Goal: Task Accomplishment & Management: Manage account settings

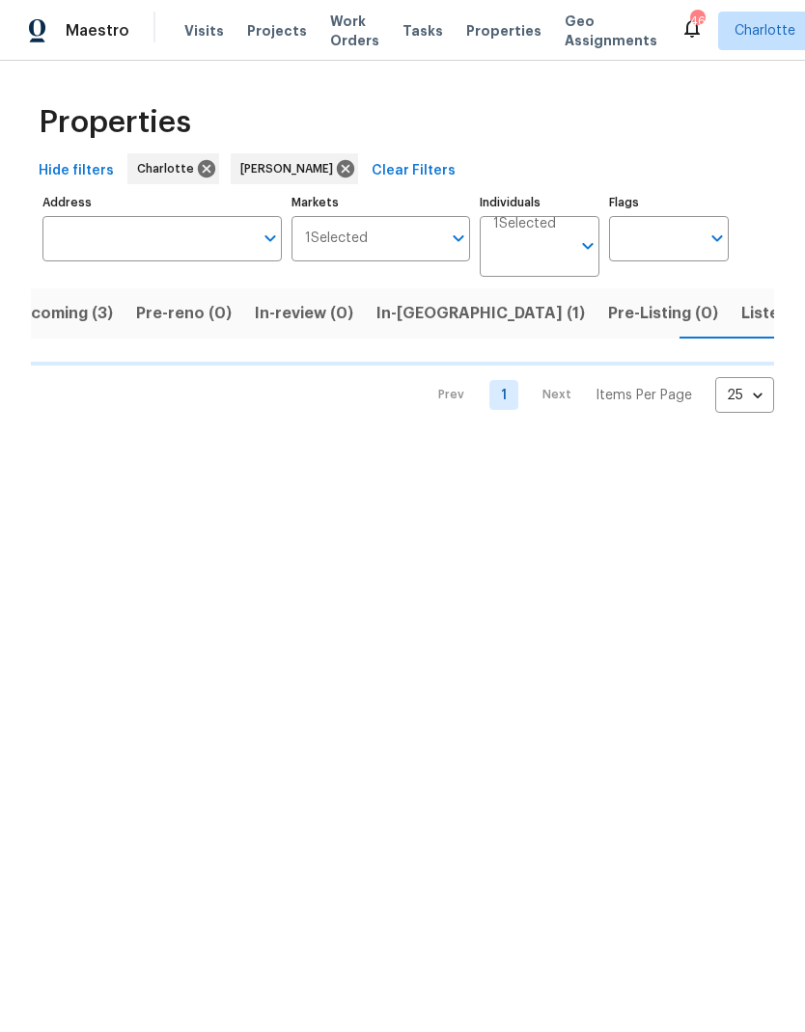
scroll to position [0, 34]
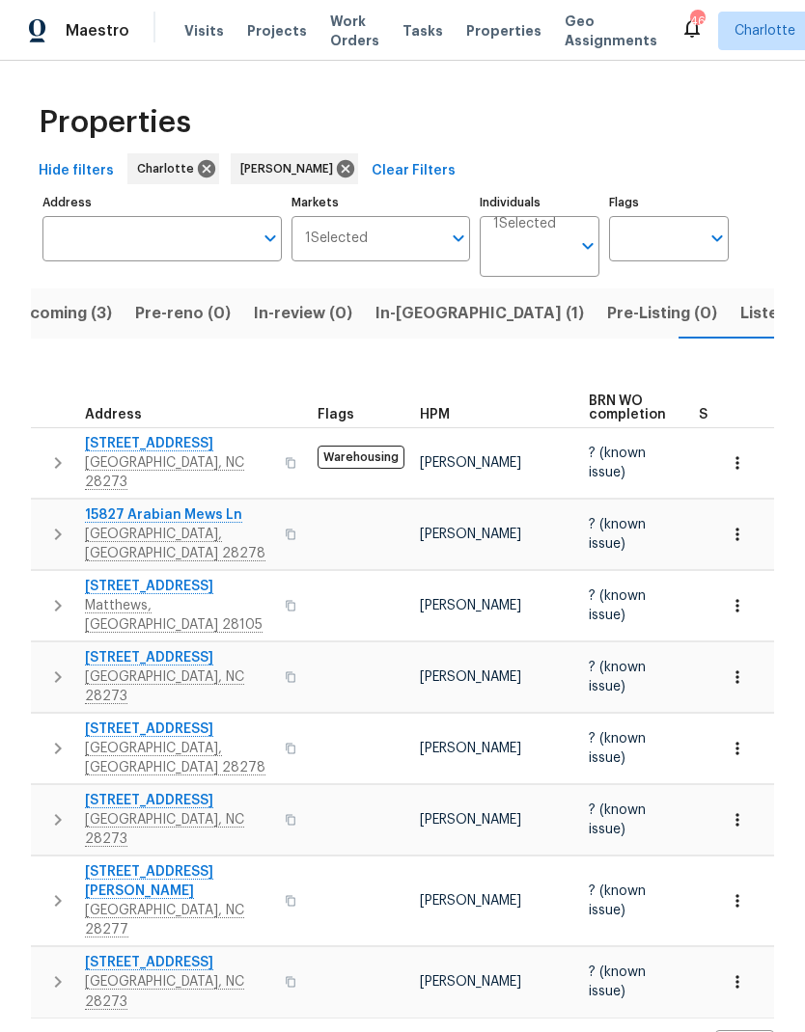
click at [740, 304] on span "Listed (21)" at bounding box center [779, 313] width 79 height 27
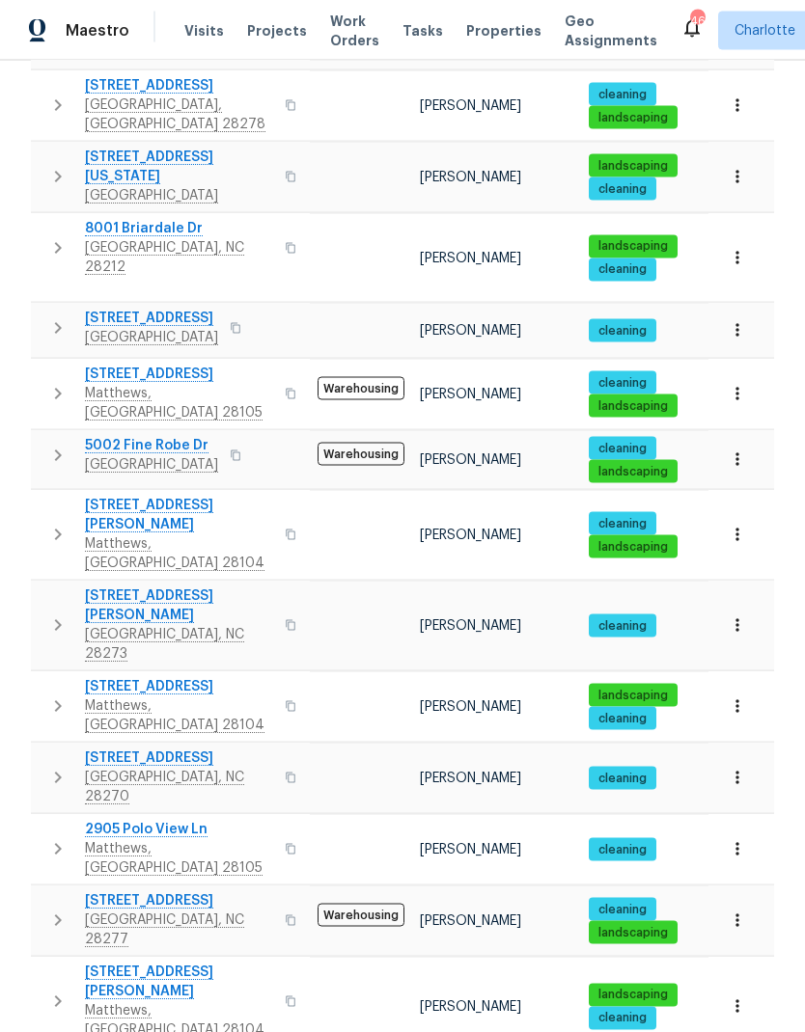
scroll to position [51, 0]
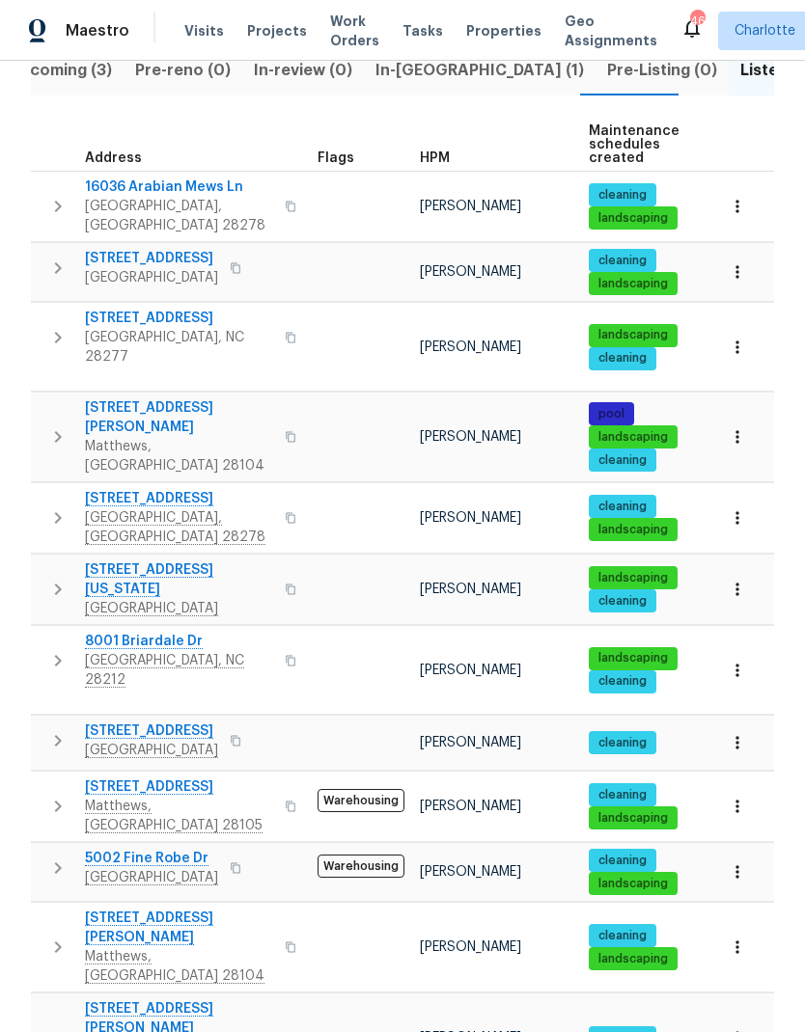
scroll to position [234, 0]
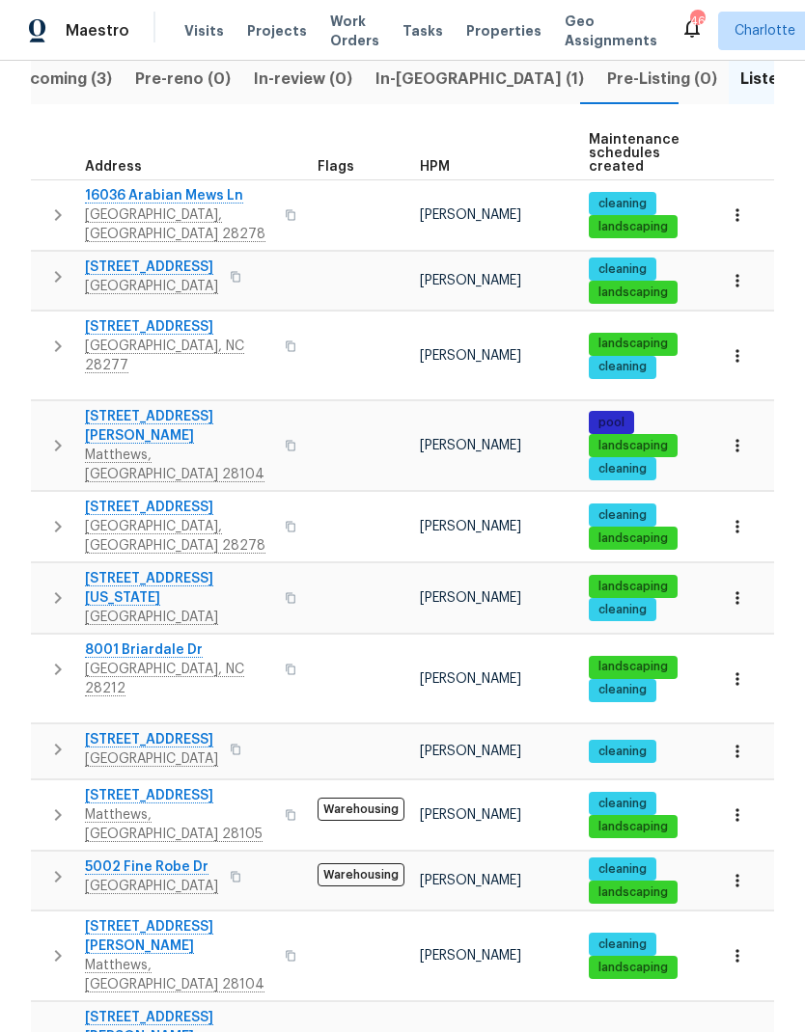
click at [213, 317] on span "10518 Fairway Ridge Rd" at bounding box center [179, 326] width 188 height 19
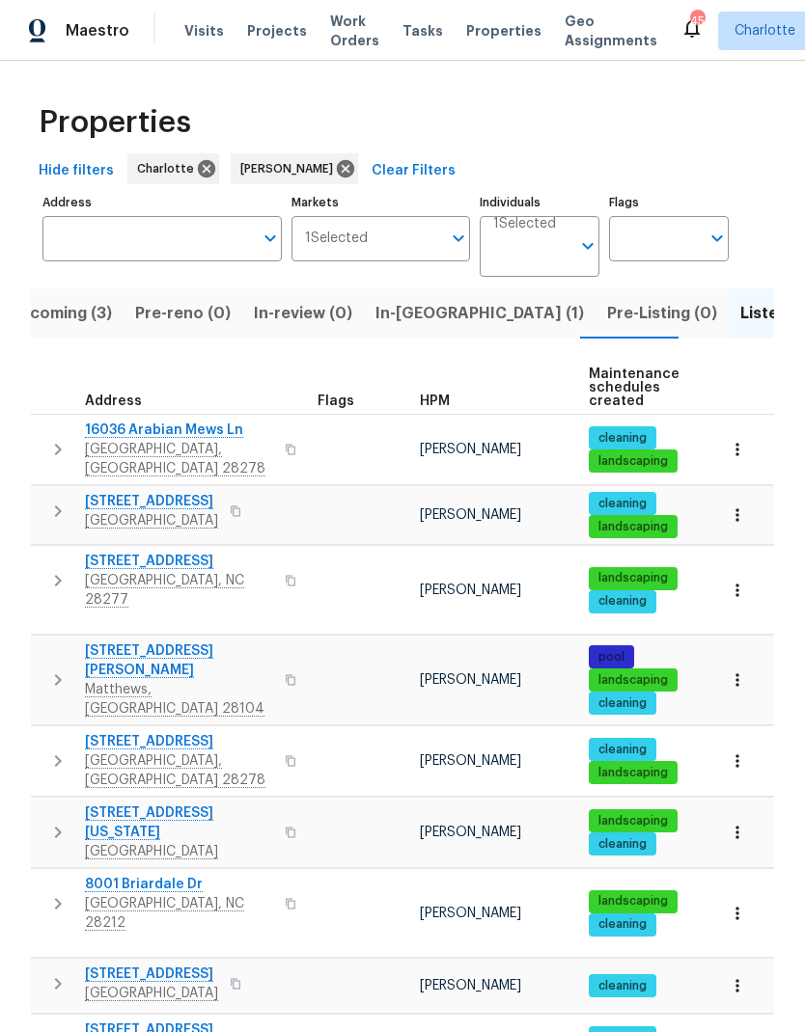
scroll to position [-1, 0]
click at [429, 300] on span "In-reno (1)" at bounding box center [479, 313] width 208 height 27
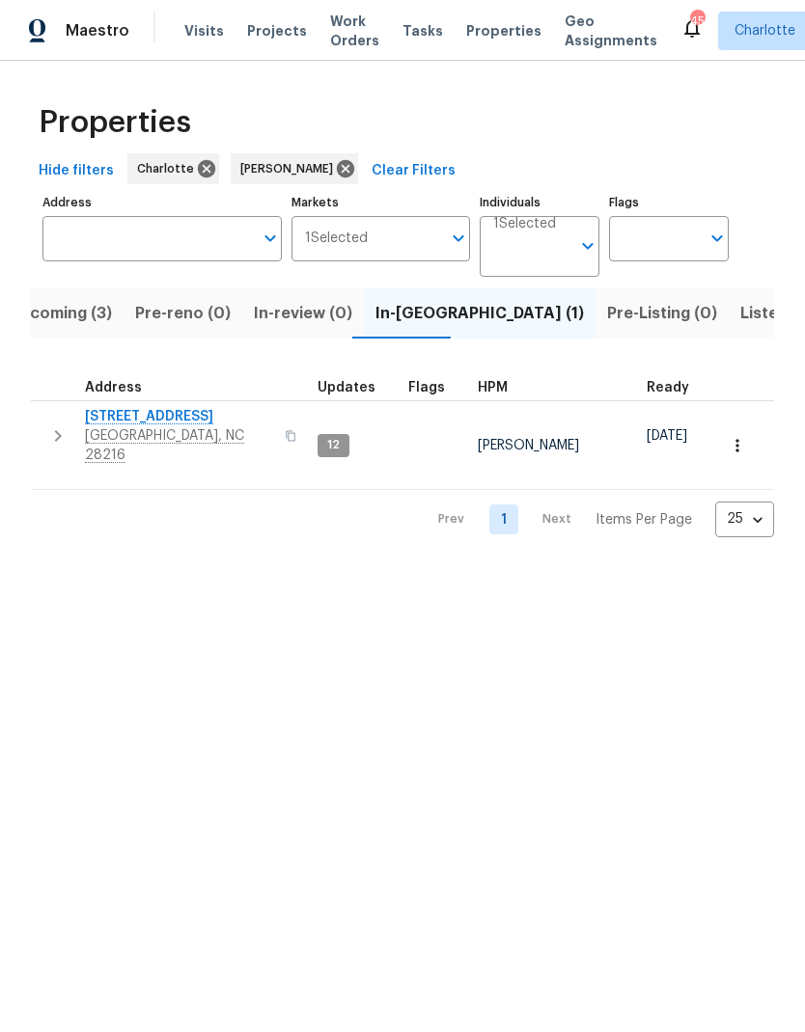
click at [740, 310] on span "Listed (21)" at bounding box center [779, 313] width 79 height 27
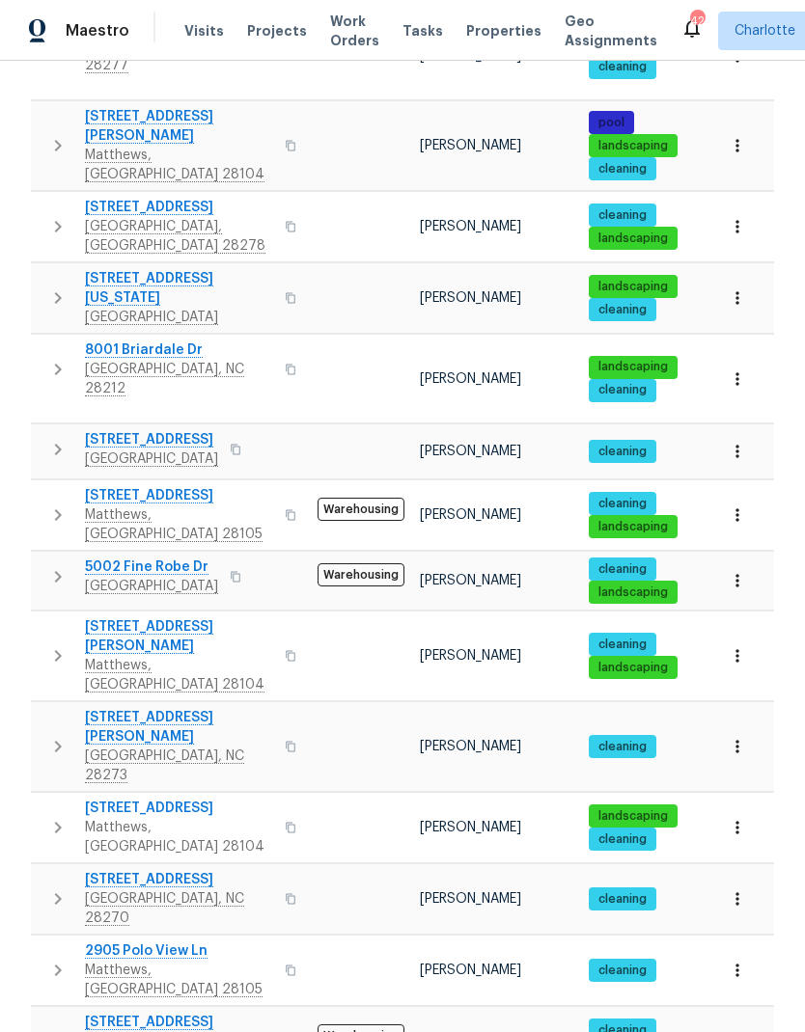
scroll to position [535, 0]
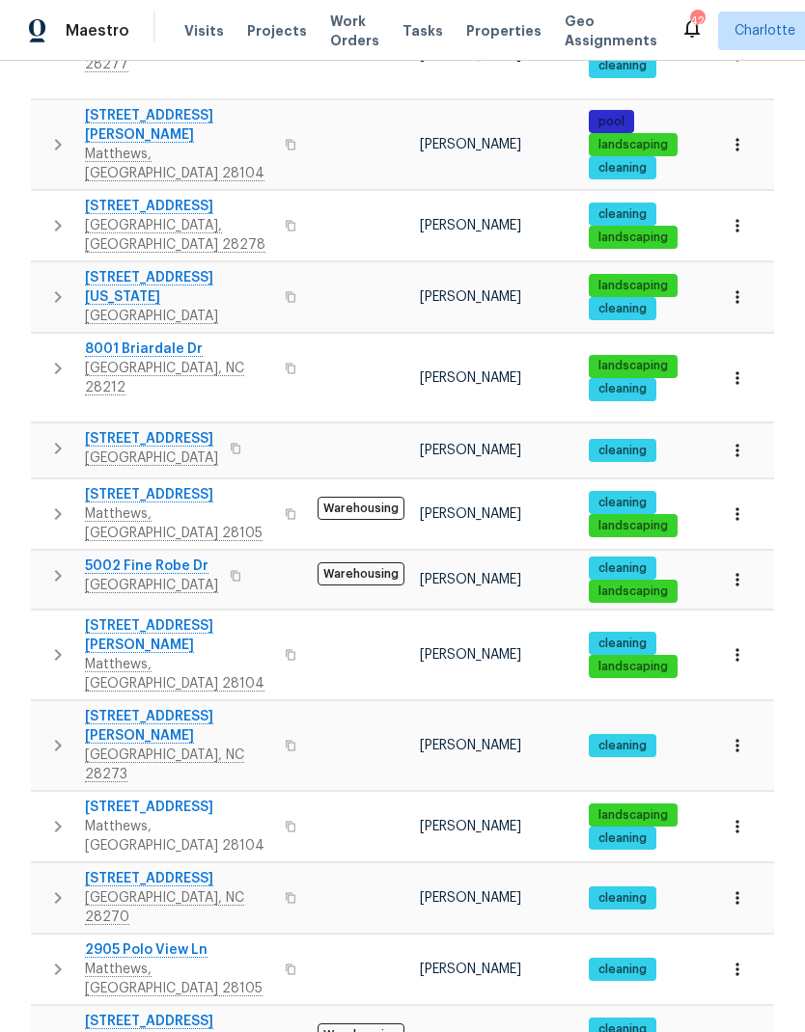
click at [47, 564] on icon "button" at bounding box center [57, 575] width 23 height 23
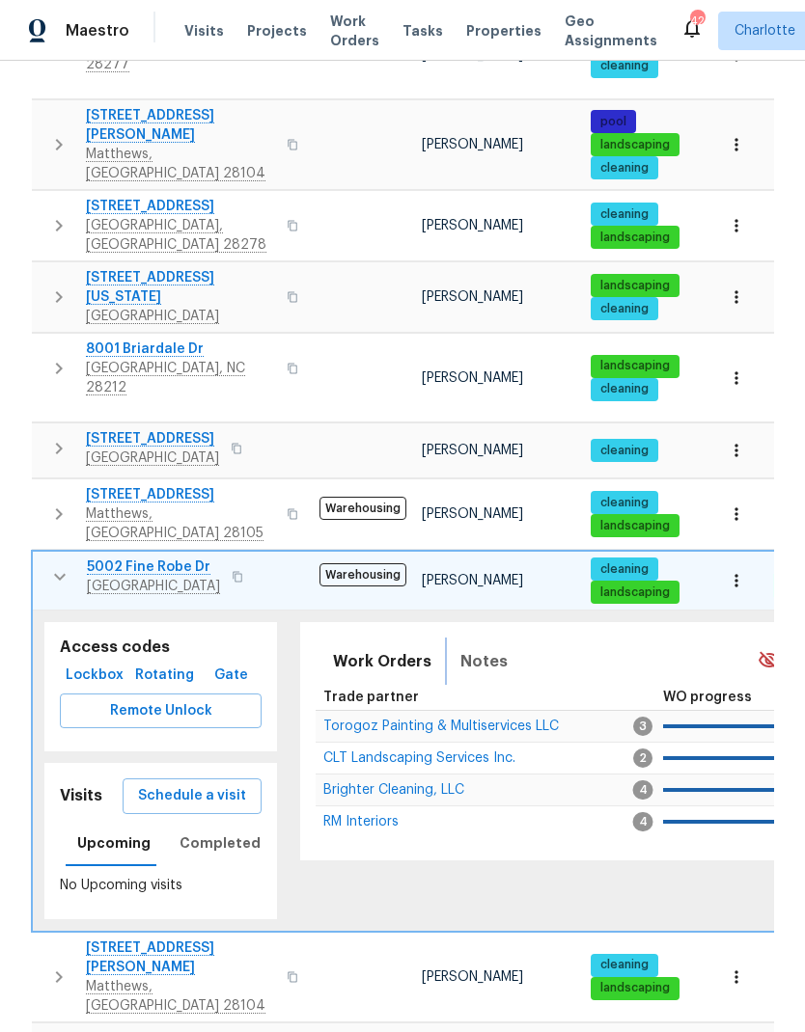
click at [502, 639] on button "Notes" at bounding box center [484, 662] width 70 height 46
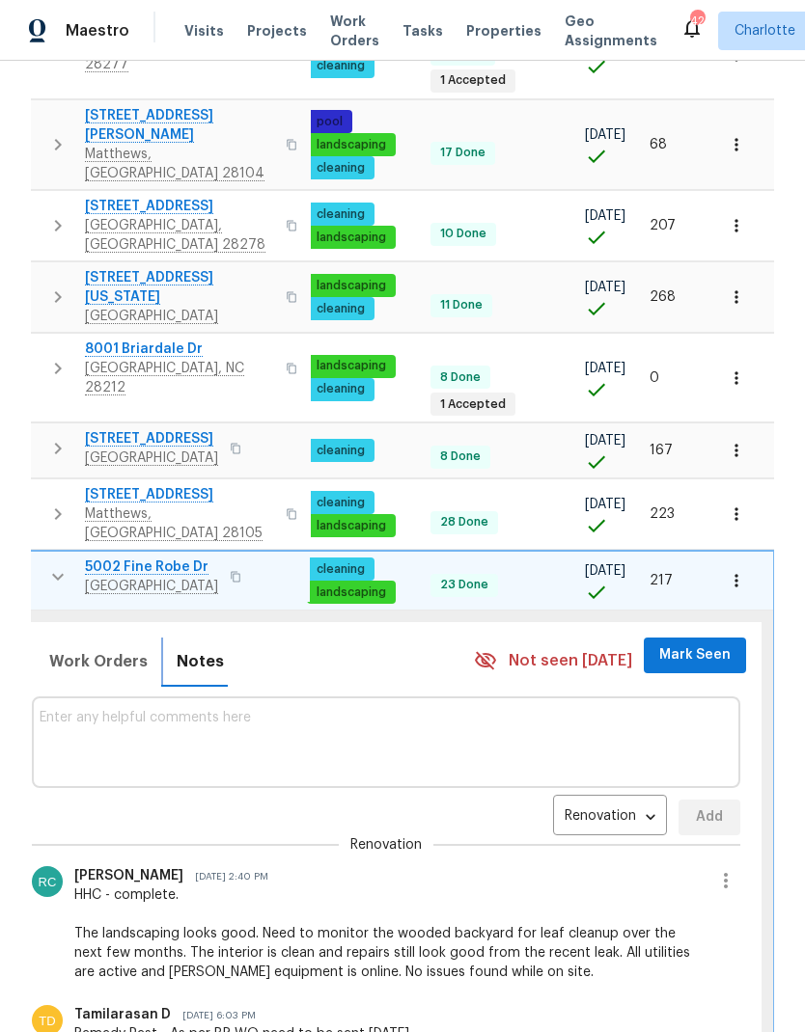
scroll to position [0, 283]
click at [731, 869] on icon "button" at bounding box center [726, 880] width 23 height 23
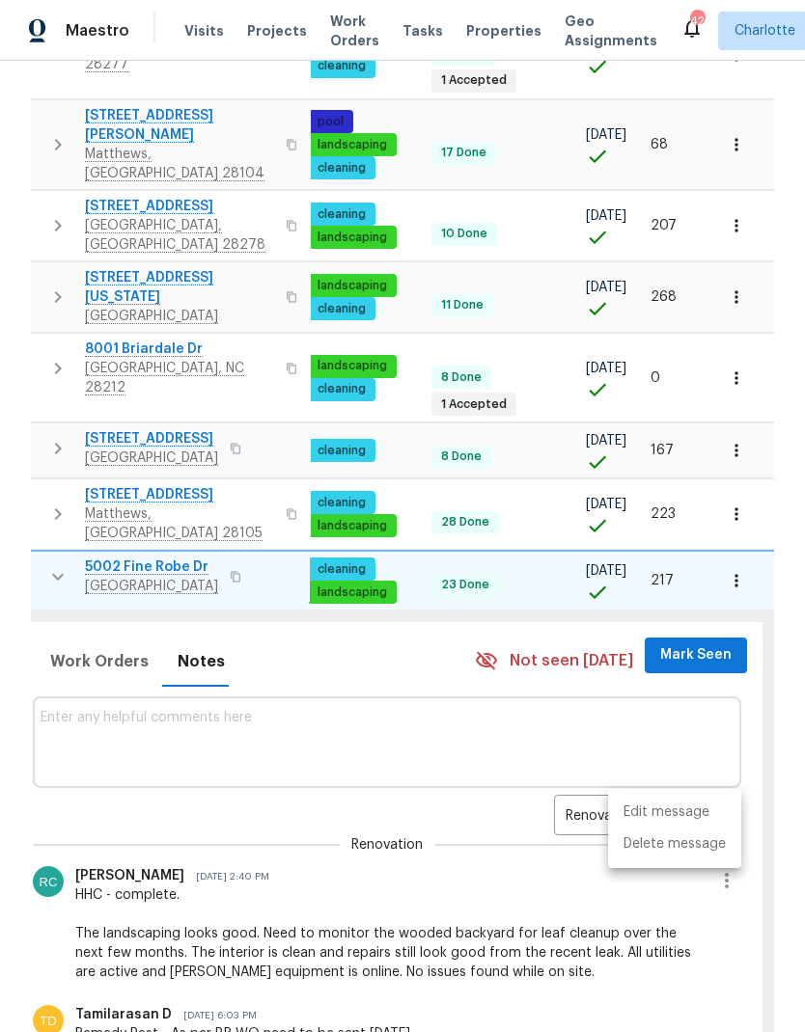
click at [693, 812] on li "Edit message" at bounding box center [674, 813] width 133 height 32
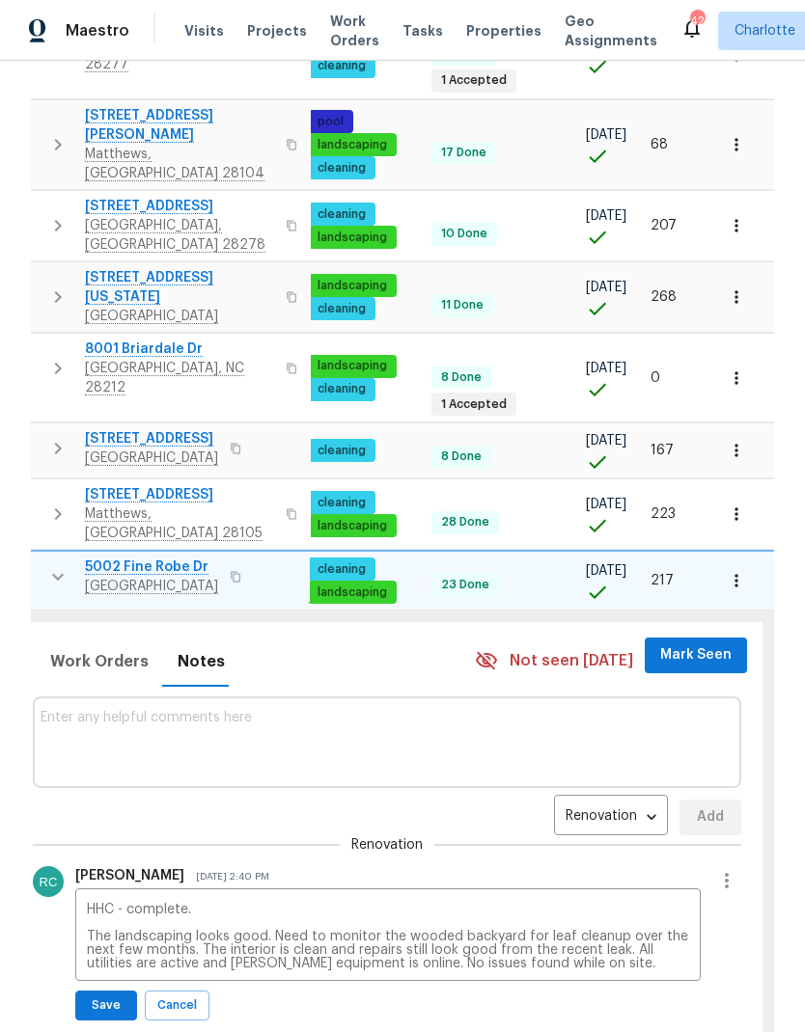
click at [627, 903] on textarea "HHC - complete. The landscaping looks good. Need to monitor the wooded backyard…" at bounding box center [388, 937] width 602 height 68
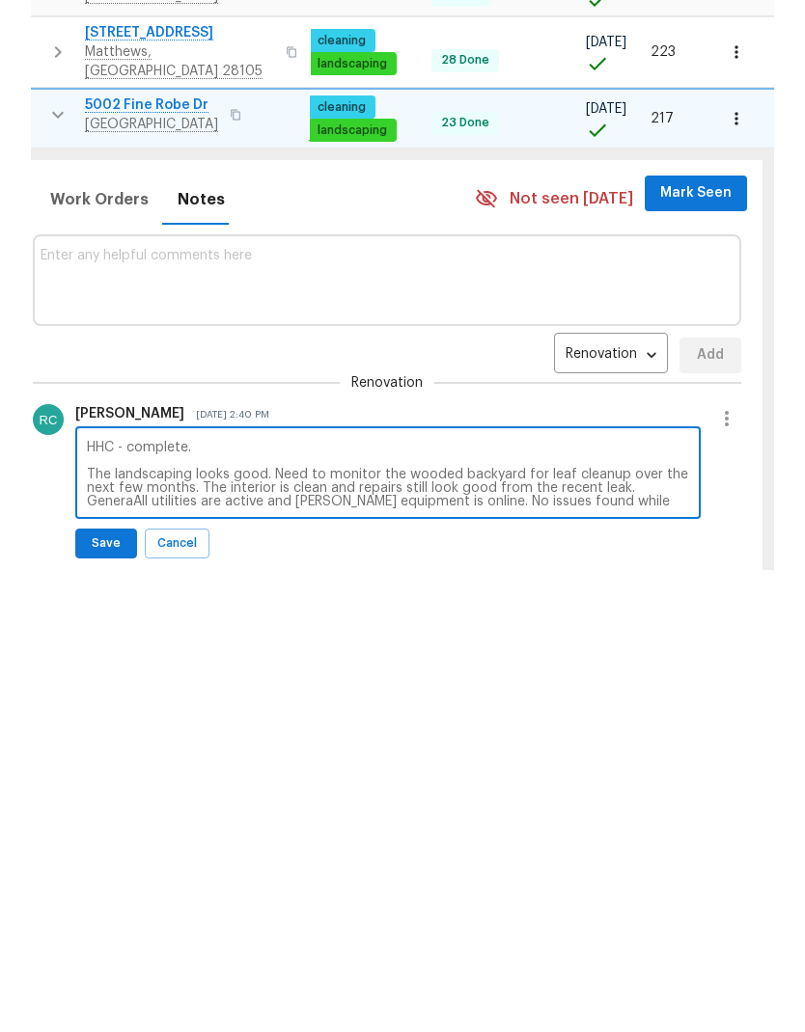
scroll to position [77, 0]
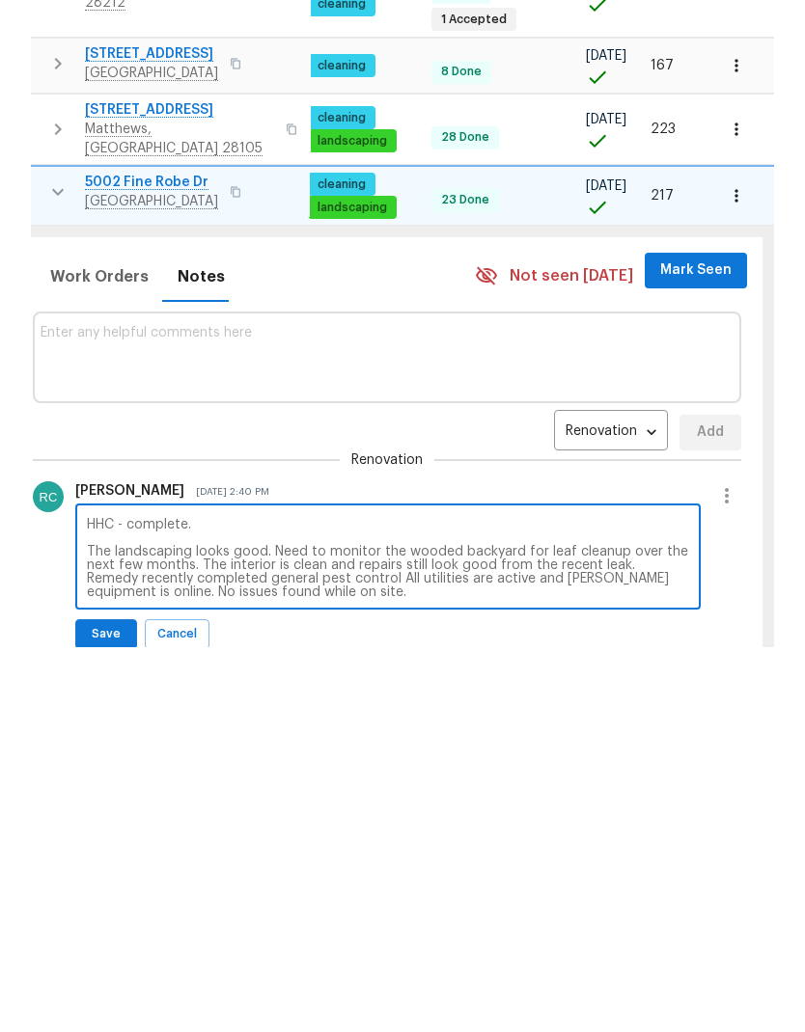
type textarea "HHC - complete. The landscaping looks good. Need to monitor the wooded backyard…"
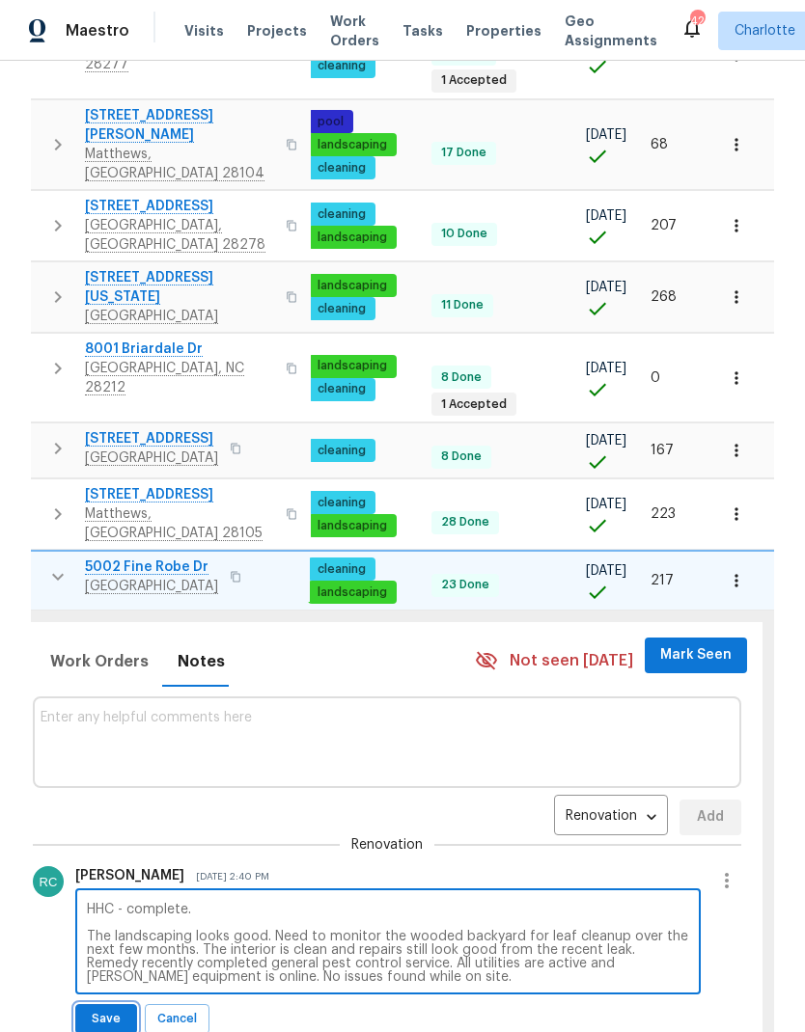
click at [101, 1009] on span "Save" at bounding box center [106, 1019] width 37 height 20
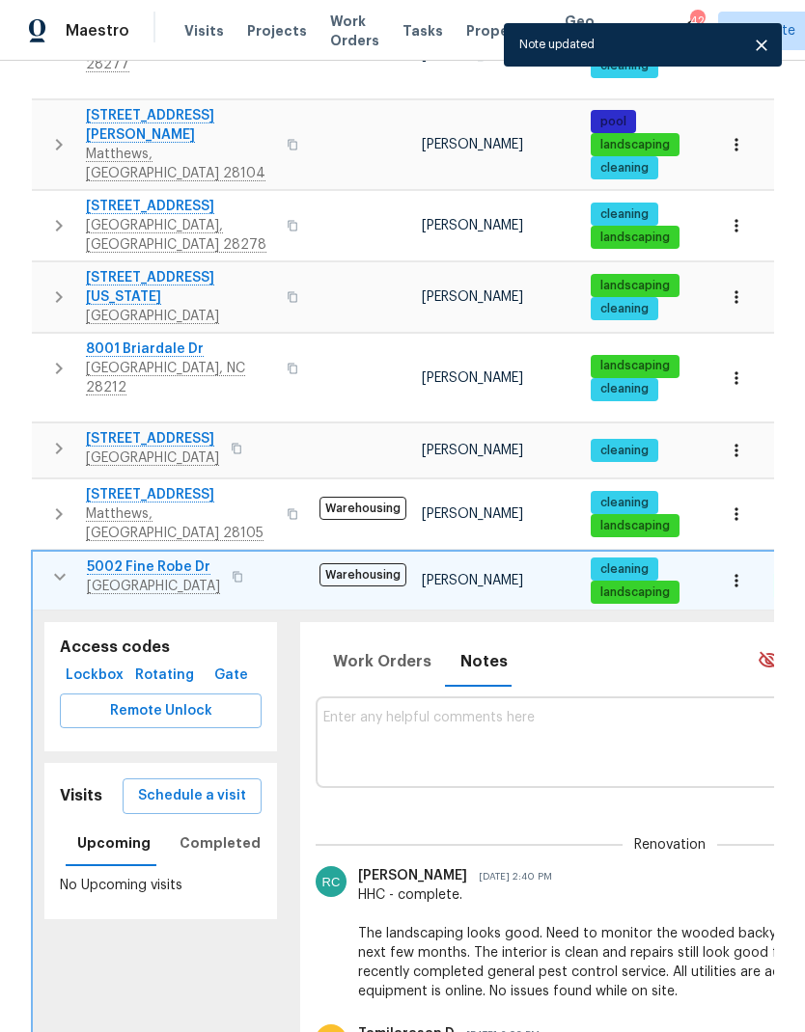
scroll to position [0, 0]
click at [58, 558] on button "button" at bounding box center [60, 577] width 39 height 39
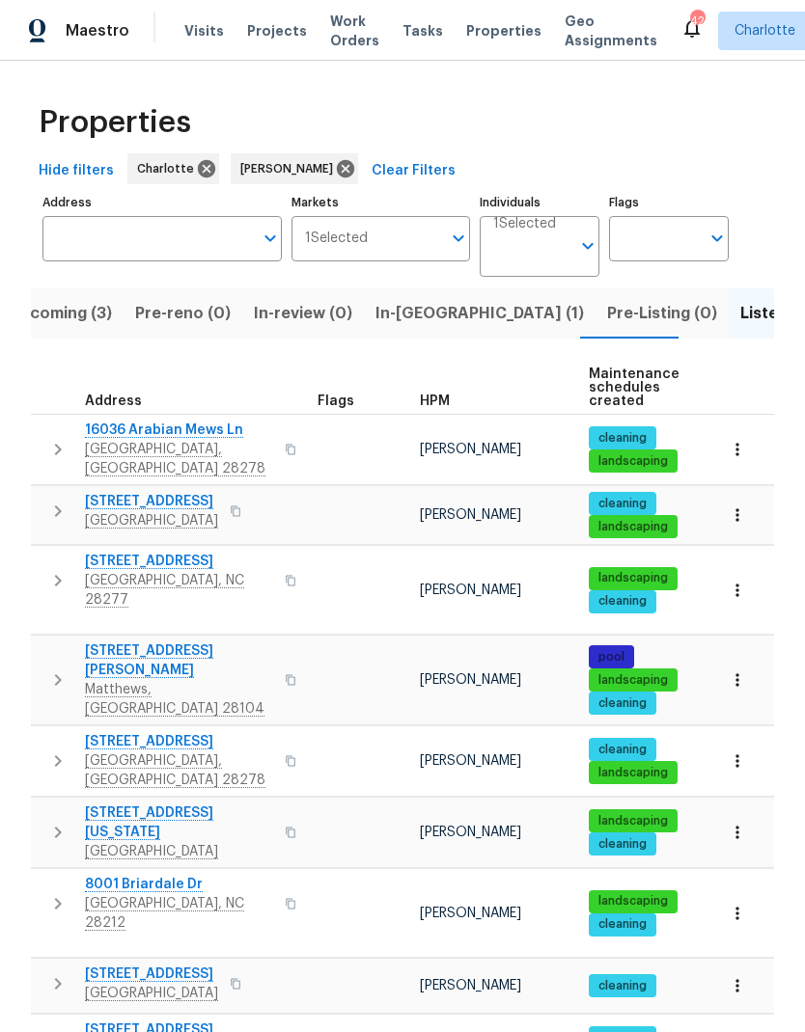
click at [70, 300] on span "Upcoming (3)" at bounding box center [60, 313] width 103 height 27
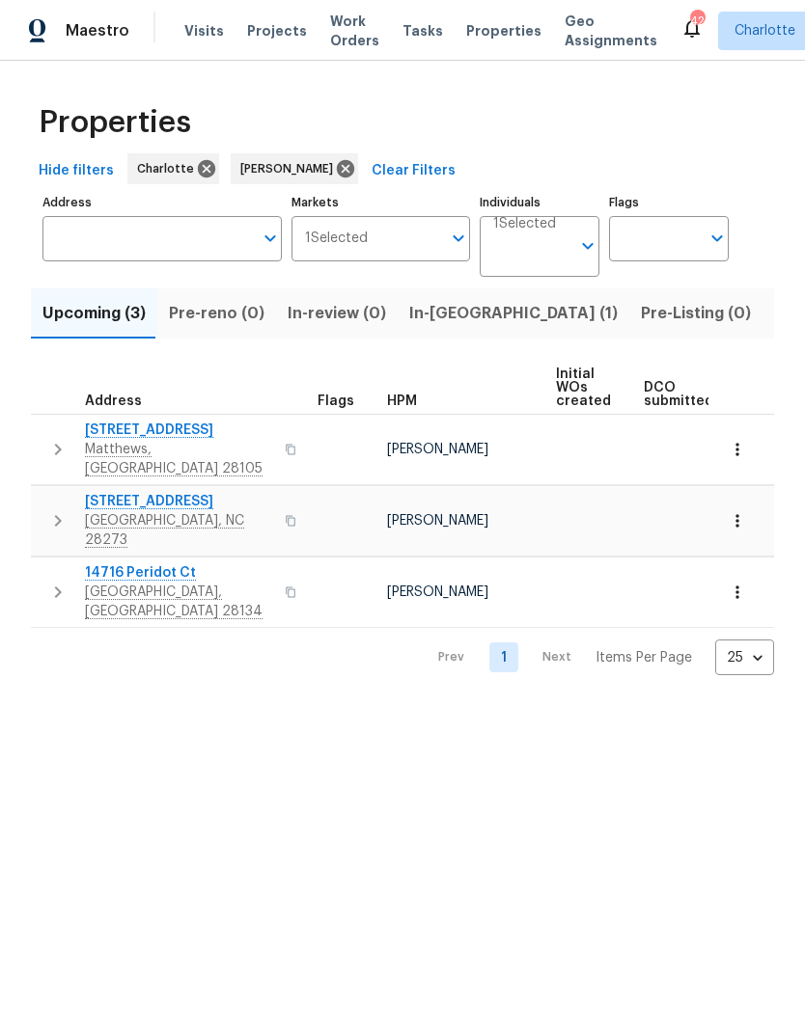
click at [42, 446] on button "button" at bounding box center [58, 450] width 39 height 58
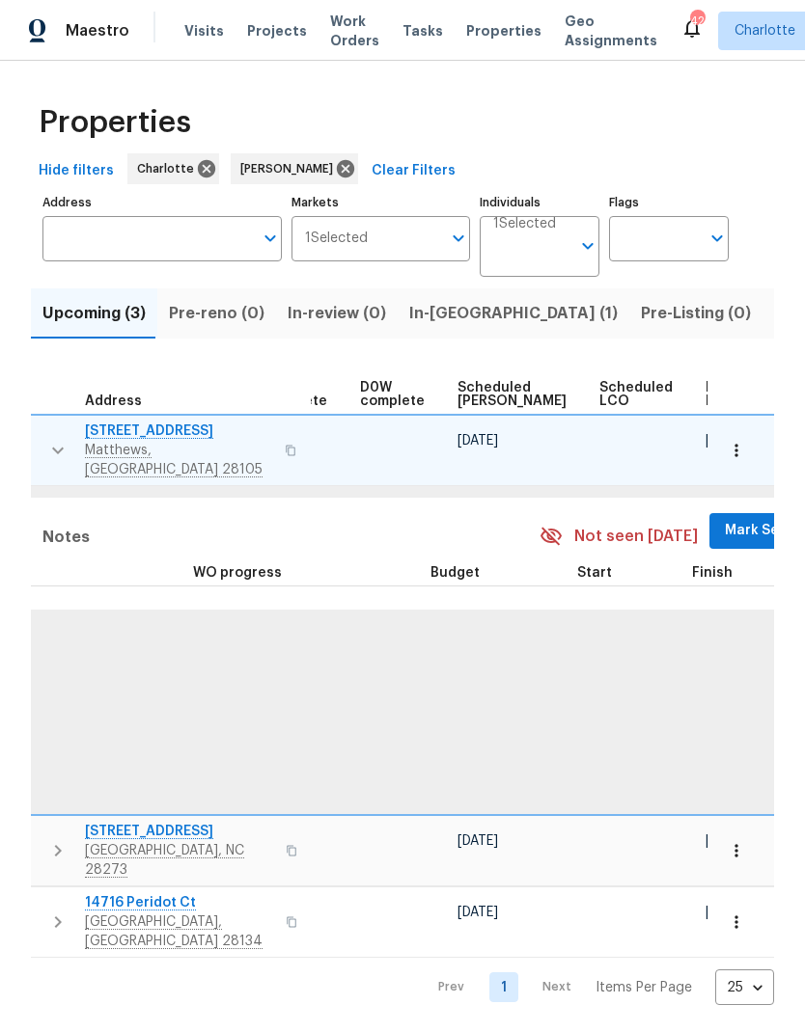
click at [724, 519] on span "Mark Seen" at bounding box center [759, 531] width 71 height 24
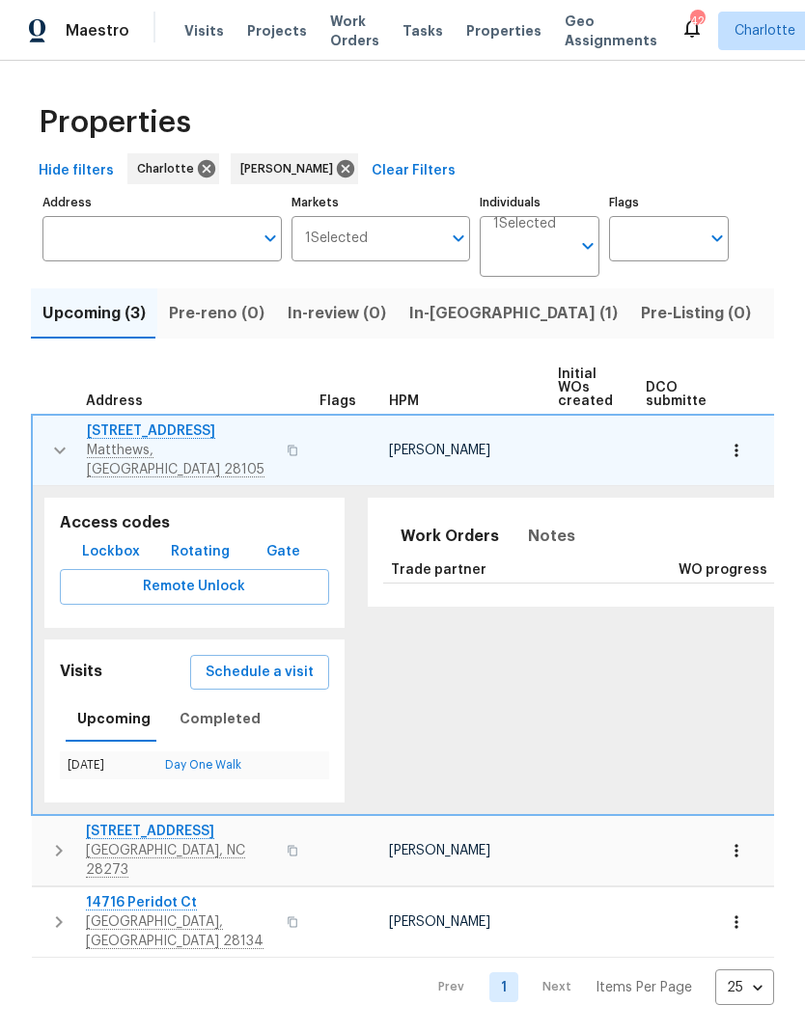
click at [60, 442] on icon "button" at bounding box center [59, 450] width 23 height 23
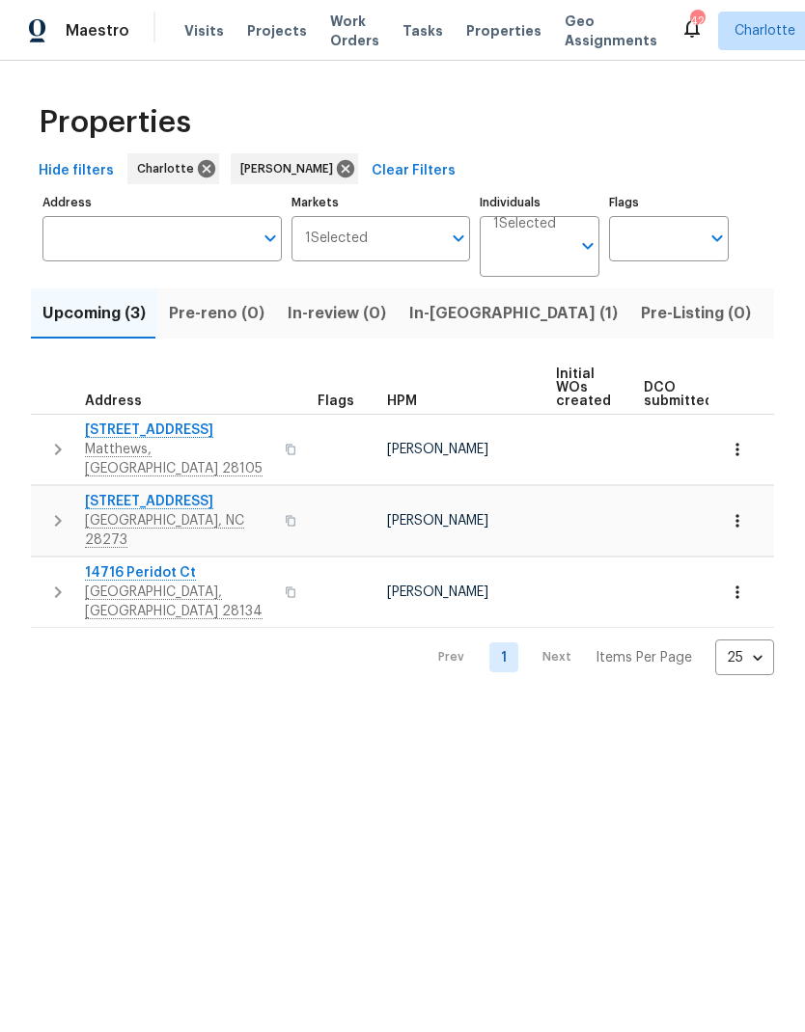
click at [53, 509] on icon "button" at bounding box center [57, 520] width 23 height 23
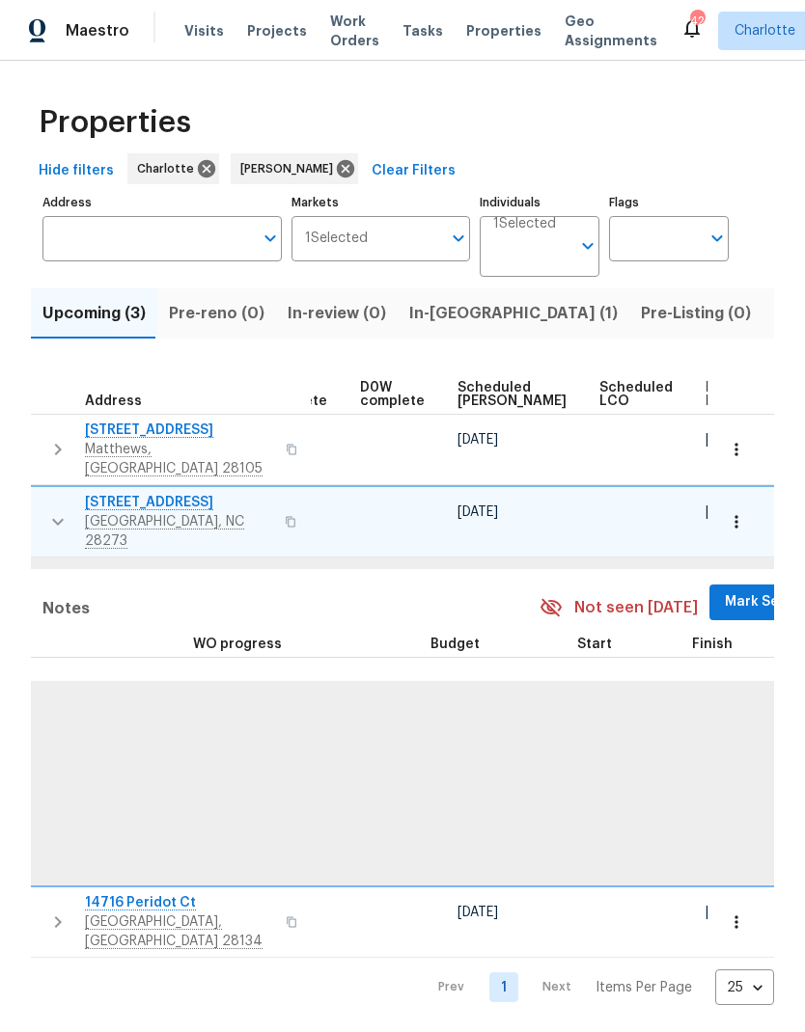
click at [724, 590] on span "Mark Seen" at bounding box center [759, 602] width 71 height 24
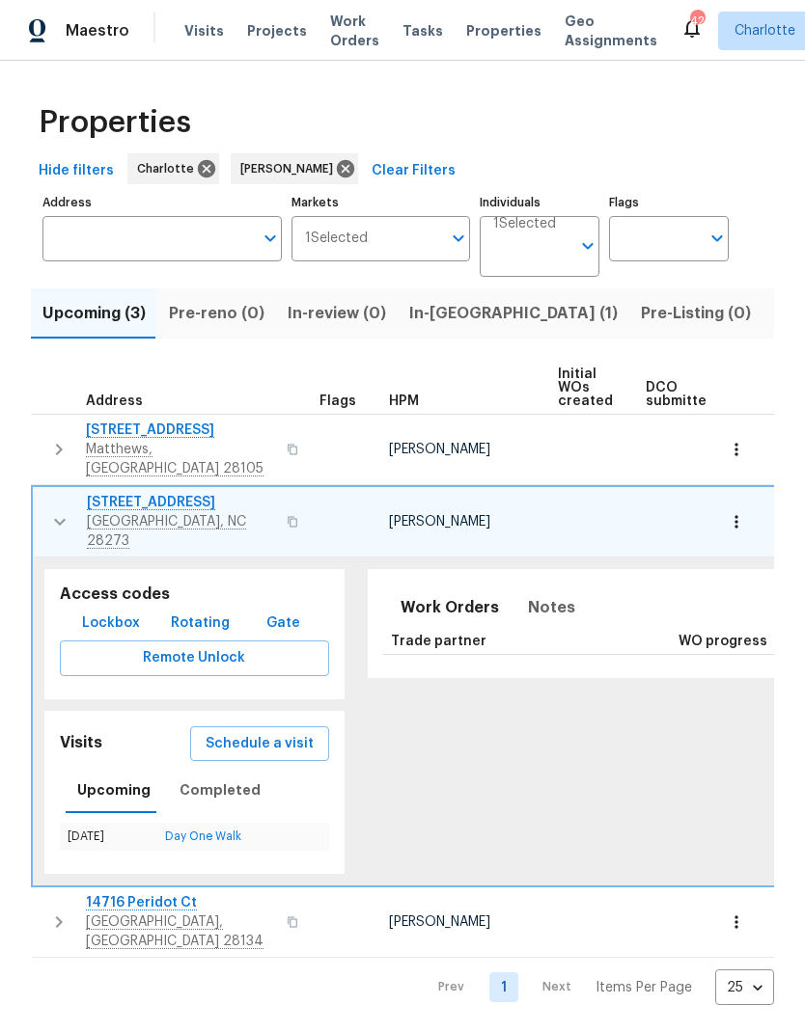
scroll to position [0, -1]
click at [57, 510] on icon "button" at bounding box center [59, 521] width 23 height 23
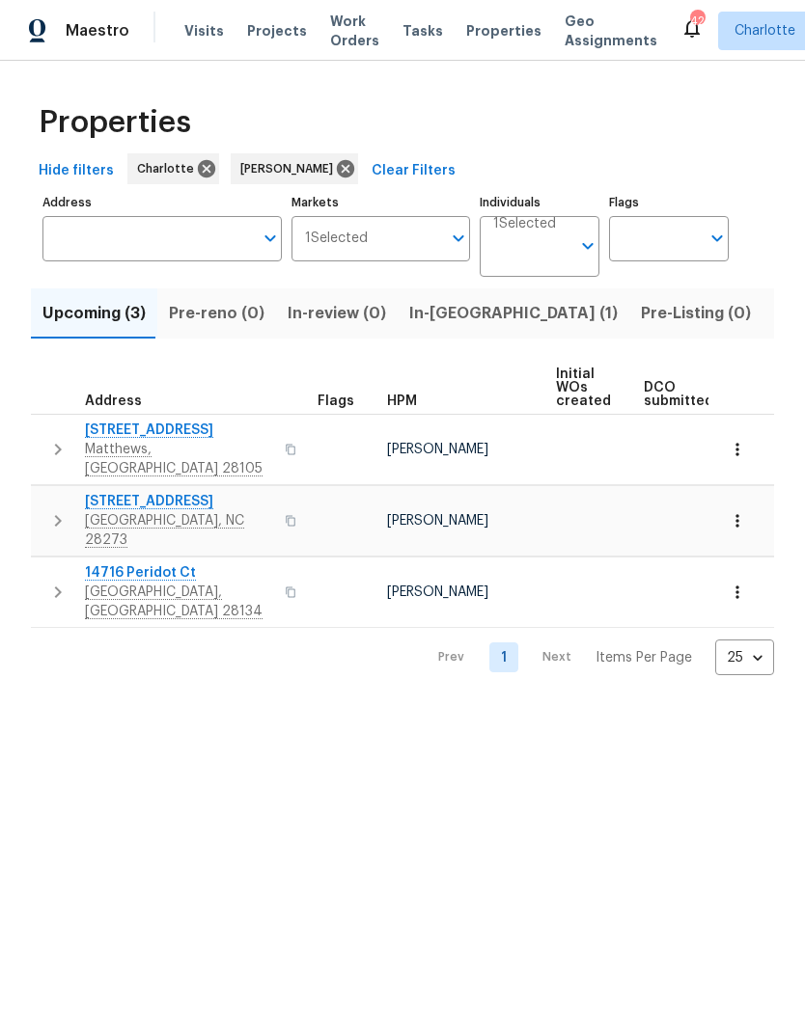
click at [57, 581] on icon "button" at bounding box center [57, 592] width 23 height 23
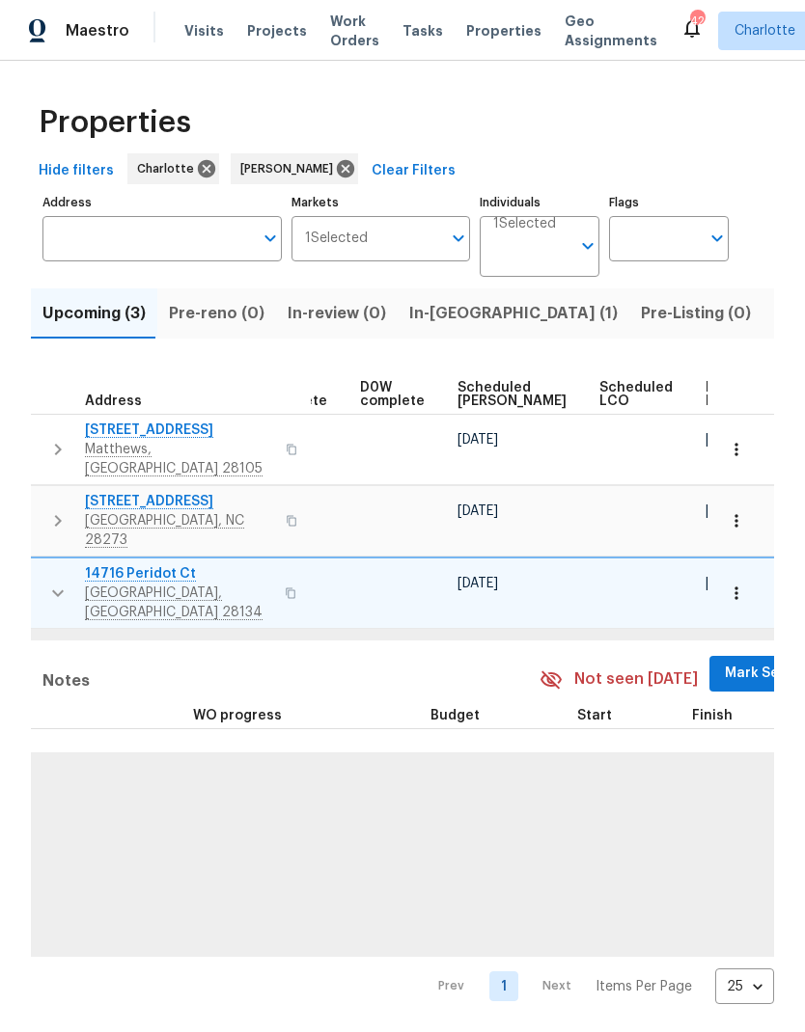
click at [724, 662] on span "Mark Seen" at bounding box center [759, 674] width 71 height 24
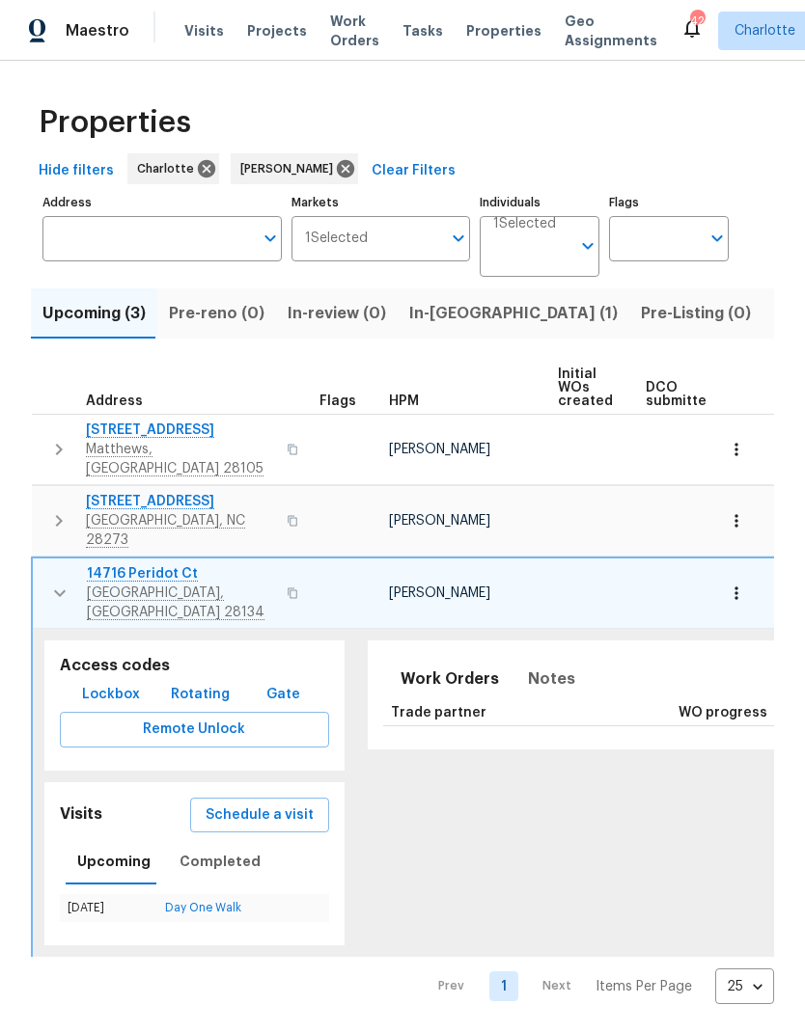
click at [58, 566] on button "button" at bounding box center [60, 593] width 39 height 58
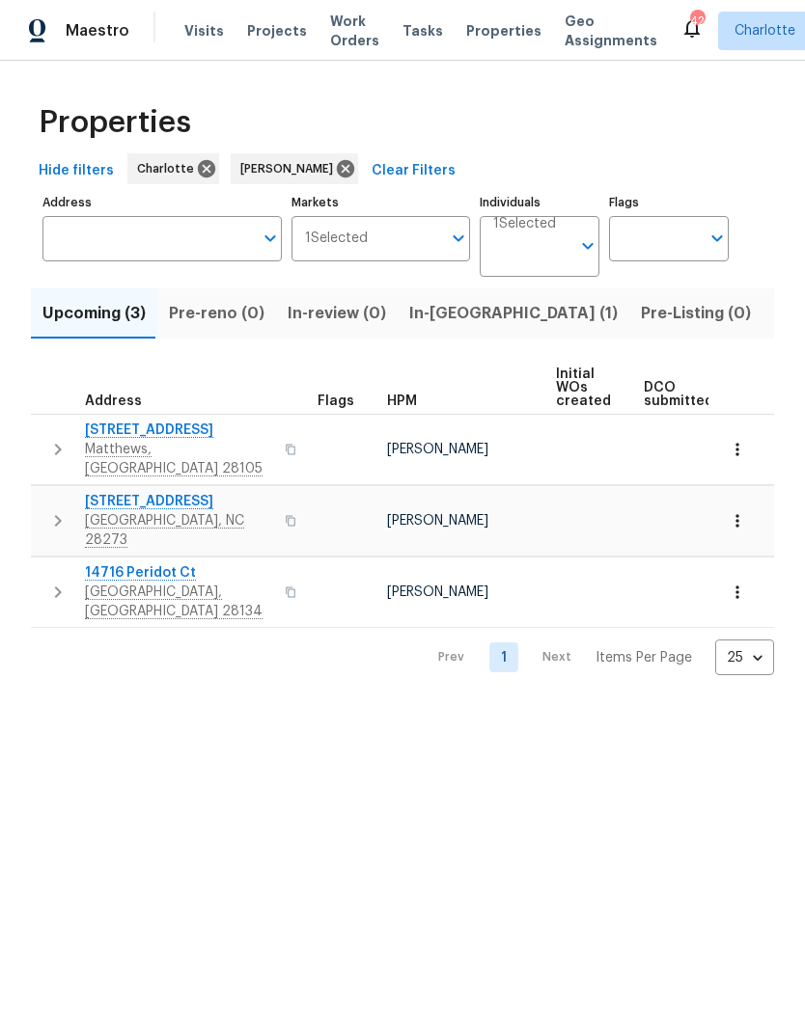
click at [457, 320] on span "In-reno (1)" at bounding box center [513, 313] width 208 height 27
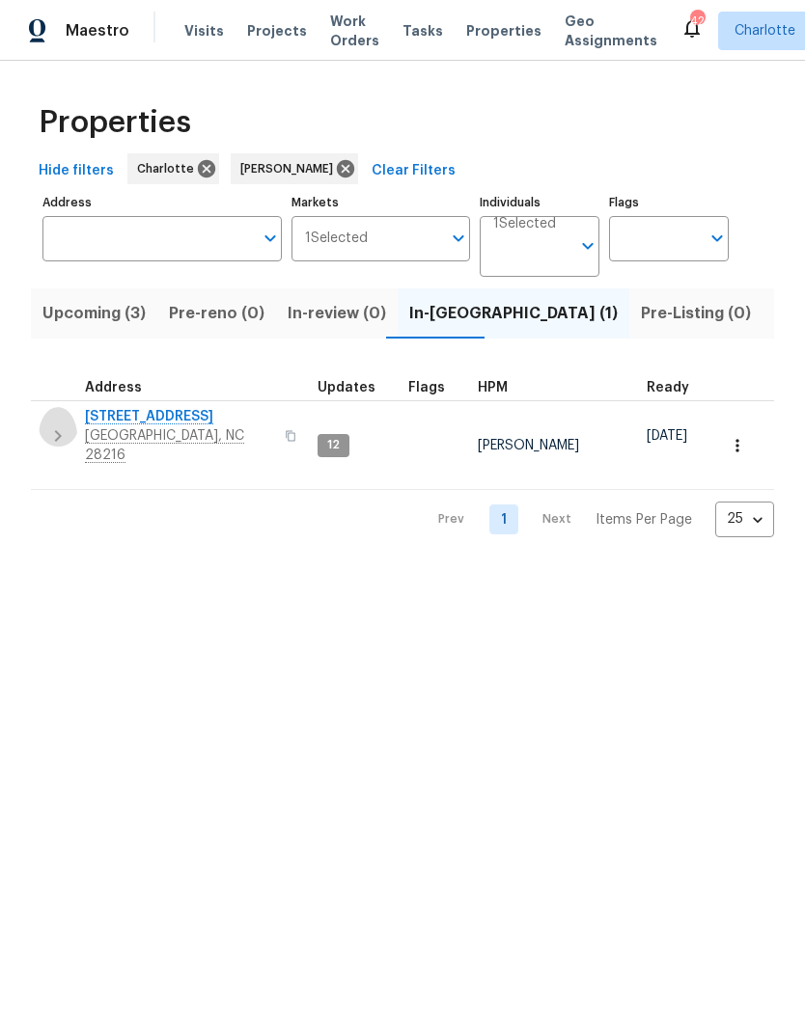
click at [56, 443] on button "button" at bounding box center [58, 436] width 39 height 58
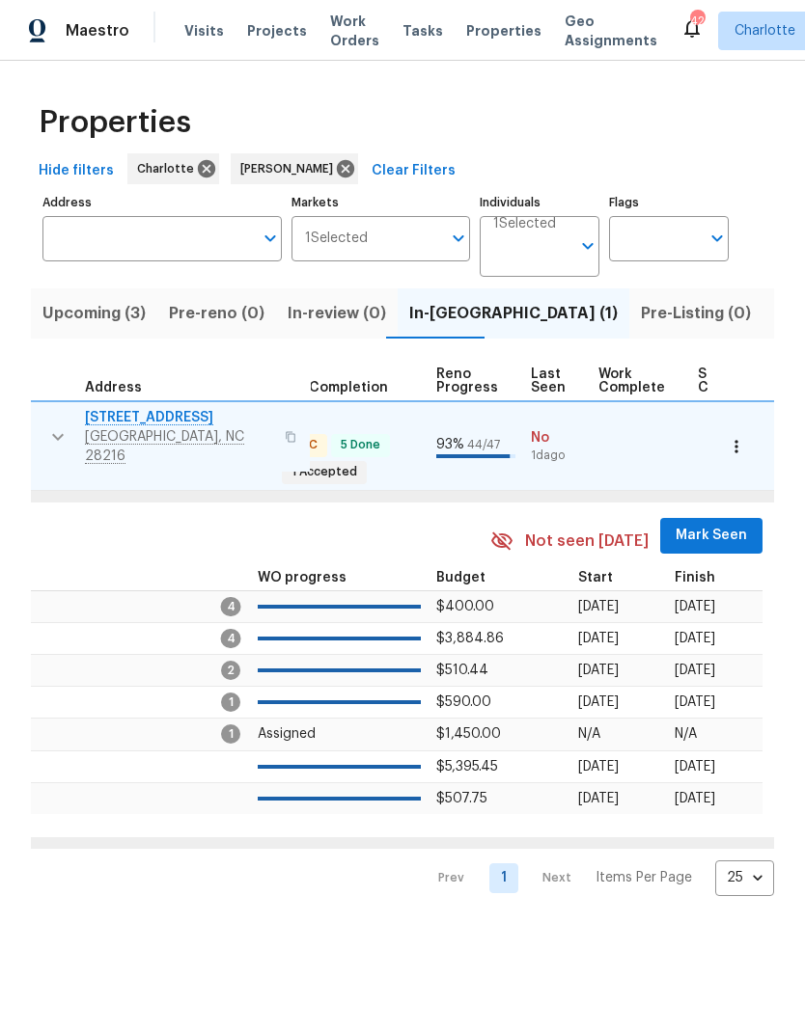
scroll to position [0, 748]
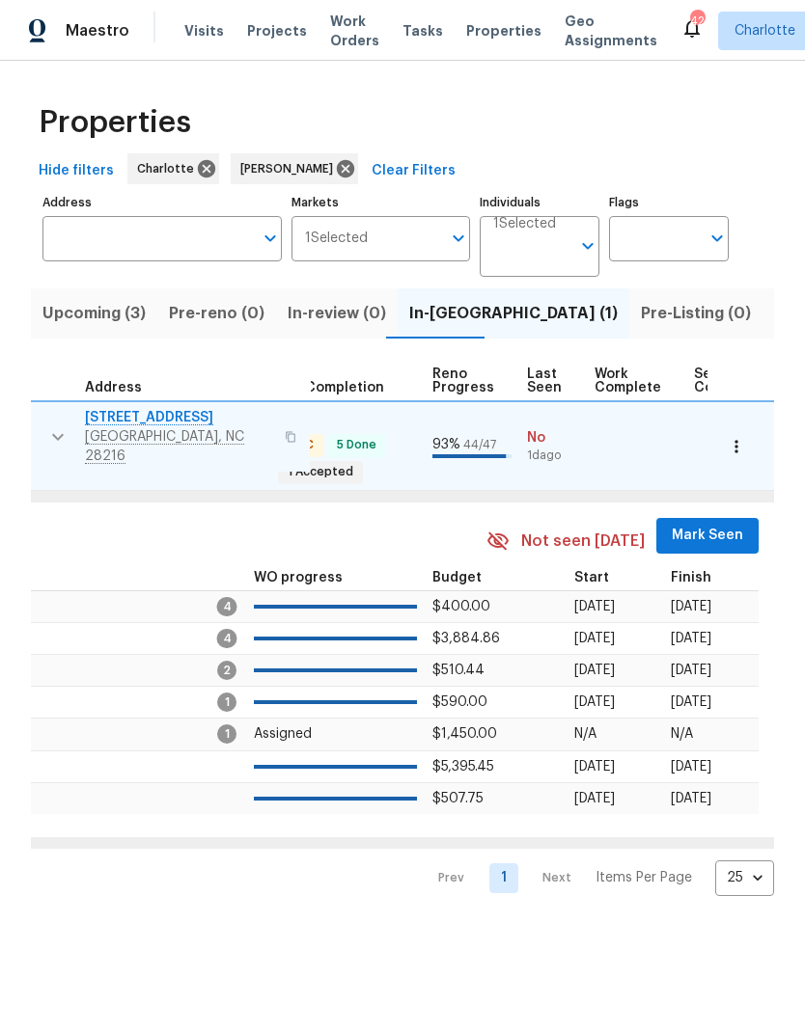
click at [716, 518] on button "Mark Seen" at bounding box center [707, 536] width 102 height 36
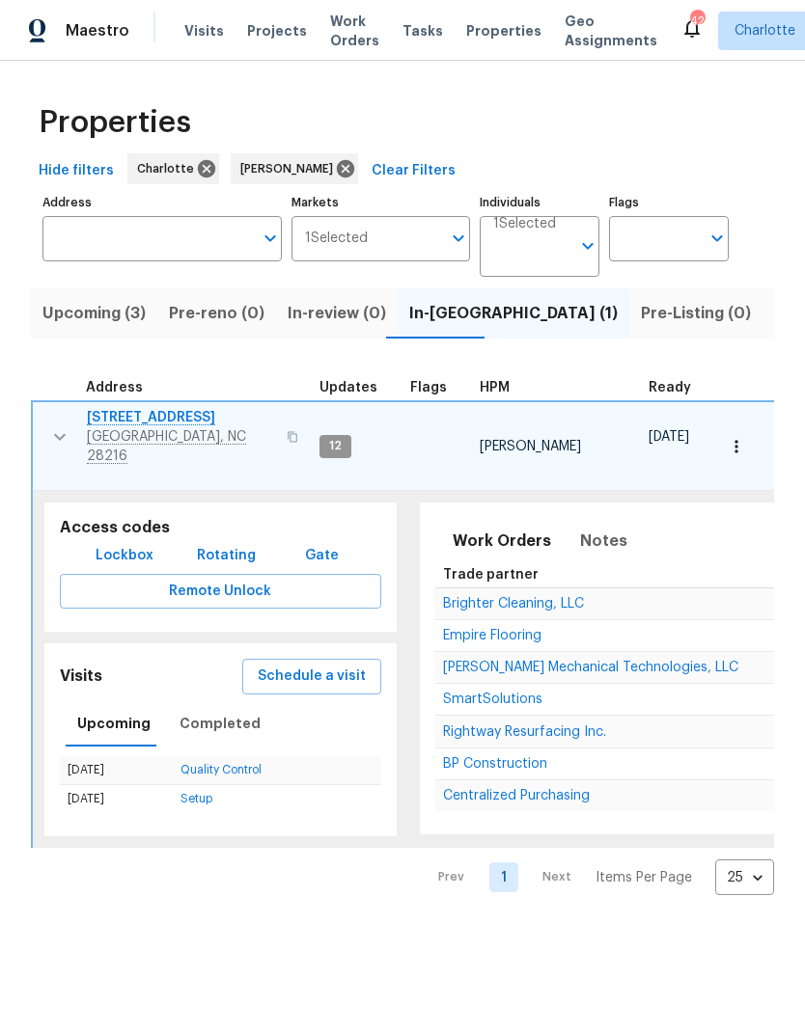
scroll to position [0, 0]
click at [46, 428] on button "button" at bounding box center [60, 437] width 39 height 58
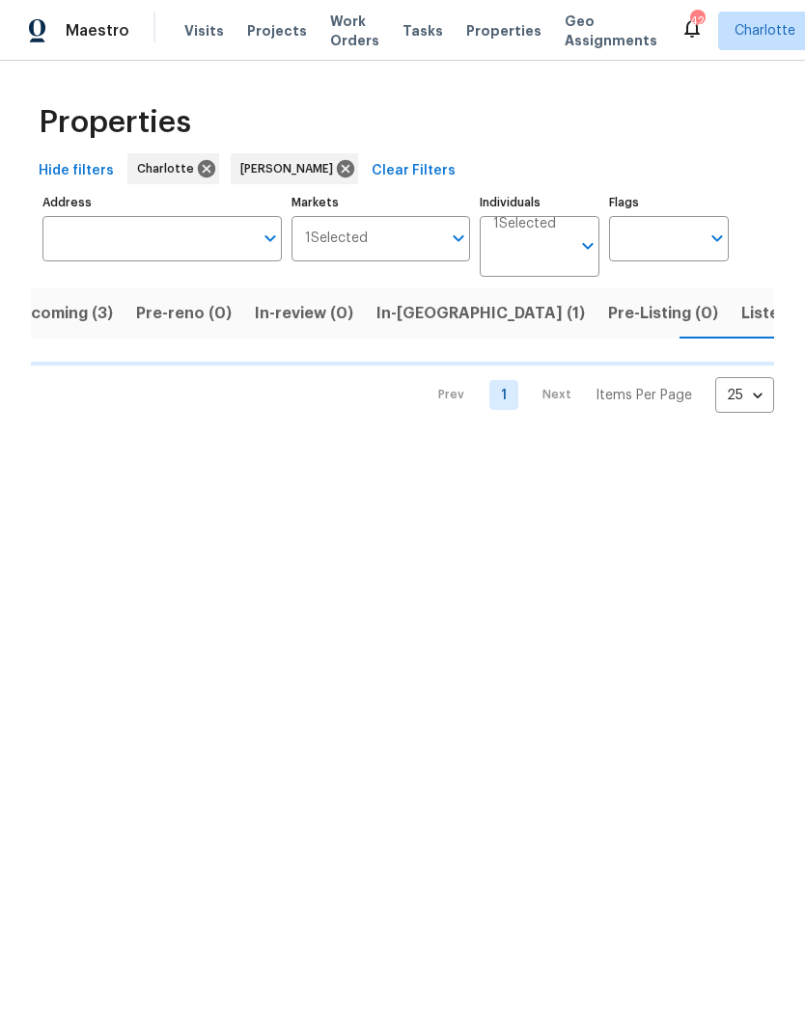
scroll to position [0, 34]
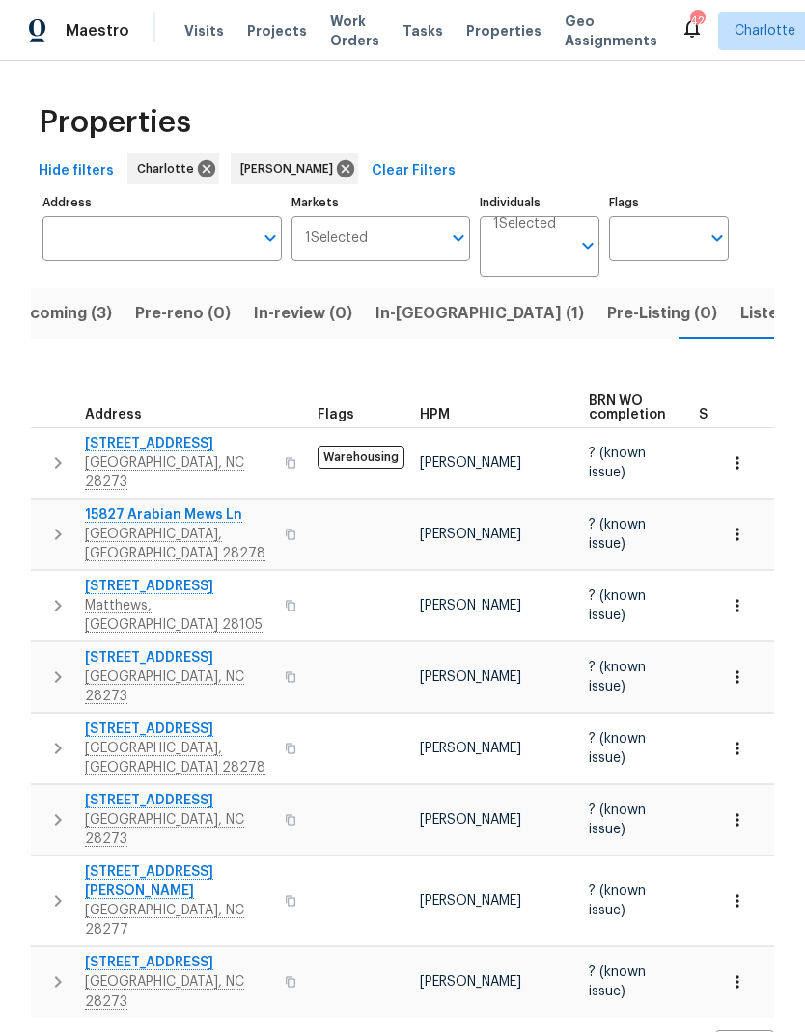
click at [65, 452] on icon "button" at bounding box center [57, 462] width 23 height 23
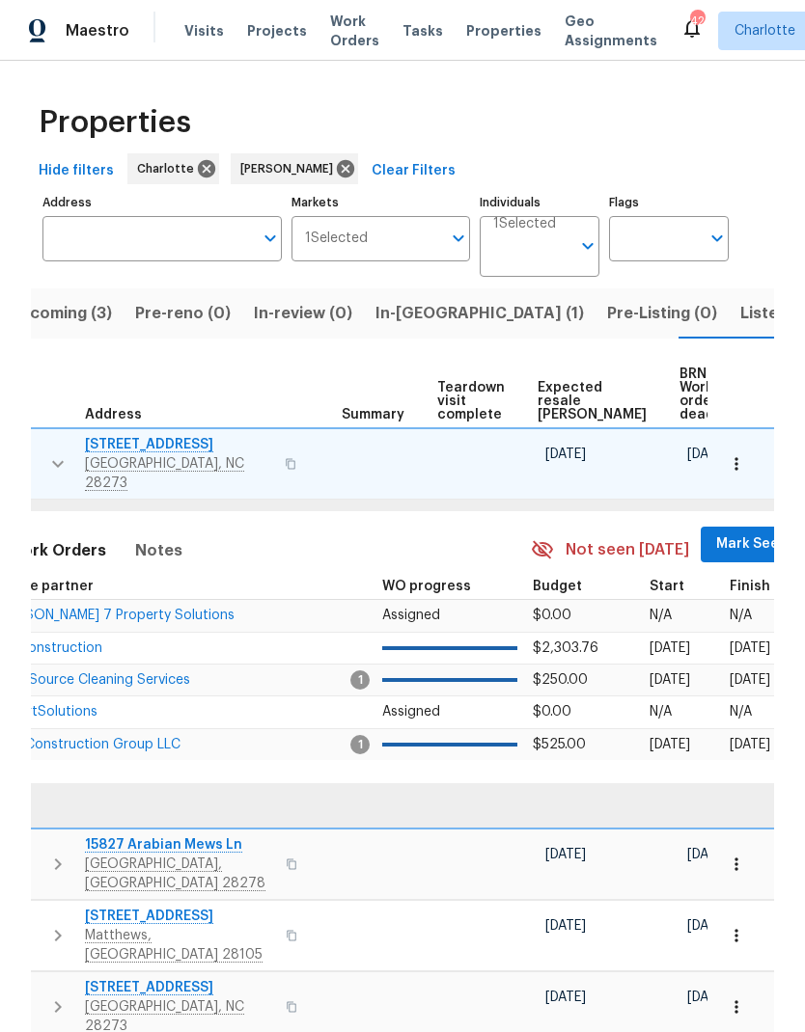
click at [716, 533] on span "Mark Seen" at bounding box center [751, 545] width 71 height 24
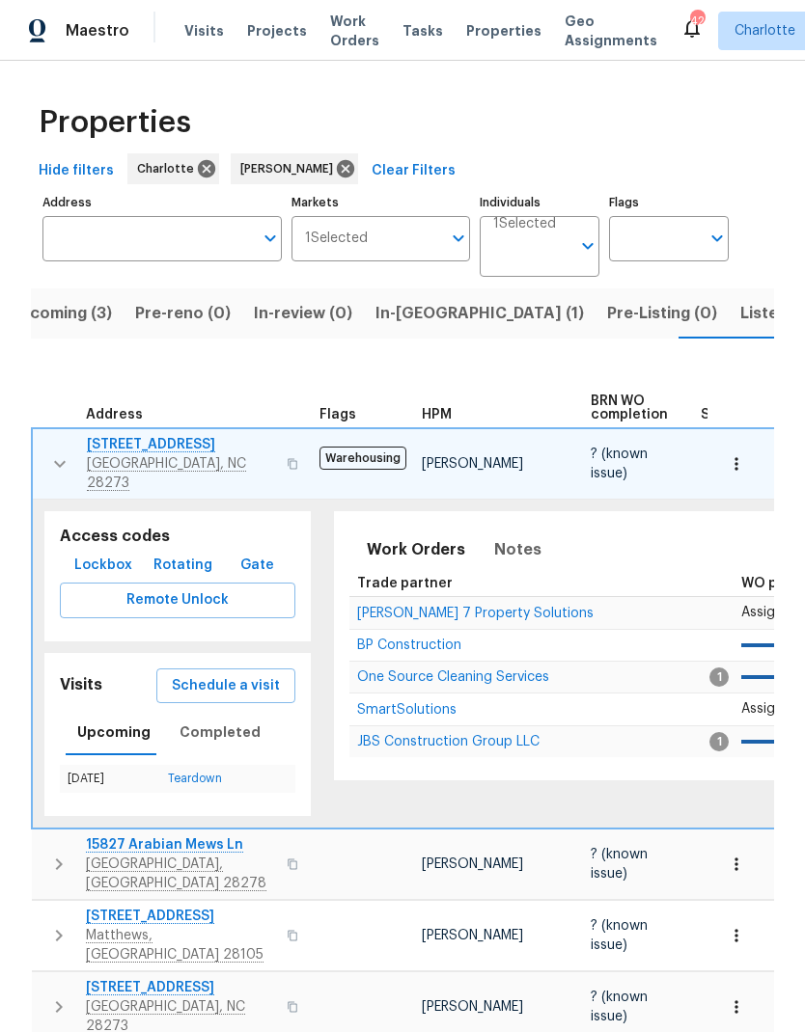
scroll to position [0, 0]
click at [48, 452] on icon "button" at bounding box center [59, 463] width 23 height 23
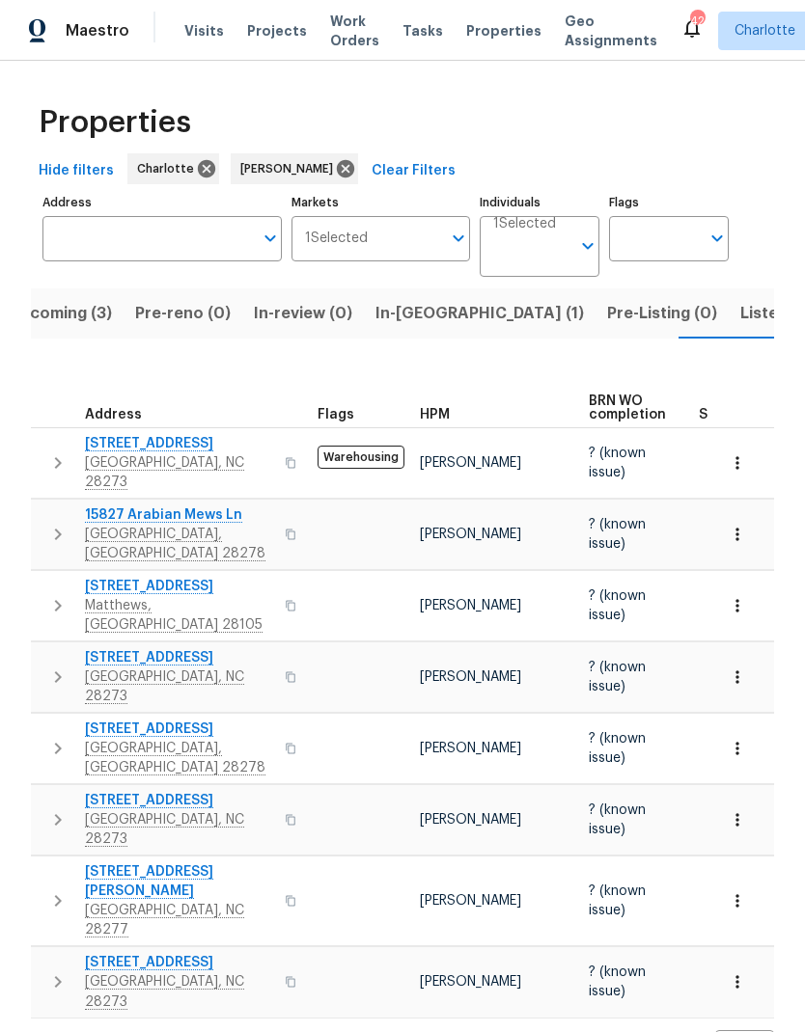
click at [50, 505] on button "button" at bounding box center [58, 534] width 39 height 58
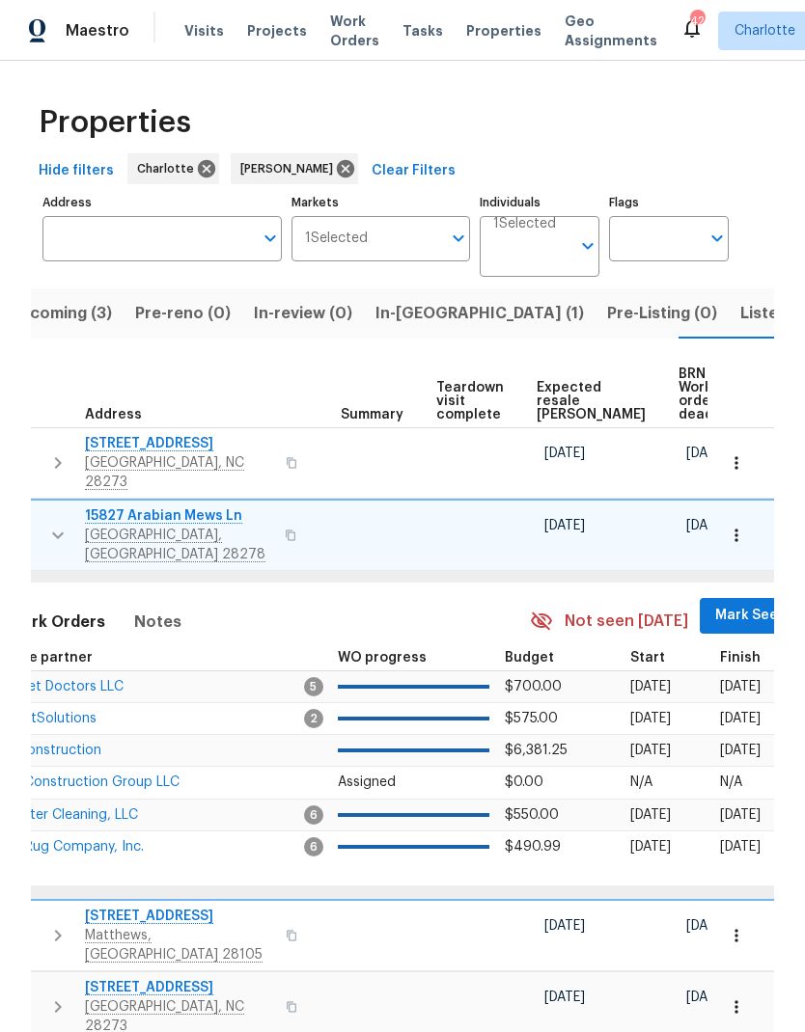
click at [715, 604] on span "Mark Seen" at bounding box center [750, 616] width 71 height 24
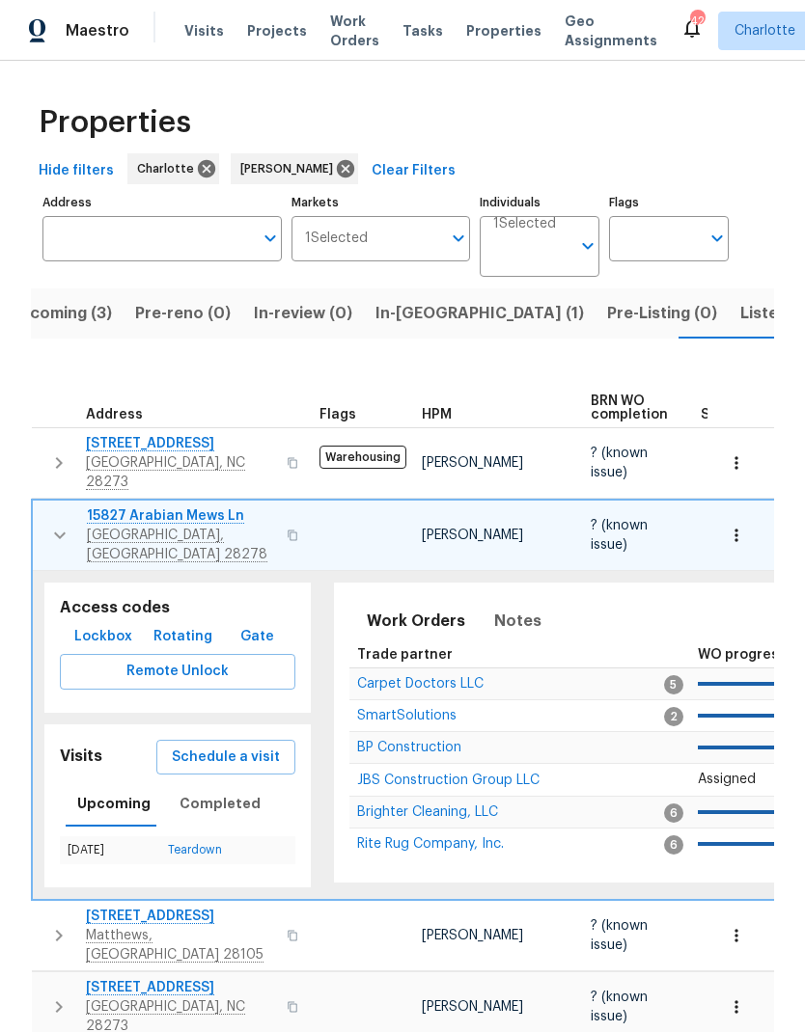
scroll to position [0, -1]
click at [54, 524] on icon "button" at bounding box center [59, 535] width 23 height 23
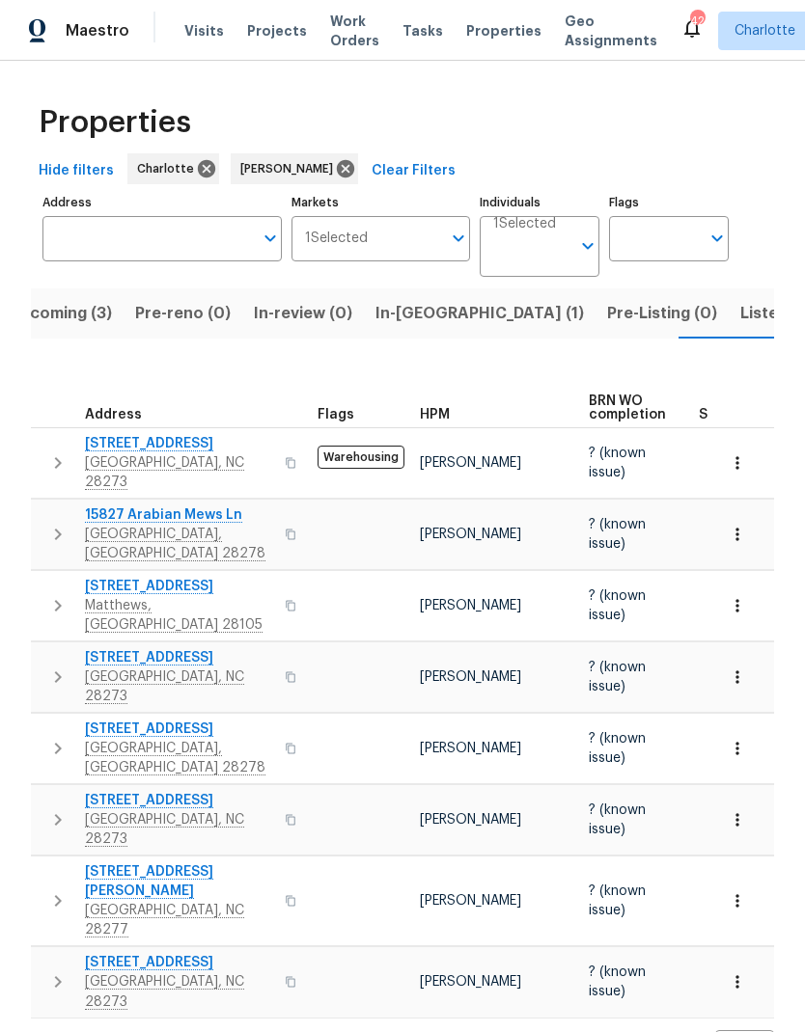
click at [57, 594] on icon "button" at bounding box center [57, 605] width 23 height 23
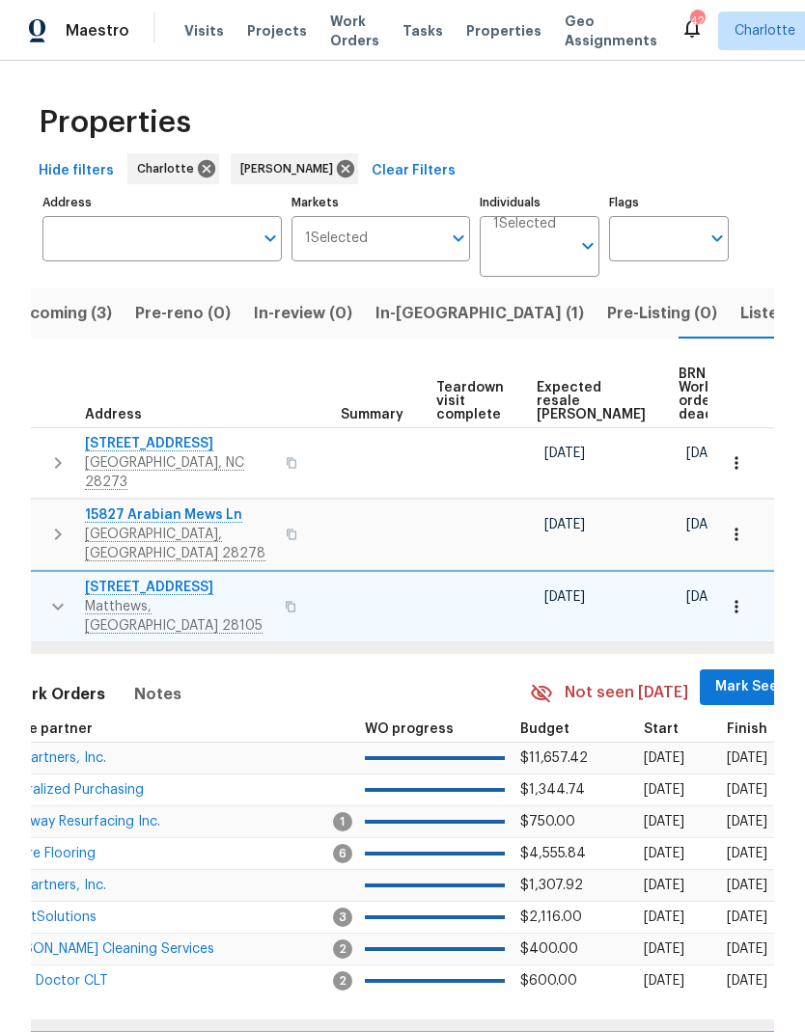
click at [715, 675] on span "Mark Seen" at bounding box center [750, 687] width 71 height 24
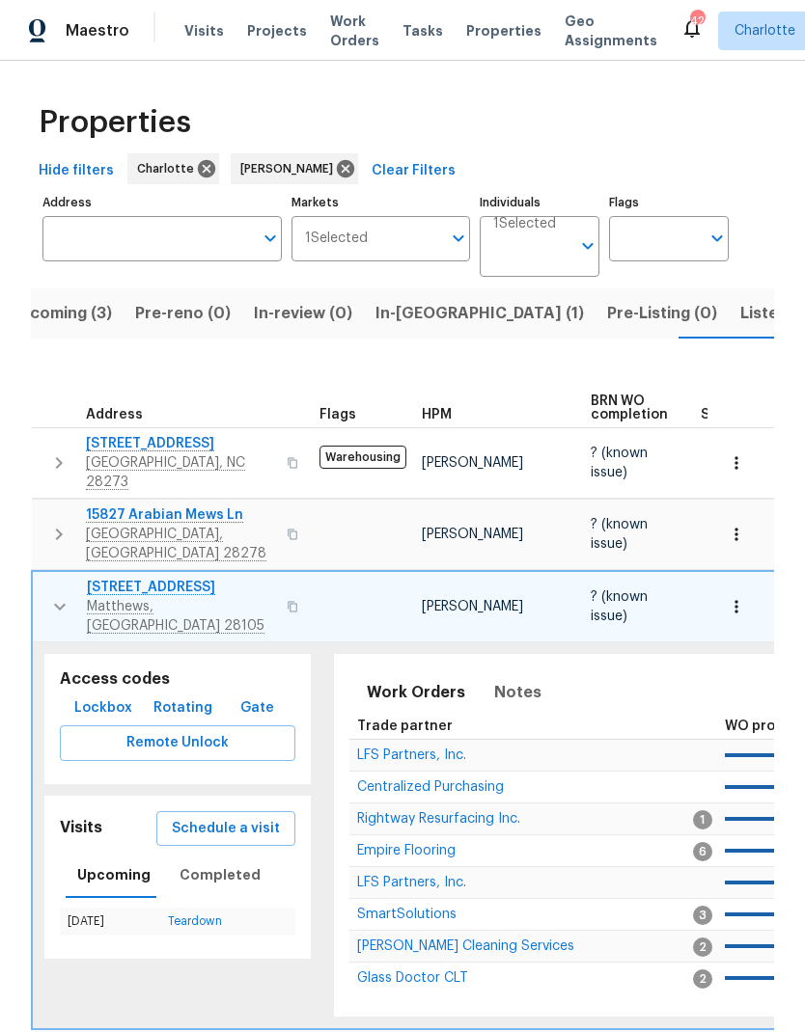
click at [55, 595] on icon "button" at bounding box center [59, 606] width 23 height 23
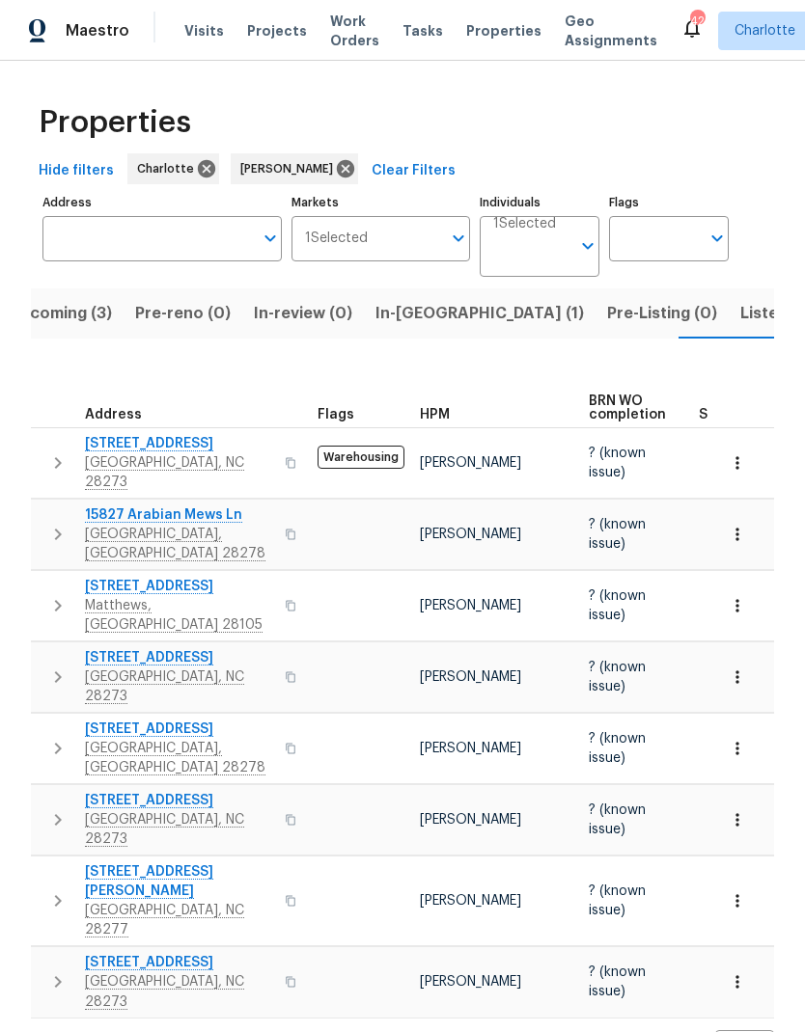
click at [56, 671] on icon "button" at bounding box center [58, 677] width 7 height 12
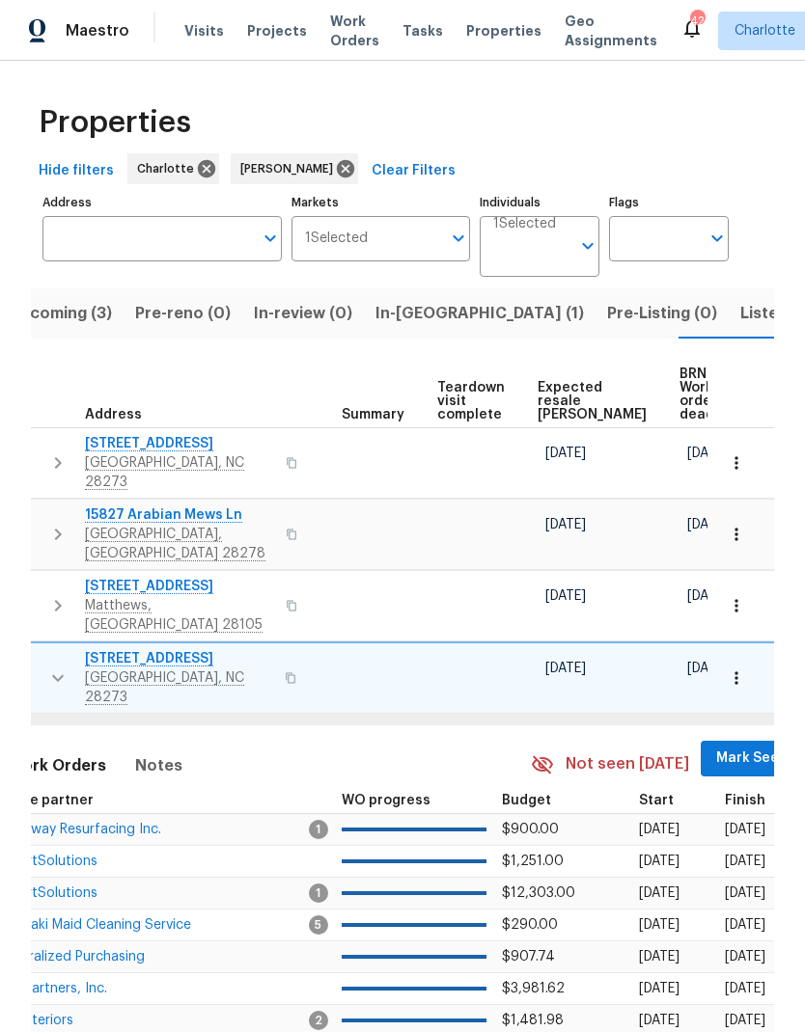
click at [716, 747] on span "Mark Seen" at bounding box center [751, 759] width 71 height 24
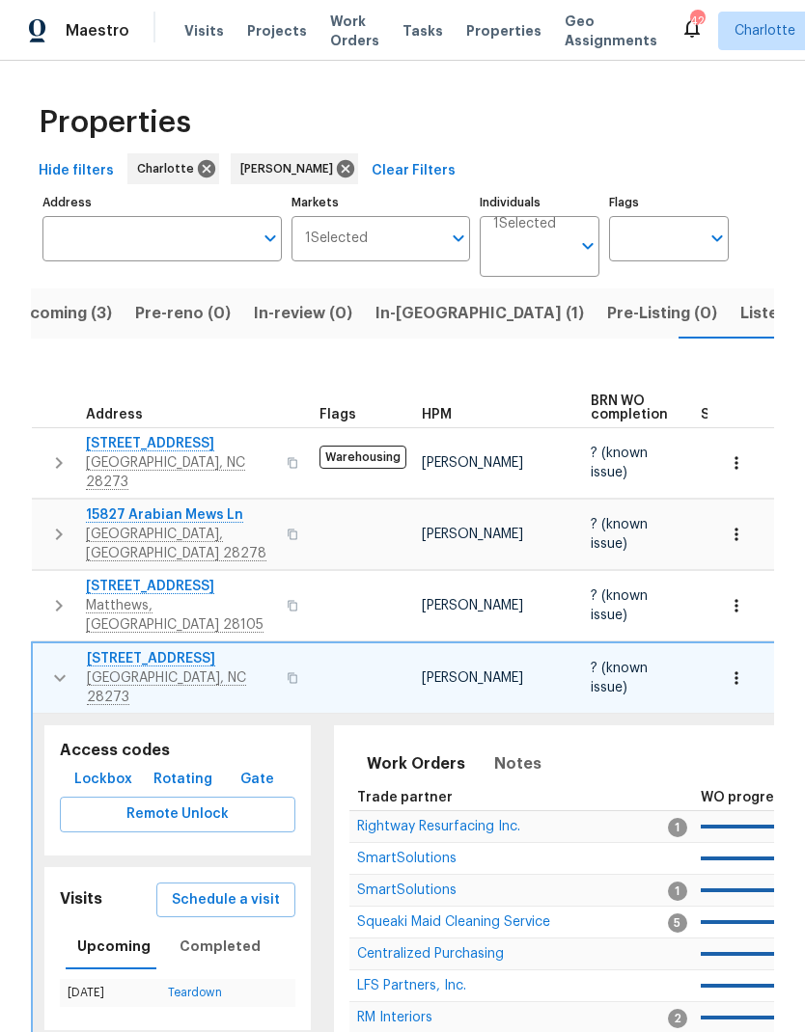
click at [52, 667] on icon "button" at bounding box center [59, 678] width 23 height 23
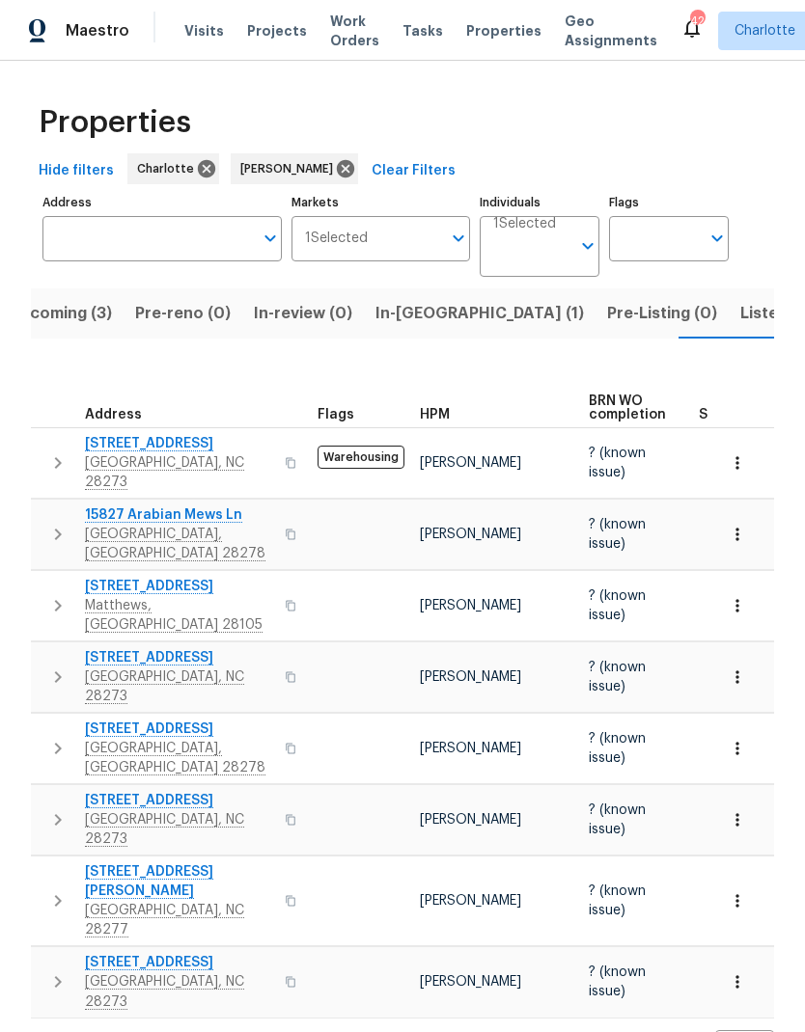
click at [56, 737] on icon "button" at bounding box center [57, 748] width 23 height 23
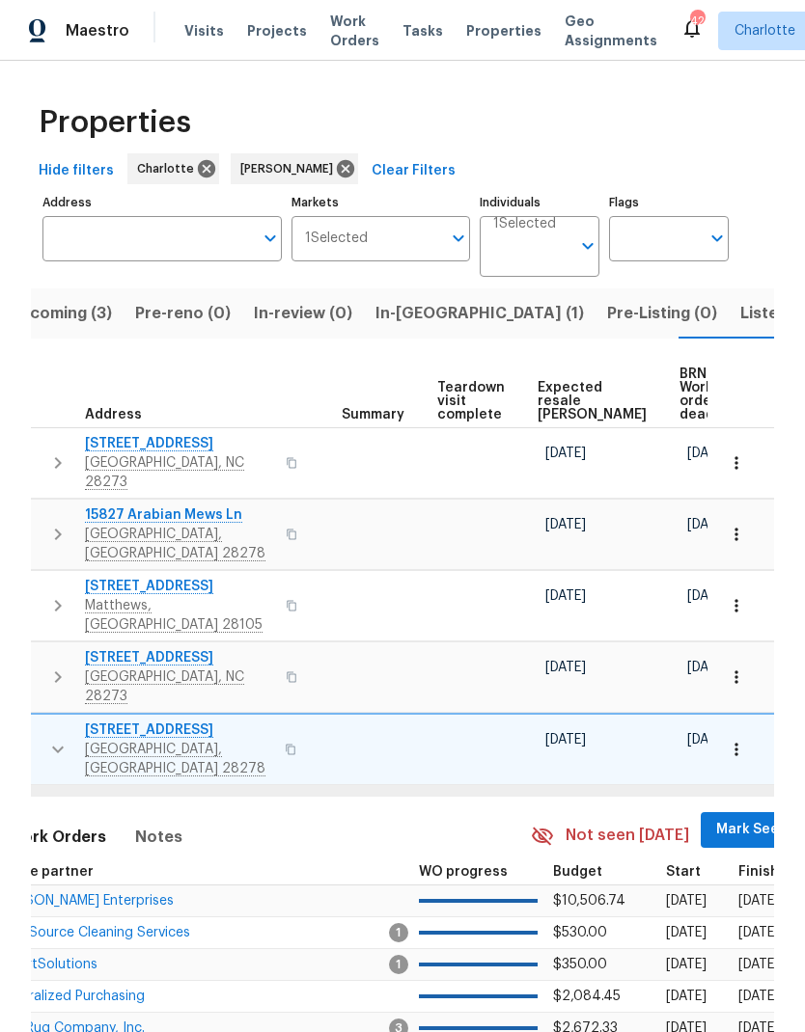
click at [716, 818] on span "Mark Seen" at bounding box center [751, 830] width 71 height 24
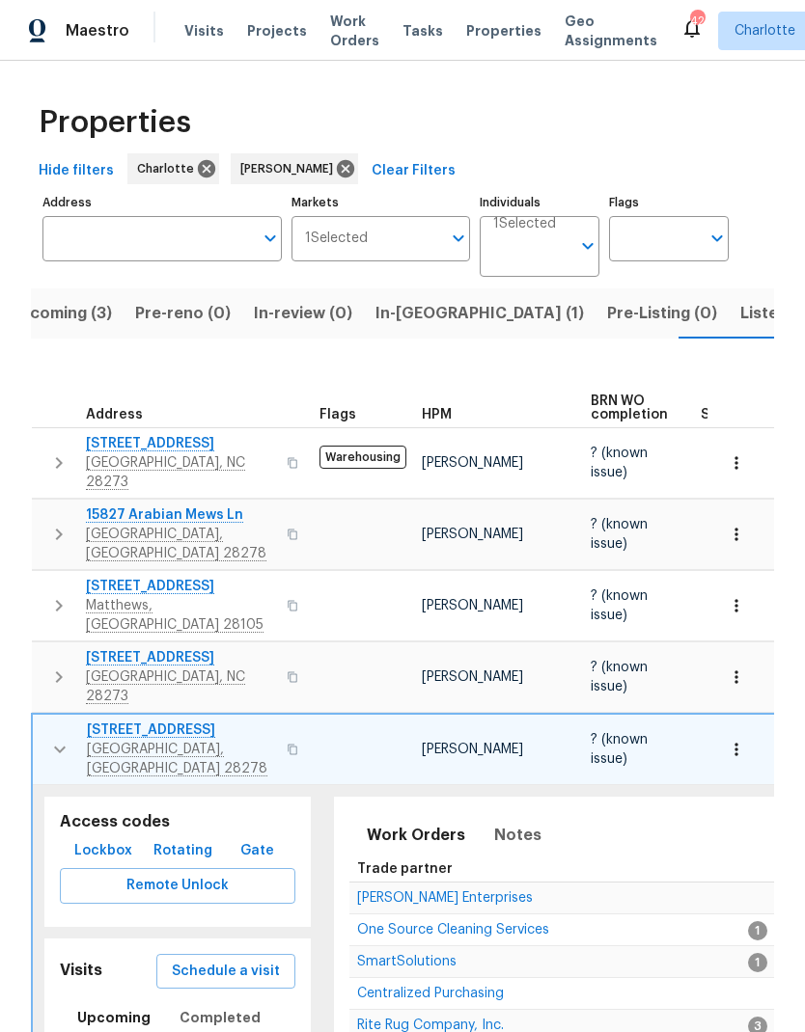
click at [57, 738] on icon "button" at bounding box center [59, 749] width 23 height 23
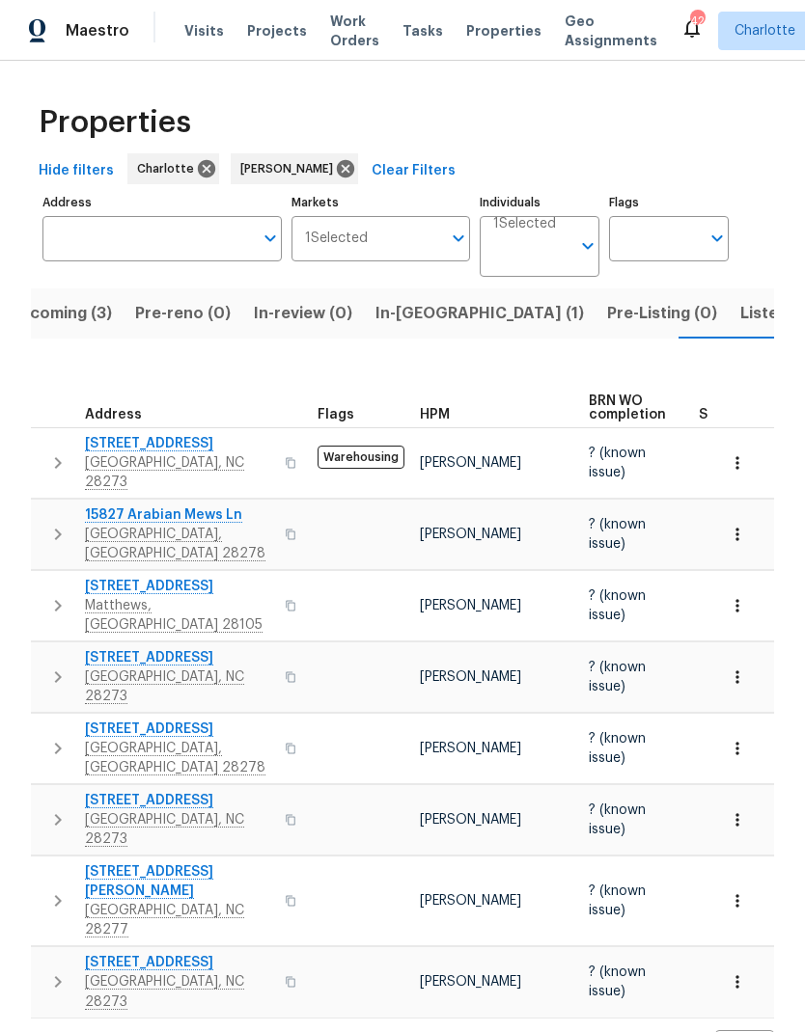
click at [50, 808] on icon "button" at bounding box center [57, 819] width 23 height 23
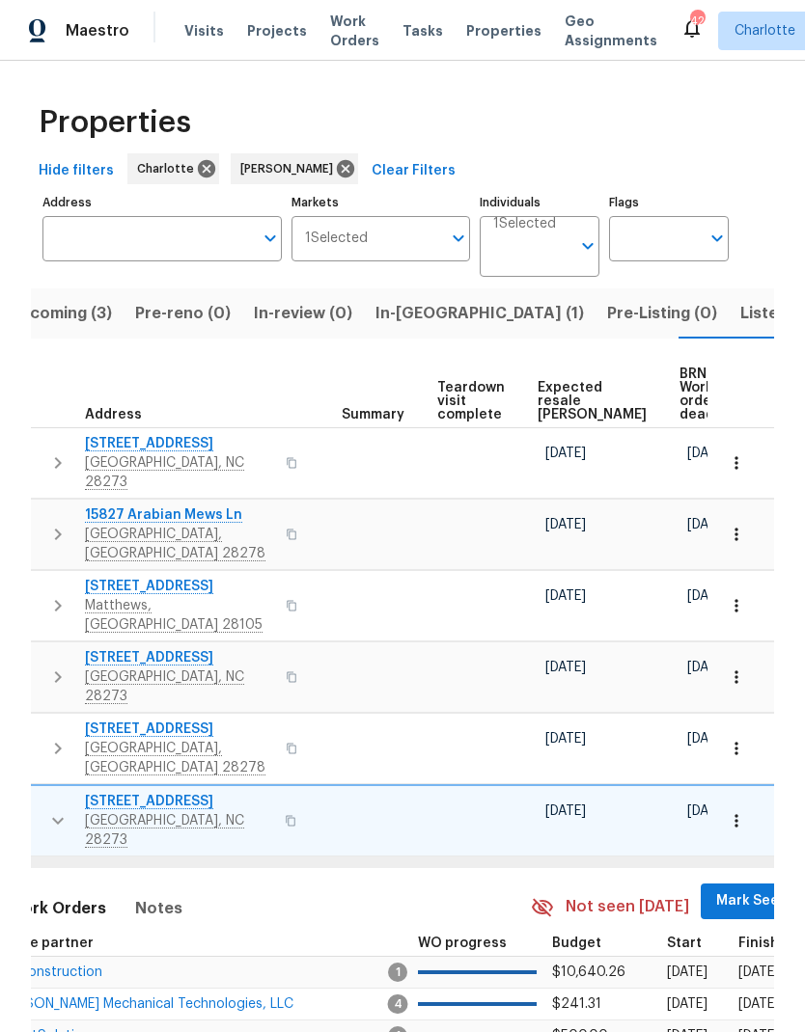
click at [716, 889] on span "Mark Seen" at bounding box center [751, 901] width 71 height 24
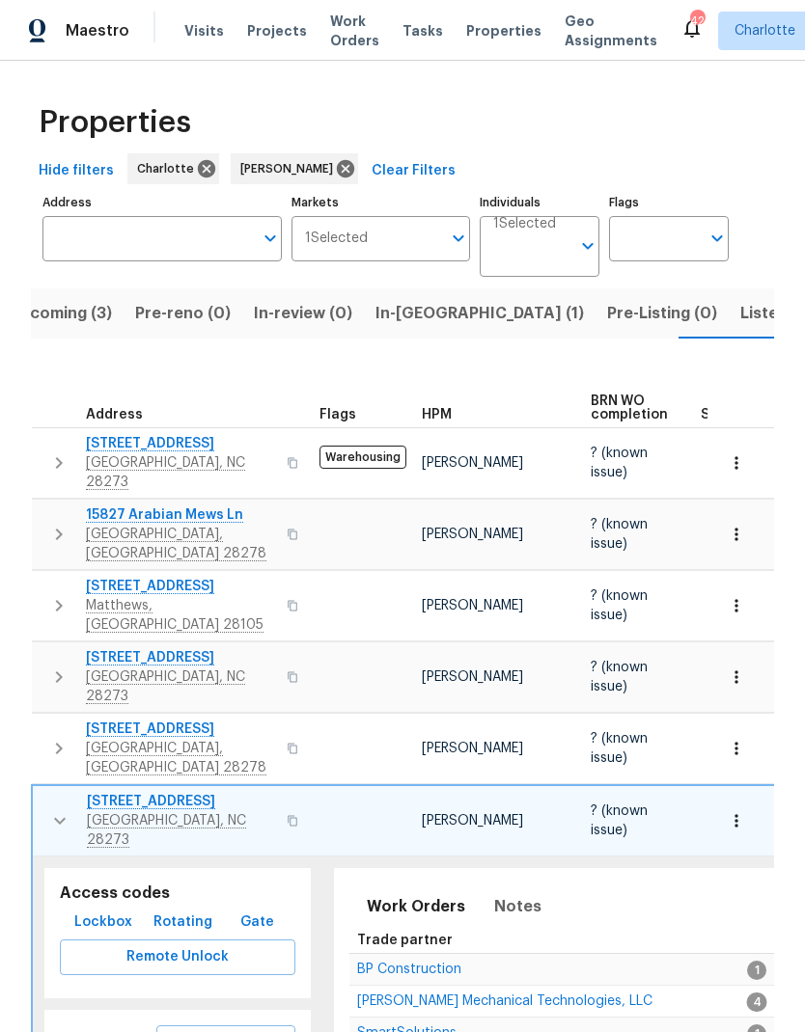
click at [59, 809] on icon "button" at bounding box center [59, 820] width 23 height 23
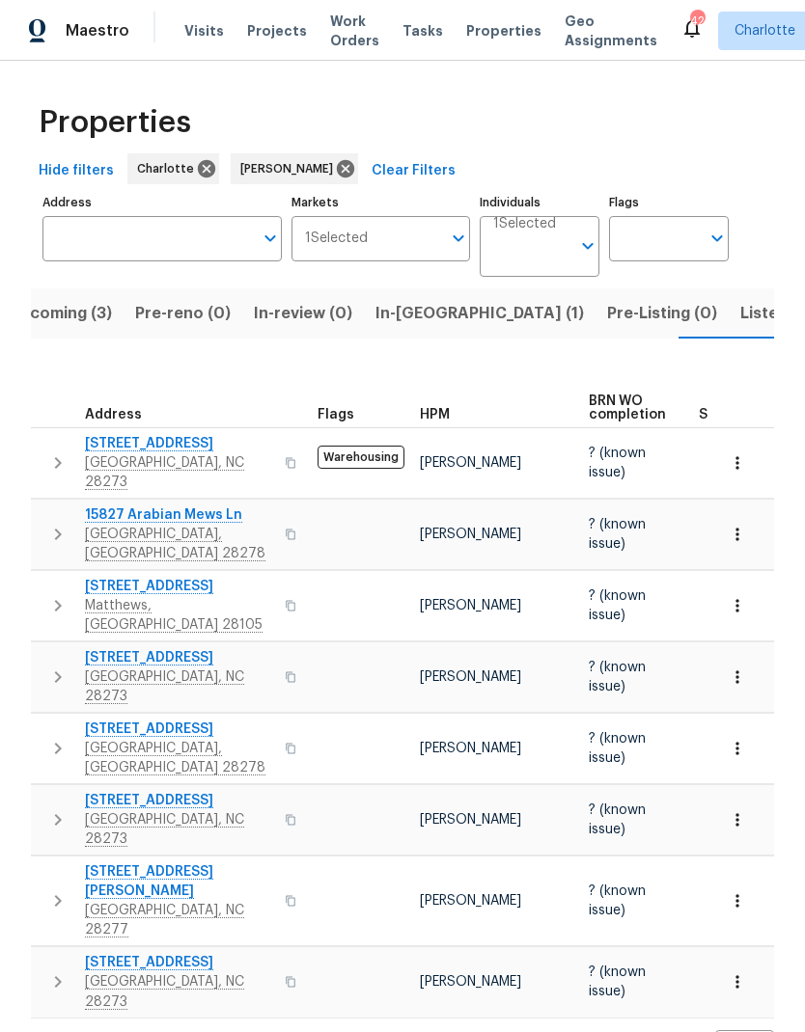
click at [55, 889] on icon "button" at bounding box center [57, 900] width 23 height 23
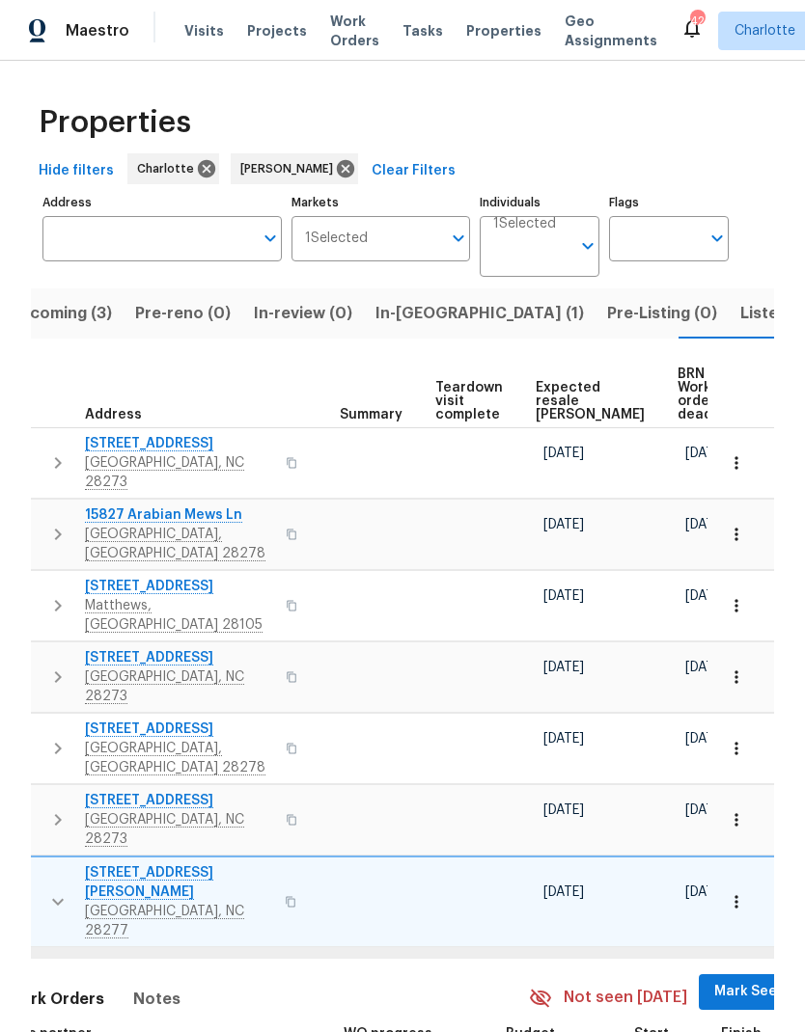
scroll to position [0, 359]
click at [716, 980] on span "Mark Seen" at bounding box center [751, 992] width 71 height 24
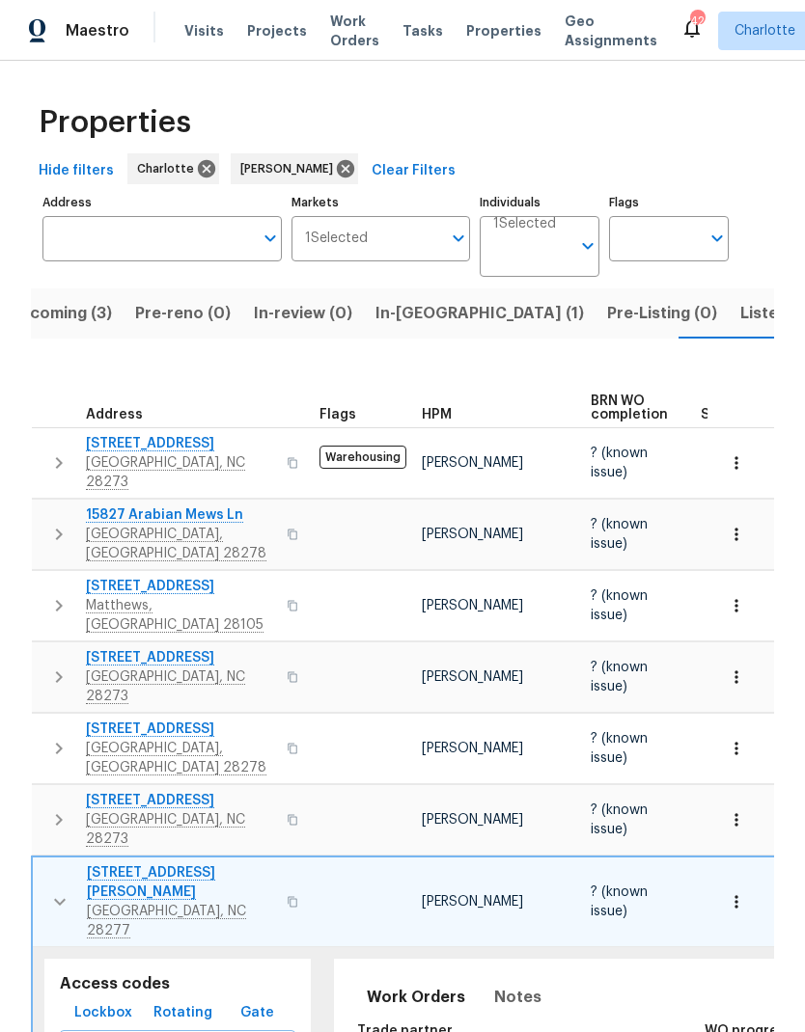
scroll to position [0, 0]
click at [59, 890] on icon "button" at bounding box center [59, 901] width 23 height 23
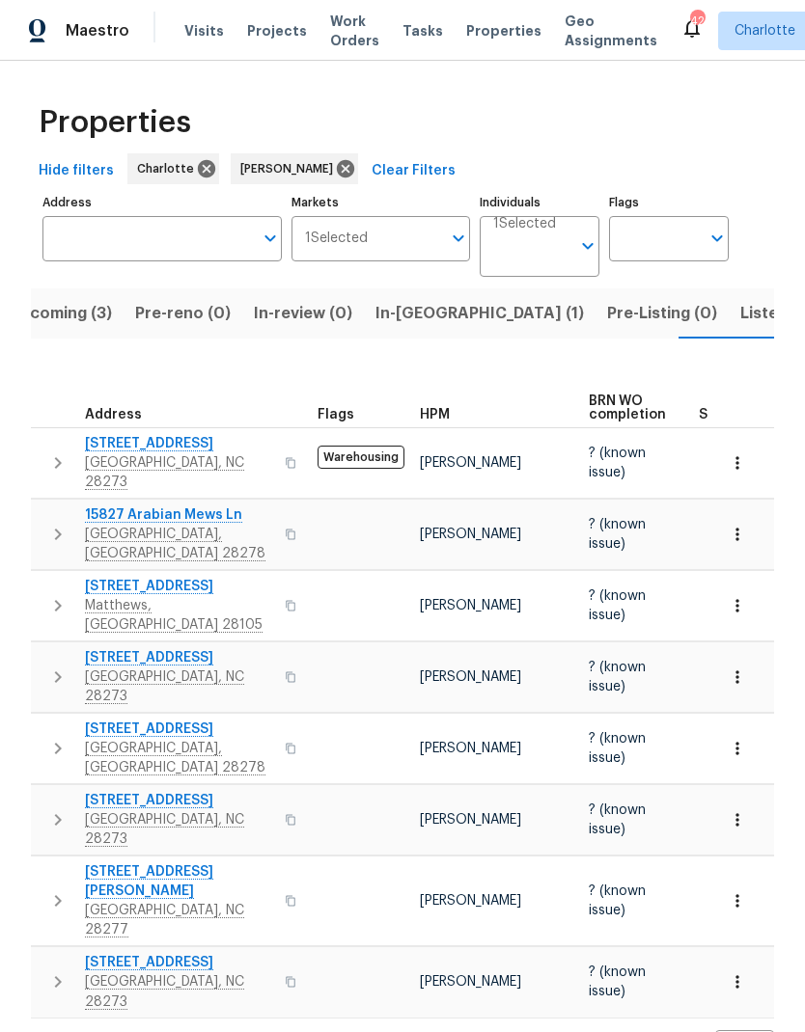
click at [52, 970] on icon "button" at bounding box center [57, 981] width 23 height 23
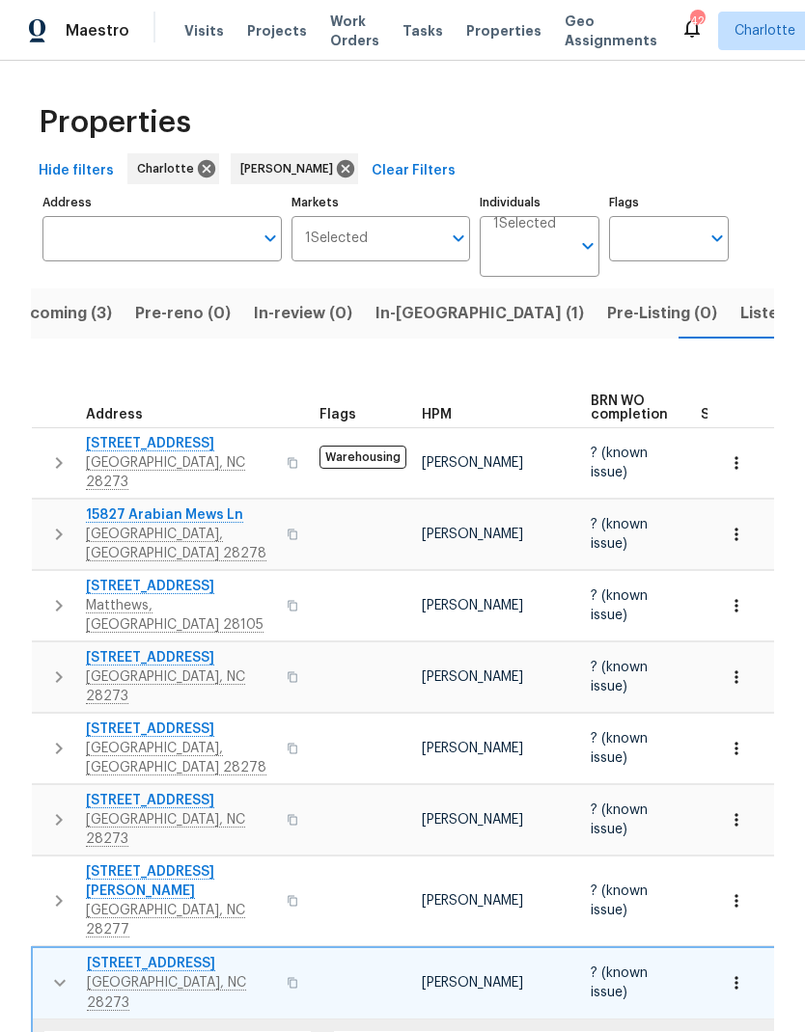
click at [59, 971] on icon "button" at bounding box center [59, 982] width 23 height 23
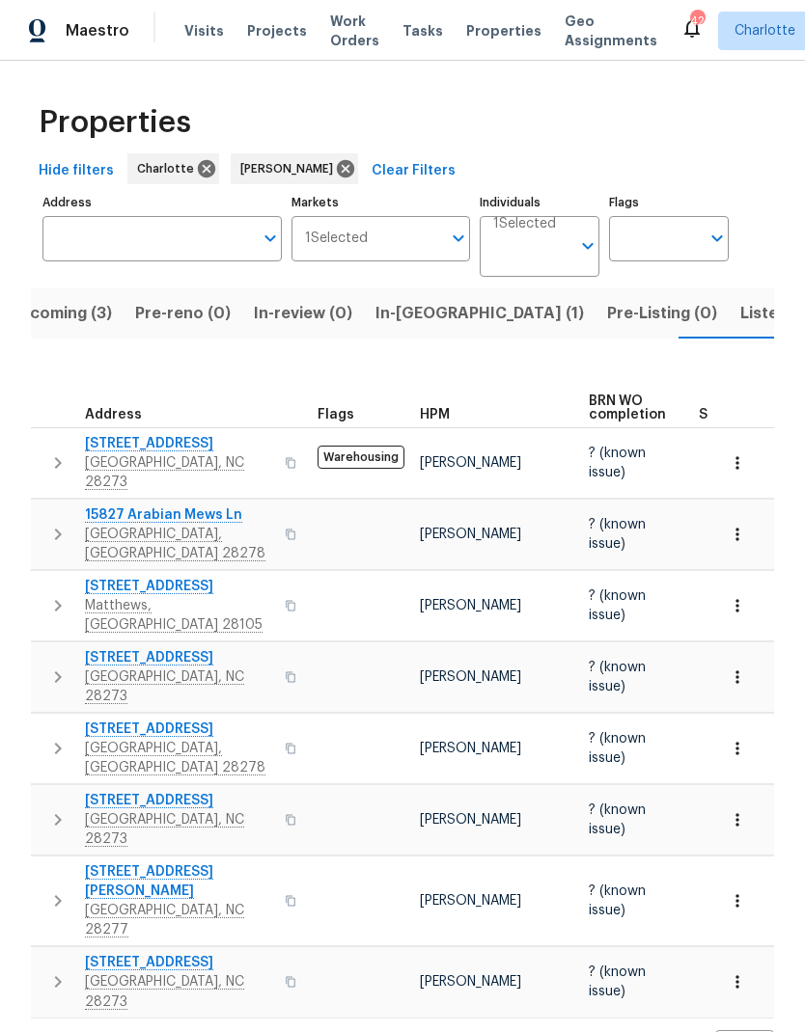
click at [740, 316] on span "Listed (21)" at bounding box center [779, 313] width 79 height 27
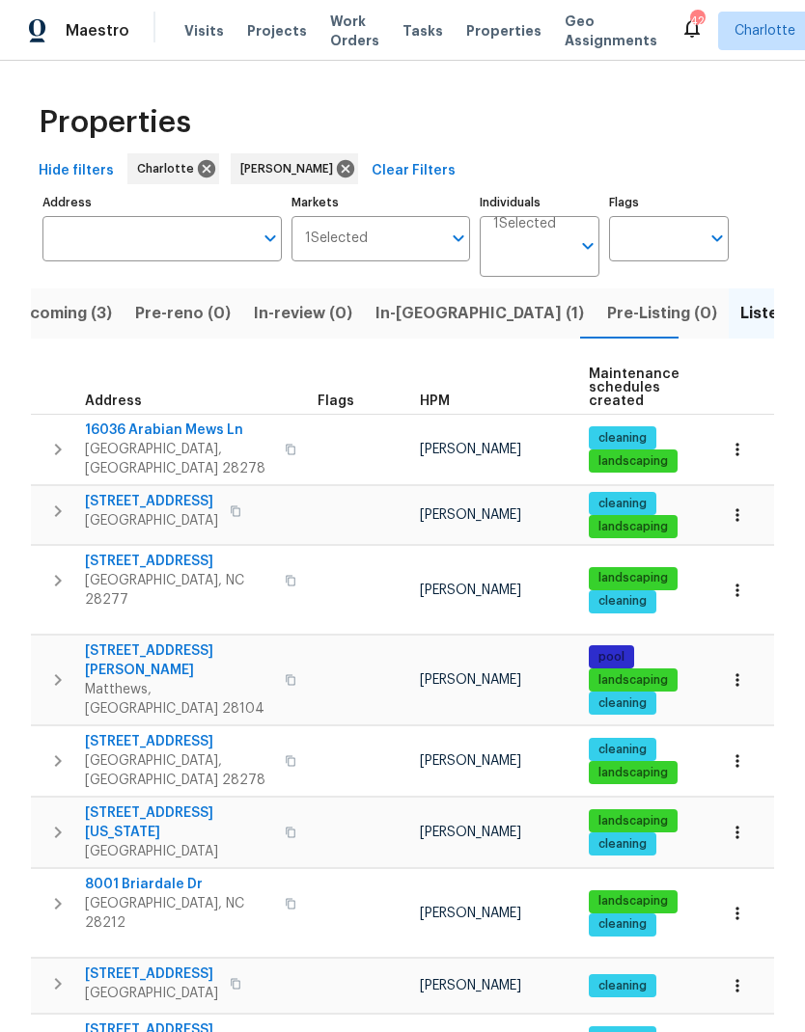
click at [50, 438] on icon "button" at bounding box center [57, 449] width 23 height 23
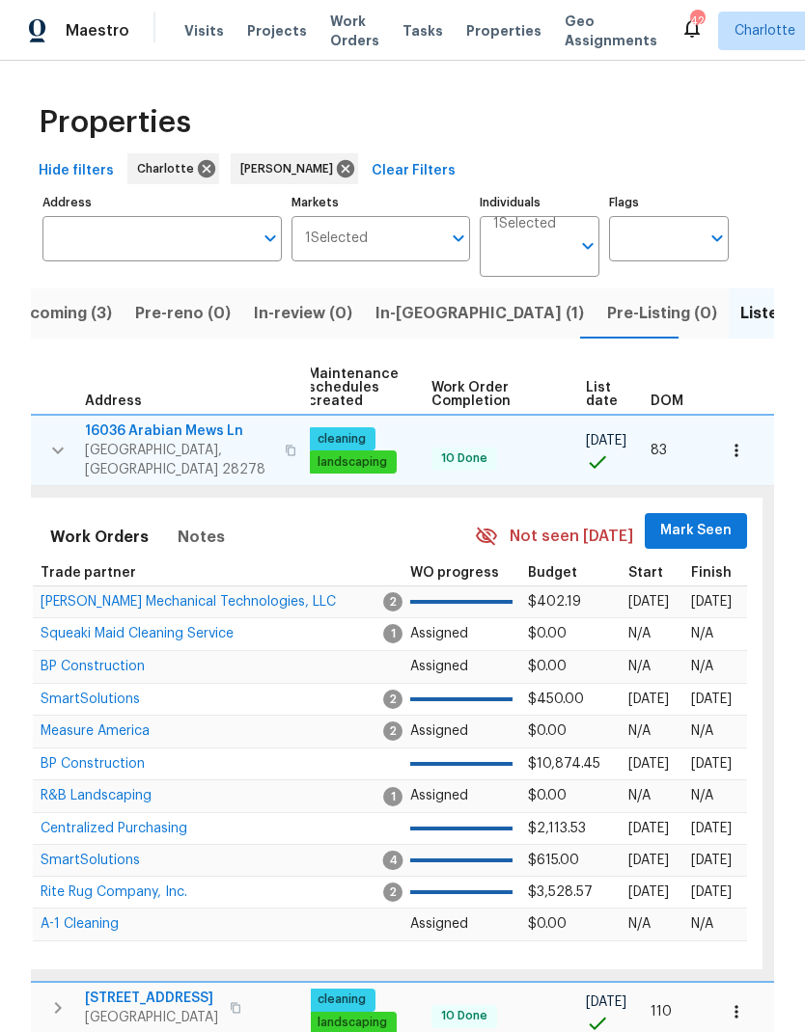
click at [701, 523] on span "Mark Seen" at bounding box center [695, 531] width 71 height 24
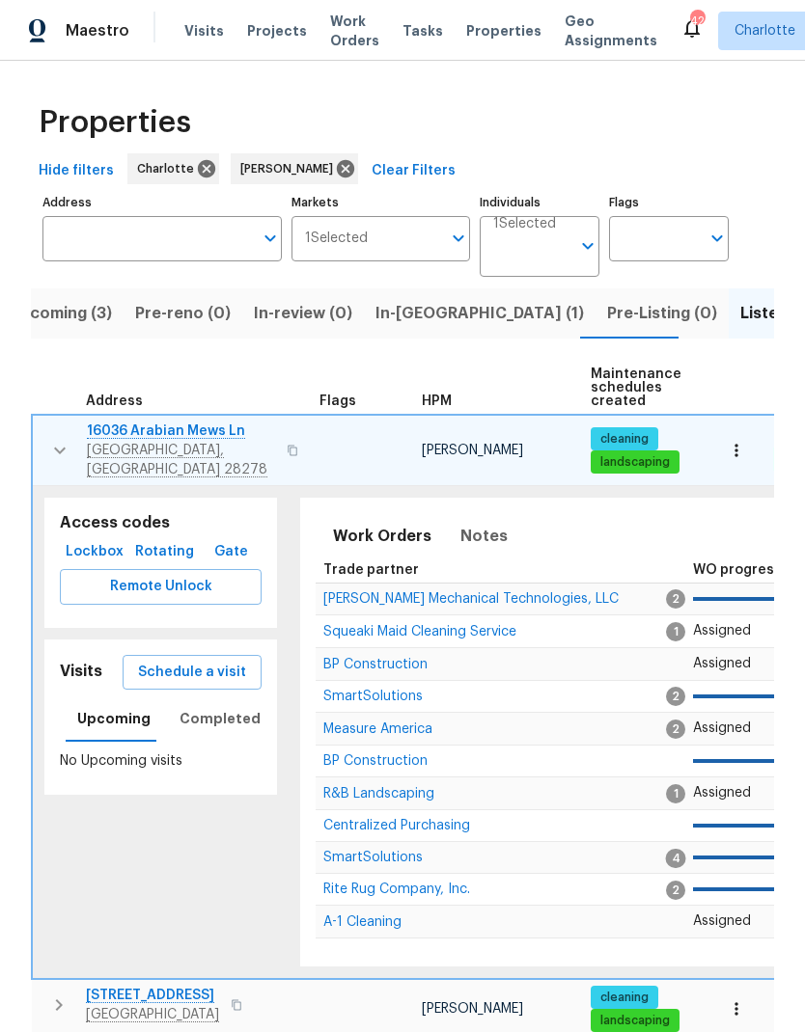
click at [52, 424] on button "button" at bounding box center [60, 451] width 39 height 58
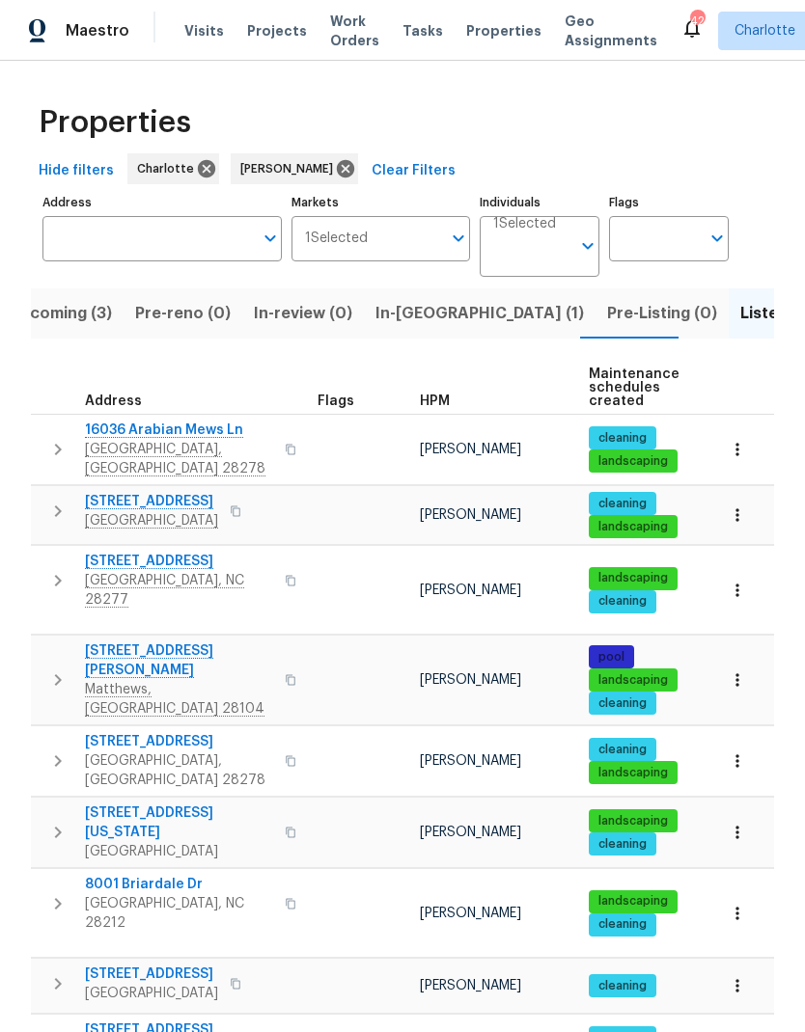
click at [61, 505] on icon "button" at bounding box center [58, 511] width 7 height 12
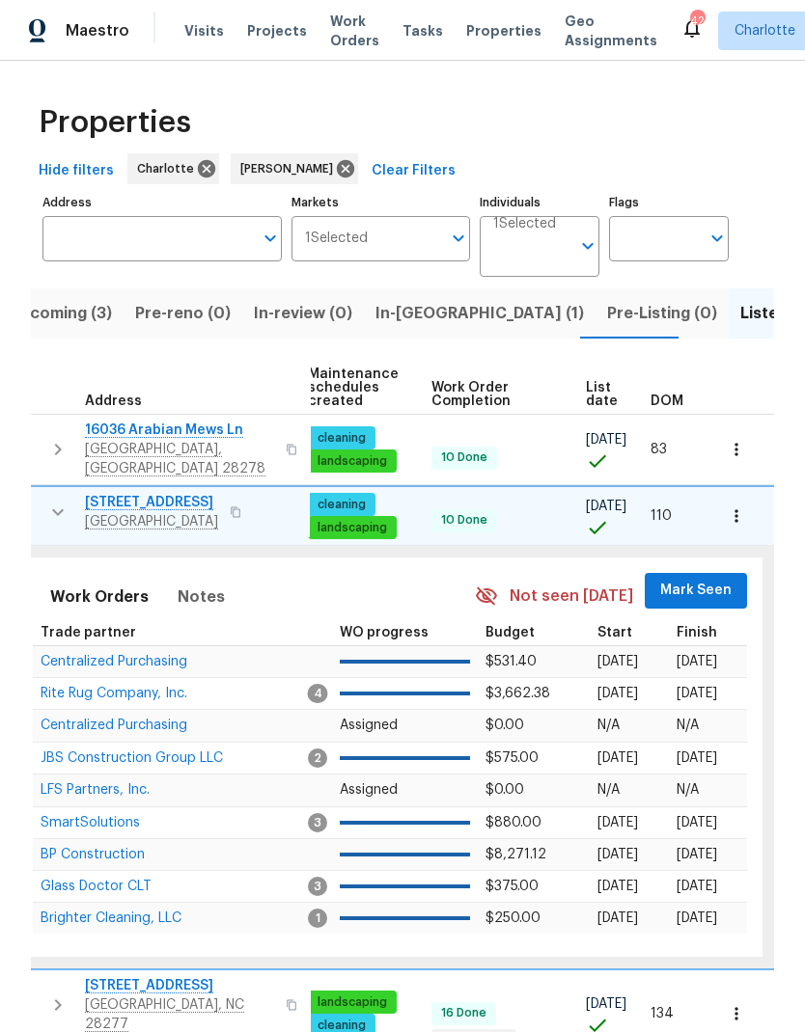
click at [704, 580] on span "Mark Seen" at bounding box center [695, 591] width 71 height 24
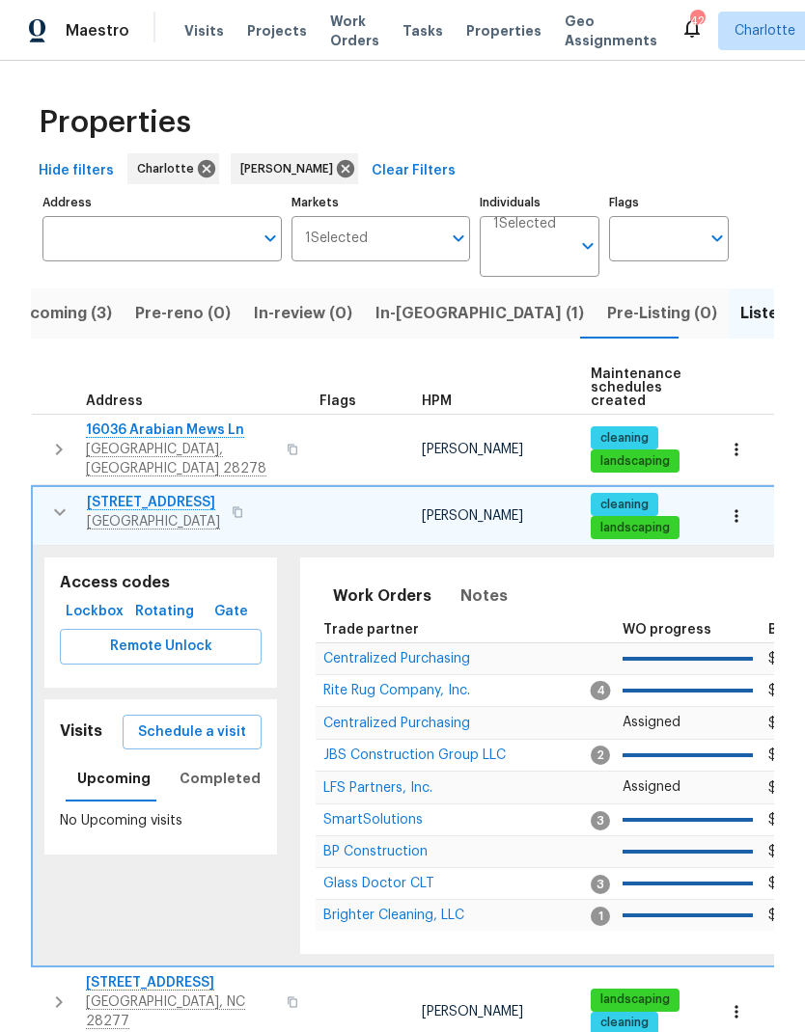
click at [55, 501] on icon "button" at bounding box center [59, 512] width 23 height 23
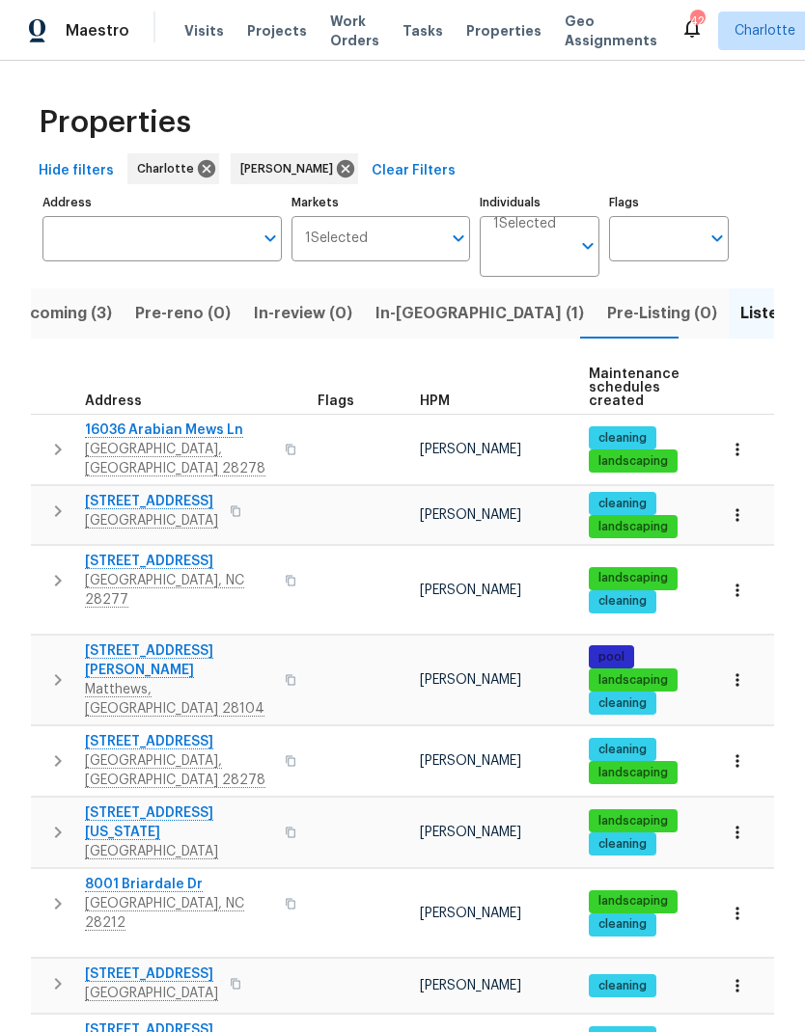
click at [52, 552] on button "button" at bounding box center [58, 581] width 39 height 58
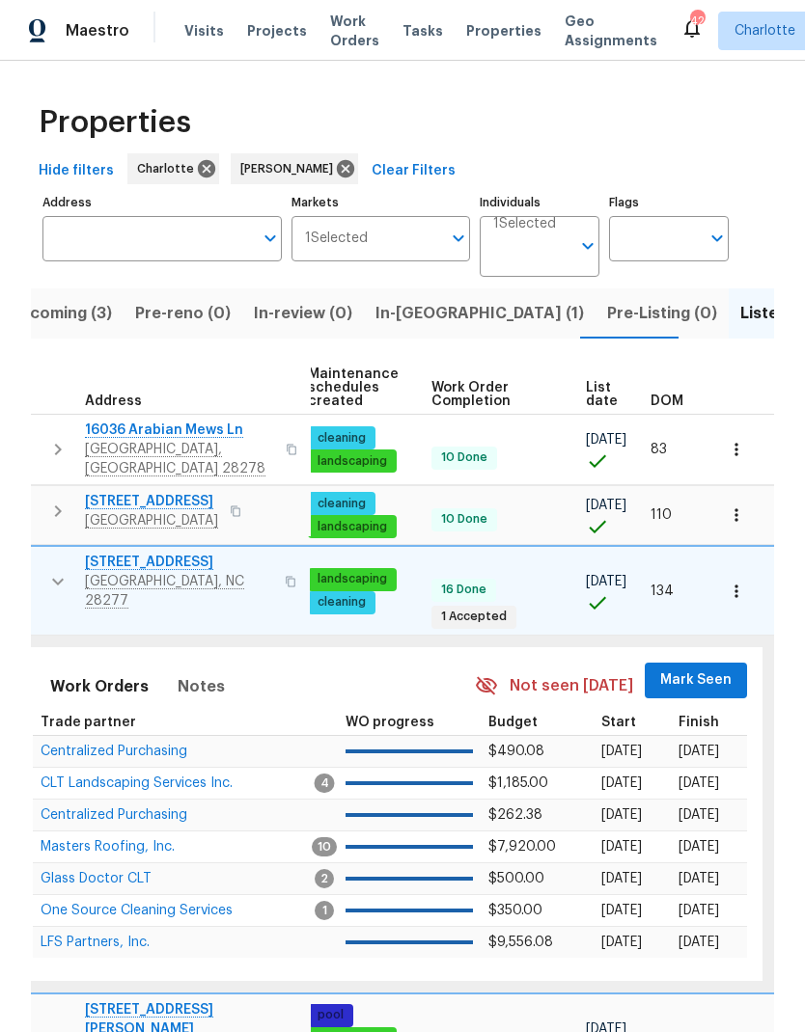
click at [696, 669] on span "Mark Seen" at bounding box center [695, 681] width 71 height 24
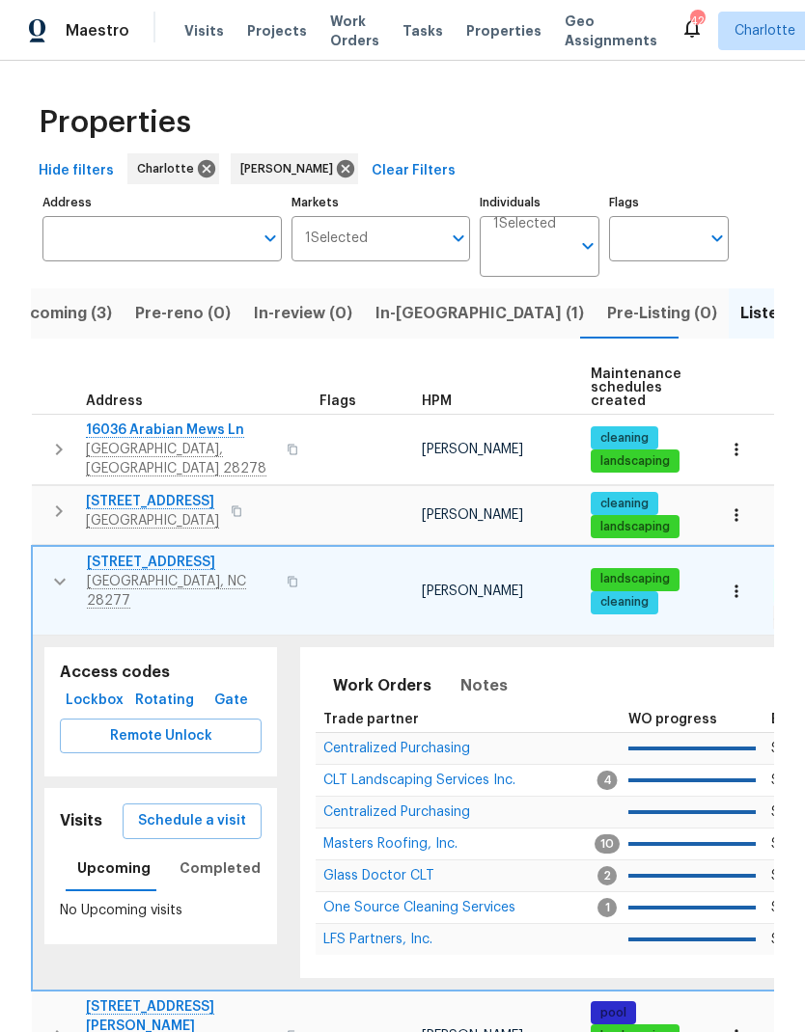
scroll to position [0, -1]
click at [54, 579] on icon "button" at bounding box center [60, 582] width 12 height 7
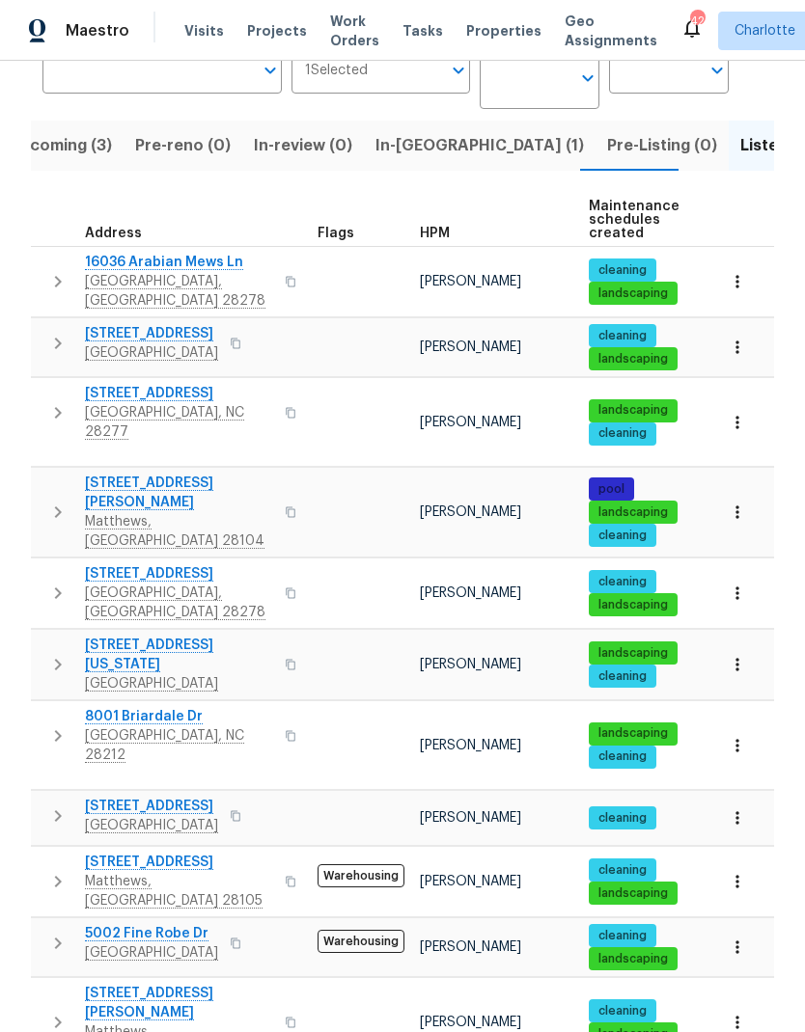
scroll to position [178, 0]
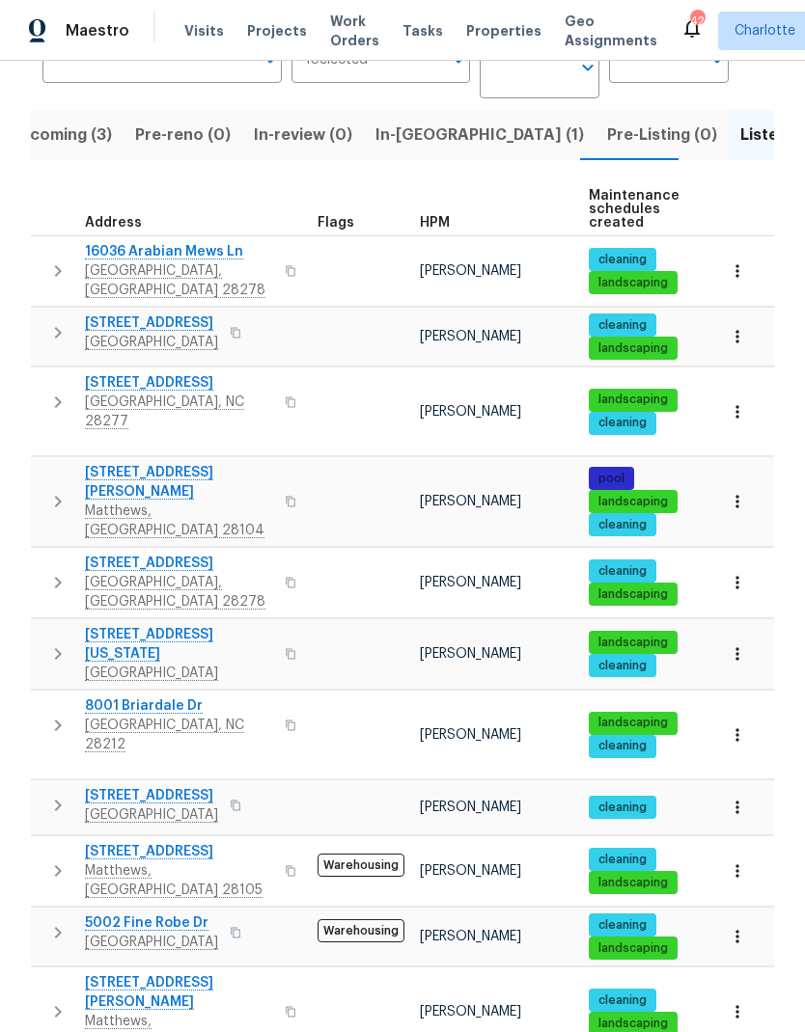
click at [50, 490] on icon "button" at bounding box center [57, 501] width 23 height 23
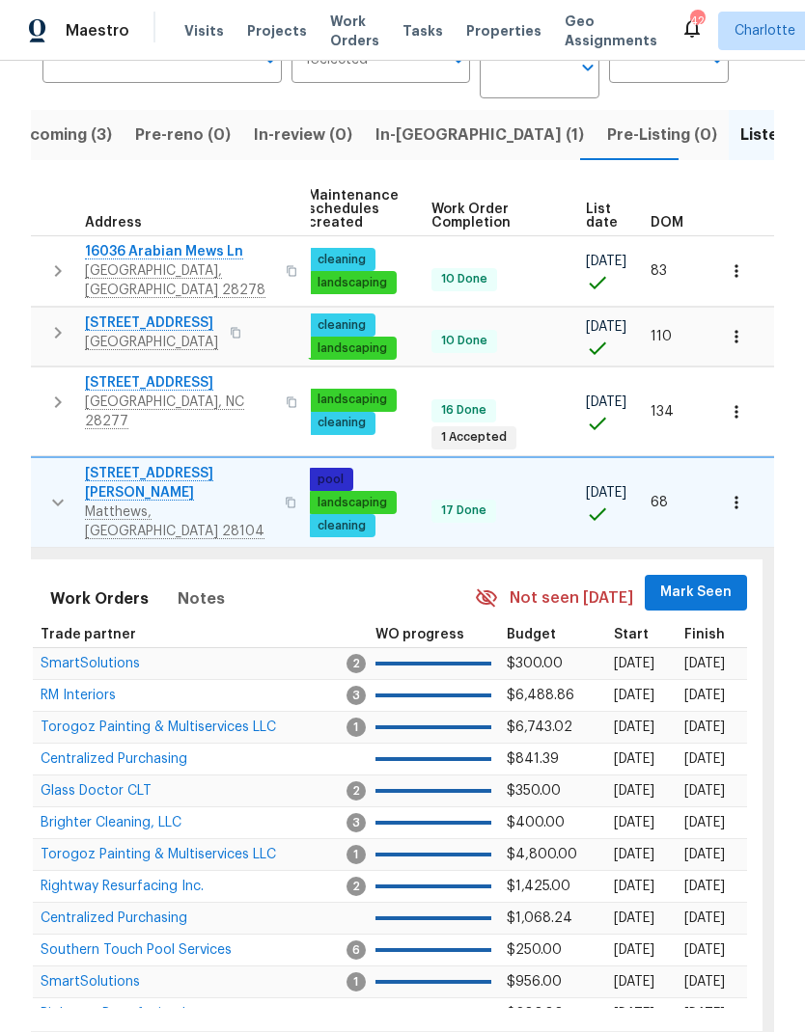
click at [697, 581] on span "Mark Seen" at bounding box center [695, 593] width 71 height 24
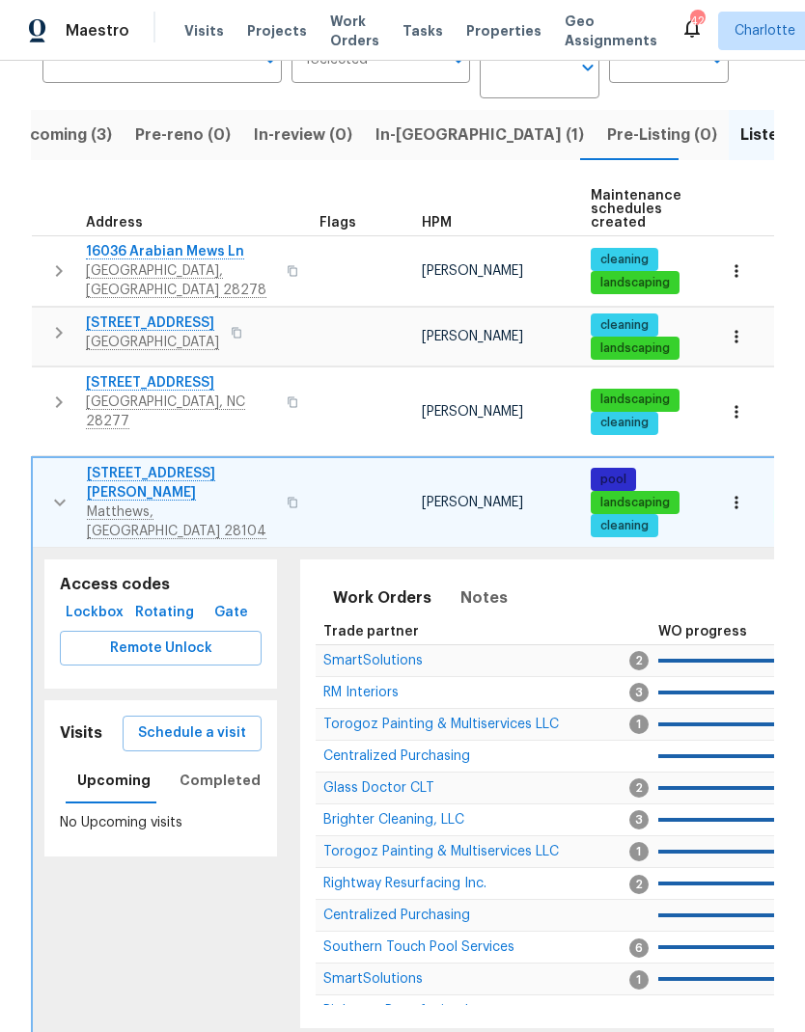
scroll to position [0, 0]
click at [50, 491] on icon "button" at bounding box center [59, 502] width 23 height 23
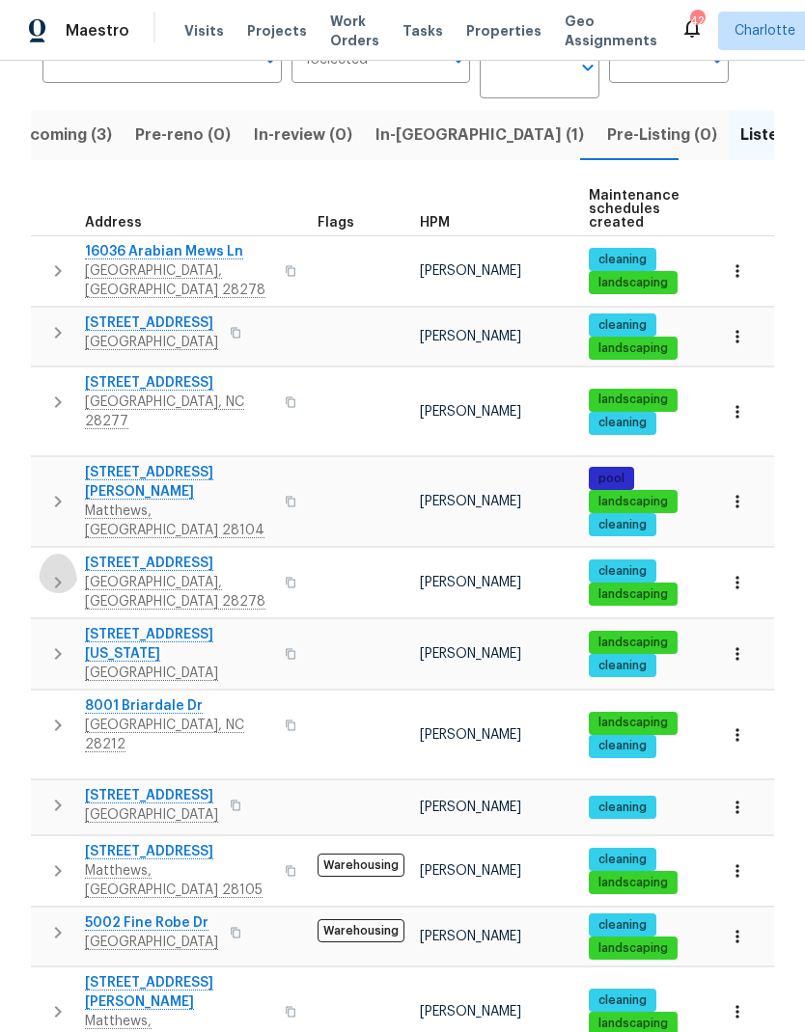
click at [52, 571] on icon "button" at bounding box center [57, 582] width 23 height 23
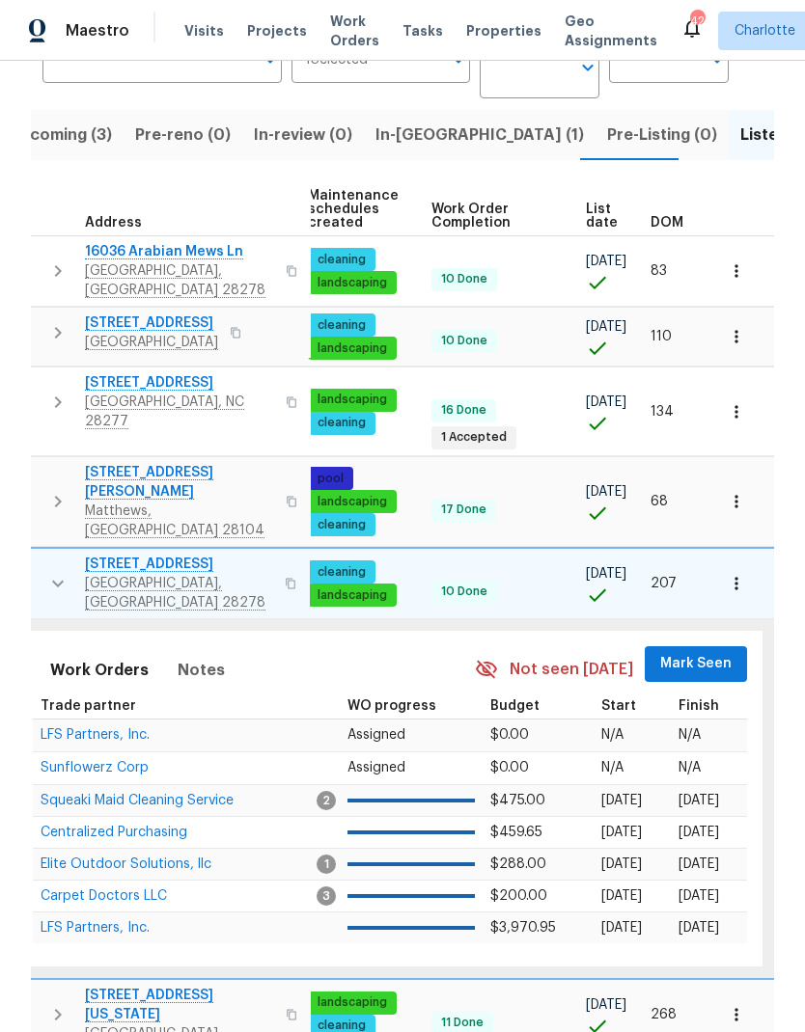
click at [695, 652] on span "Mark Seen" at bounding box center [695, 664] width 71 height 24
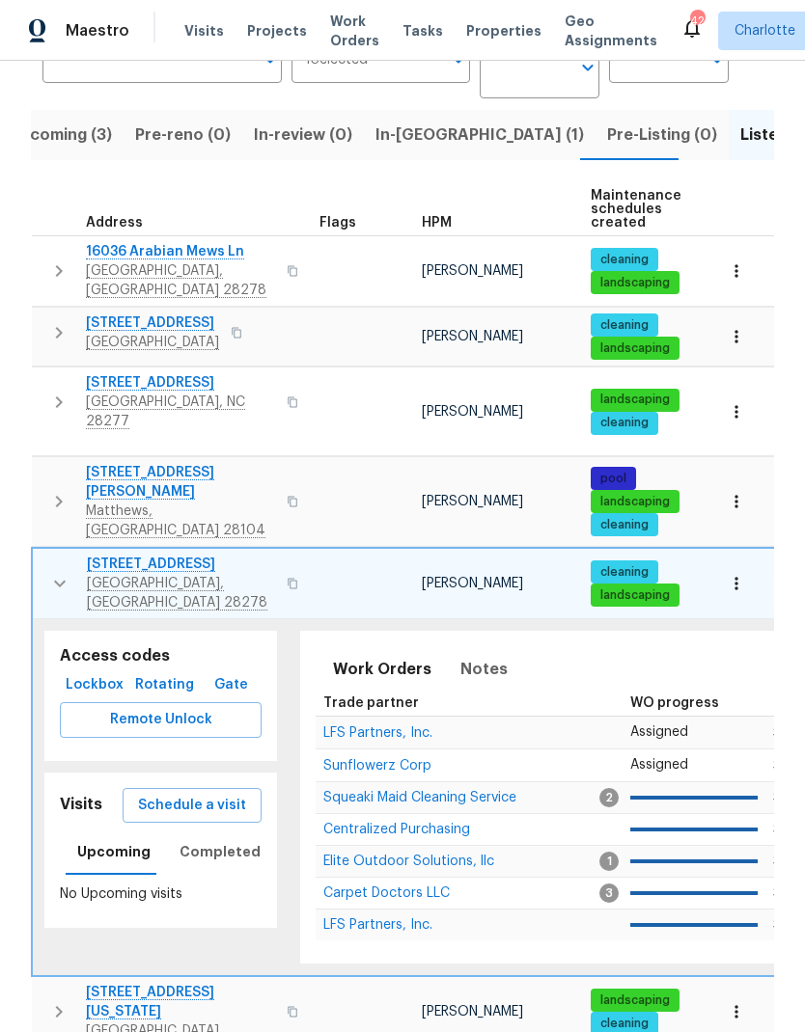
click at [51, 572] on icon "button" at bounding box center [59, 583] width 23 height 23
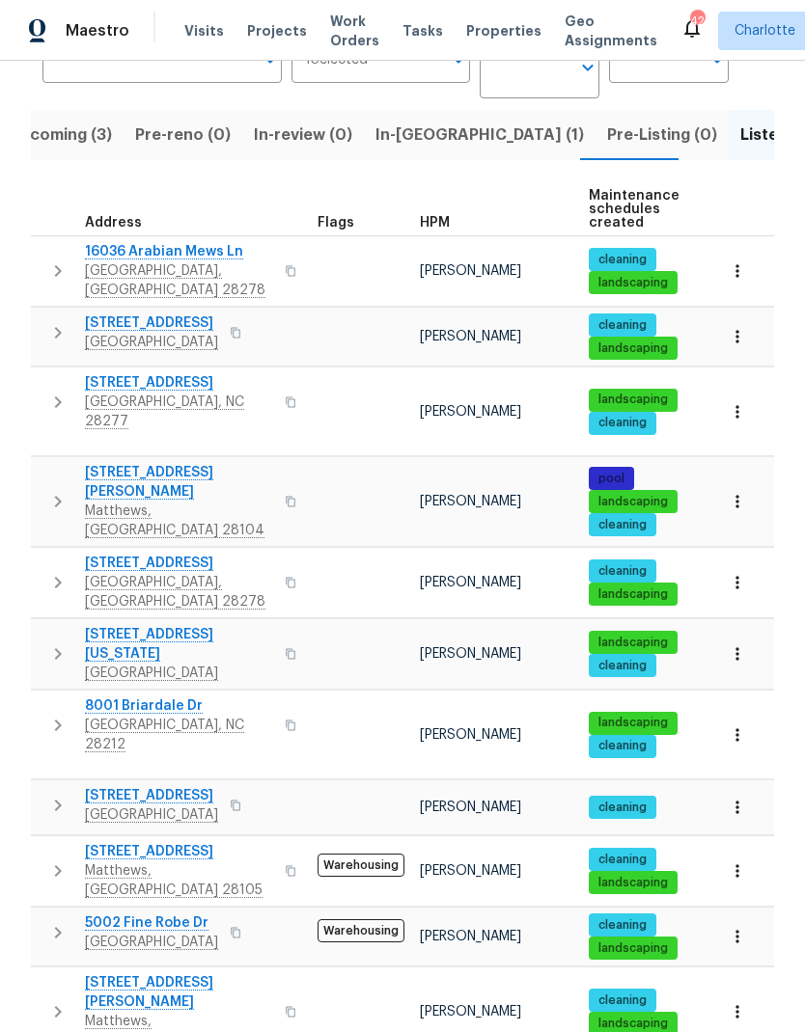
click at [58, 625] on button "button" at bounding box center [58, 654] width 39 height 58
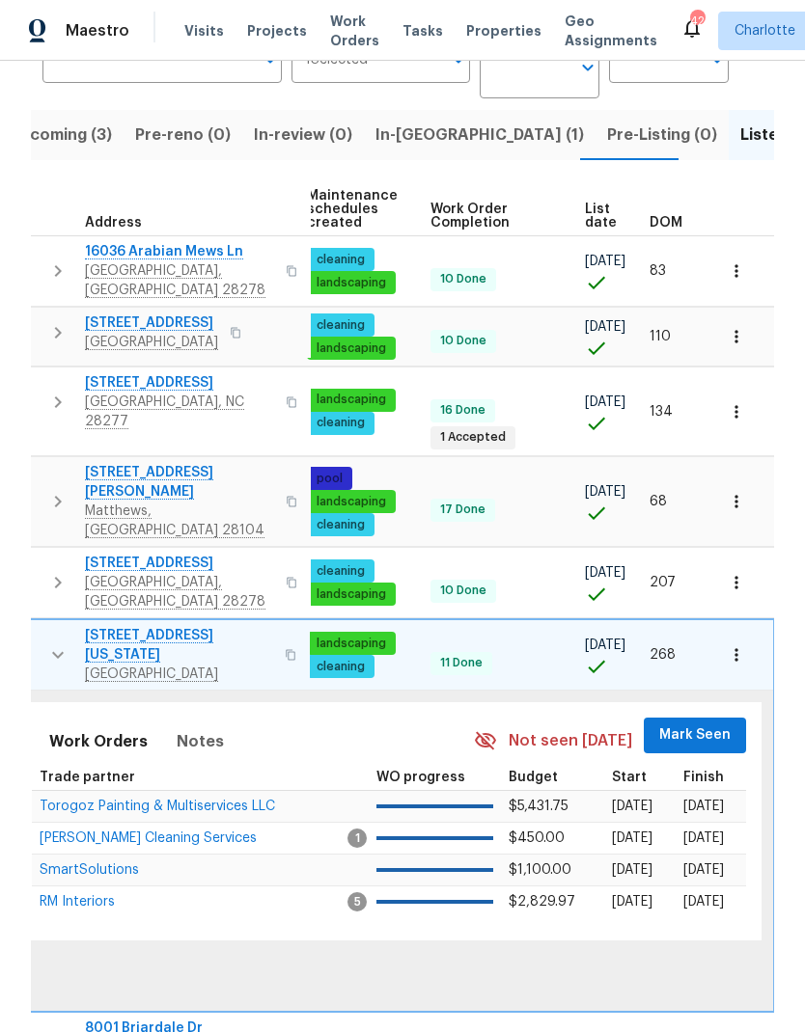
click at [693, 724] on span "Mark Seen" at bounding box center [694, 736] width 71 height 24
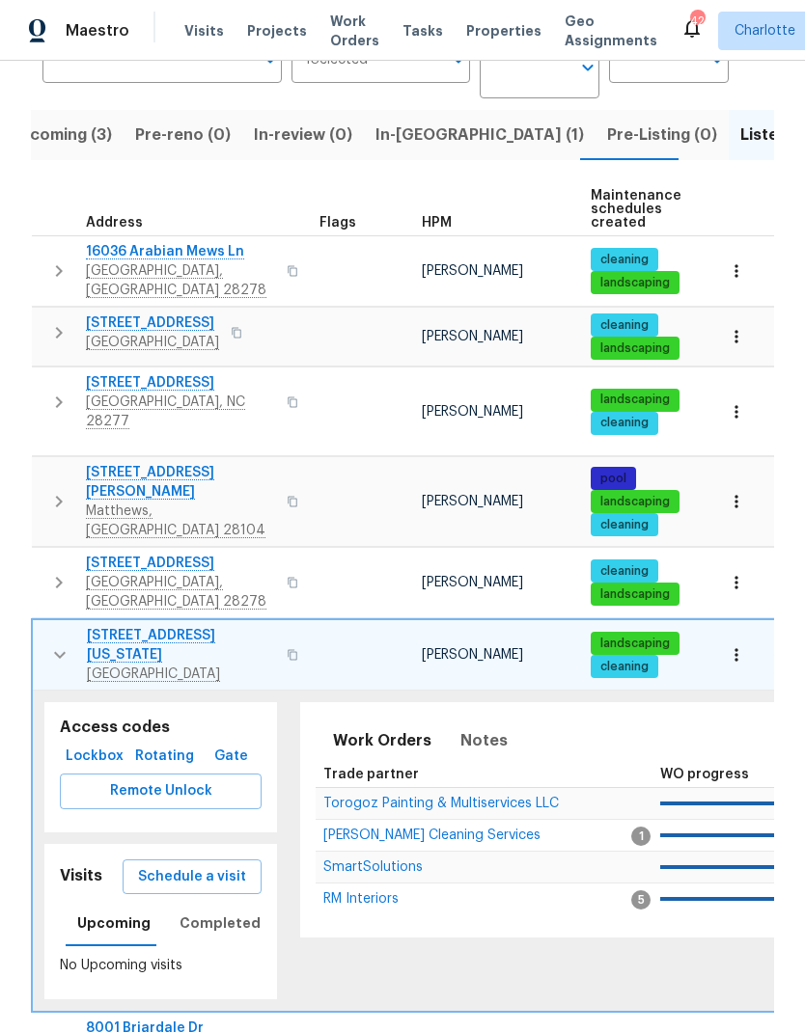
scroll to position [0, -1]
click at [55, 643] on icon "button" at bounding box center [59, 654] width 23 height 23
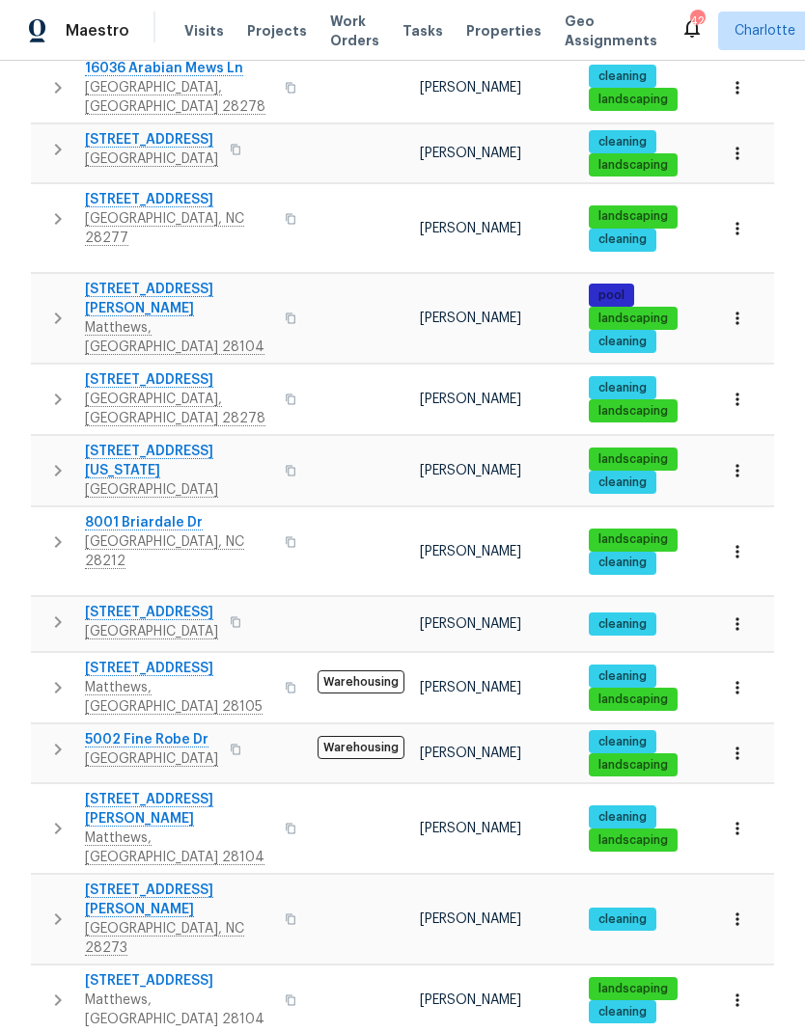
scroll to position [361, 0]
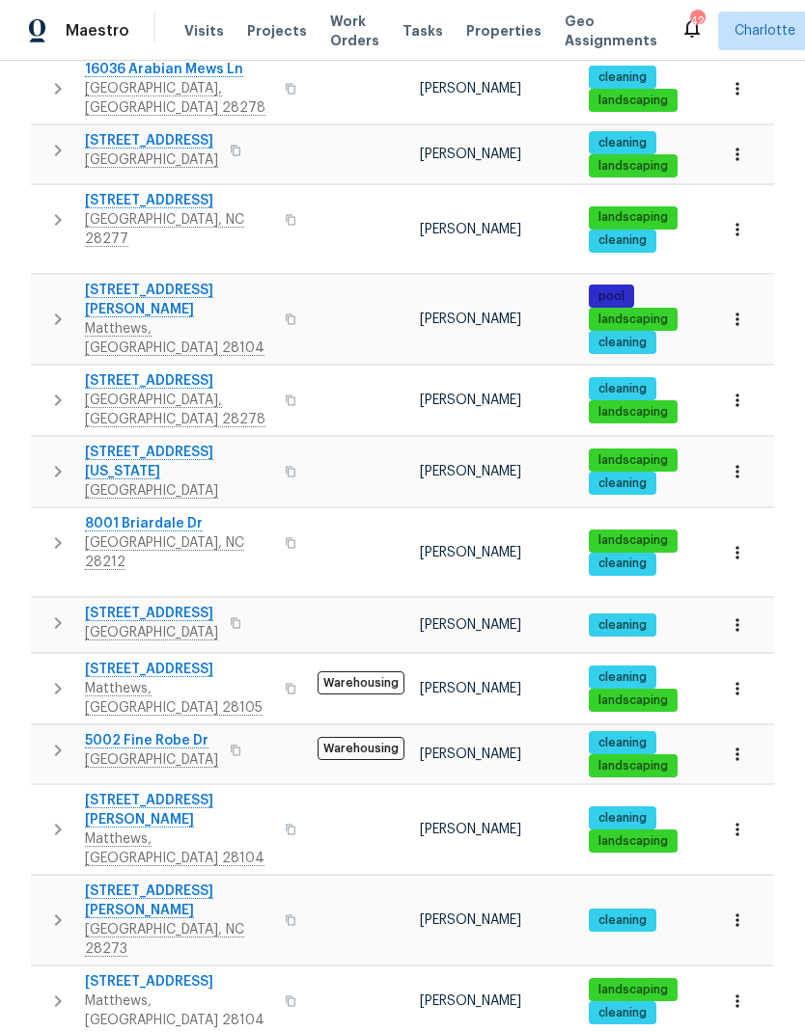
click at [52, 532] on icon "button" at bounding box center [57, 543] width 23 height 23
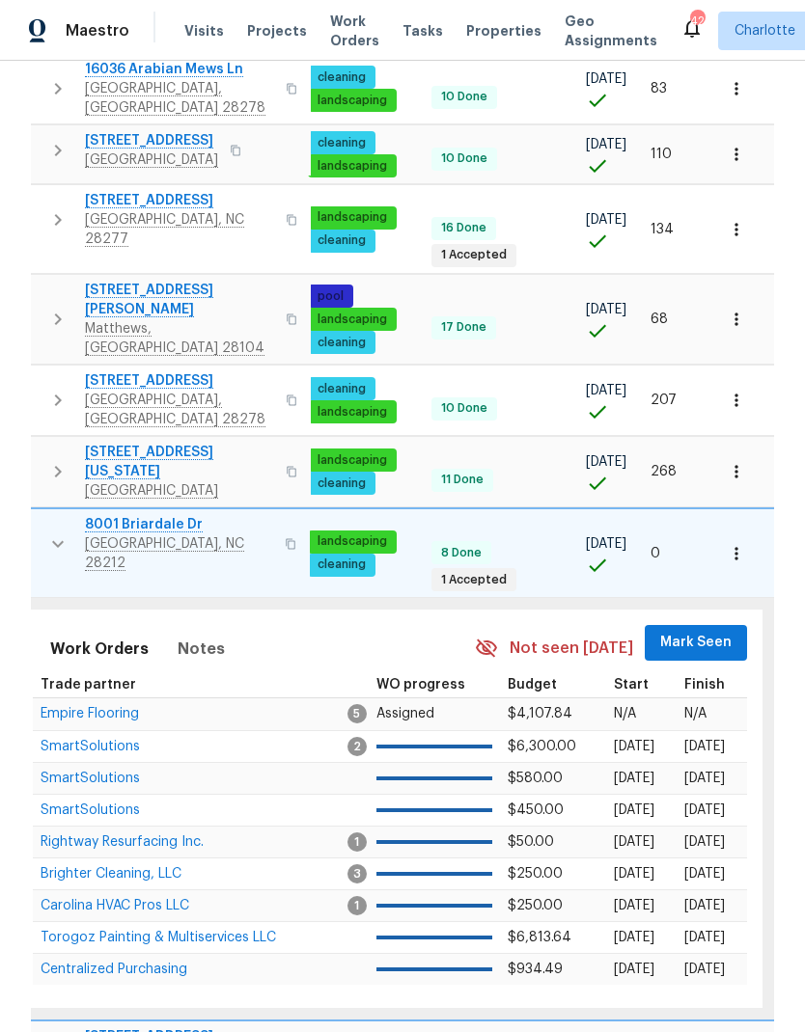
click at [700, 631] on span "Mark Seen" at bounding box center [695, 643] width 71 height 24
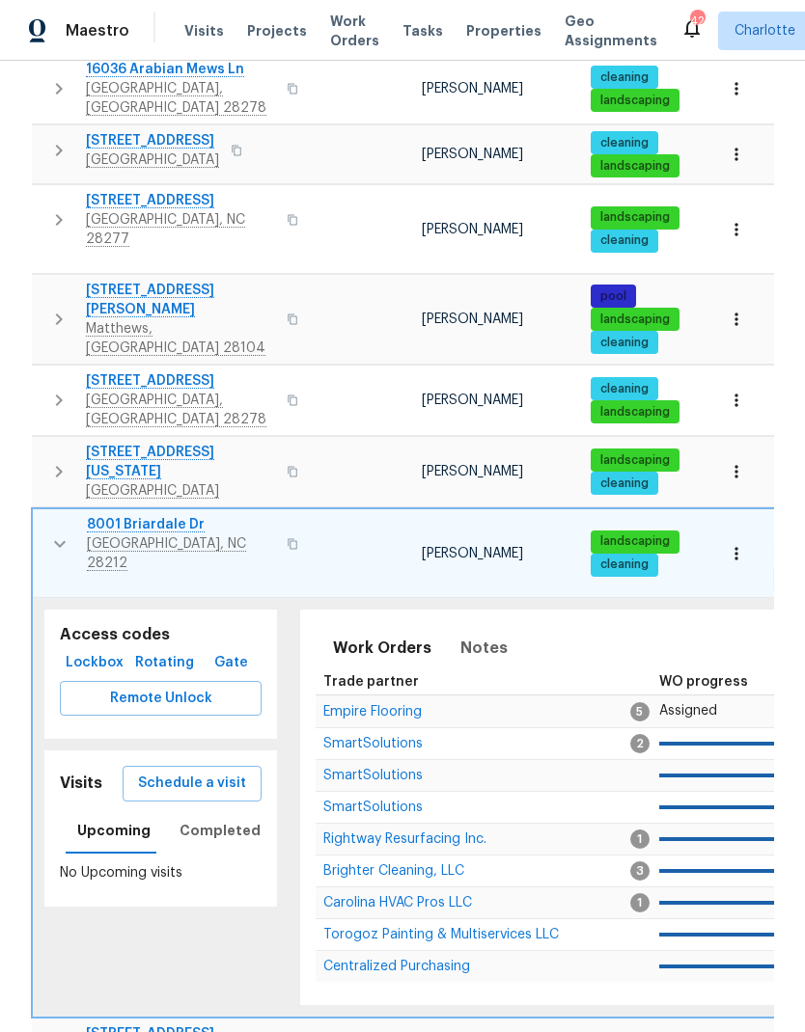
scroll to position [0, 0]
click at [52, 533] on icon "button" at bounding box center [59, 544] width 23 height 23
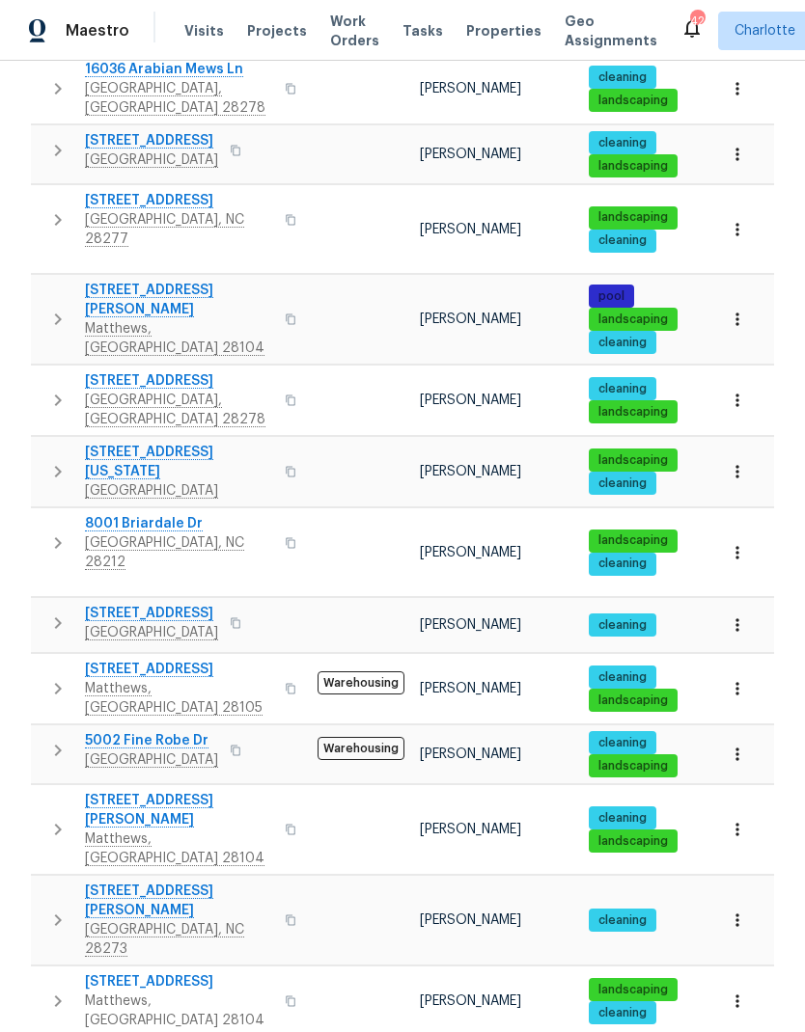
click at [57, 612] on icon "button" at bounding box center [57, 623] width 23 height 23
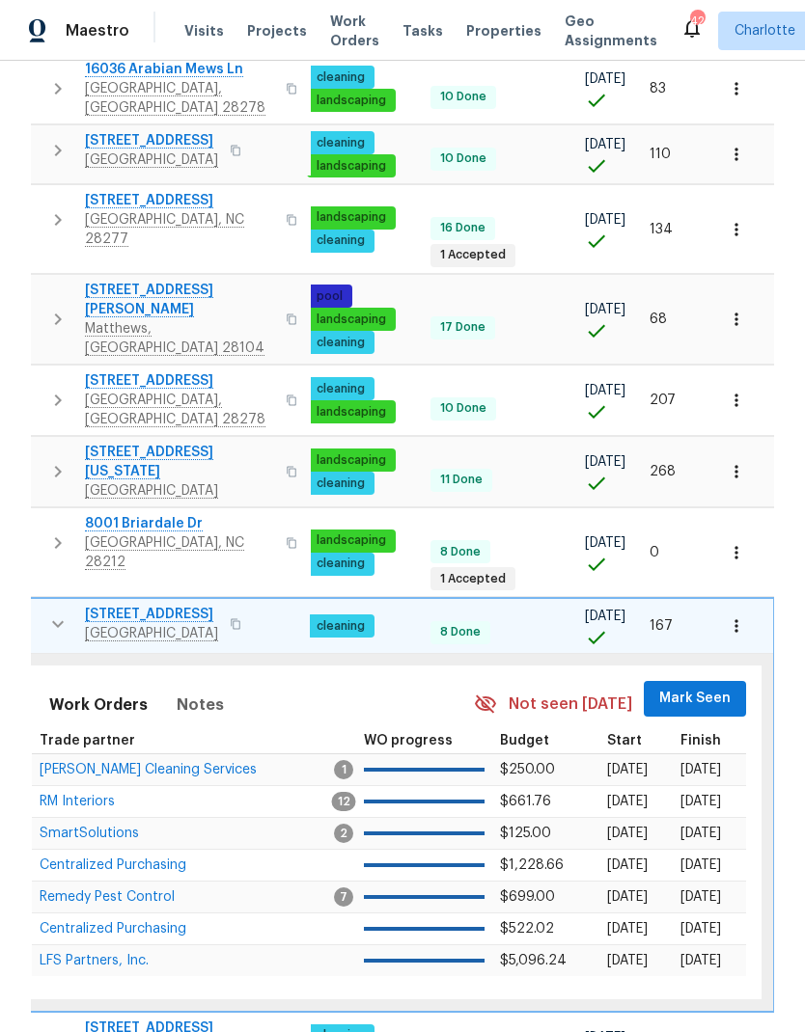
click at [697, 687] on span "Mark Seen" at bounding box center [694, 699] width 71 height 24
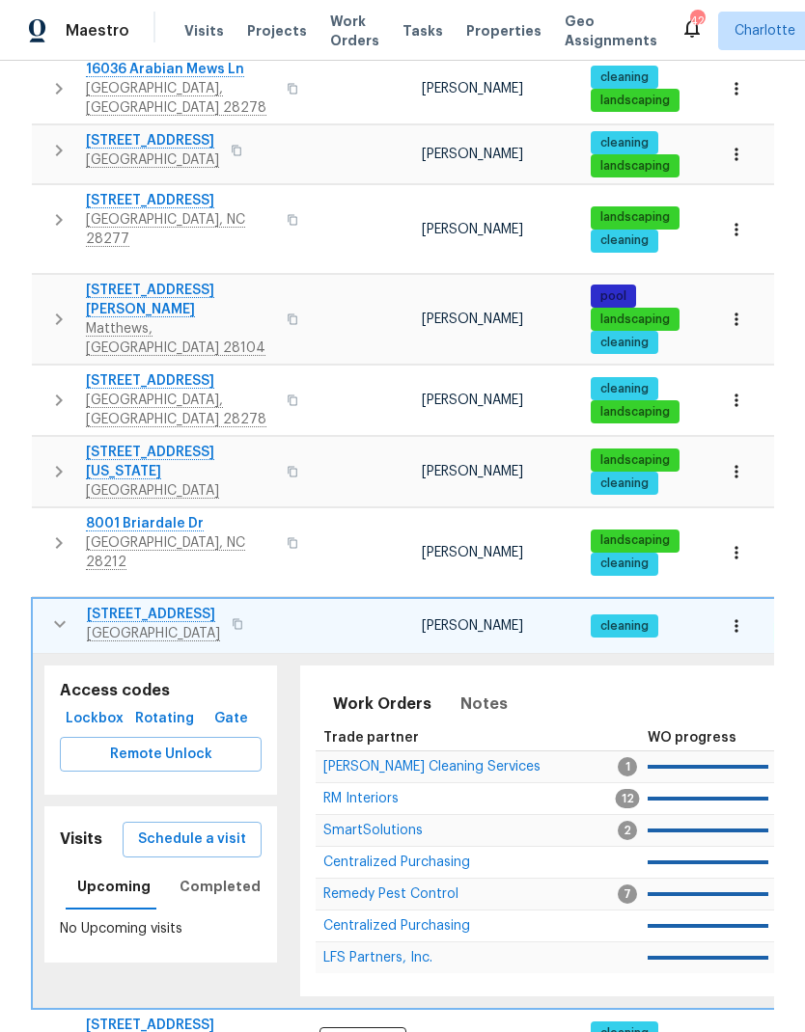
scroll to position [0, -1]
click at [63, 613] on icon "button" at bounding box center [59, 624] width 23 height 23
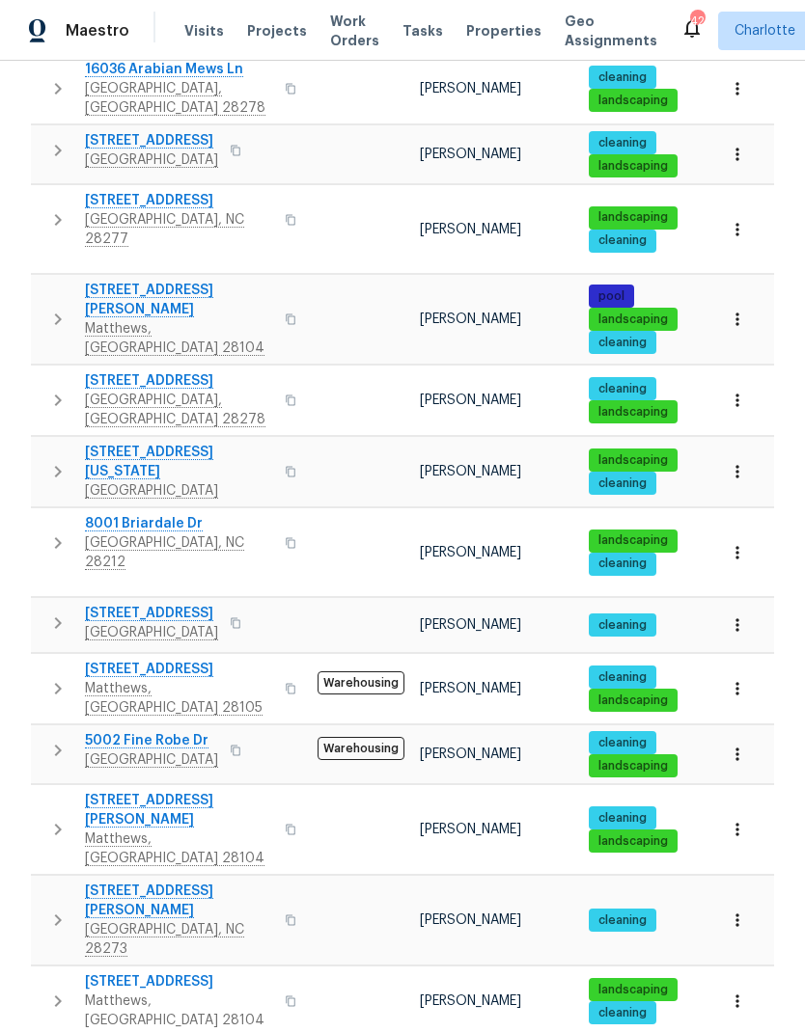
click at [56, 677] on icon "button" at bounding box center [57, 688] width 23 height 23
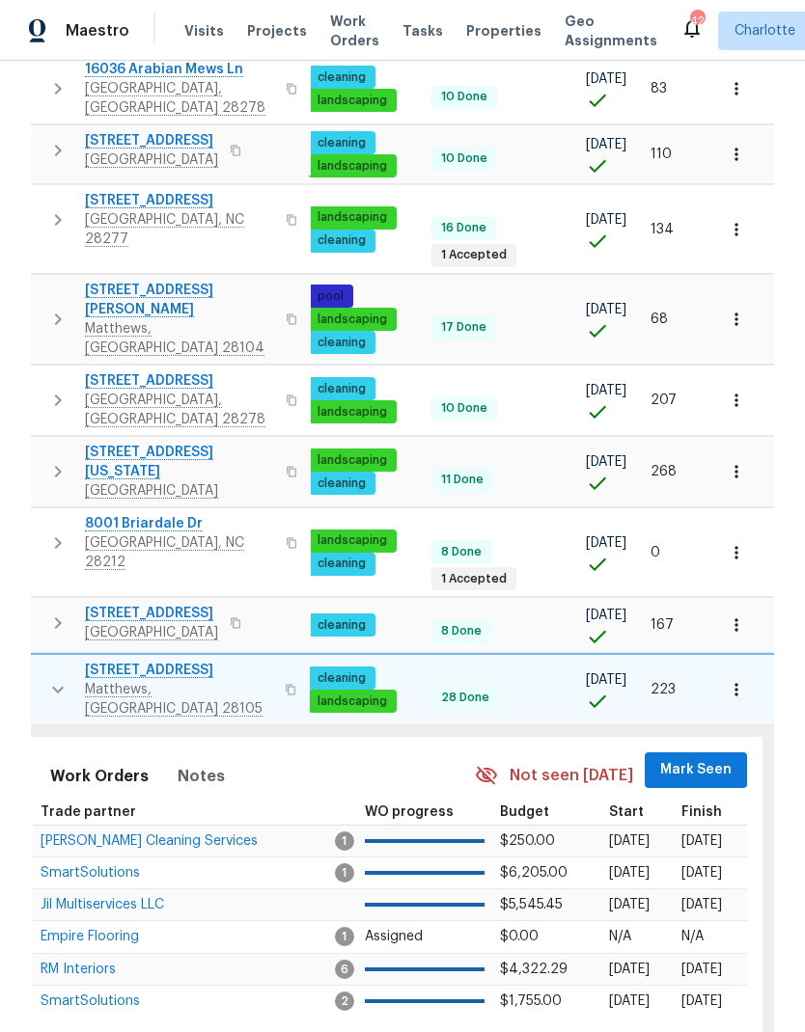
click at [693, 758] on span "Mark Seen" at bounding box center [695, 770] width 71 height 24
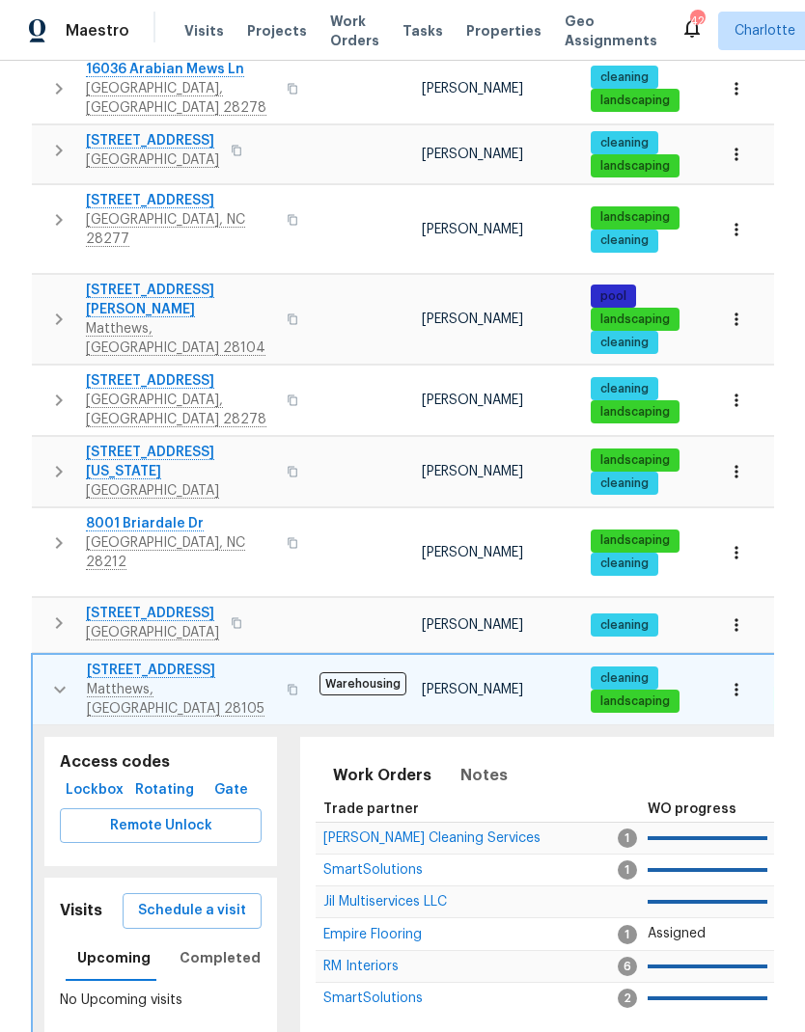
click at [54, 678] on icon "button" at bounding box center [59, 689] width 23 height 23
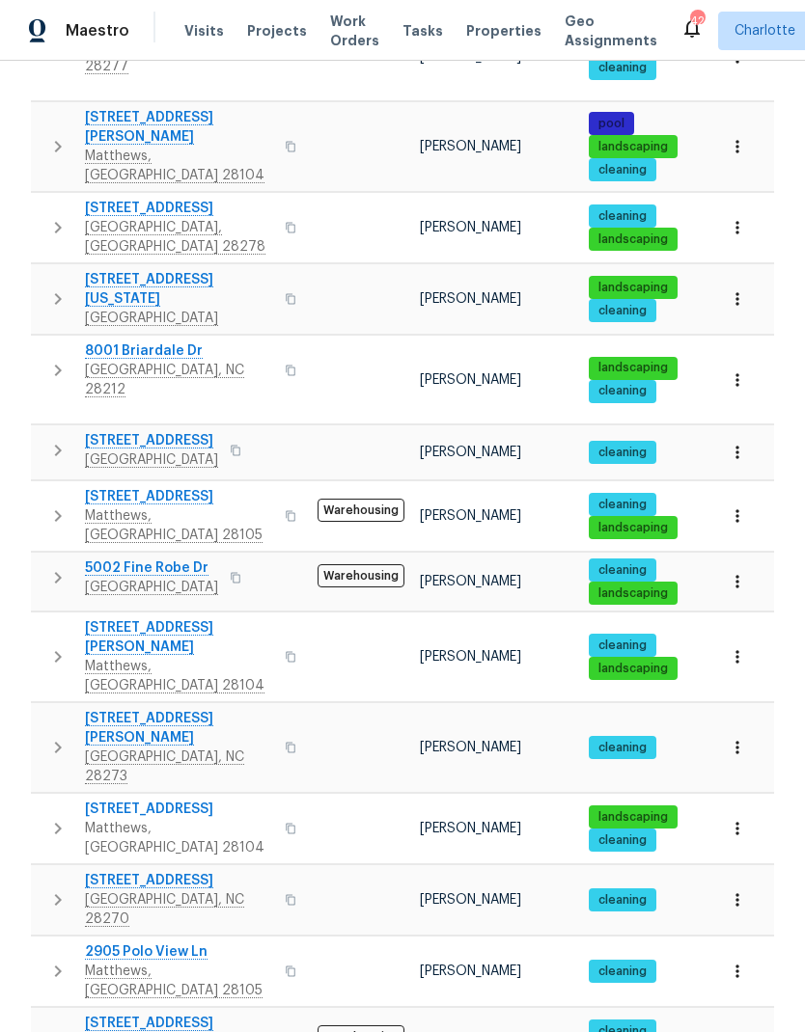
scroll to position [543, 0]
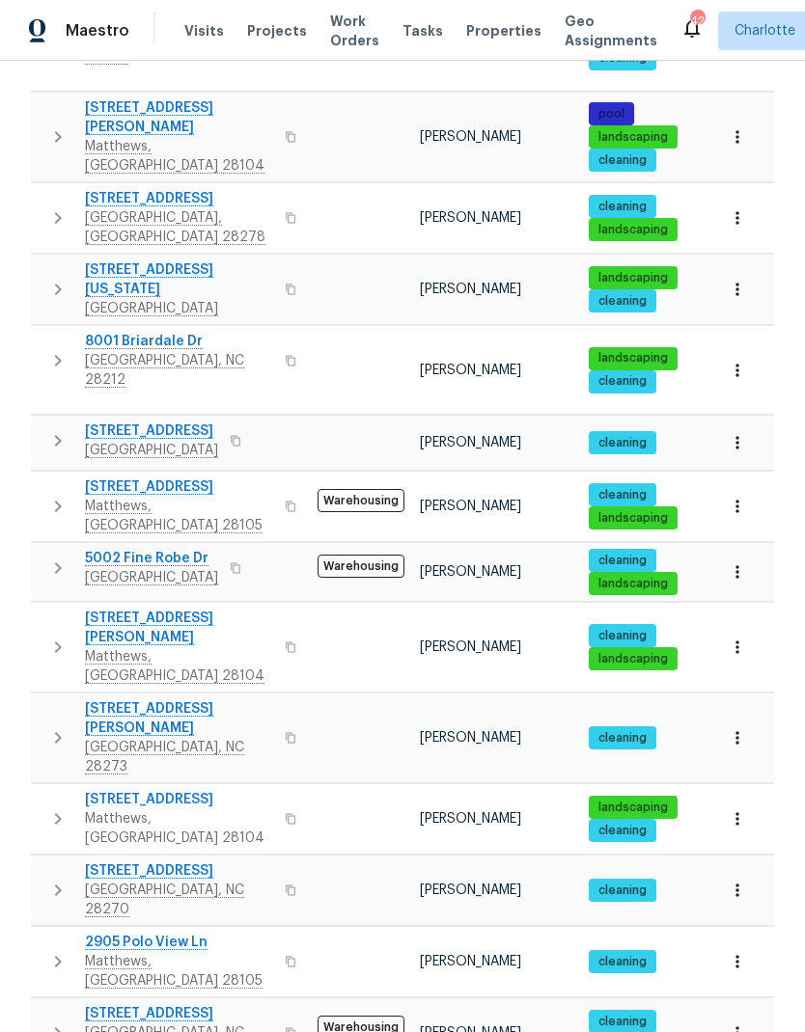
click at [48, 557] on icon "button" at bounding box center [57, 568] width 23 height 23
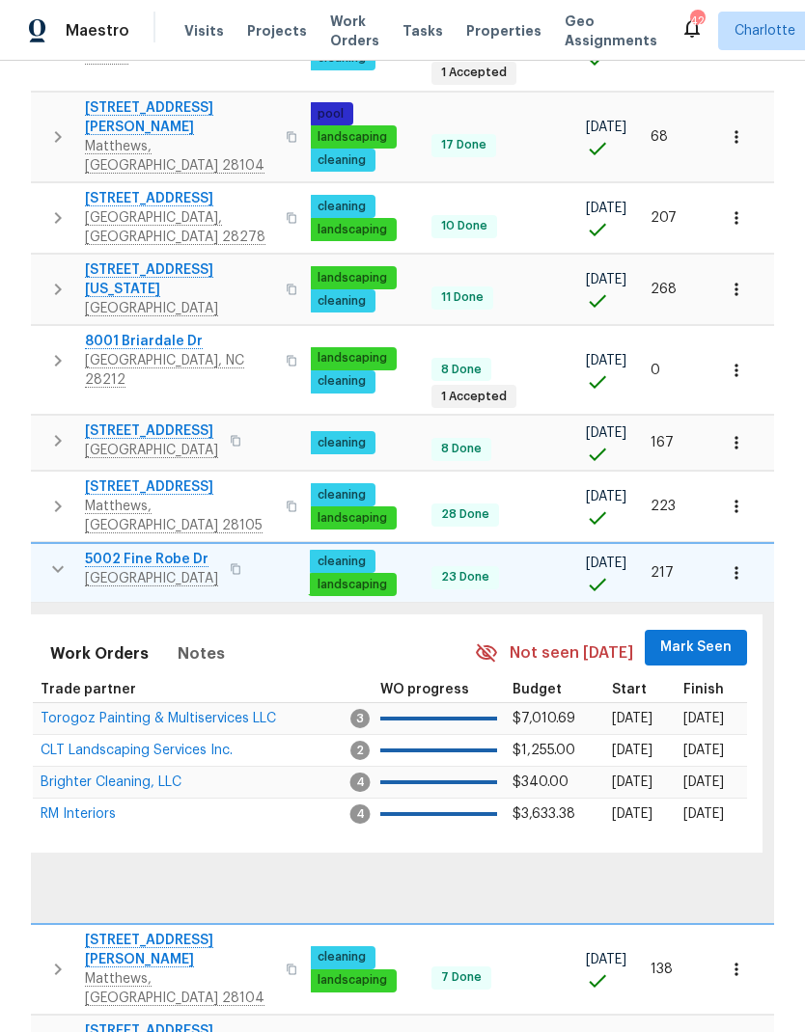
click at [700, 636] on span "Mark Seen" at bounding box center [695, 648] width 71 height 24
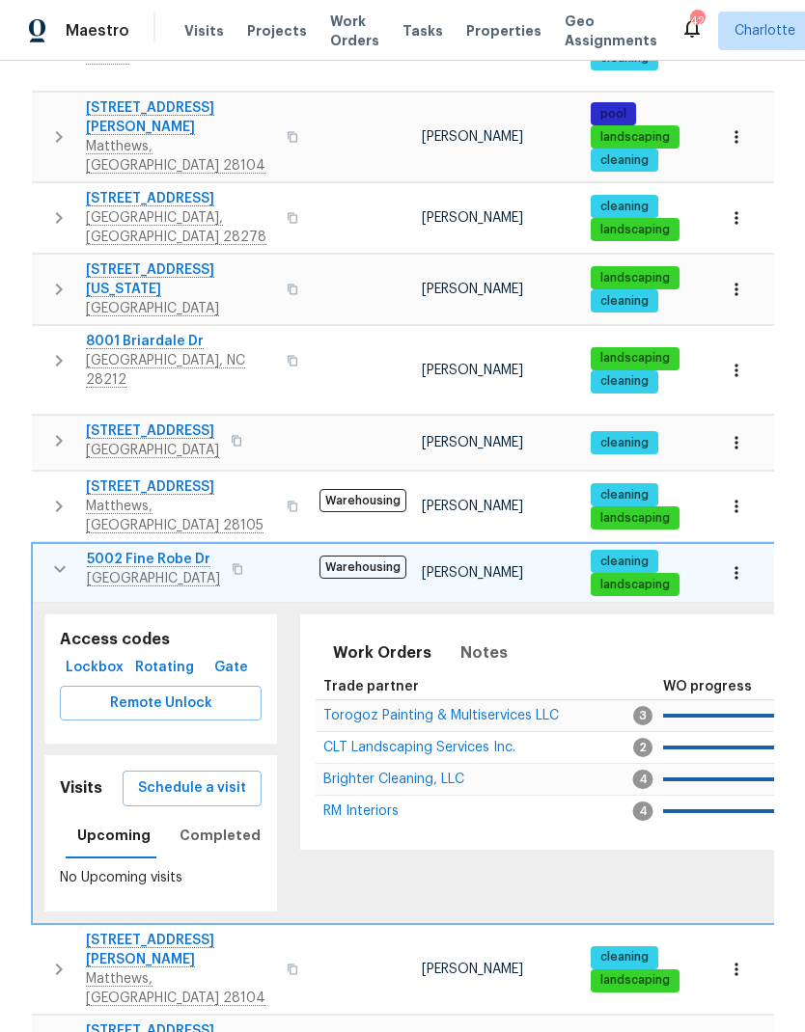
scroll to position [0, 0]
click at [57, 558] on icon "button" at bounding box center [59, 569] width 23 height 23
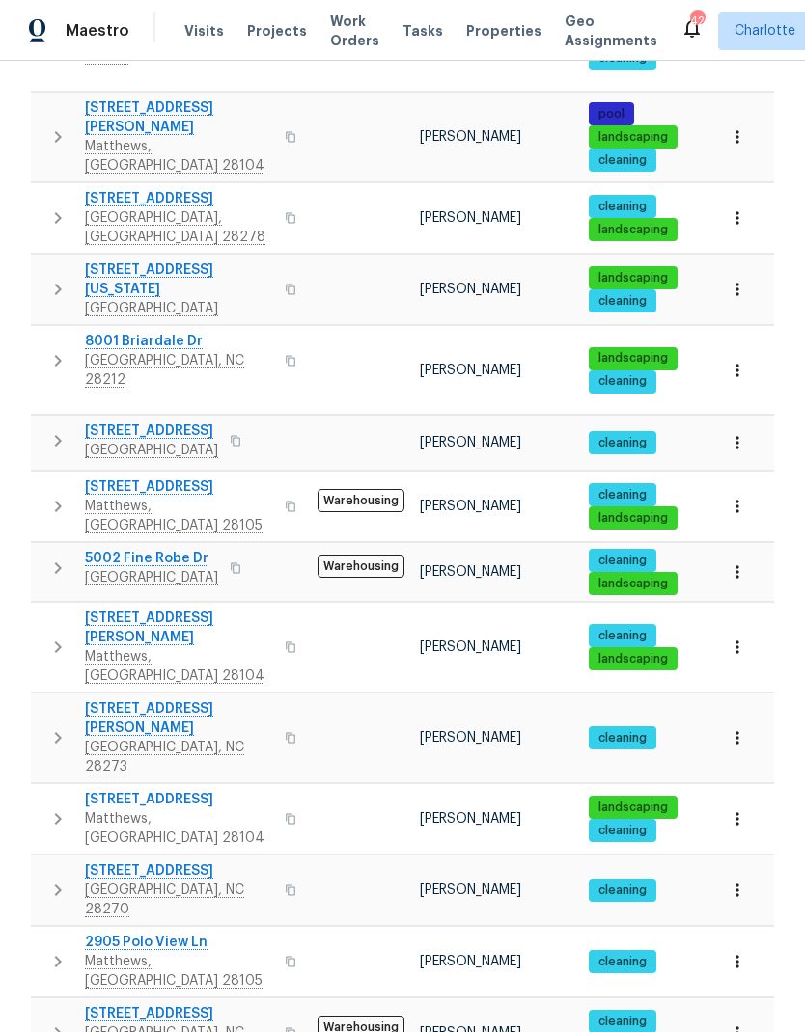
click at [50, 636] on icon "button" at bounding box center [57, 647] width 23 height 23
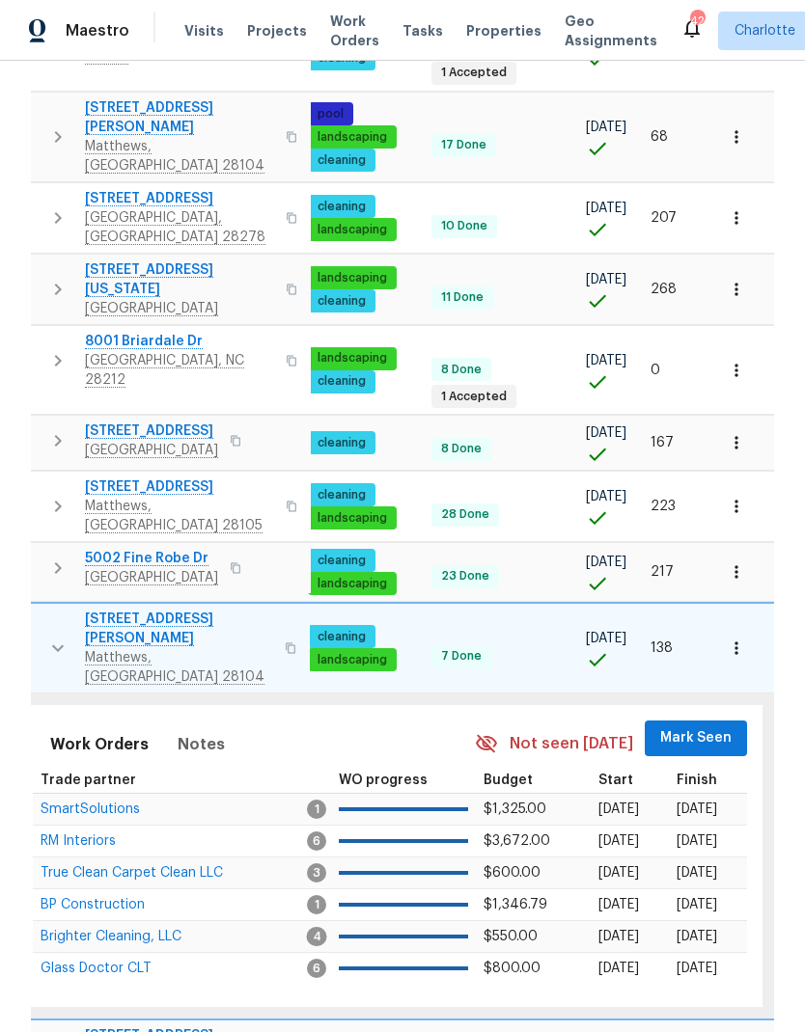
click at [696, 726] on span "Mark Seen" at bounding box center [695, 738] width 71 height 24
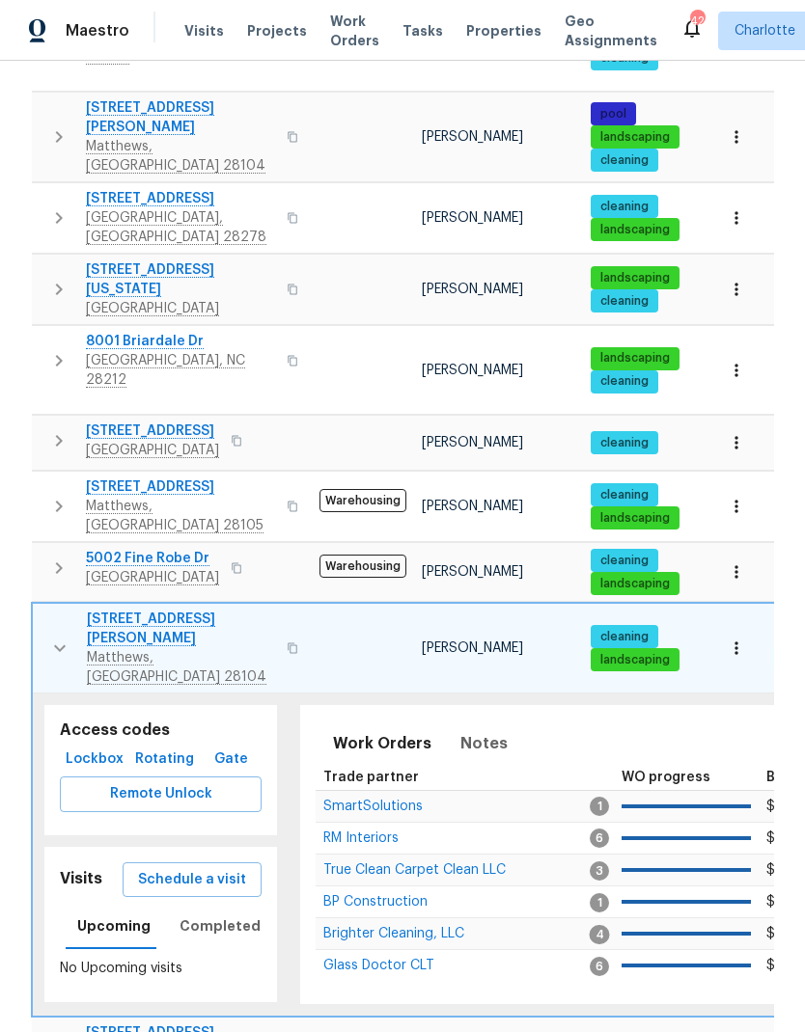
click at [60, 610] on button "button" at bounding box center [60, 648] width 39 height 77
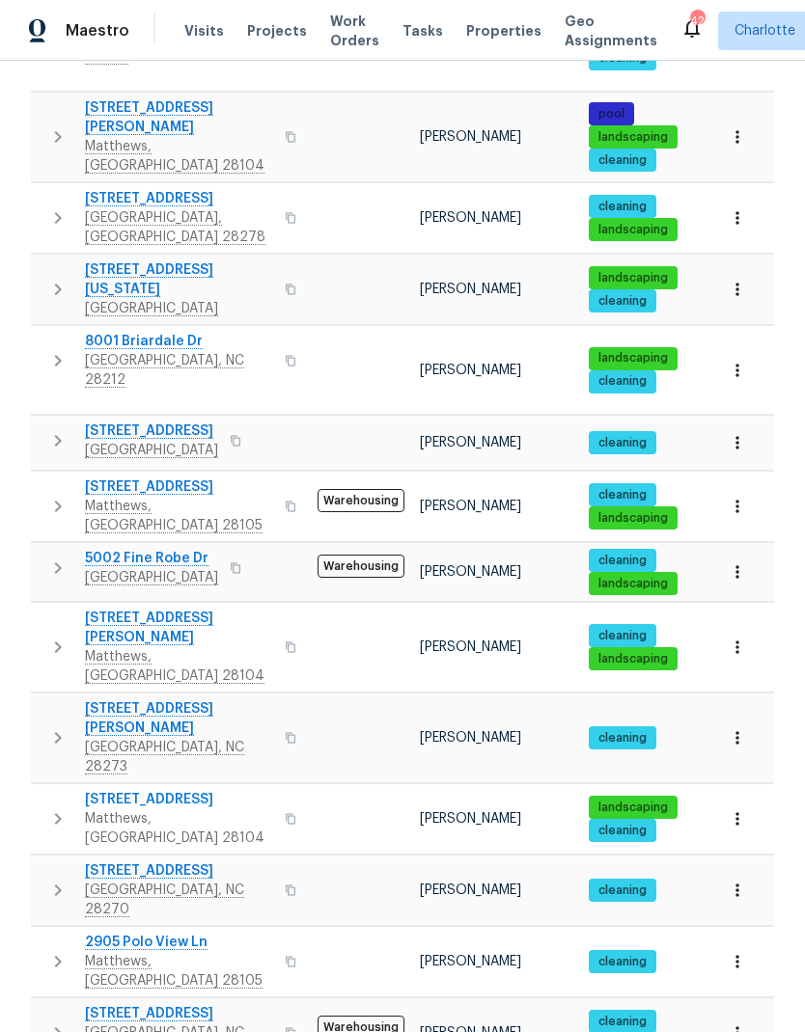
click at [61, 726] on icon "button" at bounding box center [57, 737] width 23 height 23
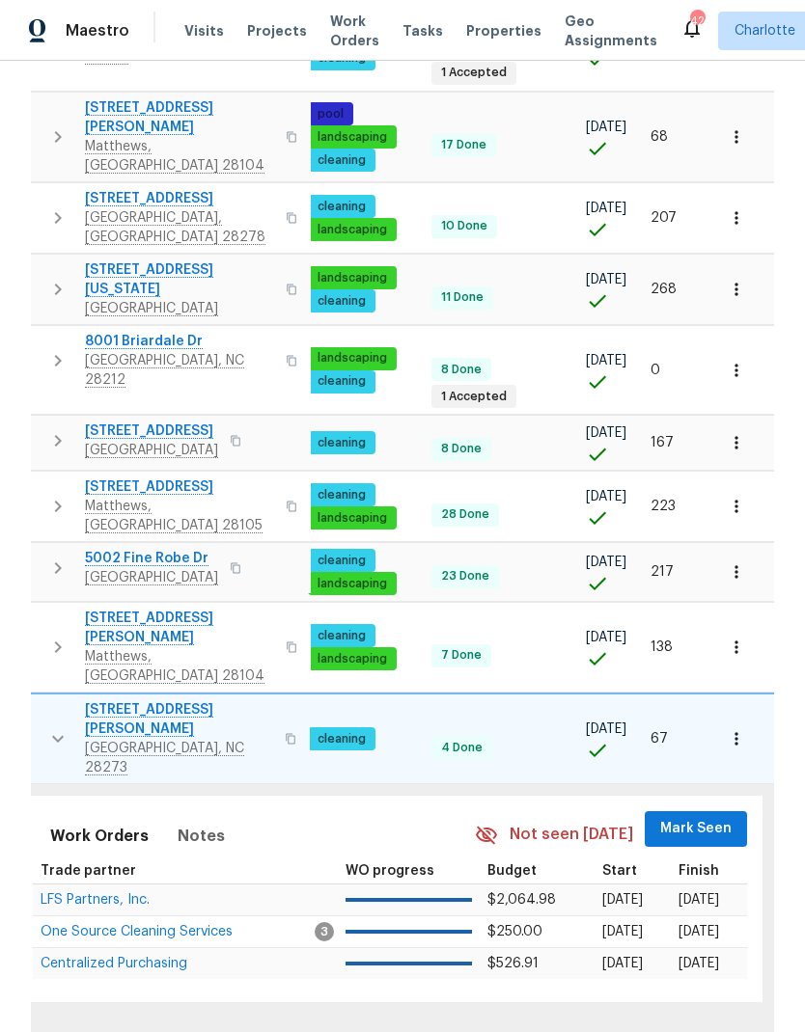
click at [688, 817] on span "Mark Seen" at bounding box center [695, 829] width 71 height 24
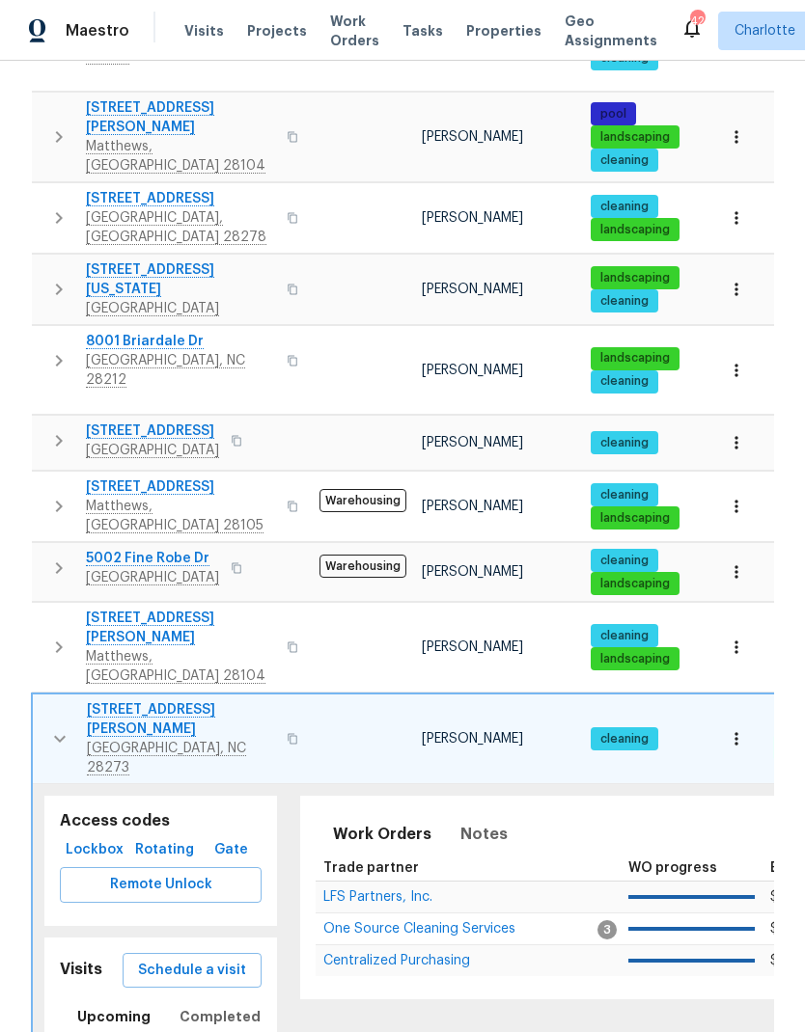
click at [60, 727] on icon "button" at bounding box center [59, 738] width 23 height 23
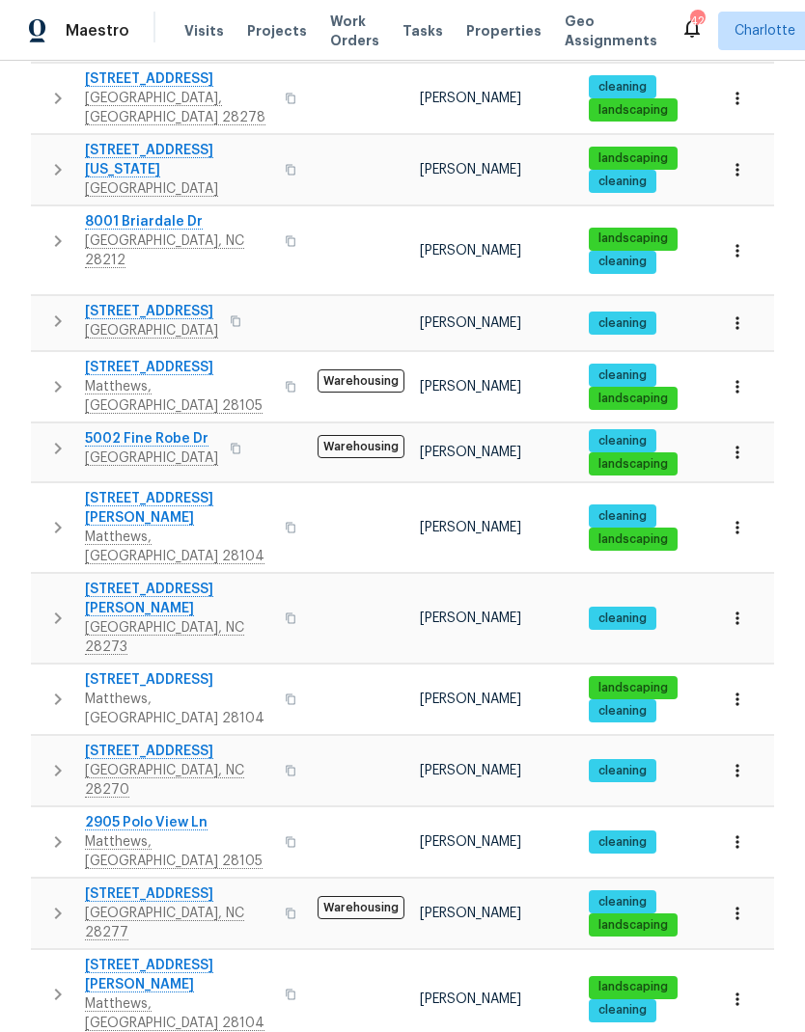
click at [56, 694] on icon "button" at bounding box center [58, 700] width 7 height 12
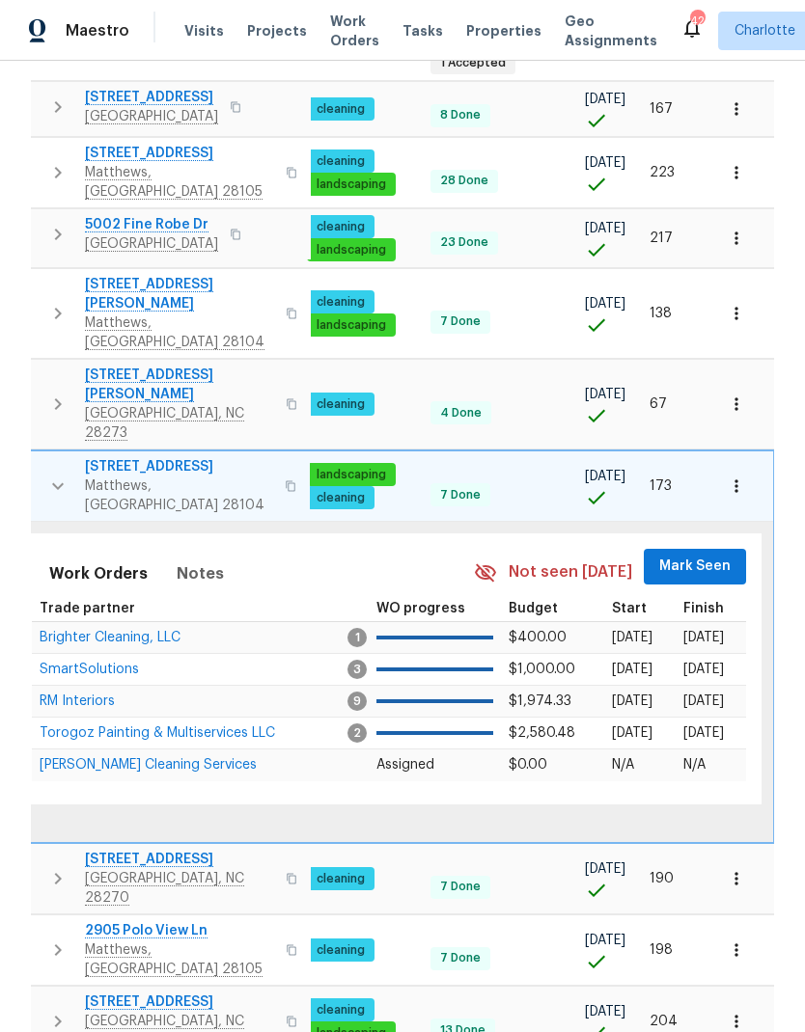
scroll to position [0, 283]
click at [709, 549] on button "Mark Seen" at bounding box center [695, 567] width 102 height 36
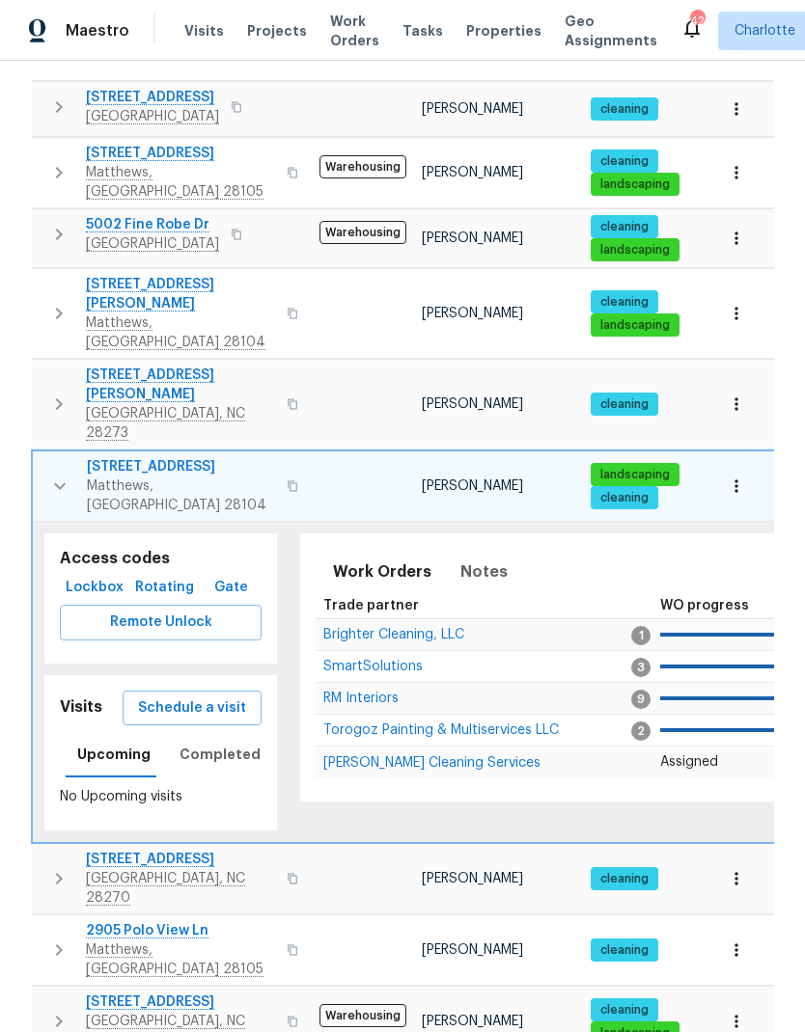
scroll to position [0, -1]
click at [55, 483] on icon "button" at bounding box center [60, 486] width 12 height 7
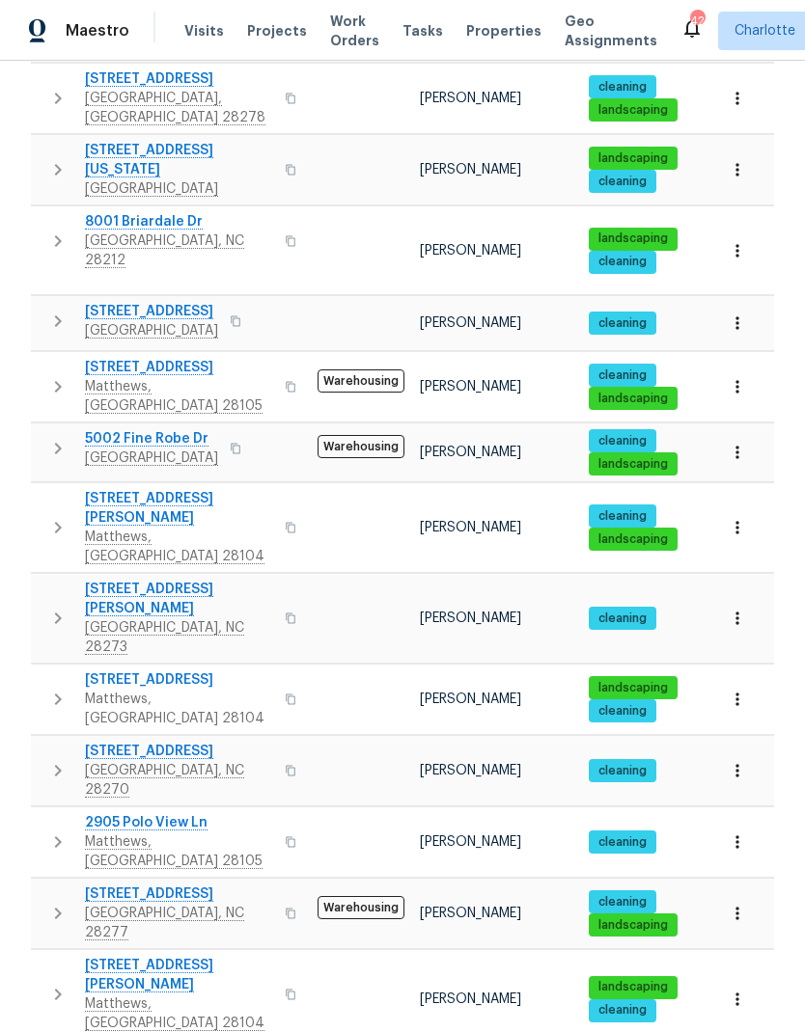
click at [50, 688] on icon "button" at bounding box center [57, 699] width 23 height 23
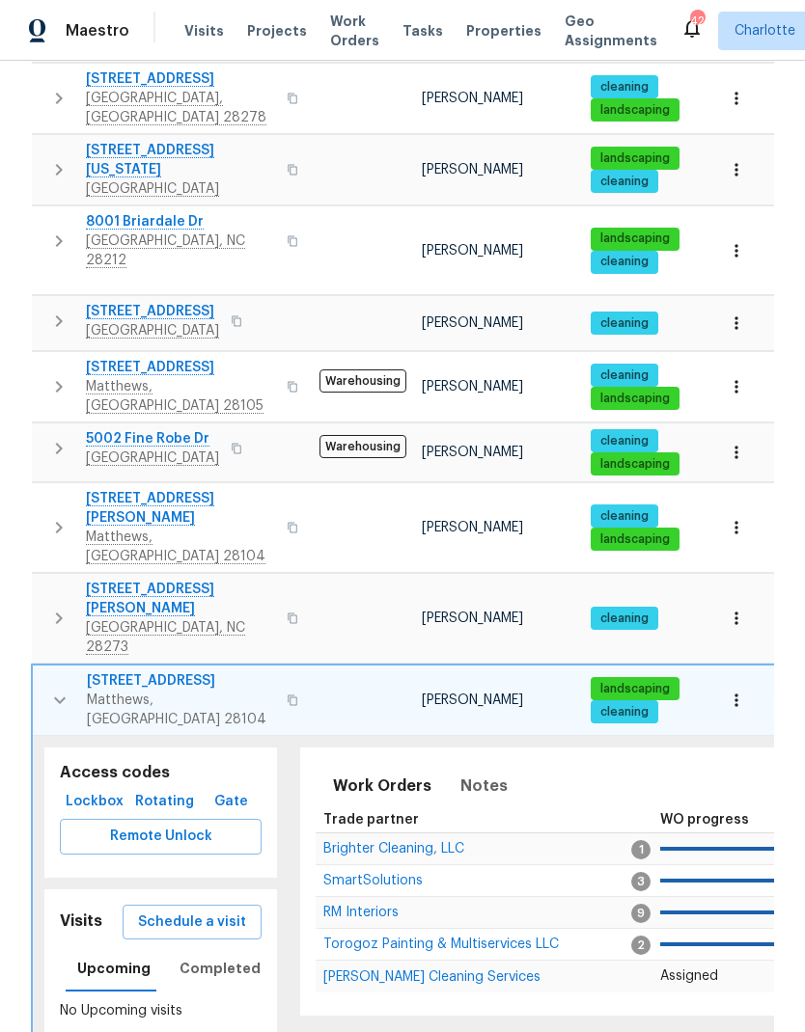
click at [49, 689] on icon "button" at bounding box center [59, 700] width 23 height 23
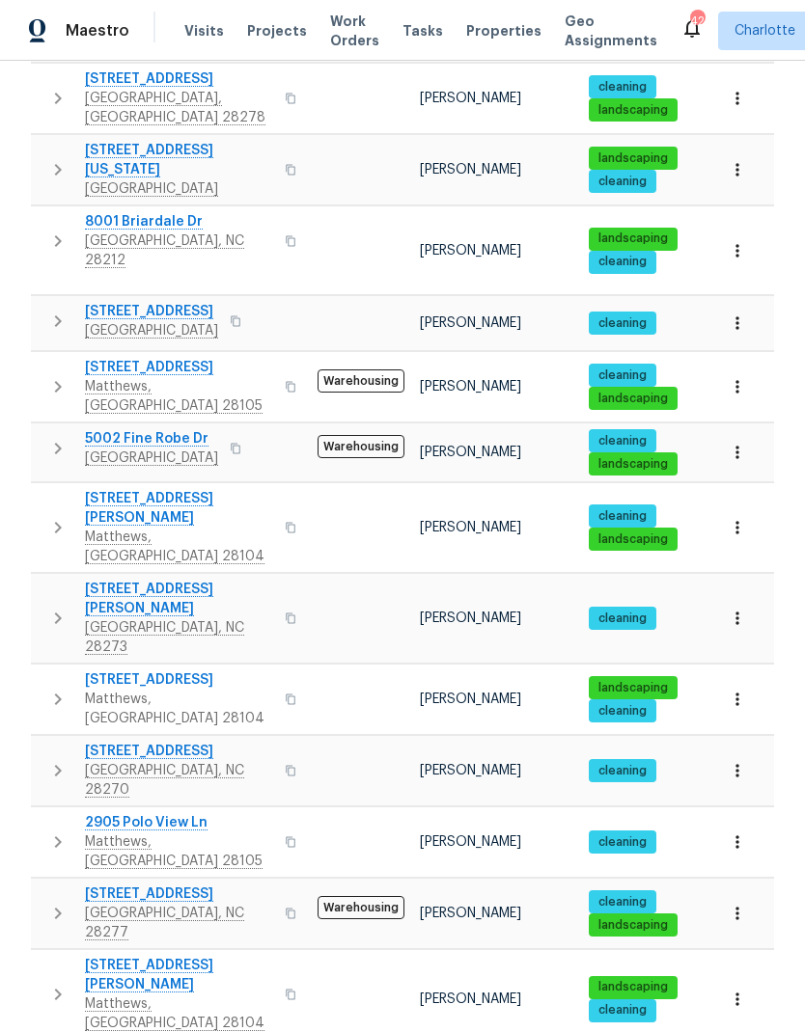
click at [52, 607] on icon "button" at bounding box center [57, 618] width 23 height 23
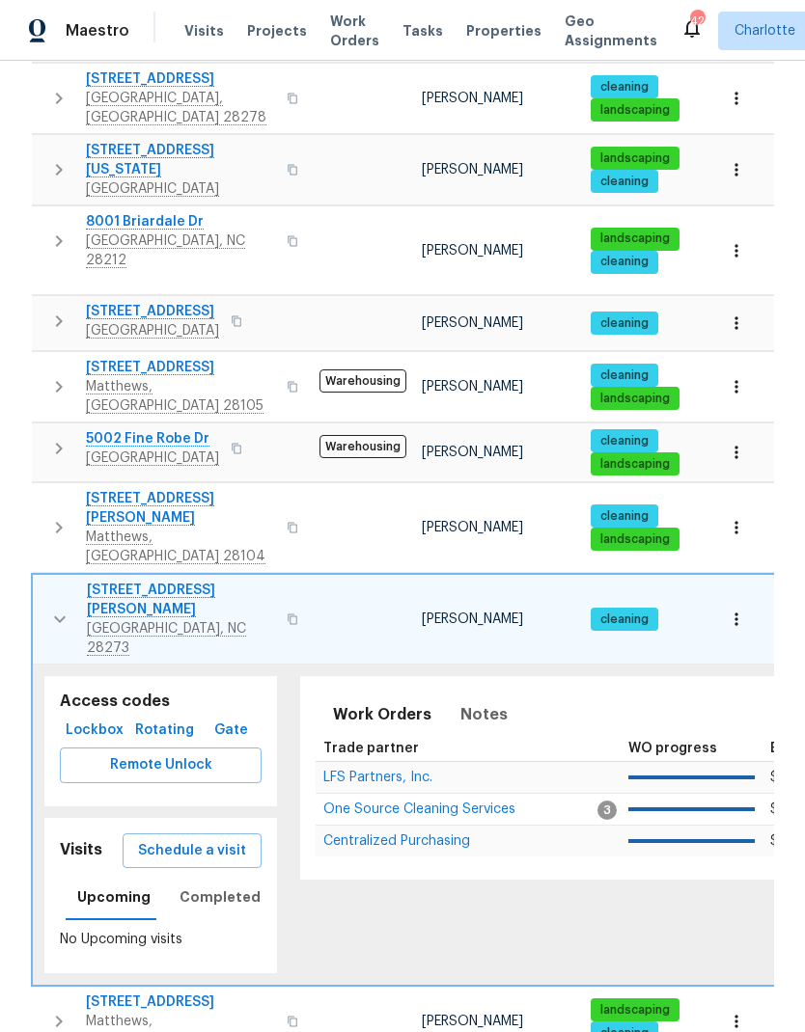
click at [45, 581] on button "button" at bounding box center [60, 619] width 39 height 77
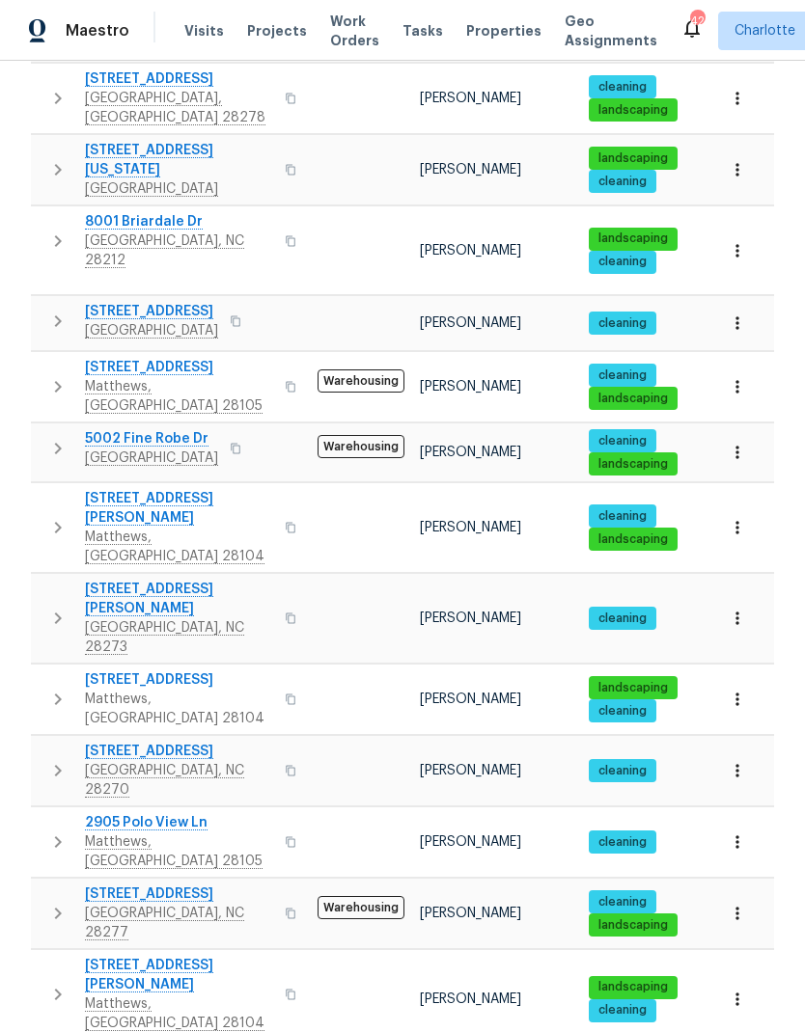
click at [53, 759] on icon "button" at bounding box center [57, 770] width 23 height 23
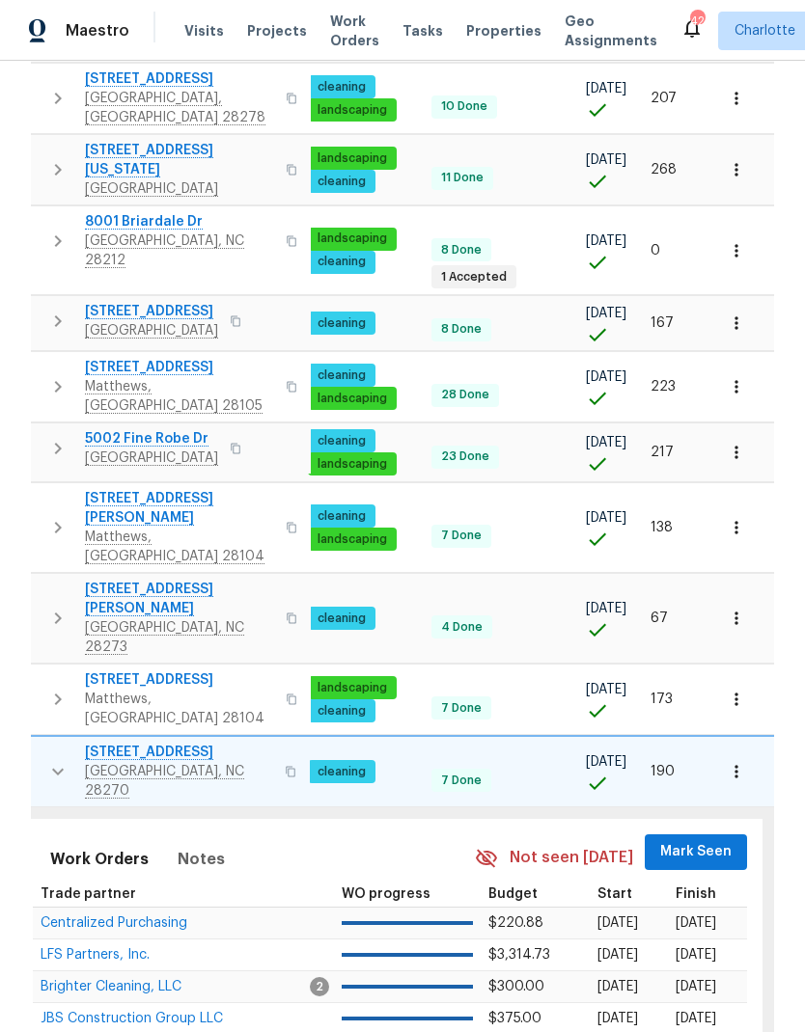
click at [694, 840] on span "Mark Seen" at bounding box center [695, 852] width 71 height 24
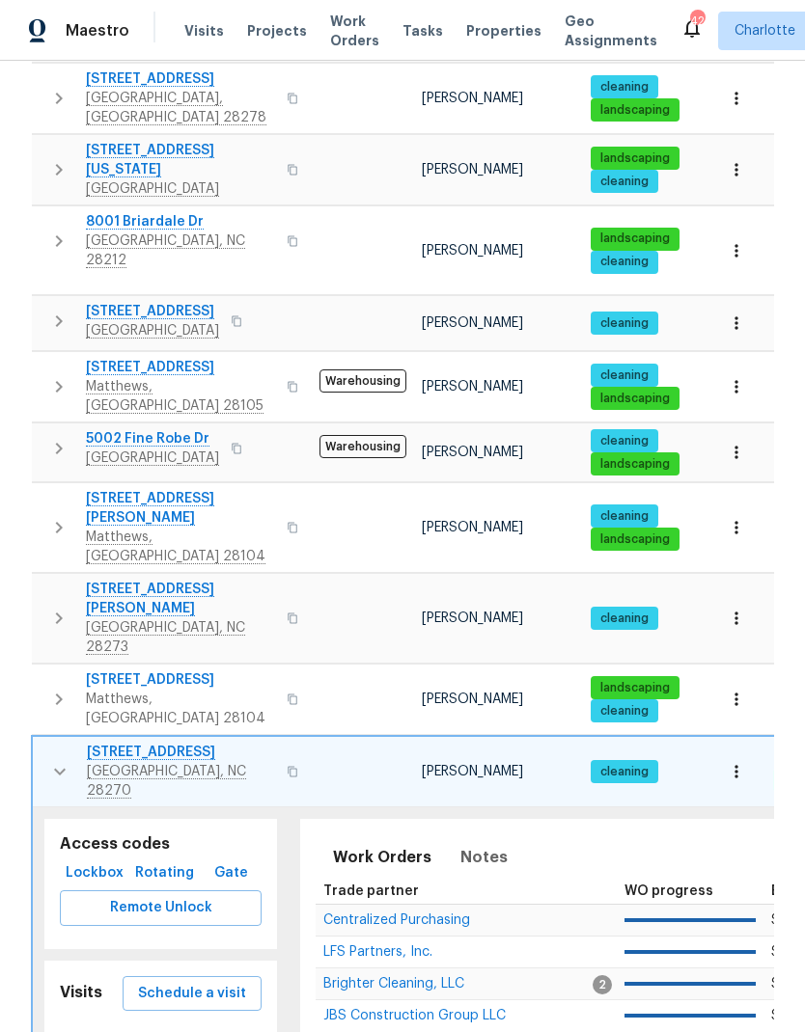
click at [52, 760] on icon "button" at bounding box center [59, 771] width 23 height 23
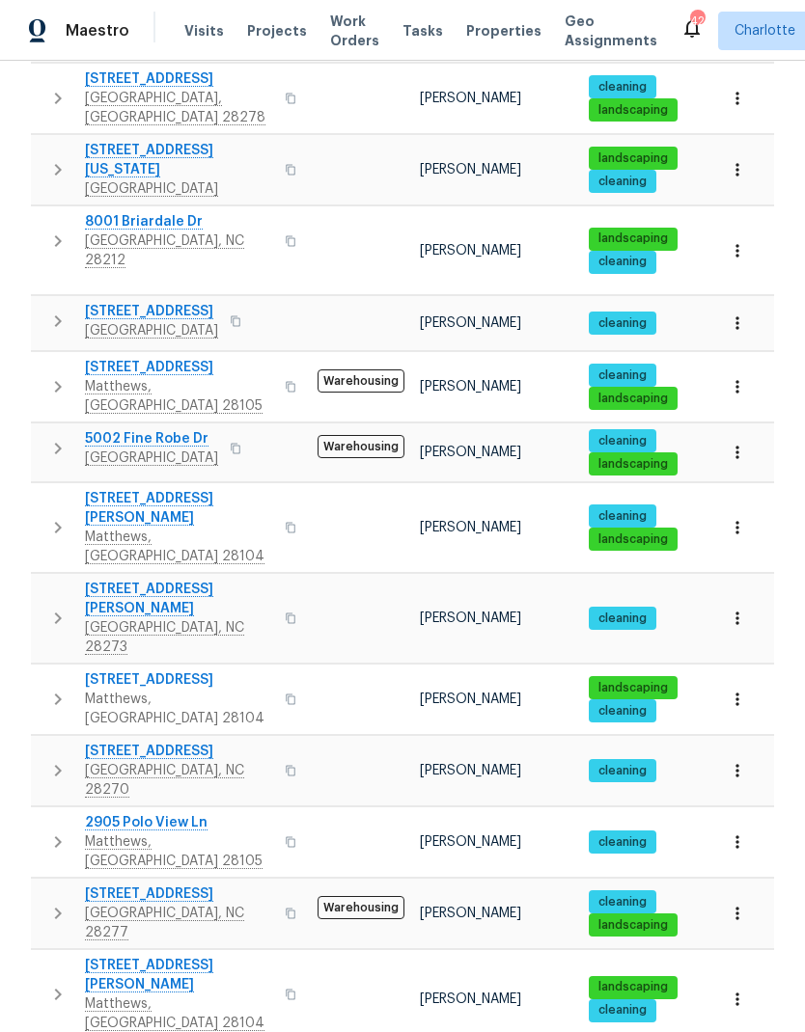
click at [52, 831] on icon "button" at bounding box center [57, 842] width 23 height 23
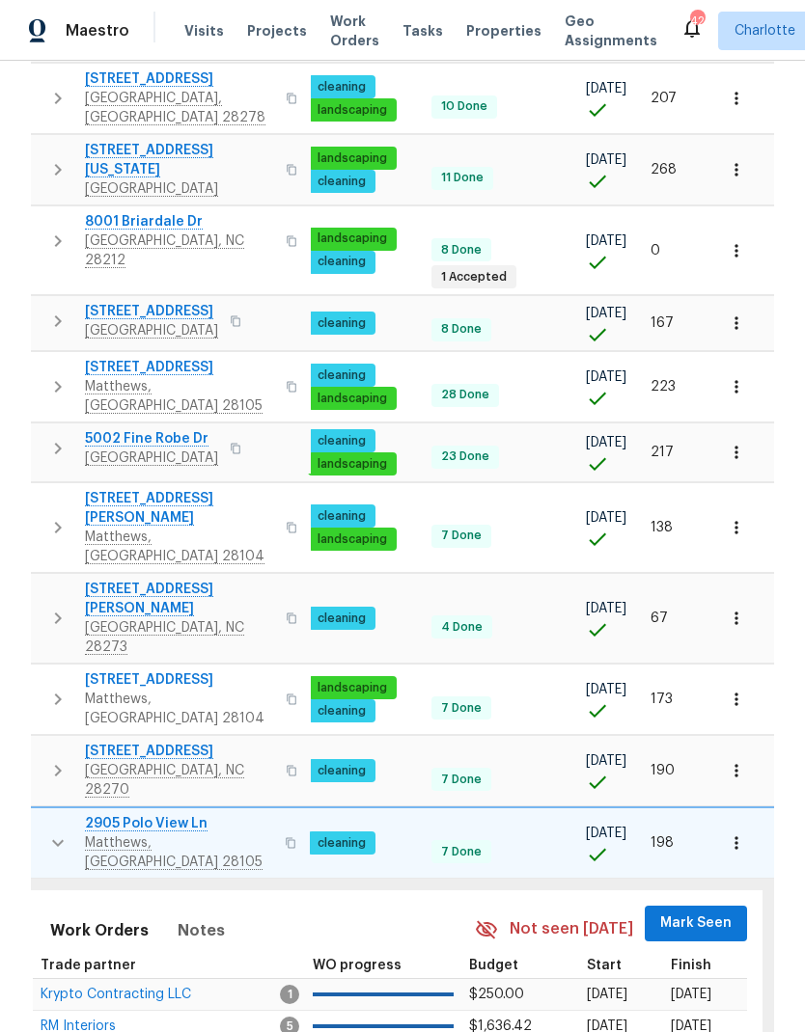
click at [696, 906] on button "Mark Seen" at bounding box center [695, 924] width 102 height 36
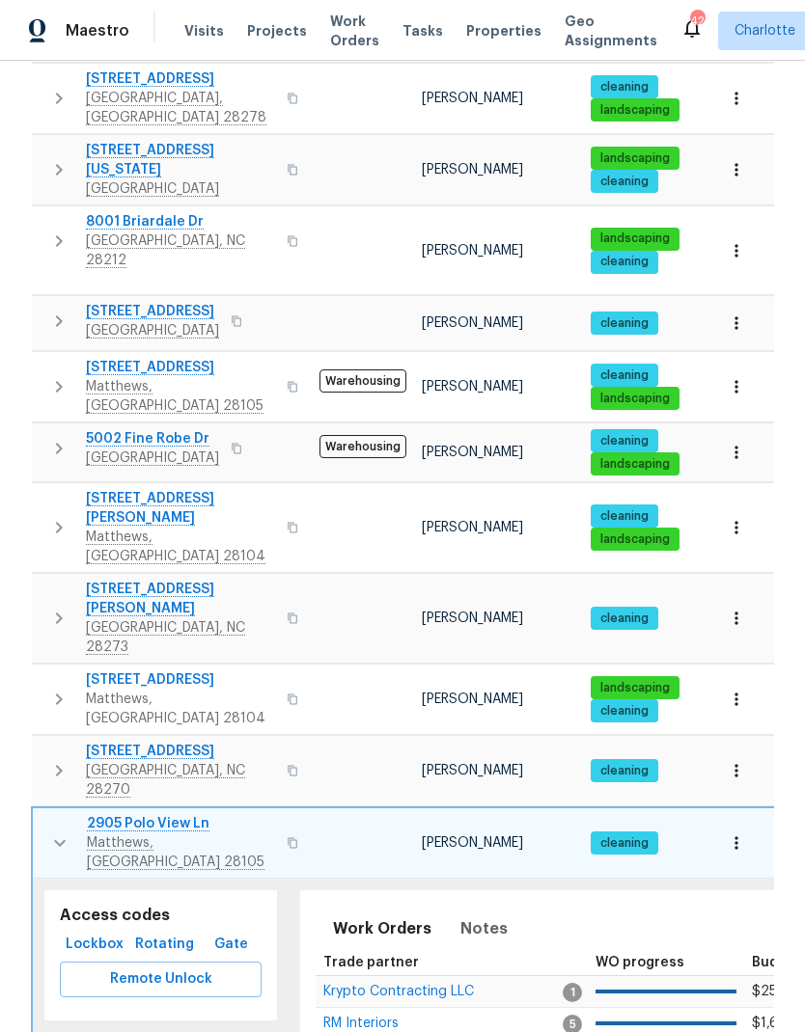
click at [61, 832] on icon "button" at bounding box center [59, 843] width 23 height 23
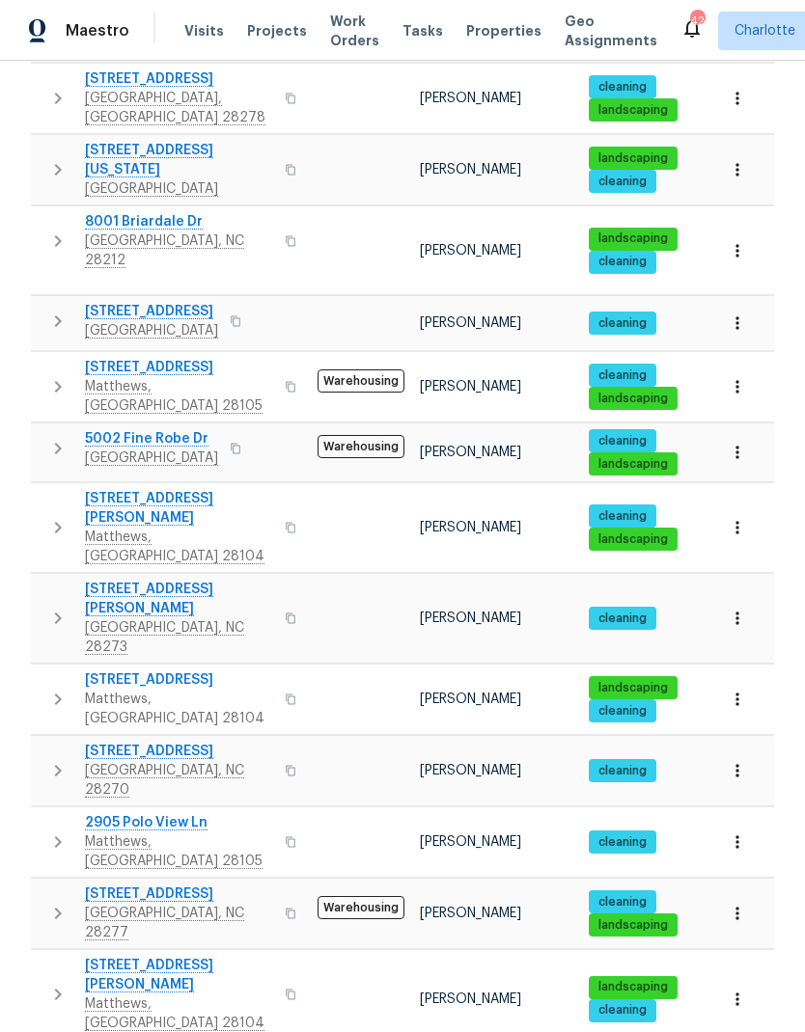
click at [56, 908] on icon "button" at bounding box center [58, 914] width 7 height 12
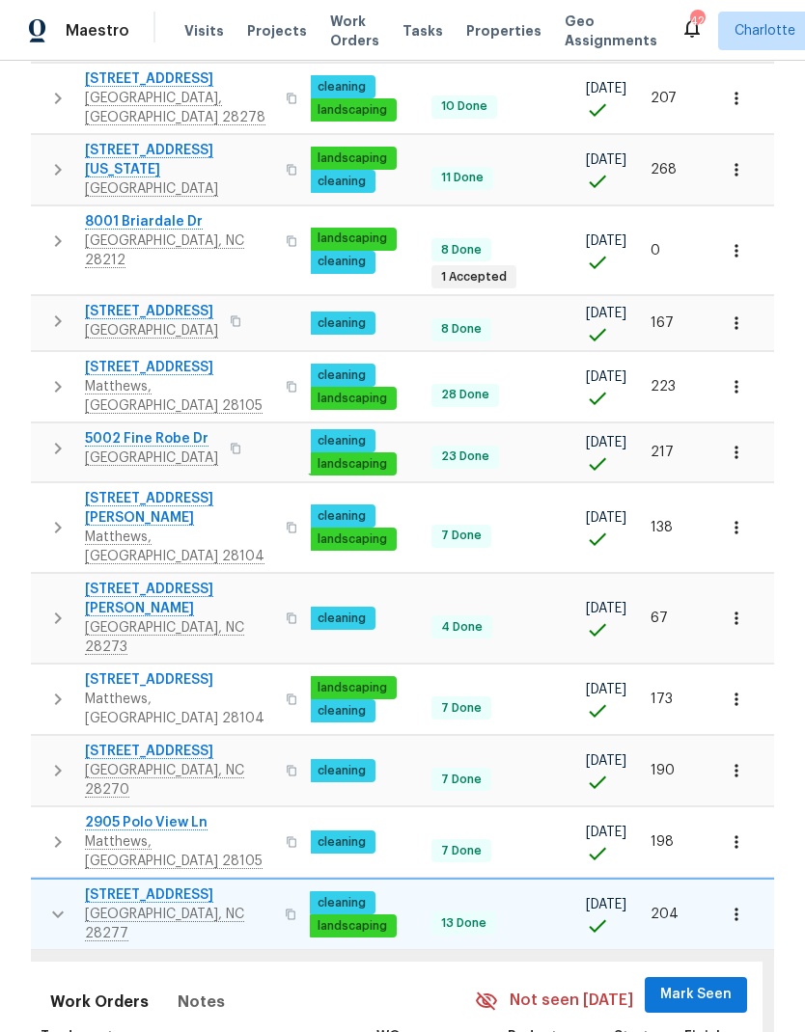
click at [725, 983] on span "Mark Seen" at bounding box center [695, 995] width 71 height 24
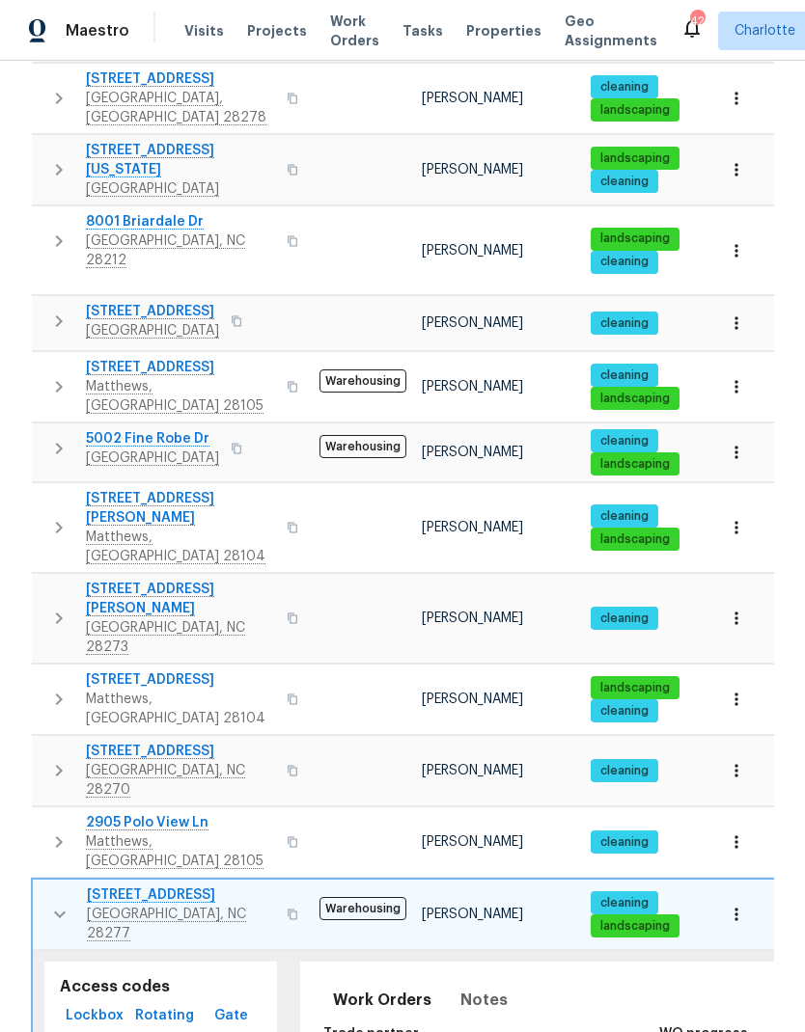
click at [43, 886] on button "button" at bounding box center [60, 915] width 39 height 58
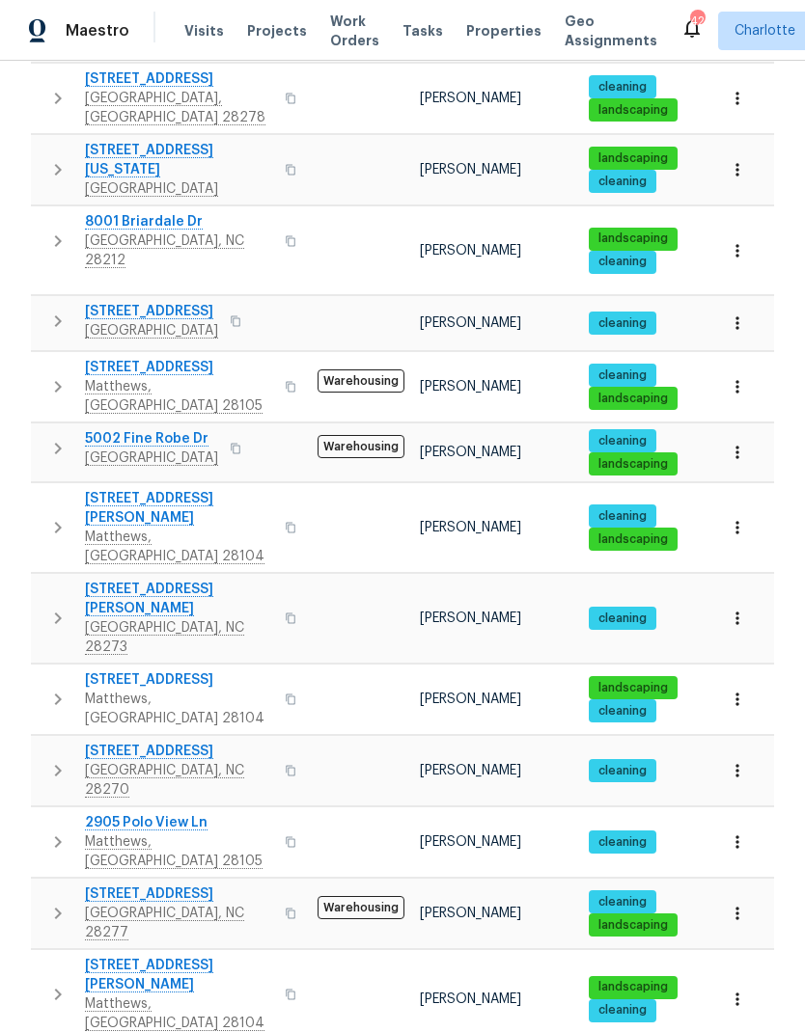
click at [50, 956] on button "button" at bounding box center [58, 994] width 39 height 77
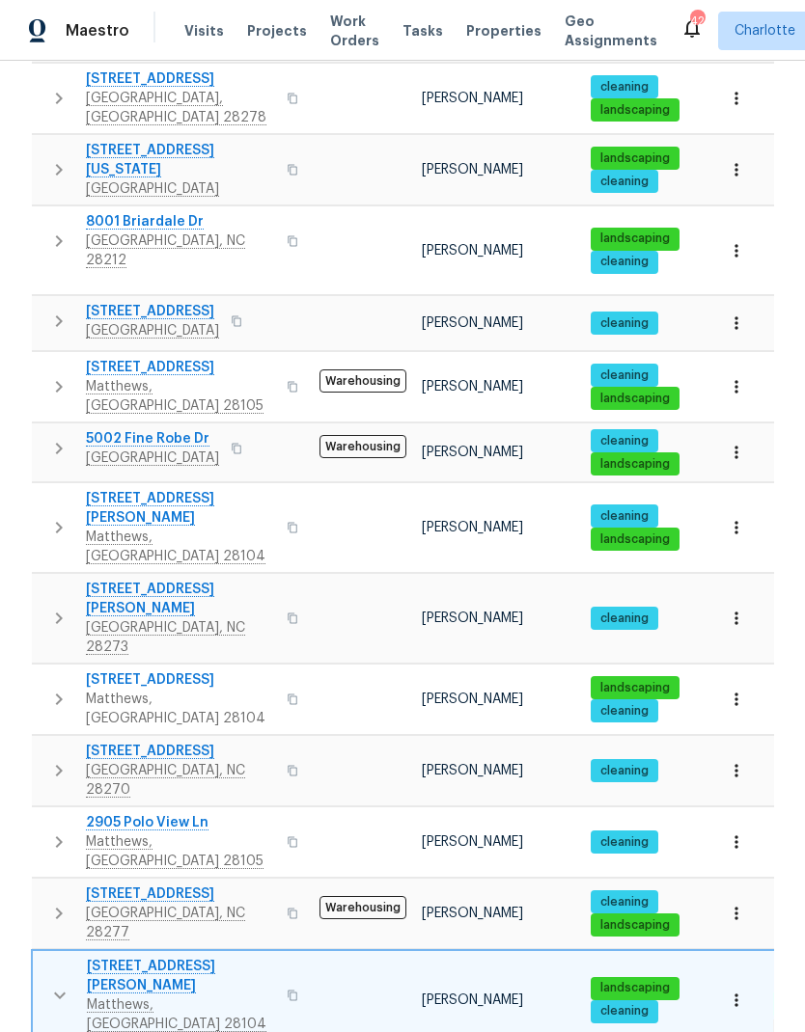
click at [57, 993] on icon "button" at bounding box center [60, 996] width 12 height 7
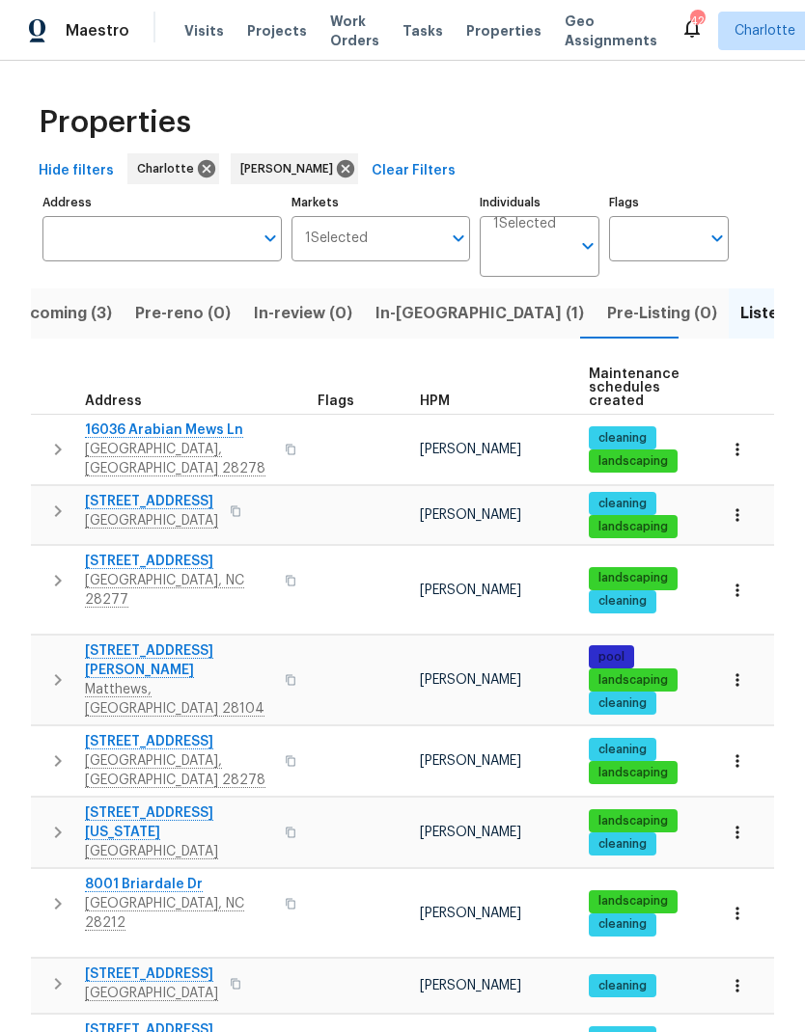
click at [382, 300] on span "In-reno (1)" at bounding box center [479, 313] width 208 height 27
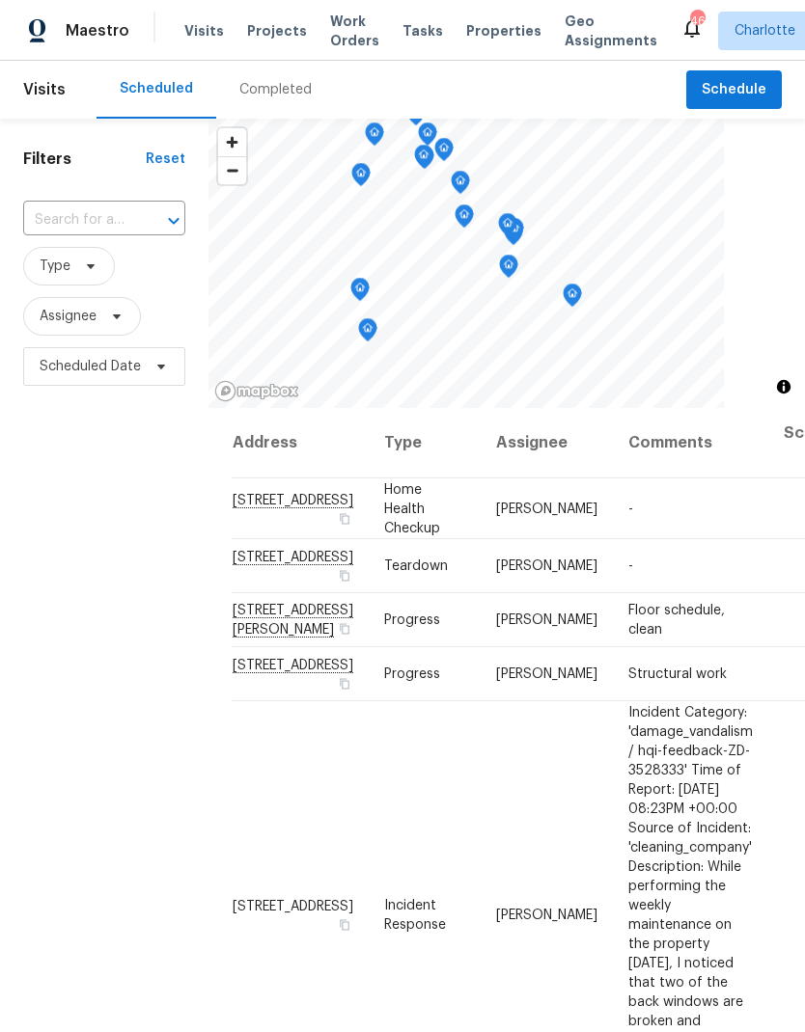
click at [337, 41] on span "Work Orders" at bounding box center [354, 31] width 49 height 39
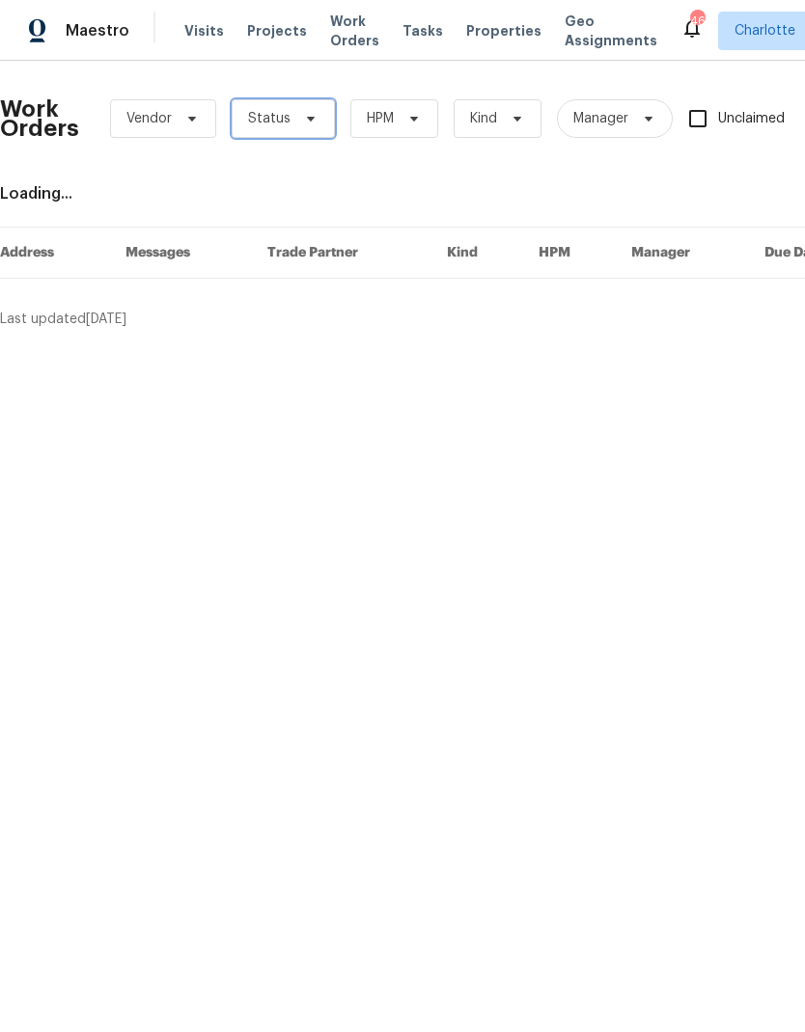
click at [289, 129] on span "Status" at bounding box center [283, 118] width 103 height 39
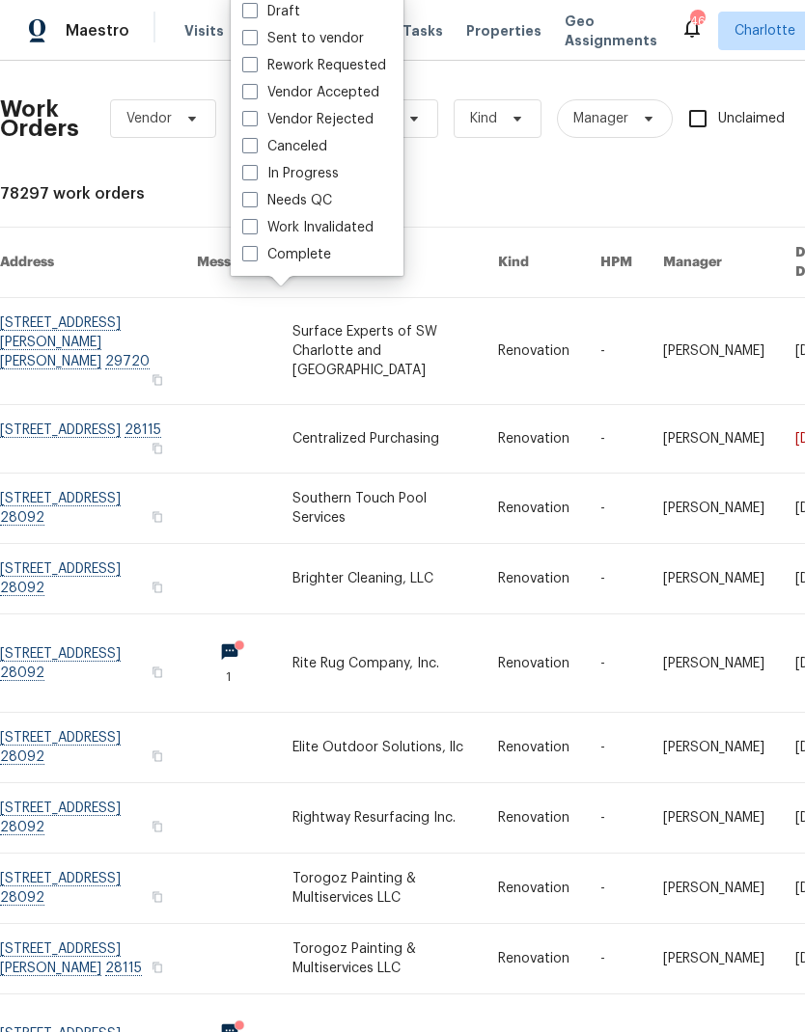
click at [305, 206] on label "Needs QC" at bounding box center [287, 200] width 90 height 19
click at [255, 204] on input "Needs QC" at bounding box center [248, 197] width 13 height 13
checkbox input "true"
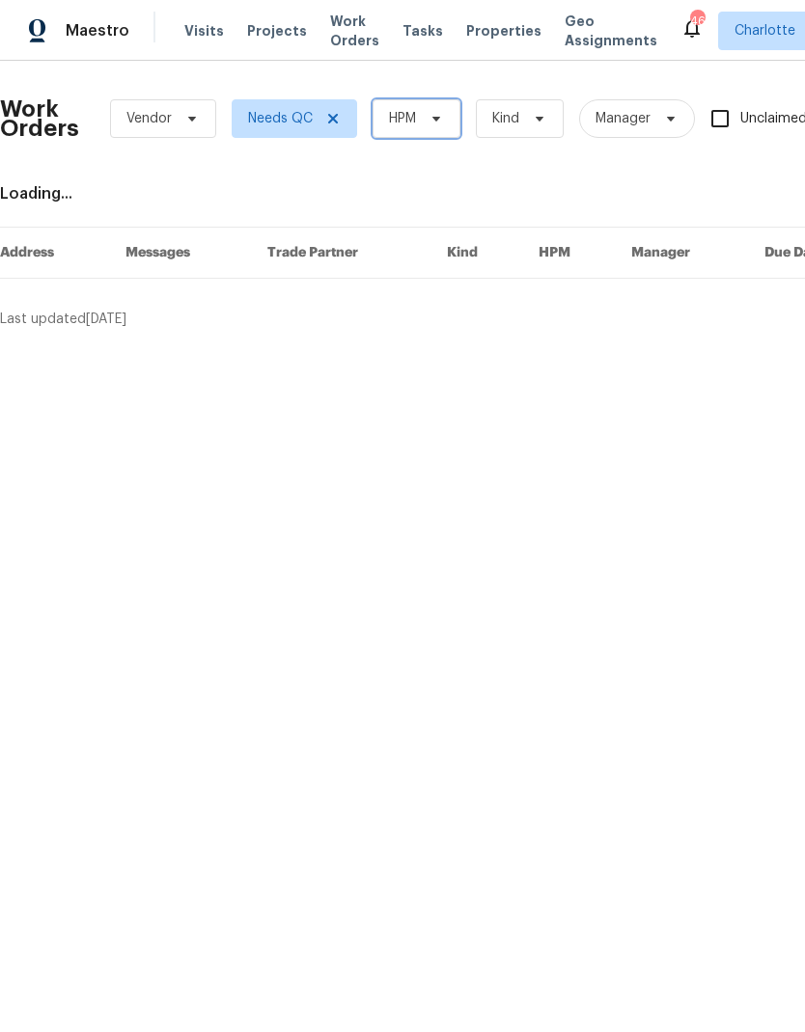
click at [437, 136] on span "HPM" at bounding box center [416, 118] width 88 height 39
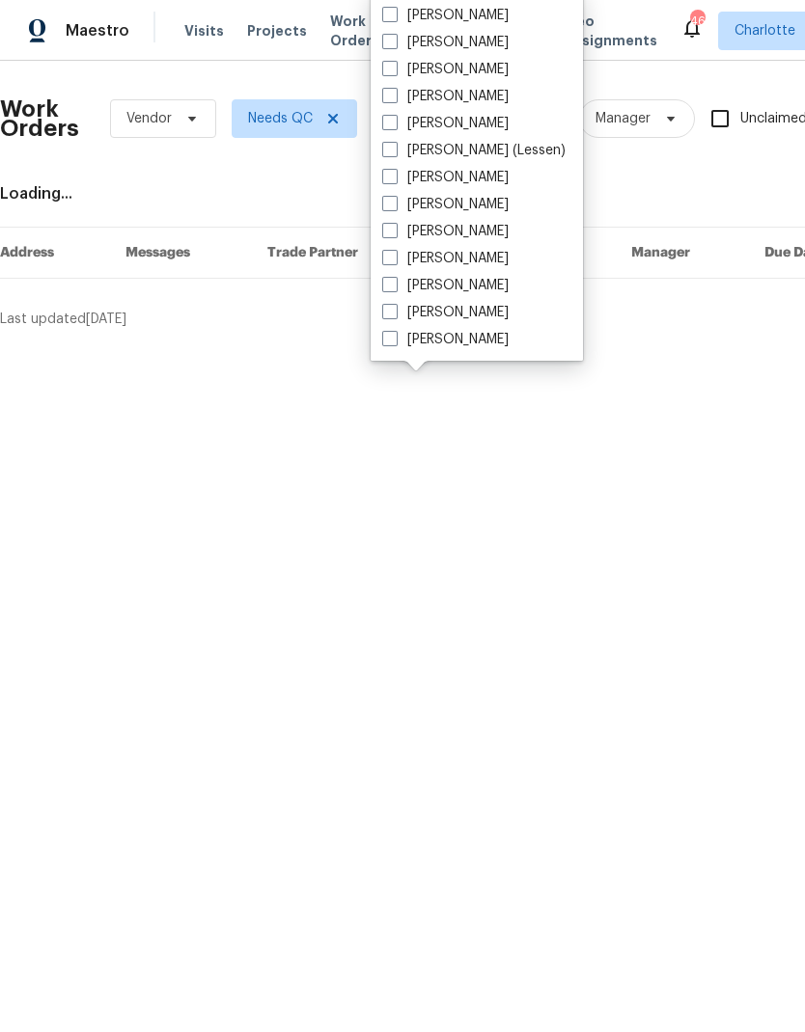
scroll to position [239, 0]
click at [476, 339] on label "[PERSON_NAME]" at bounding box center [445, 339] width 126 height 19
click at [395, 339] on input "[PERSON_NAME]" at bounding box center [388, 336] width 13 height 13
checkbox input "true"
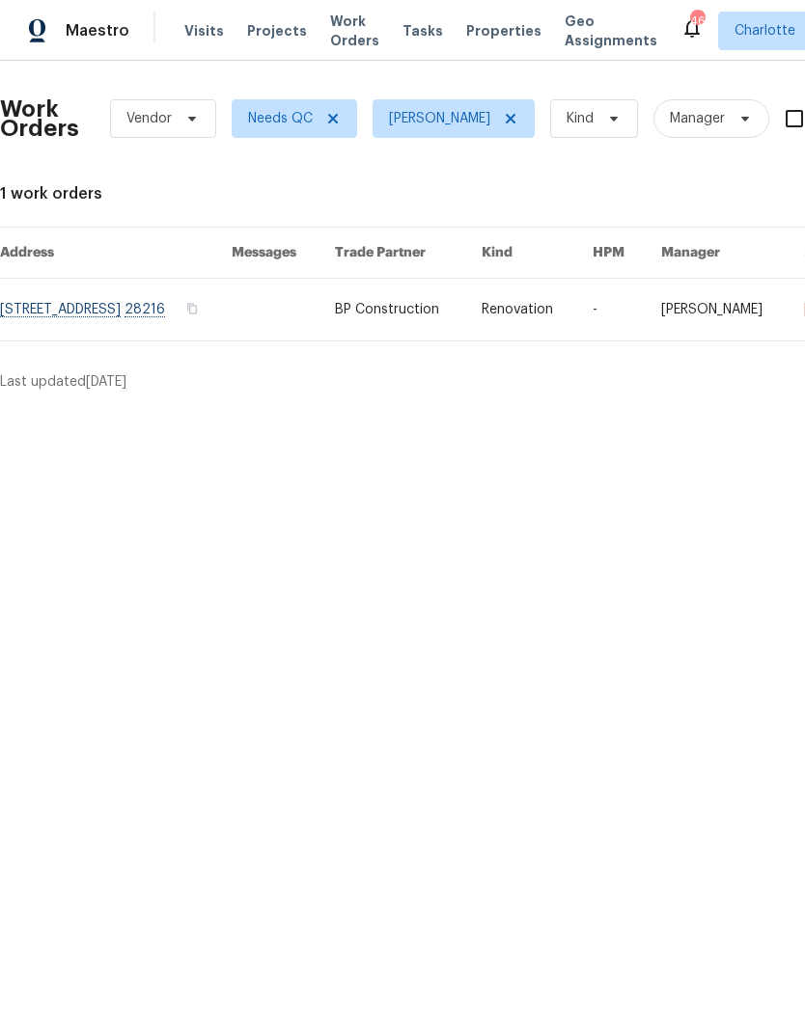
click at [108, 44] on div "Maestro" at bounding box center [64, 31] width 129 height 39
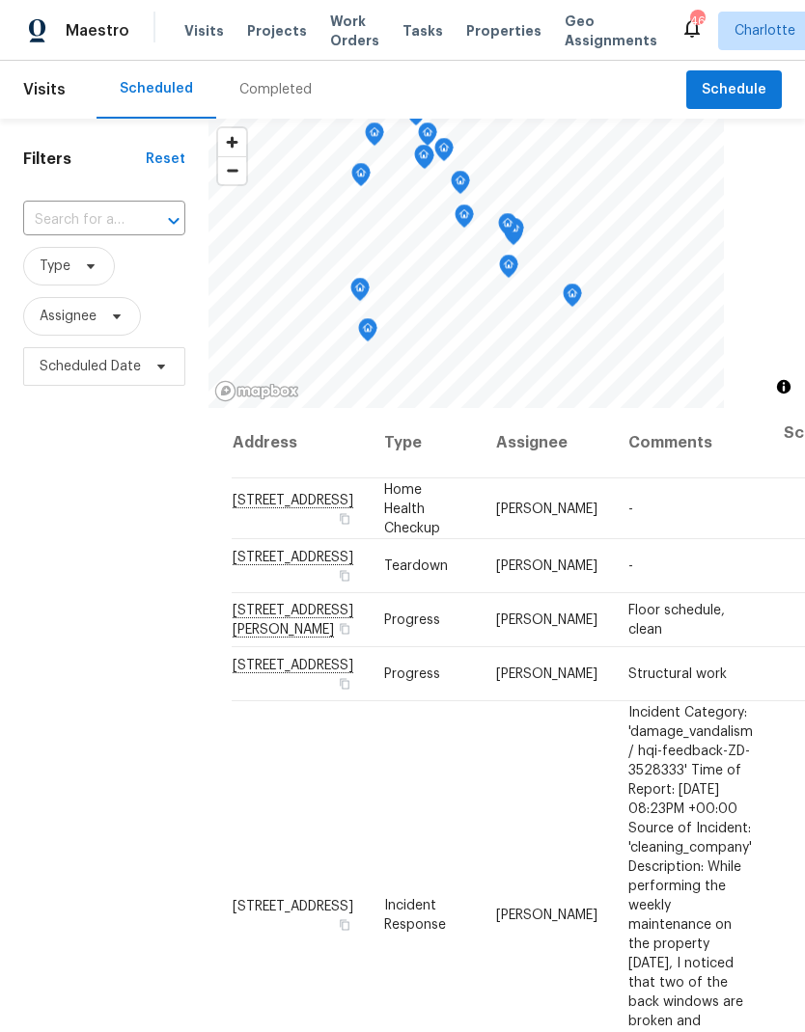
click at [253, 39] on span "Projects" at bounding box center [277, 30] width 60 height 19
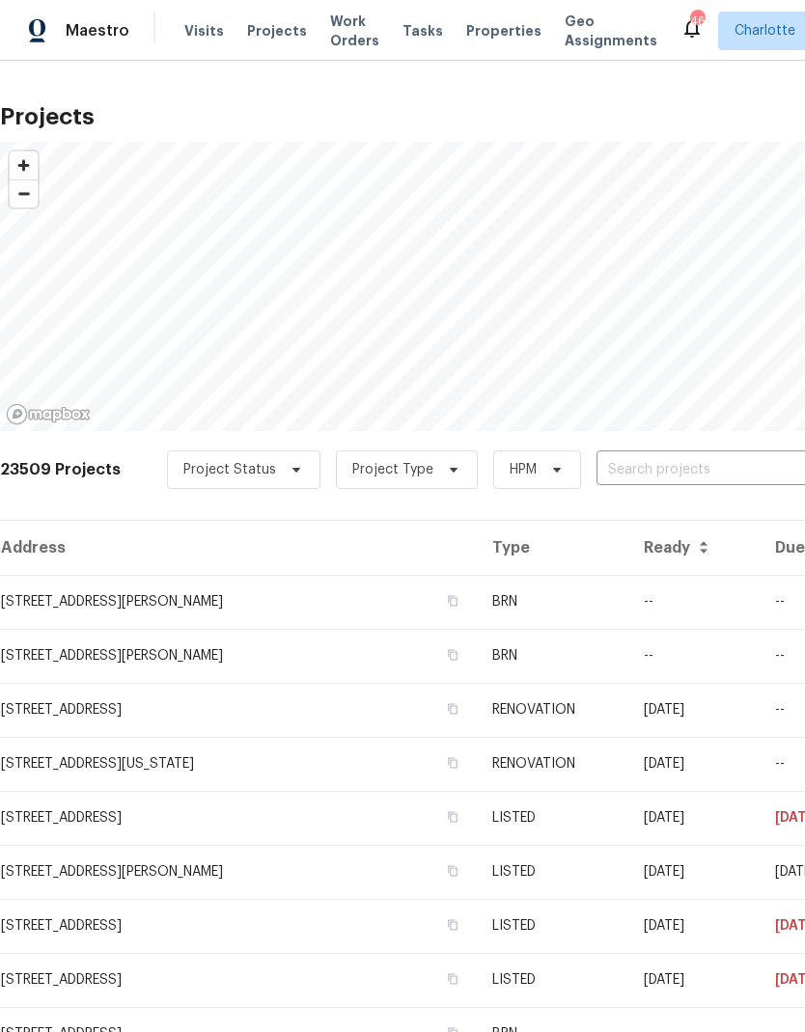
click at [642, 472] on input "text" at bounding box center [706, 470] width 221 height 30
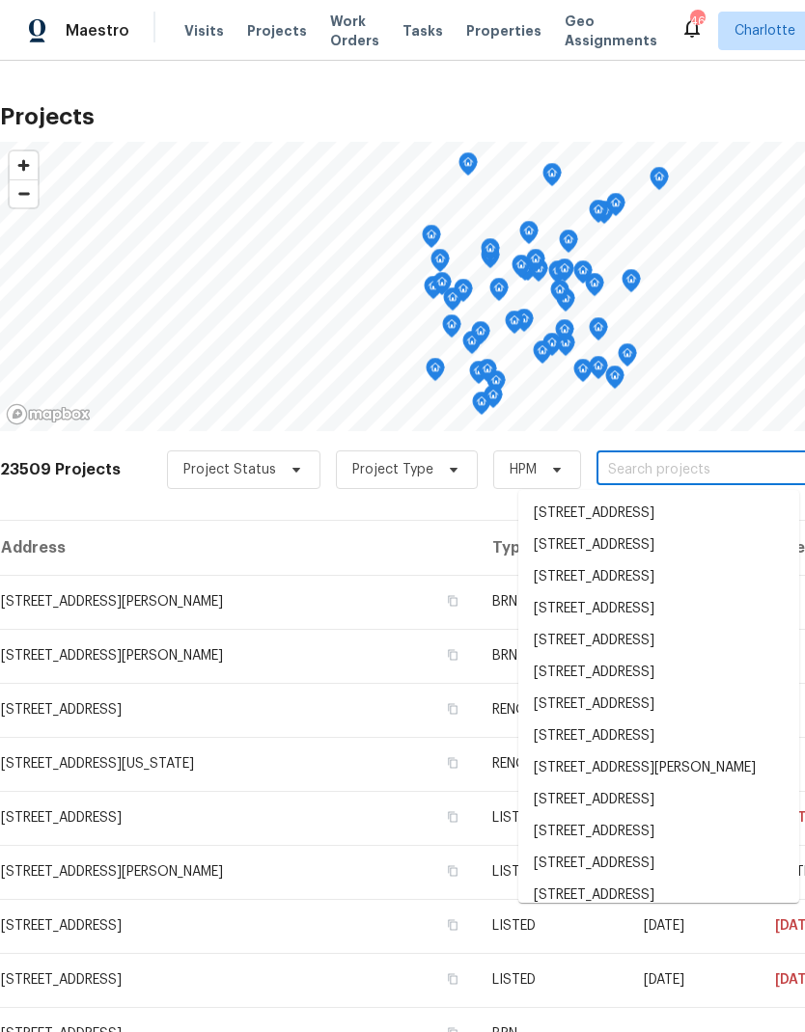
click at [642, 471] on input "text" at bounding box center [706, 470] width 221 height 30
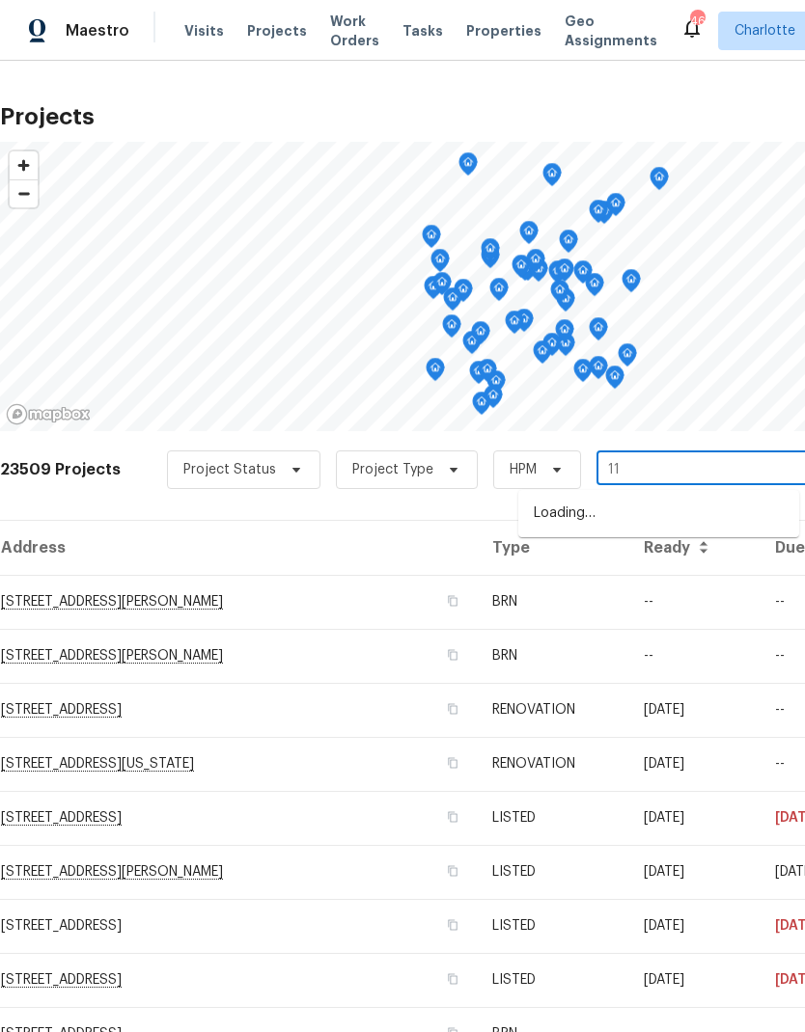
type input "1"
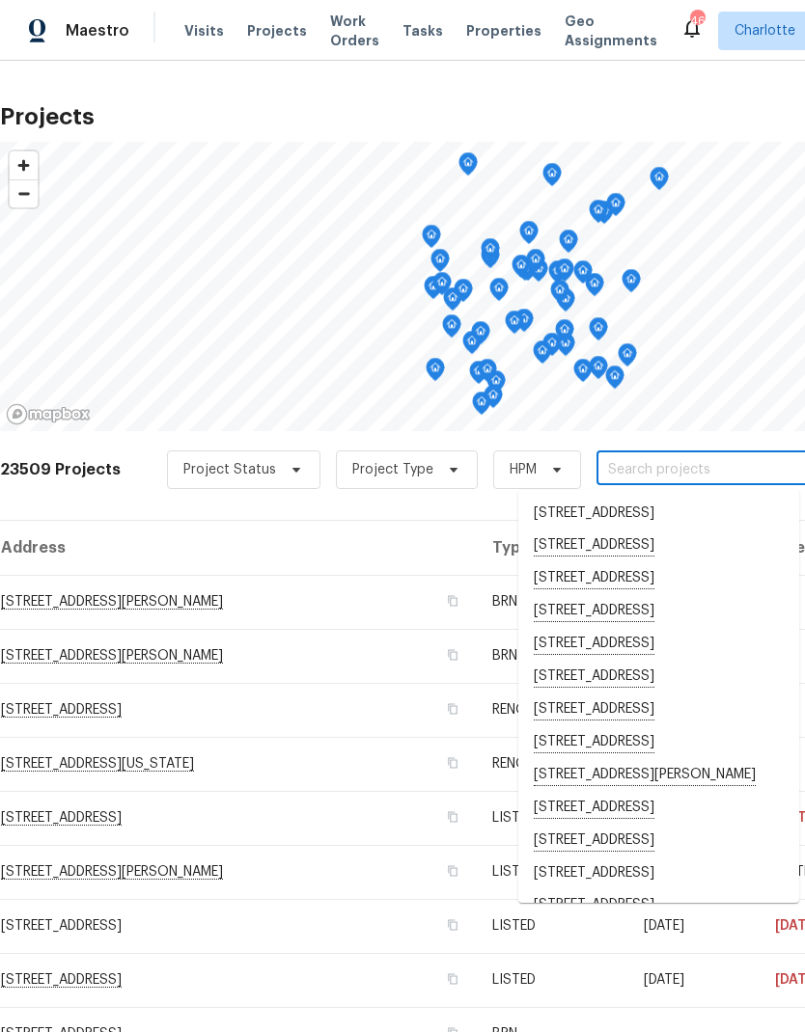
click at [396, 537] on th "Address" at bounding box center [238, 548] width 477 height 54
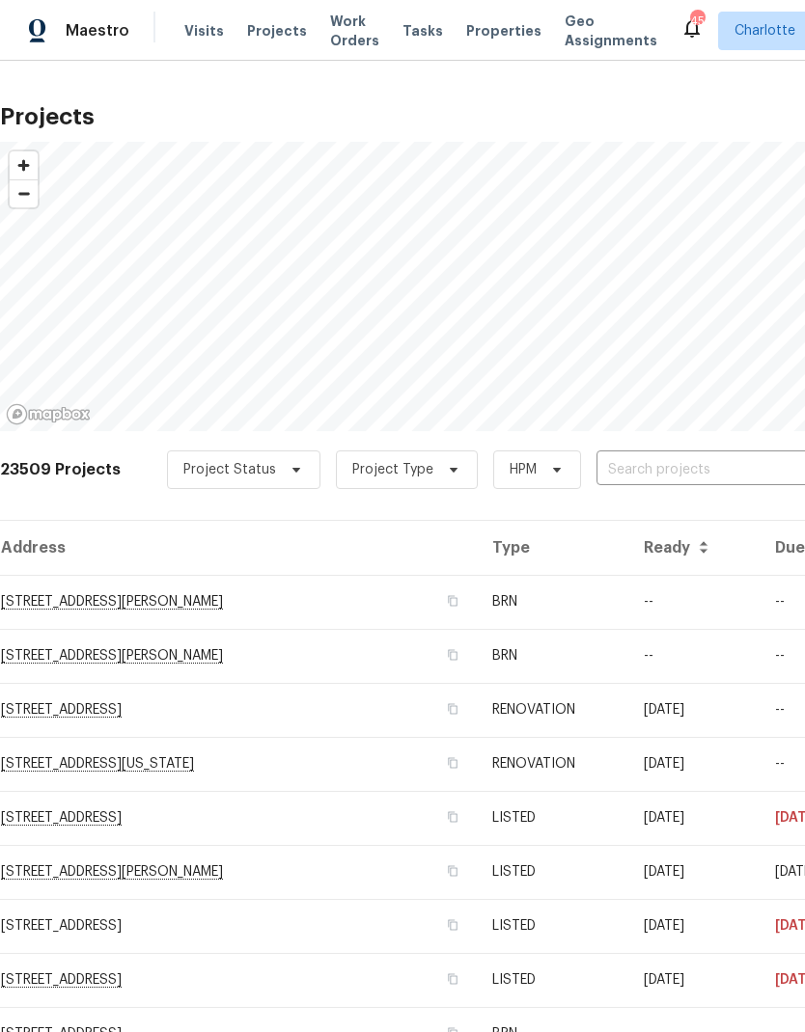
click at [119, 25] on span "Maestro" at bounding box center [98, 30] width 64 height 19
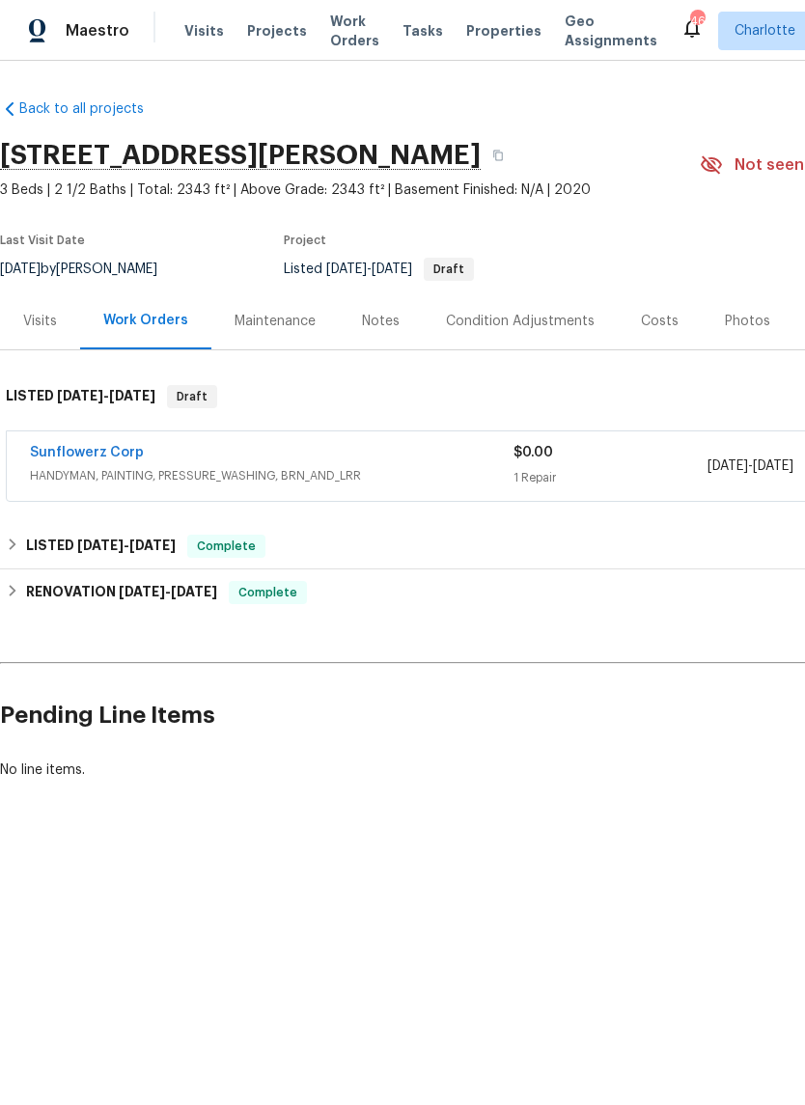
click at [73, 455] on link "Sunflowerz Corp" at bounding box center [87, 453] width 114 height 14
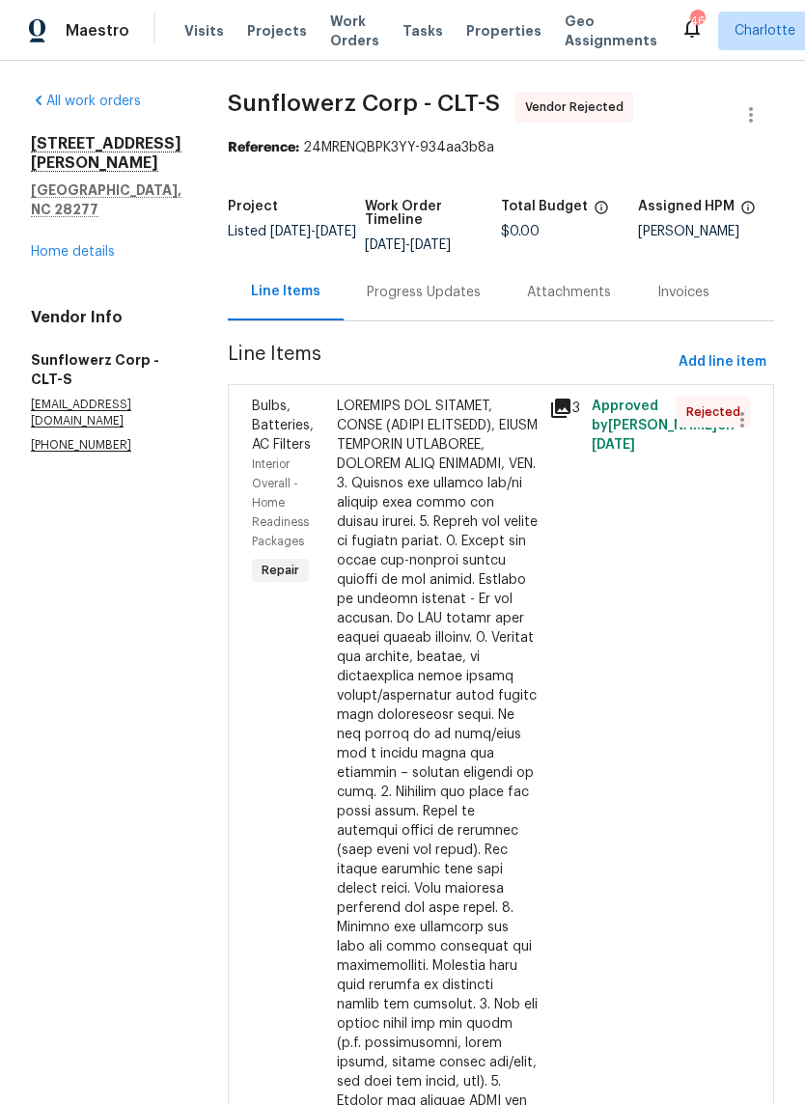
click at [439, 291] on div "Progress Updates" at bounding box center [424, 292] width 114 height 19
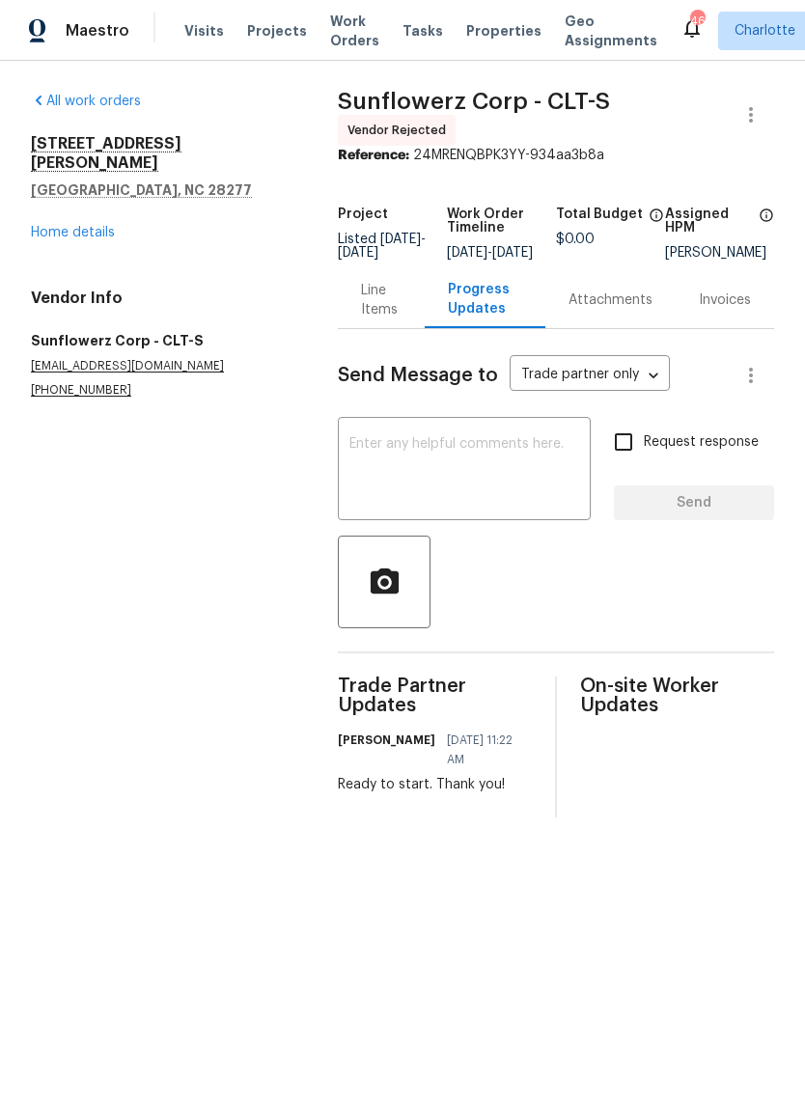
click at [365, 316] on div "Line Items" at bounding box center [381, 300] width 40 height 39
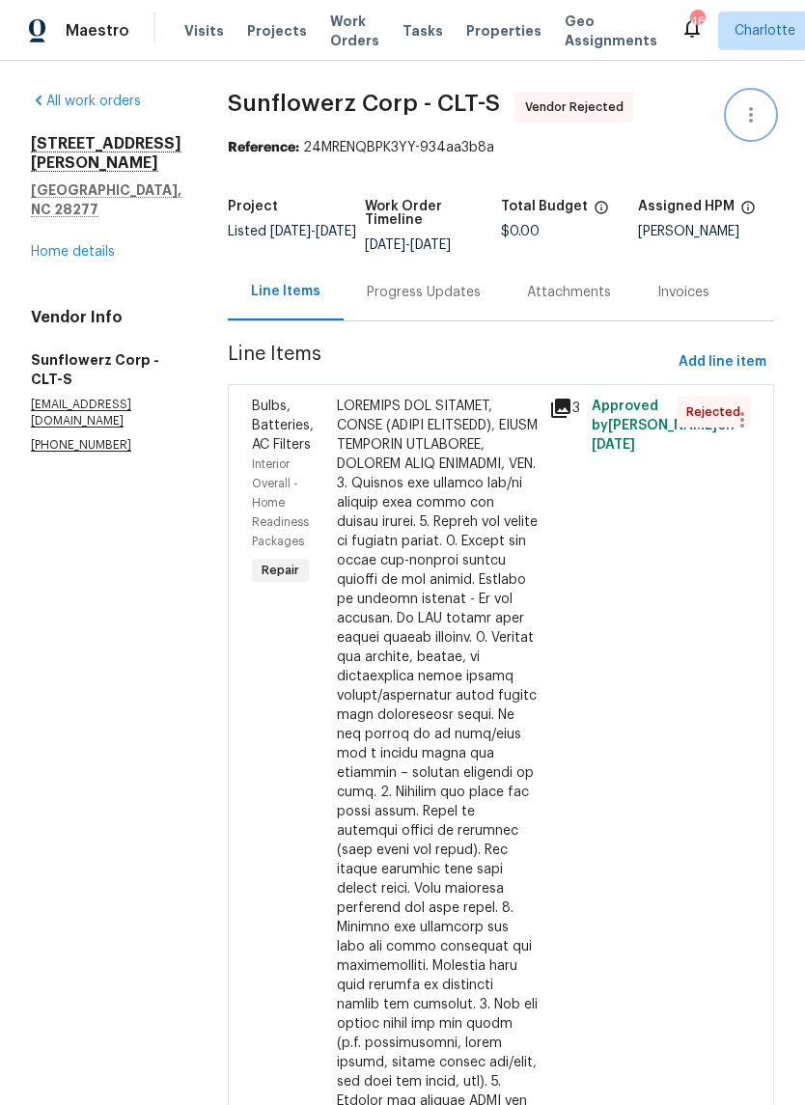
click at [751, 105] on icon "button" at bounding box center [750, 114] width 23 height 23
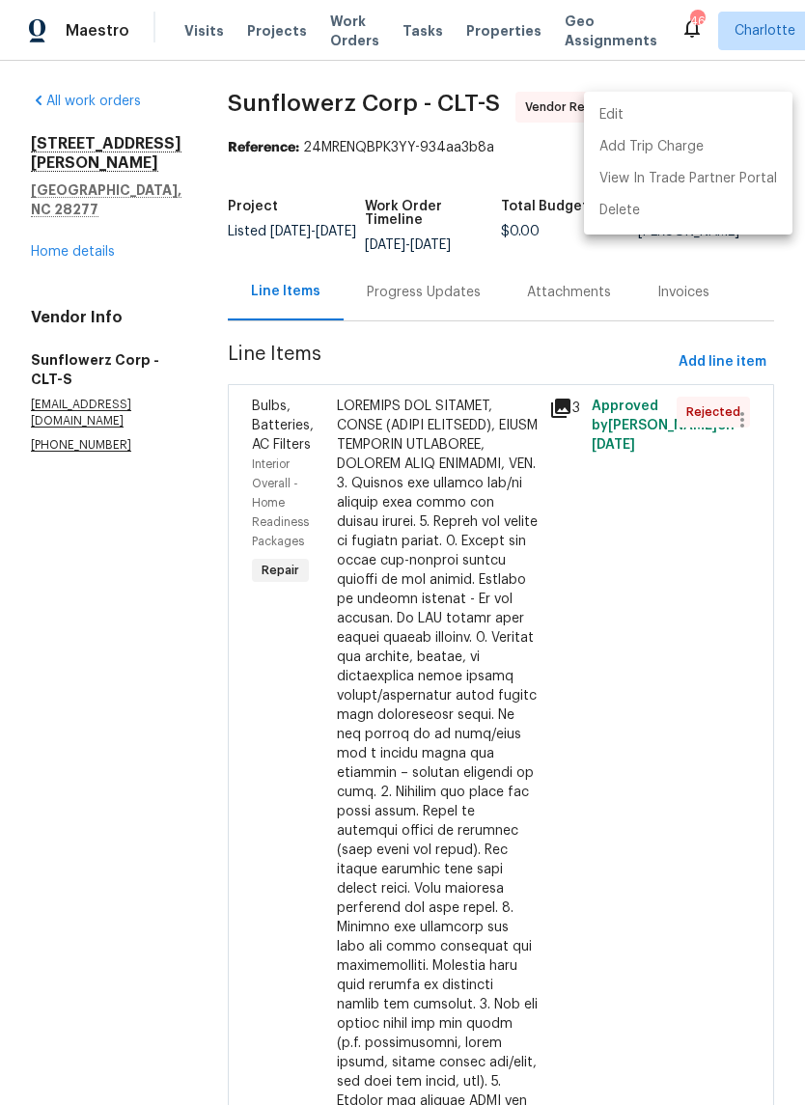
click at [620, 123] on li "Edit" at bounding box center [688, 115] width 208 height 32
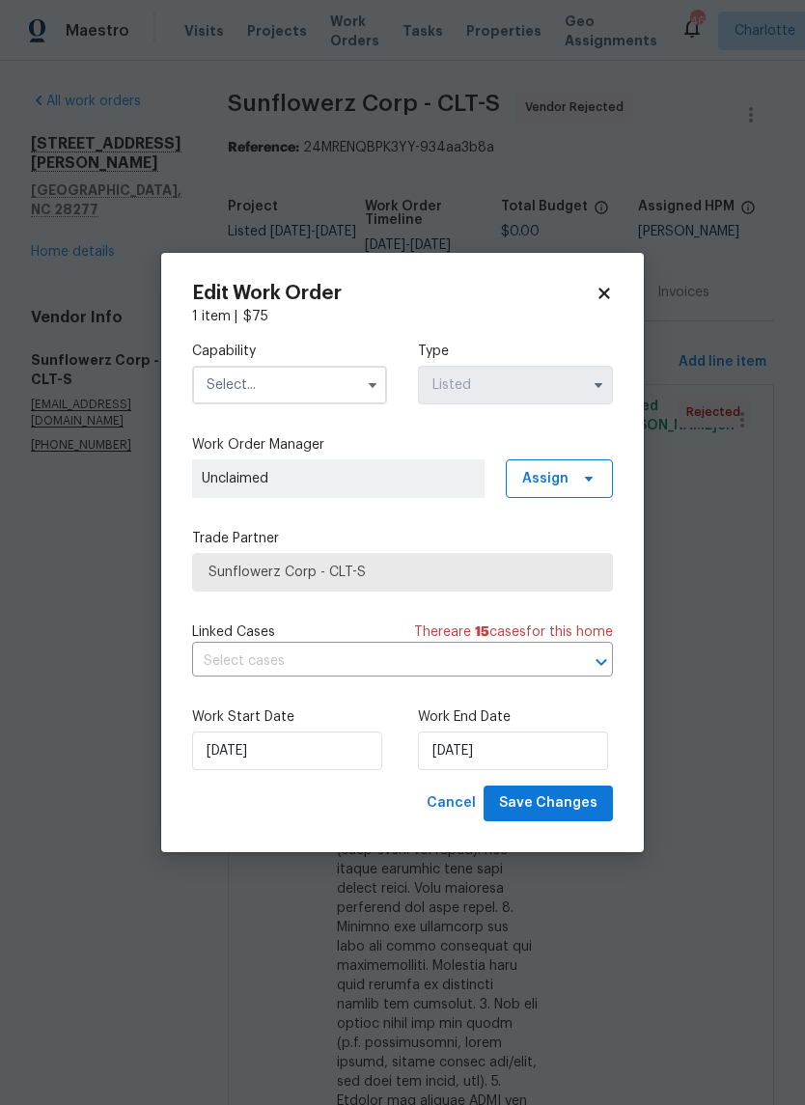
click at [319, 388] on input "text" at bounding box center [289, 385] width 195 height 39
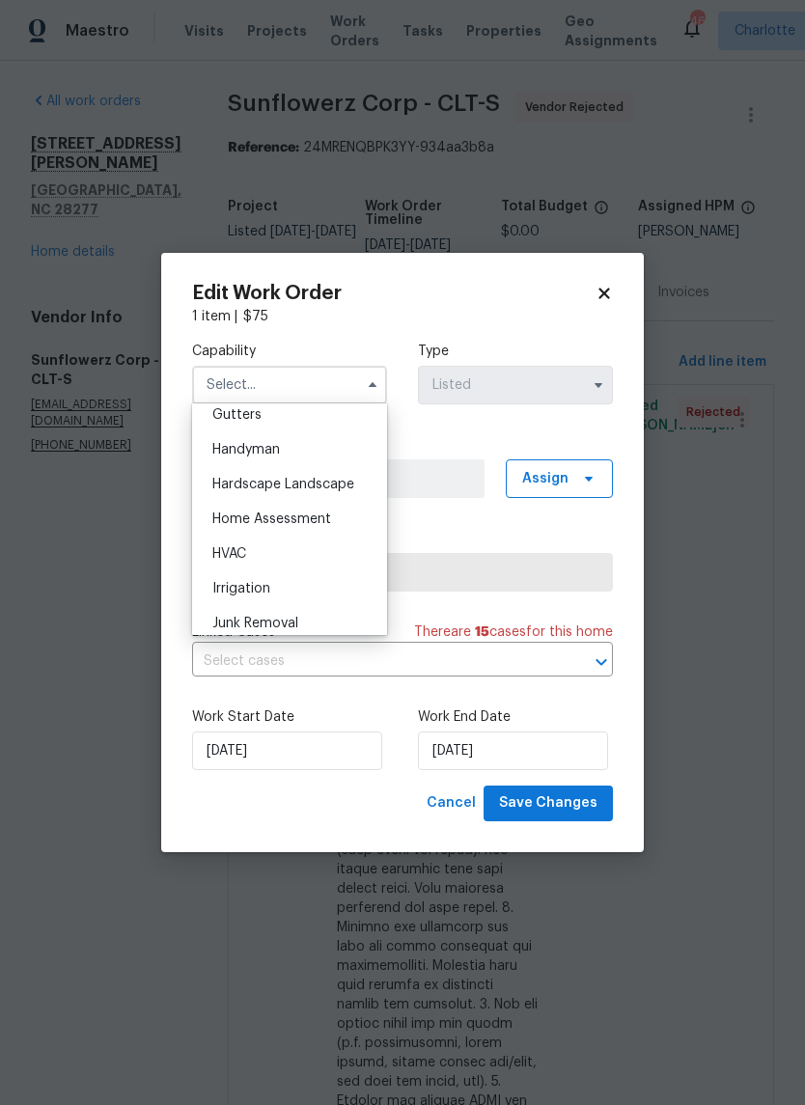
scroll to position [1012, 0]
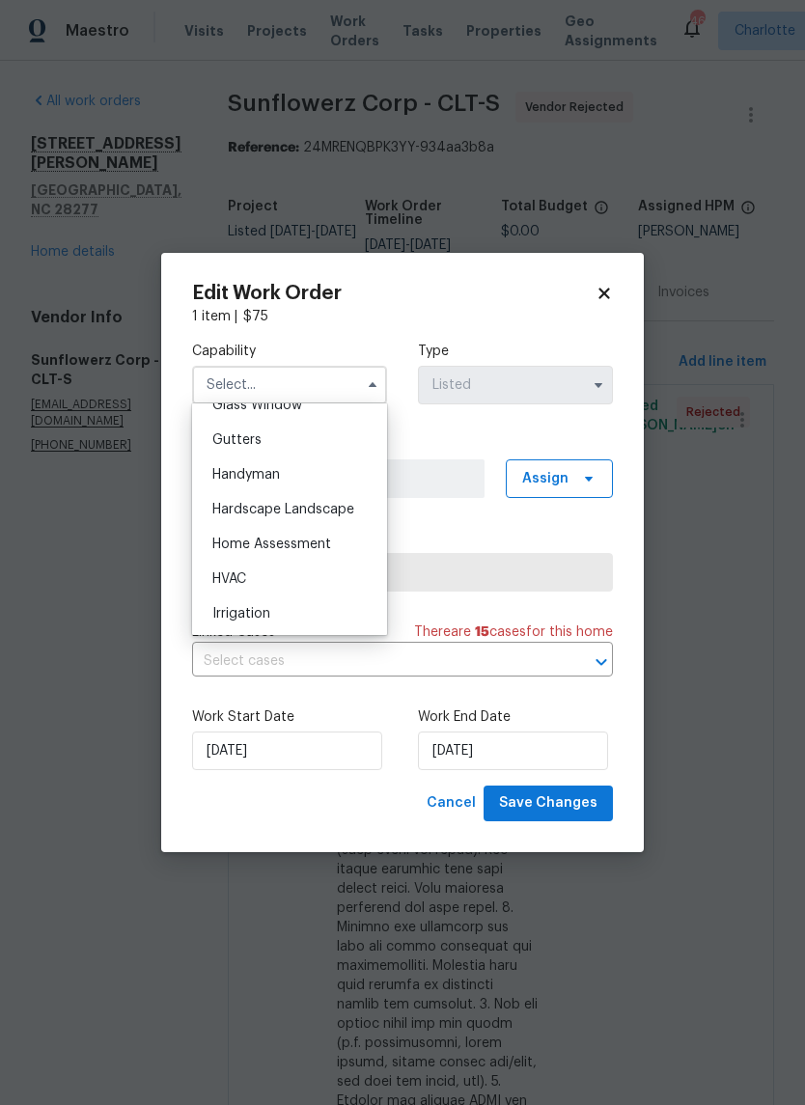
click at [315, 477] on div "Handyman" at bounding box center [289, 474] width 185 height 35
type input "Handyman"
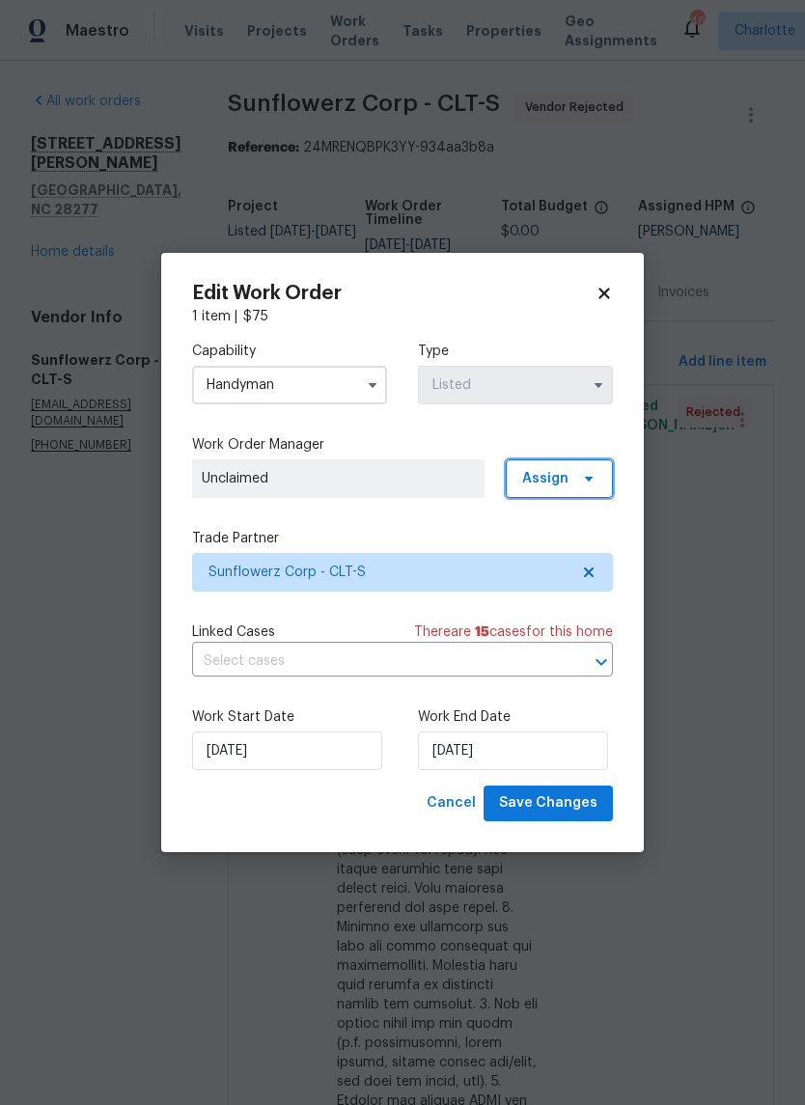
click at [560, 492] on span "Assign" at bounding box center [558, 478] width 107 height 39
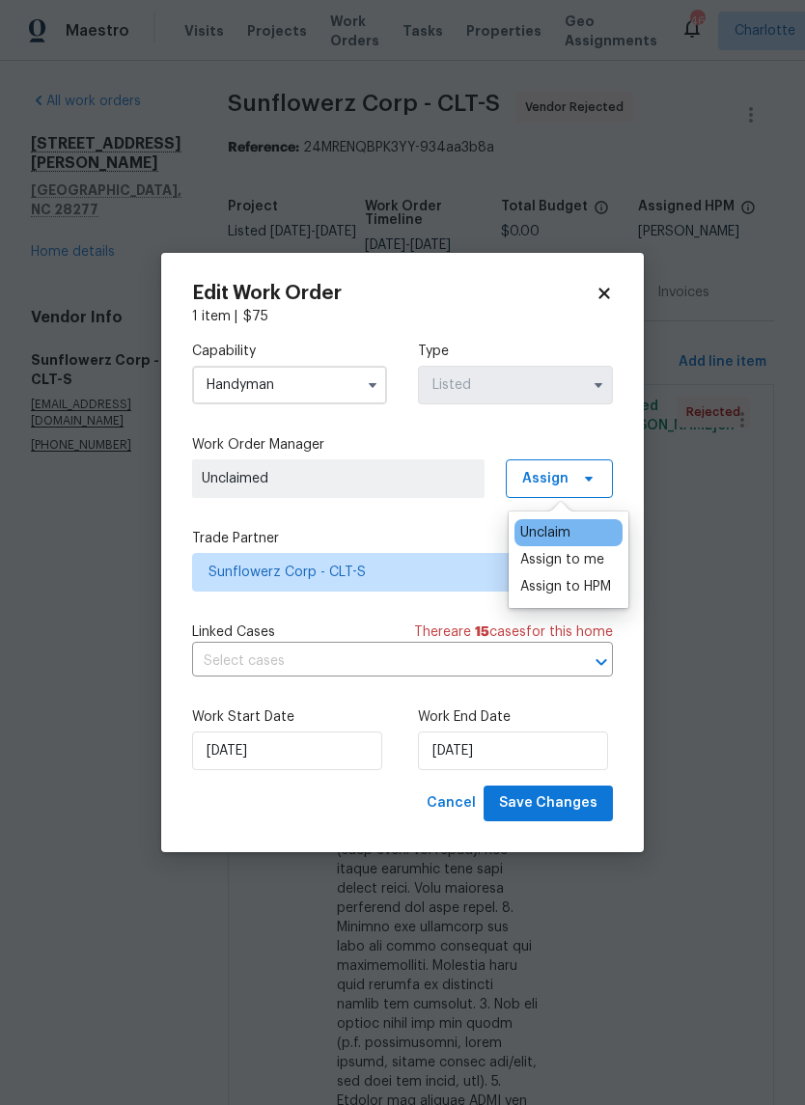
click at [589, 564] on div "Assign to me" at bounding box center [562, 559] width 84 height 19
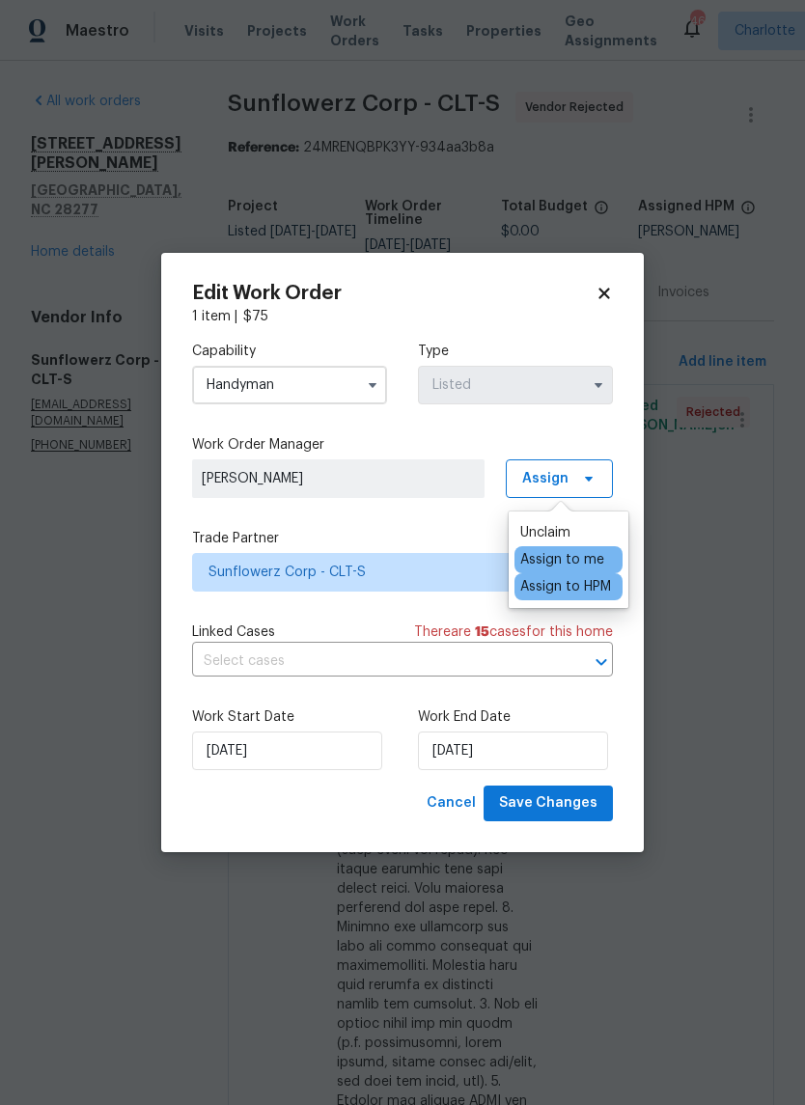
click at [446, 525] on div "Capability Handyman Type Listed Work Order Manager Ryan Craven Assign Trade Par…" at bounding box center [402, 555] width 421 height 459
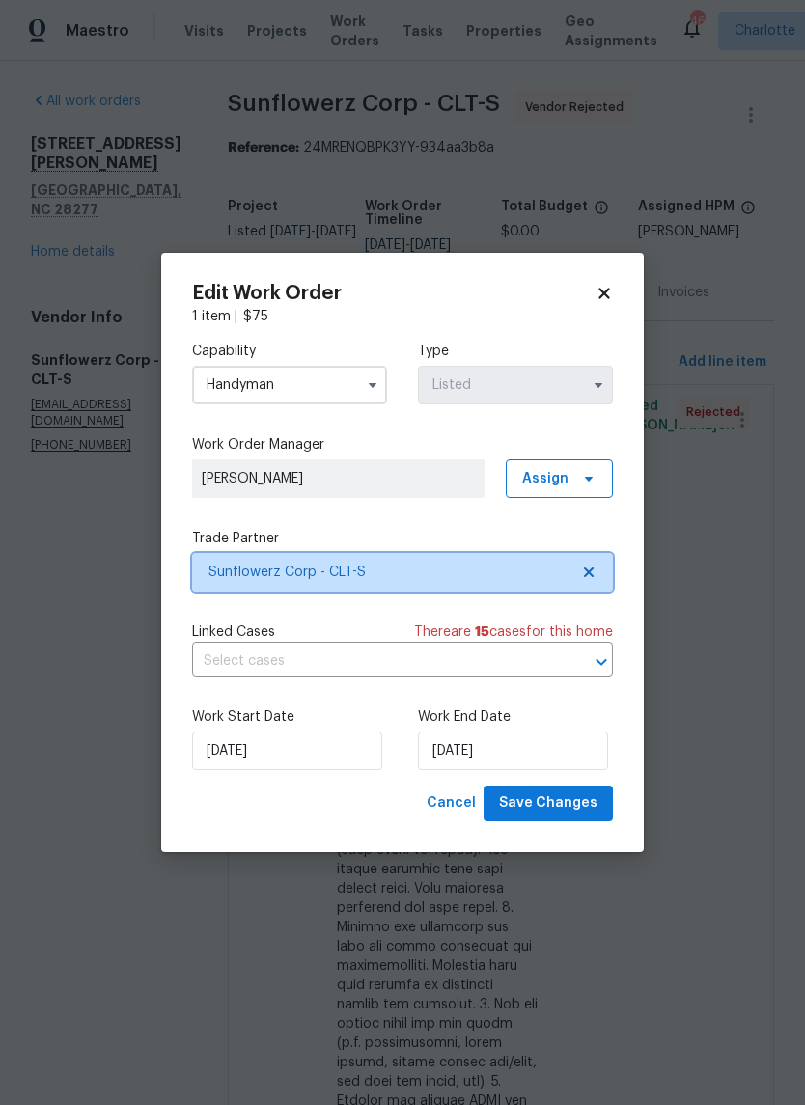
click at [595, 568] on icon at bounding box center [588, 571] width 15 height 15
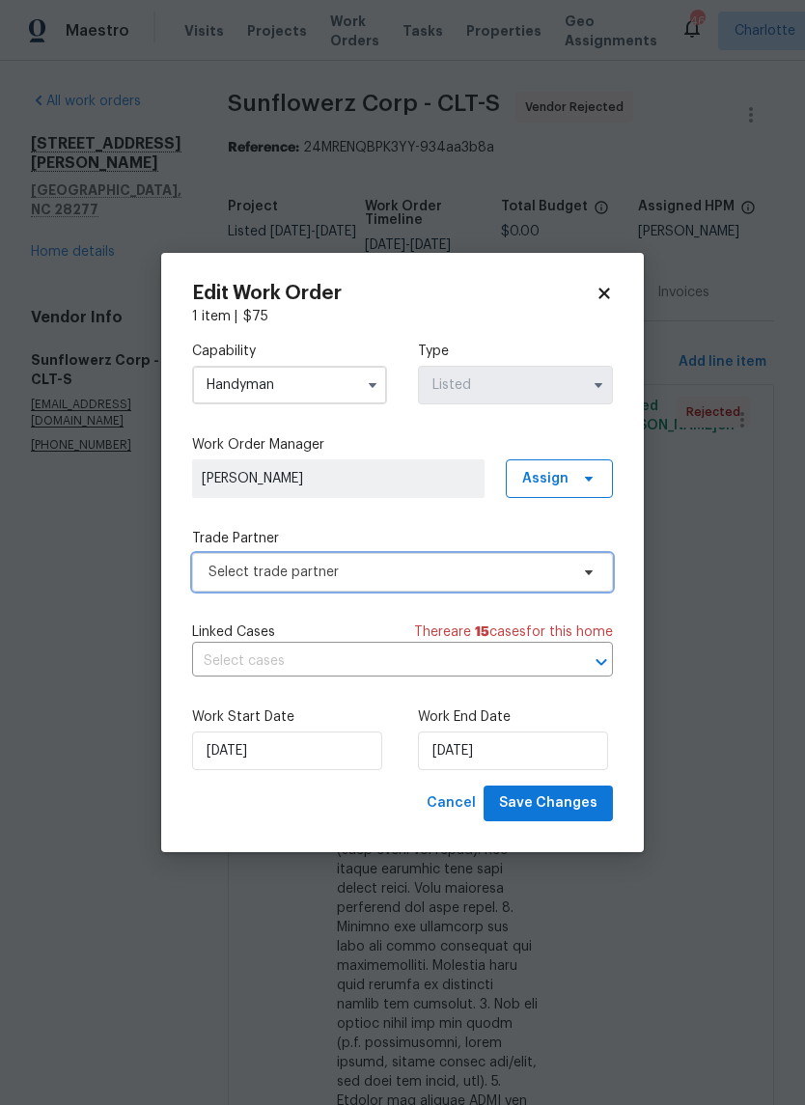
click at [576, 573] on span at bounding box center [585, 571] width 21 height 15
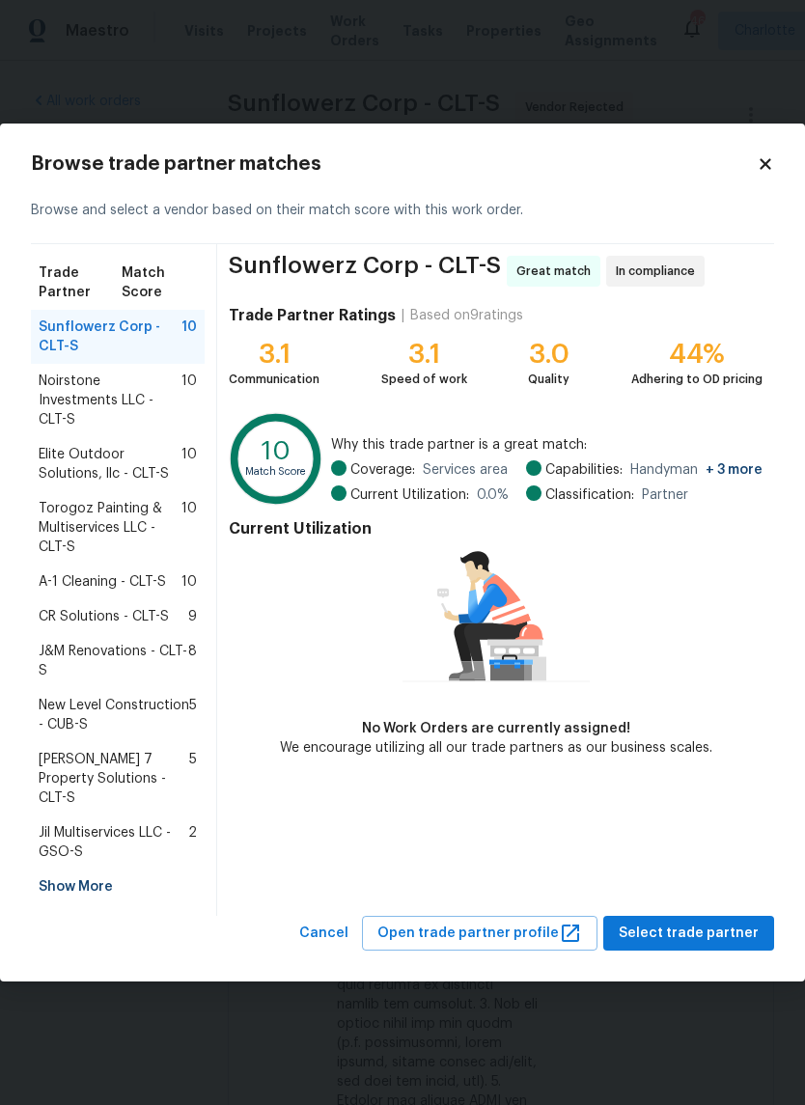
click at [76, 583] on span "A-1 Cleaning - CLT-S" at bounding box center [102, 581] width 127 height 19
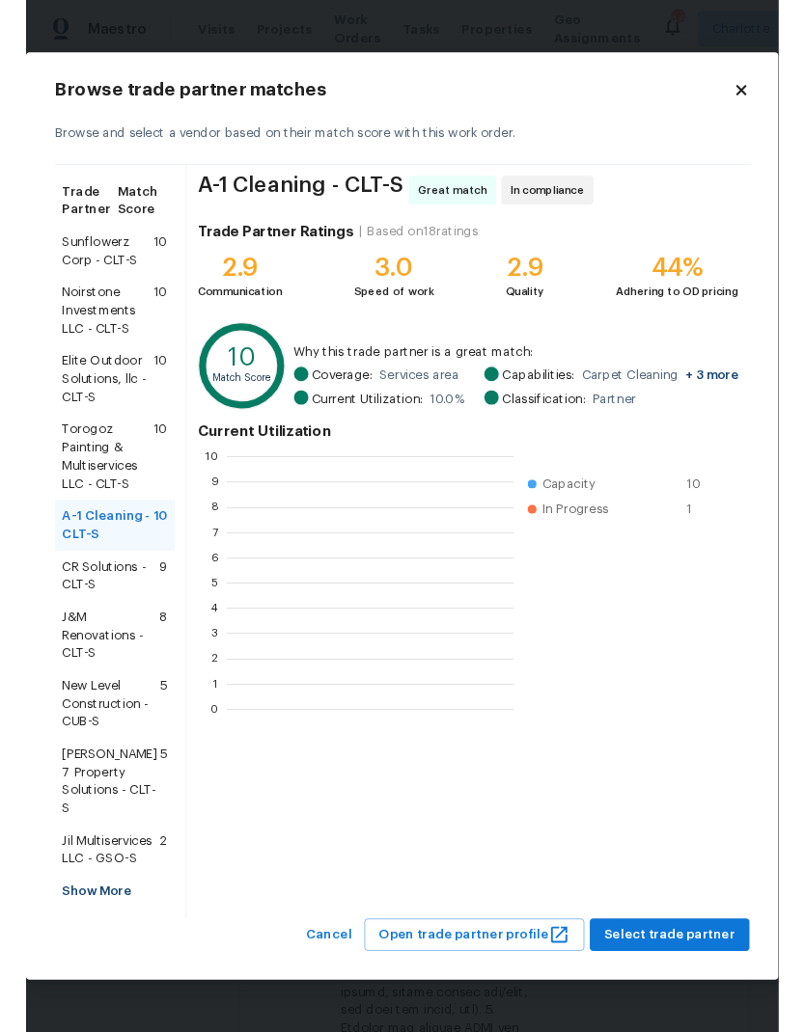
scroll to position [270, 306]
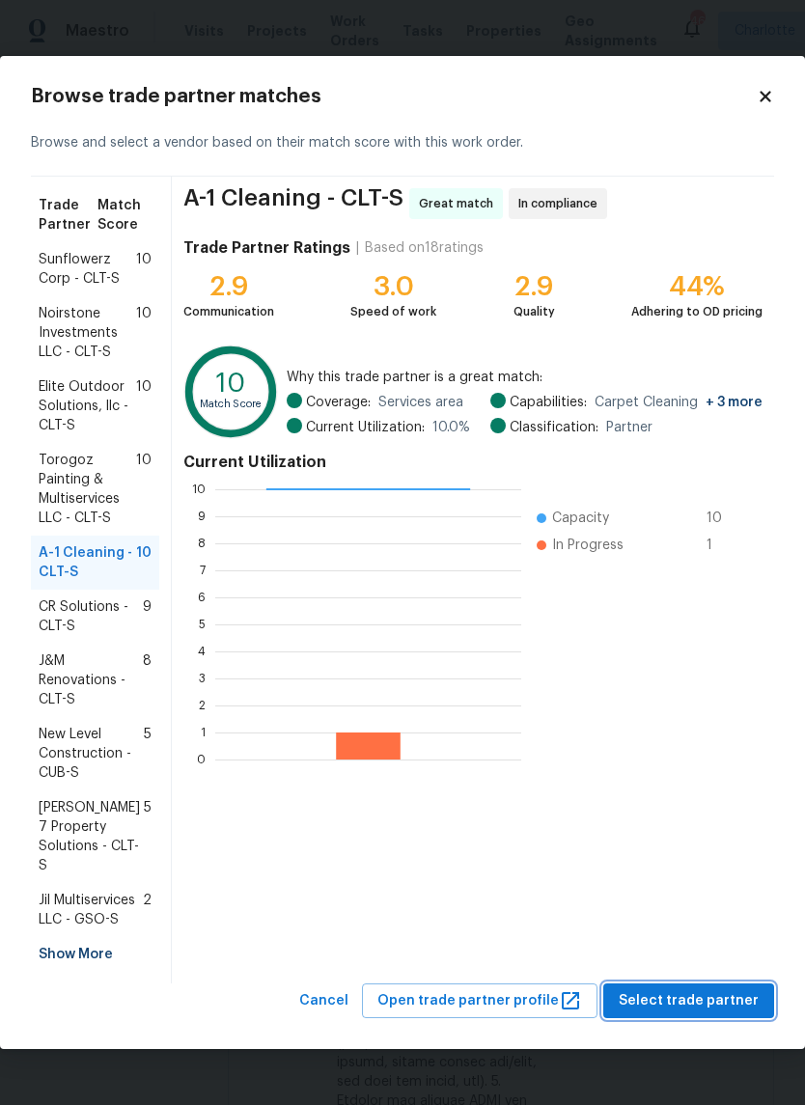
click at [709, 1001] on span "Select trade partner" at bounding box center [688, 1001] width 140 height 24
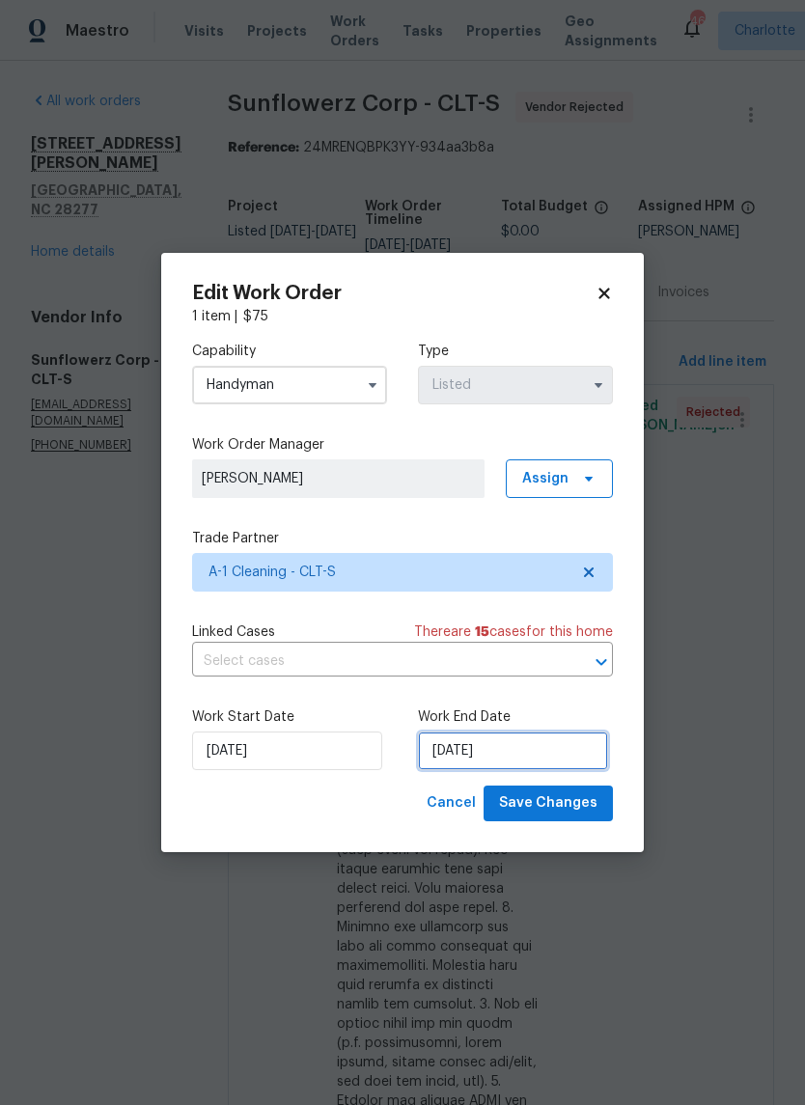
click at [534, 755] on input "10/1/2025" at bounding box center [513, 750] width 190 height 39
select select "9"
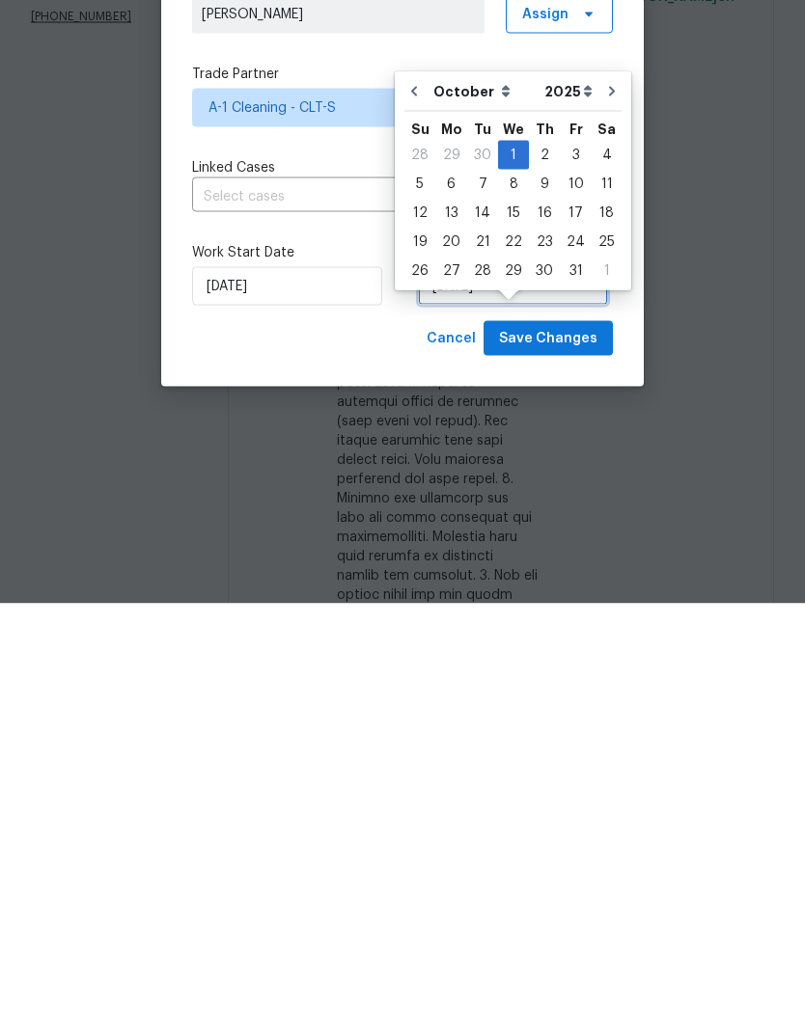
scroll to position [43, 0]
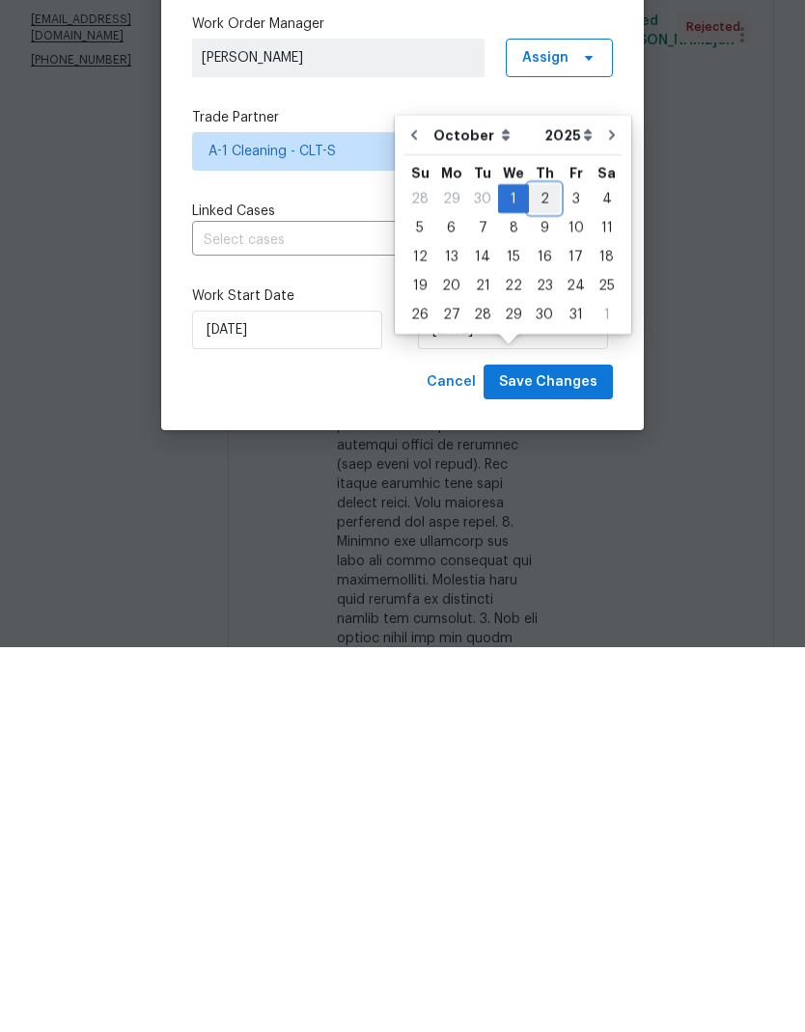
click at [546, 570] on div "2" at bounding box center [544, 583] width 31 height 27
type input "10/2/2025"
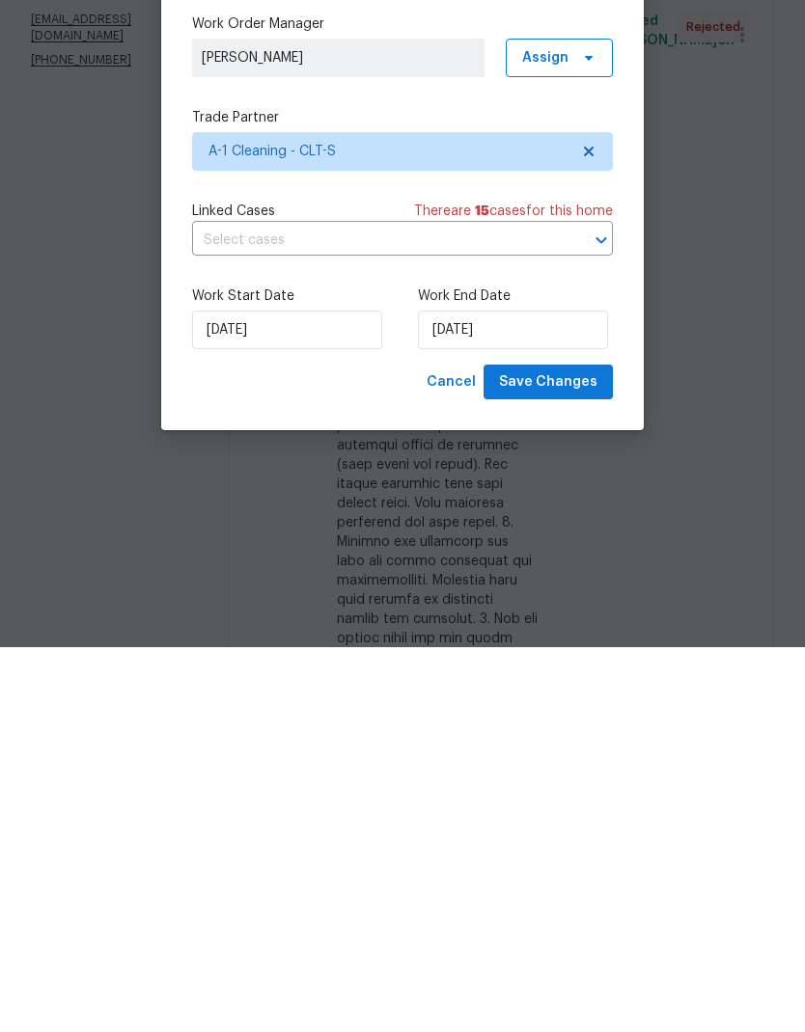
scroll to position [77, 0]
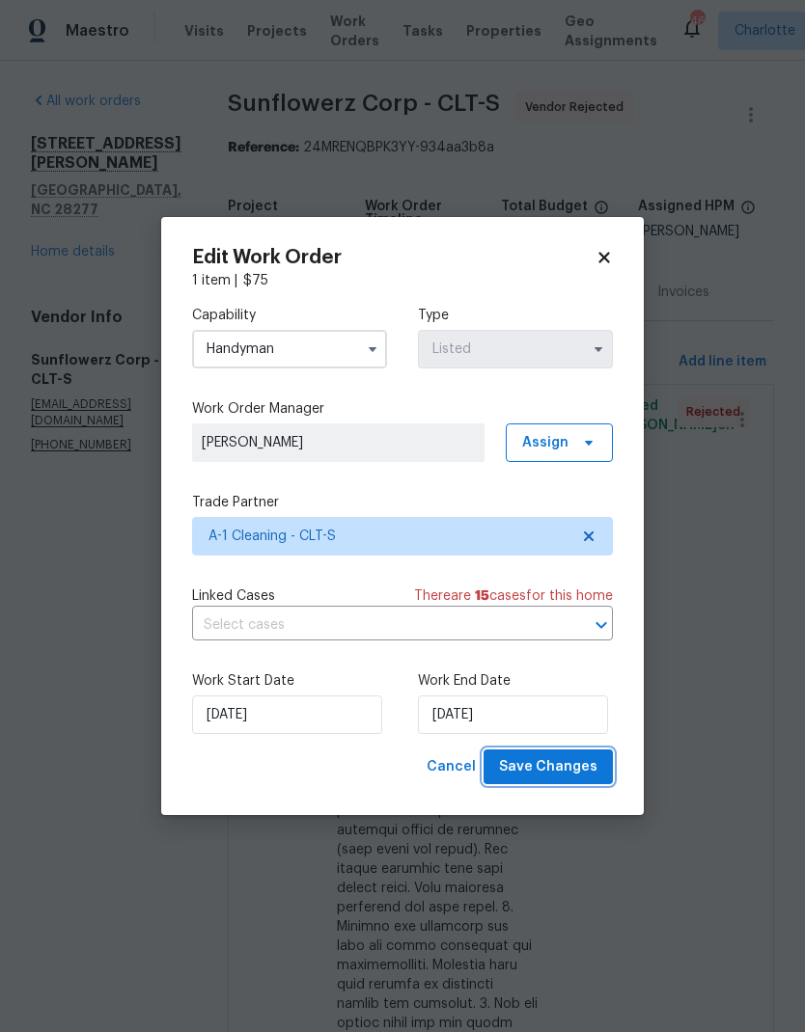
click at [561, 767] on span "Save Changes" at bounding box center [548, 767] width 98 height 24
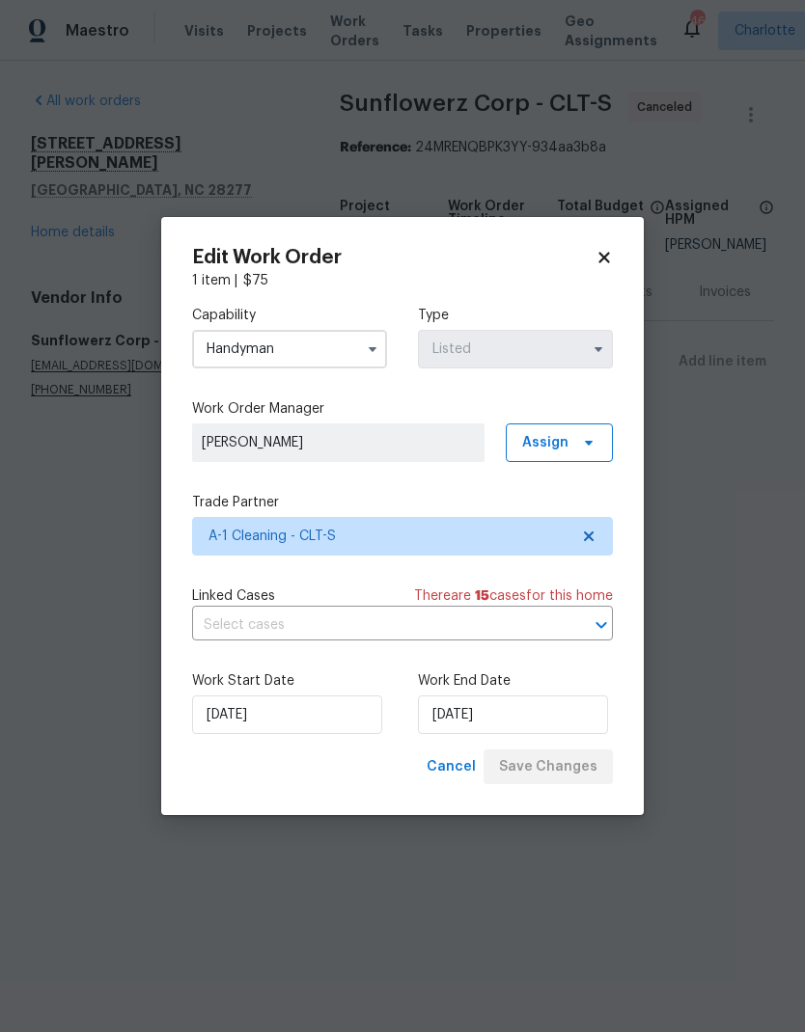
scroll to position [0, 0]
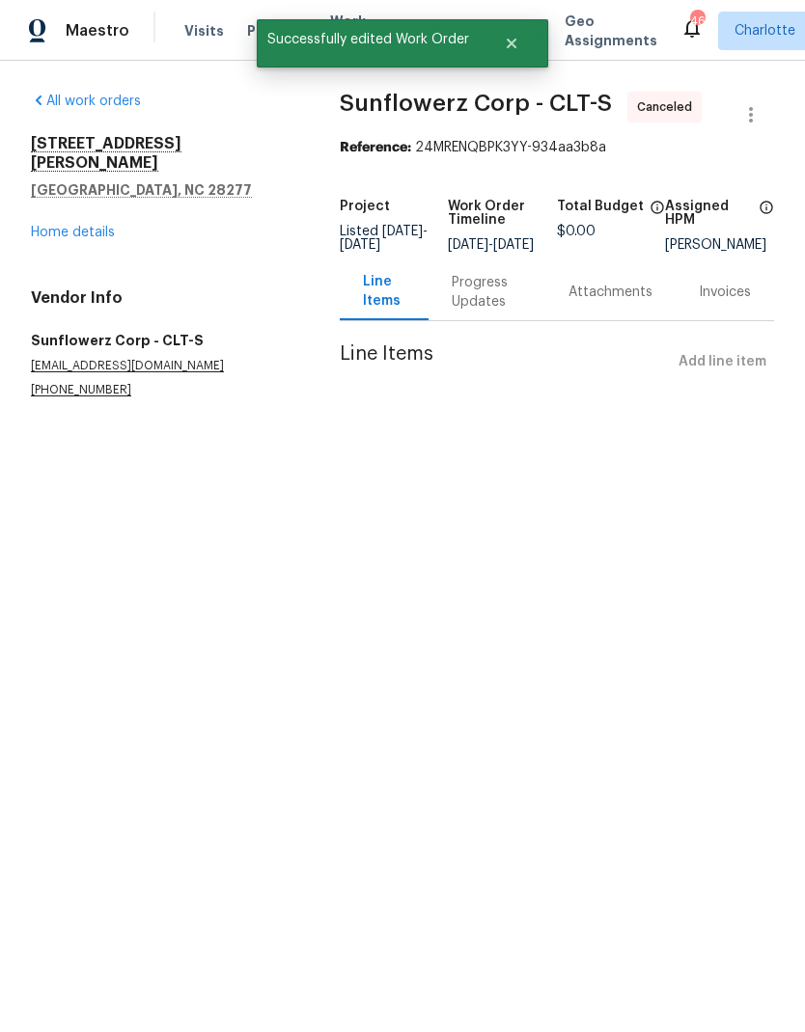
click at [96, 226] on link "Home details" at bounding box center [73, 233] width 84 height 14
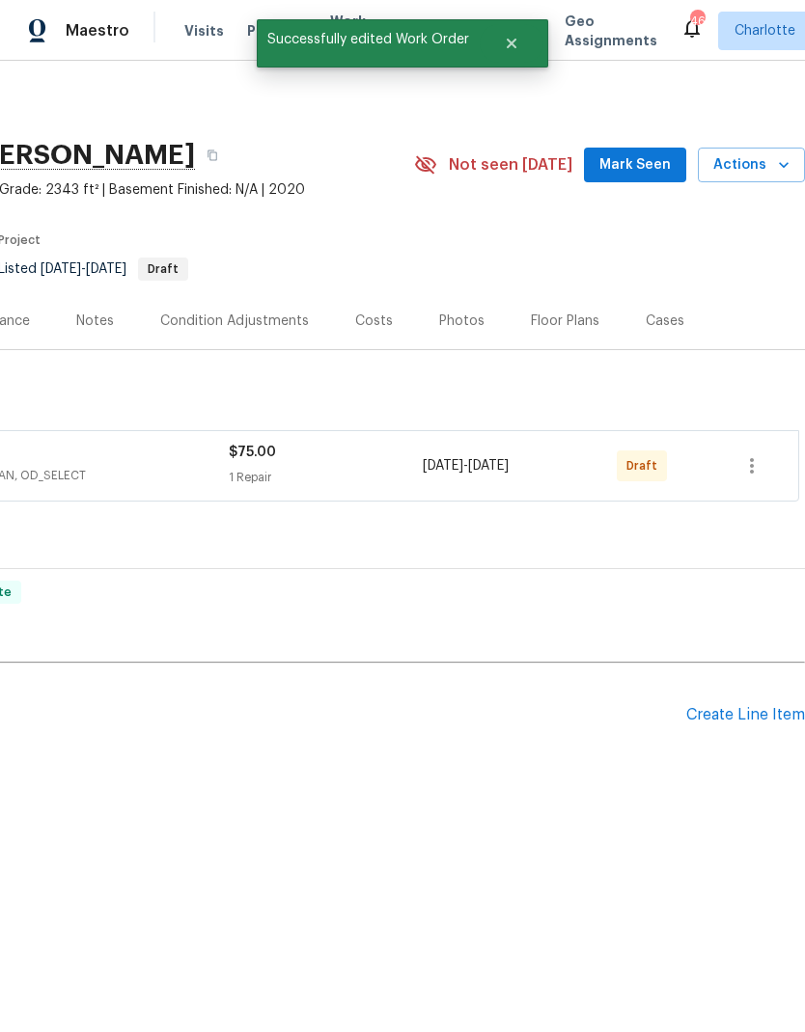
scroll to position [0, 286]
click at [753, 467] on icon "button" at bounding box center [751, 465] width 23 height 23
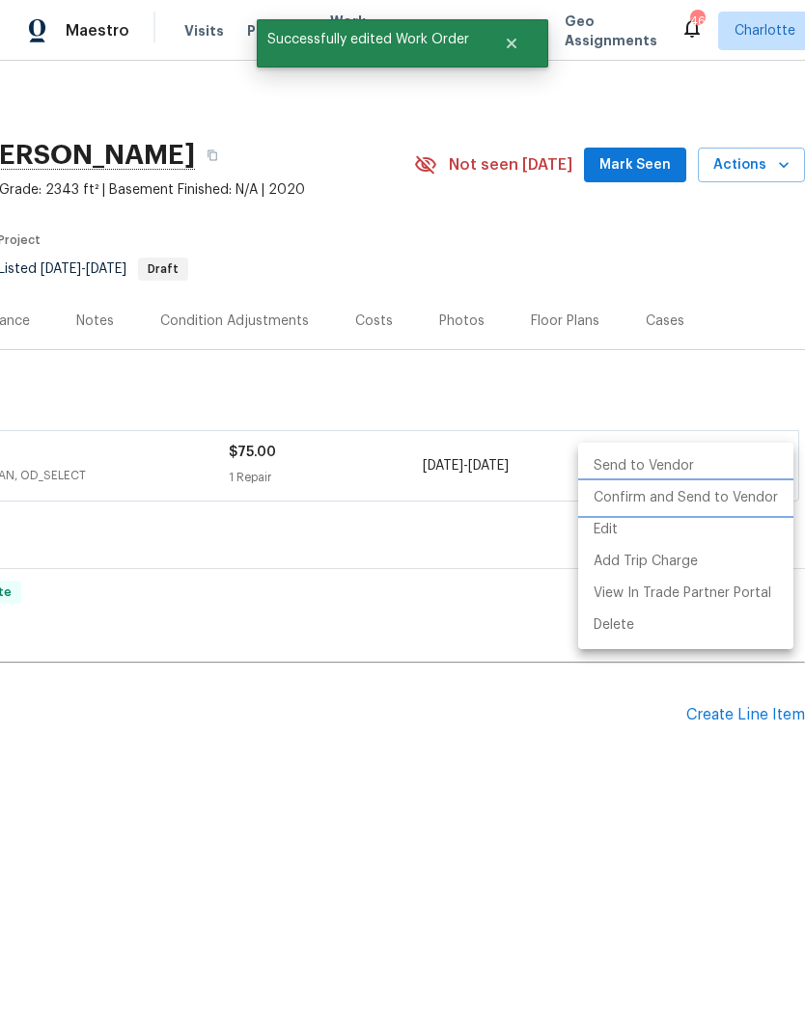
click at [718, 506] on li "Confirm and Send to Vendor" at bounding box center [685, 498] width 215 height 32
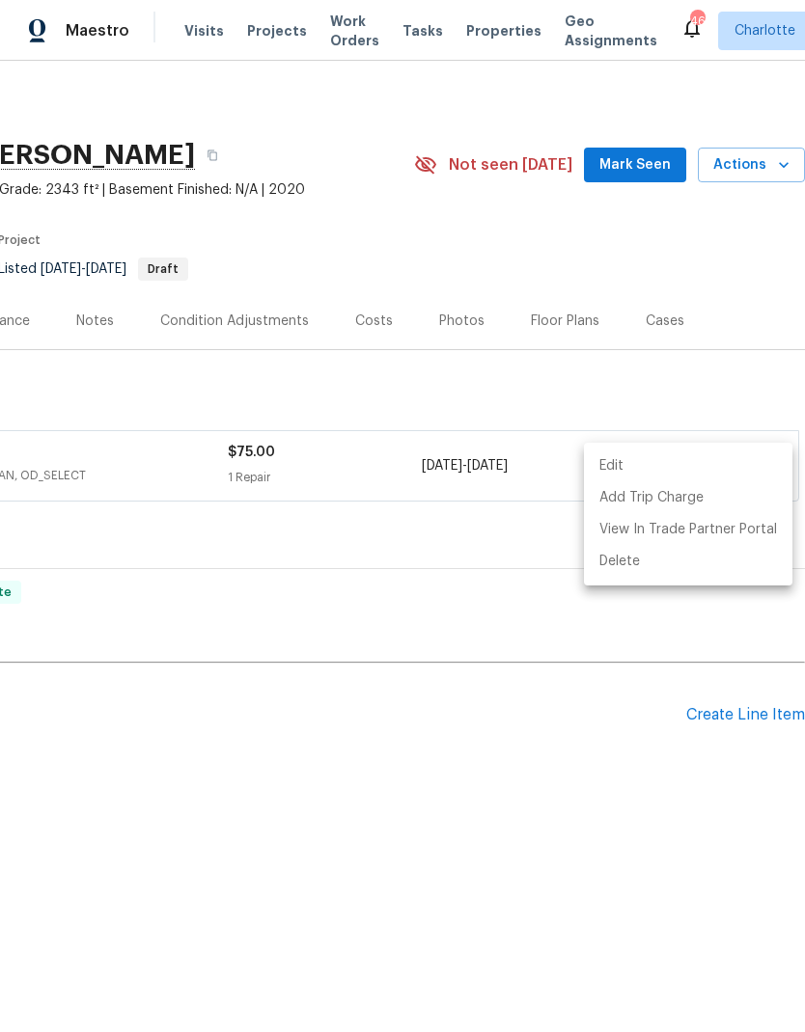
click at [543, 801] on div at bounding box center [402, 516] width 805 height 1032
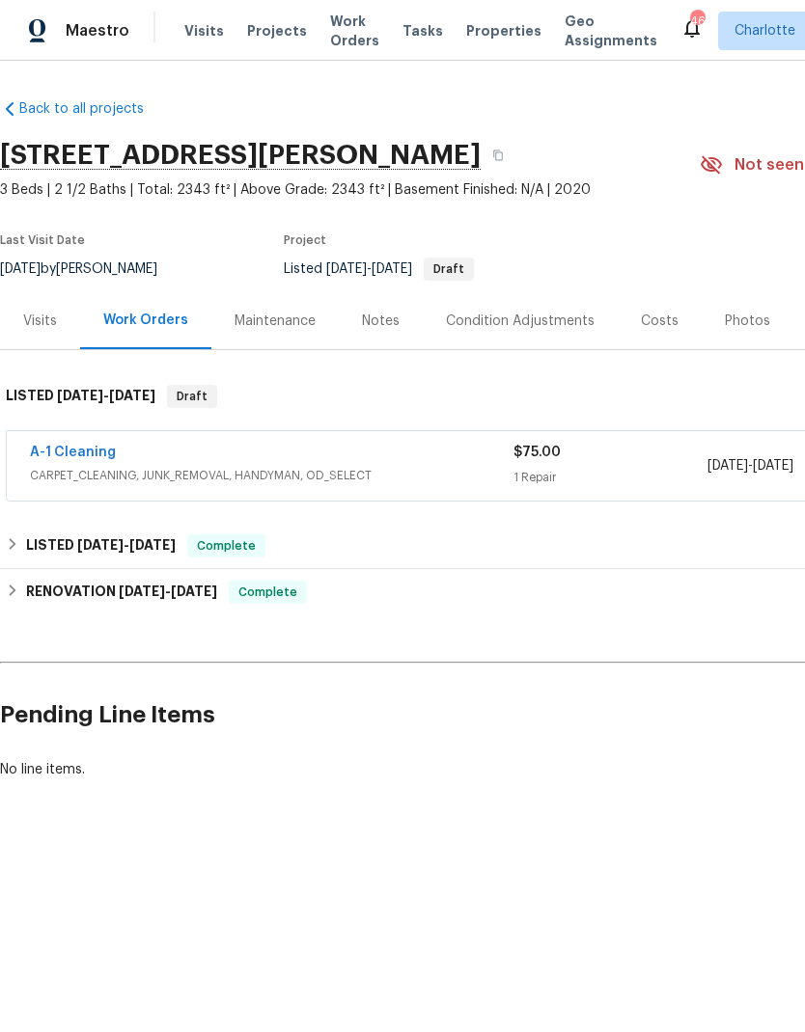
scroll to position [0, 0]
click at [54, 451] on link "A-1 Cleaning" at bounding box center [73, 453] width 86 height 14
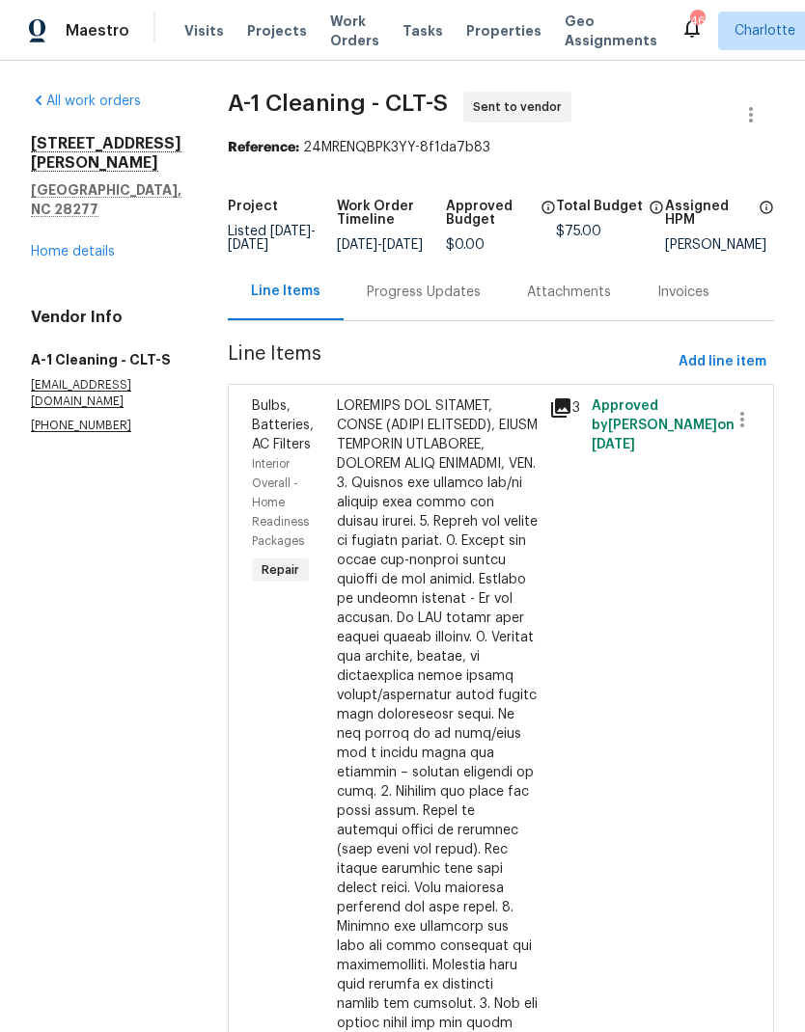
click at [424, 302] on div "Progress Updates" at bounding box center [424, 292] width 114 height 19
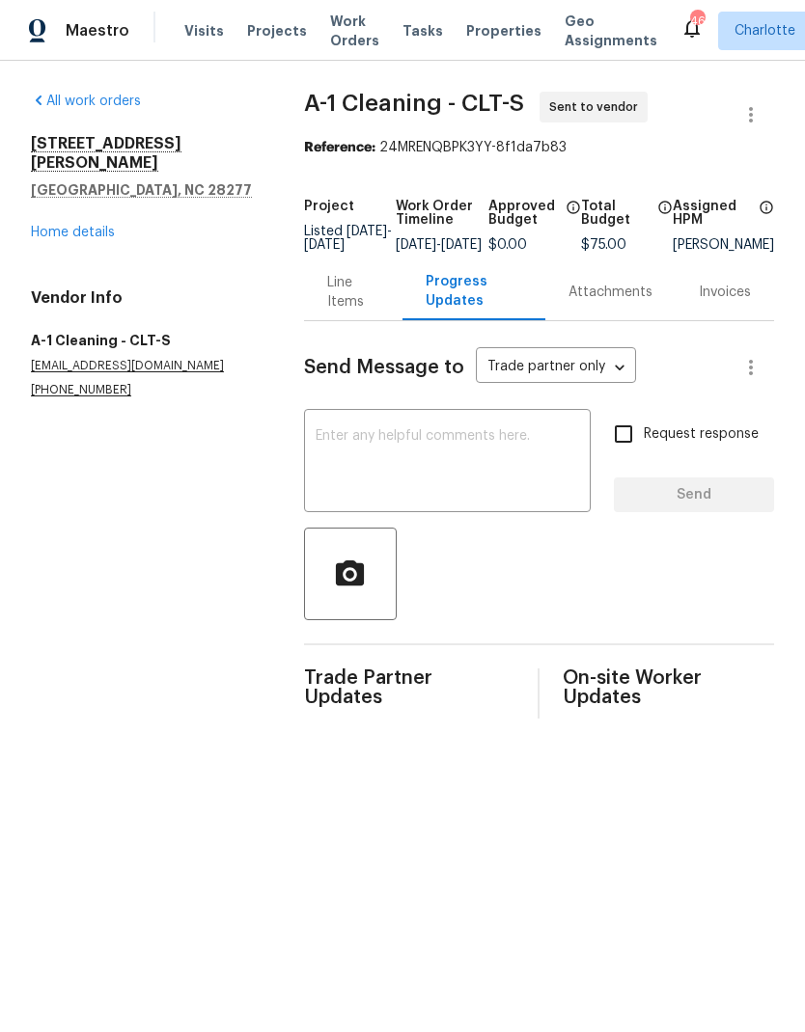
click at [502, 448] on textarea at bounding box center [446, 463] width 263 height 68
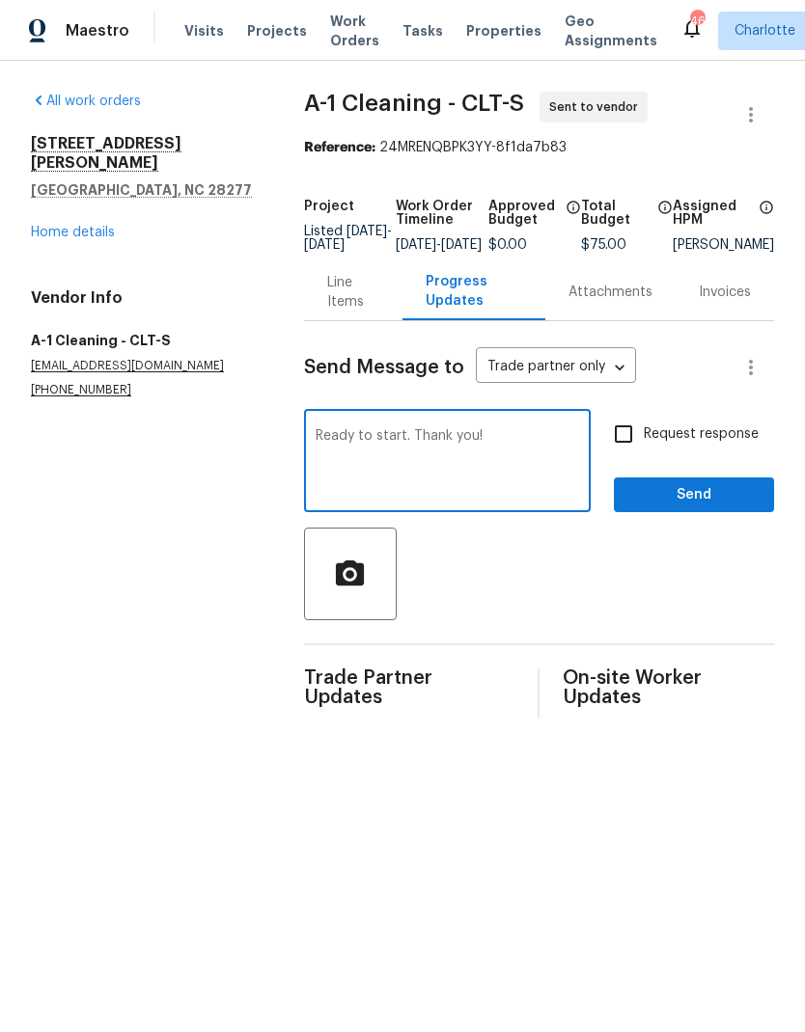
type textarea "Ready to start. Thank you!"
click at [625, 454] on input "Request response" at bounding box center [623, 434] width 41 height 41
checkbox input "true"
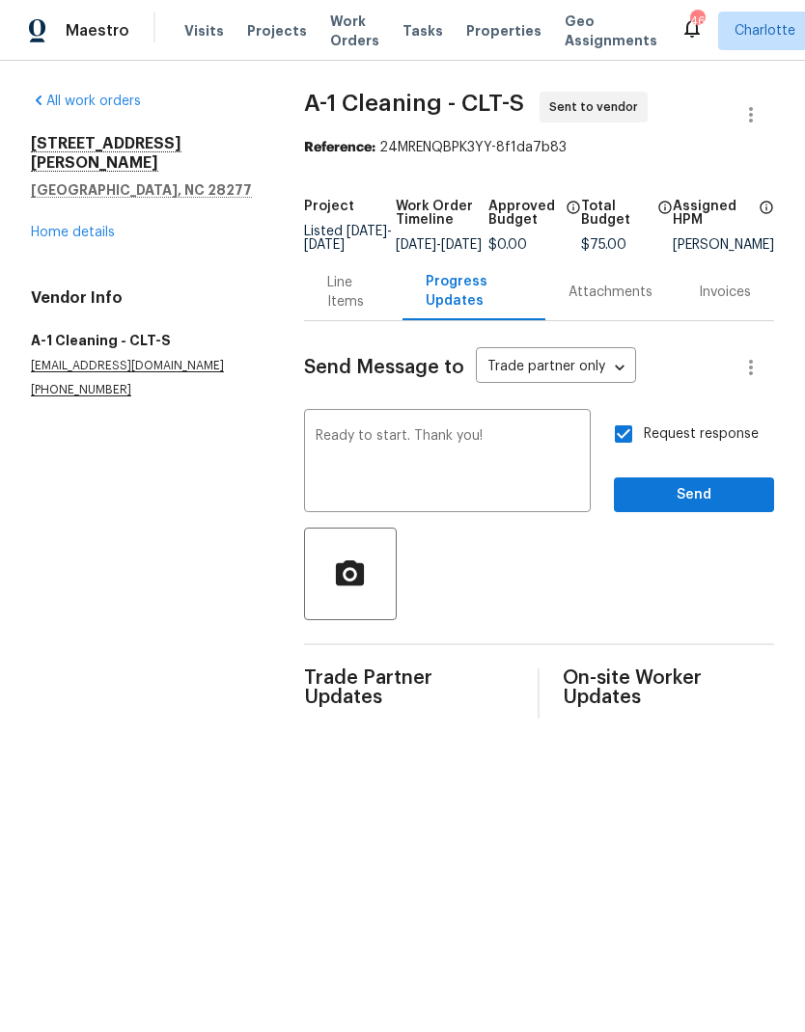
click at [689, 502] on span "Send" at bounding box center [693, 495] width 129 height 24
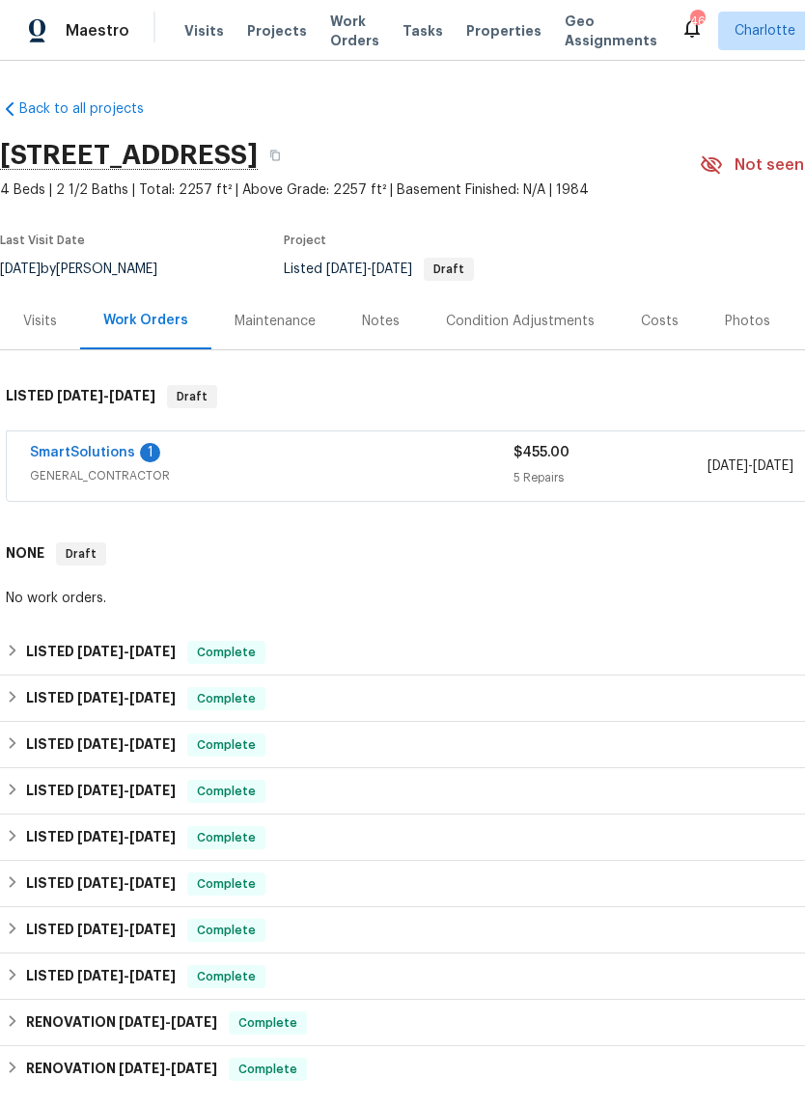
click at [57, 446] on link "SmartSolutions" at bounding box center [82, 453] width 105 height 14
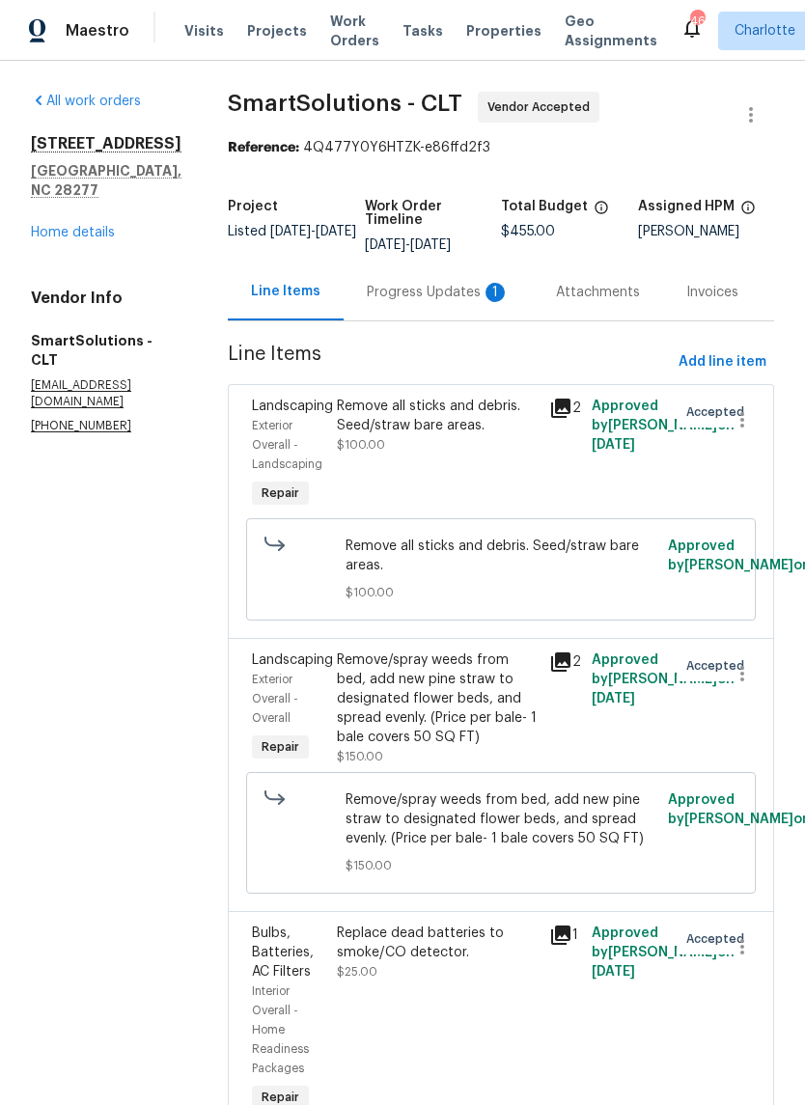
click at [463, 282] on div "Progress Updates 1" at bounding box center [437, 291] width 189 height 57
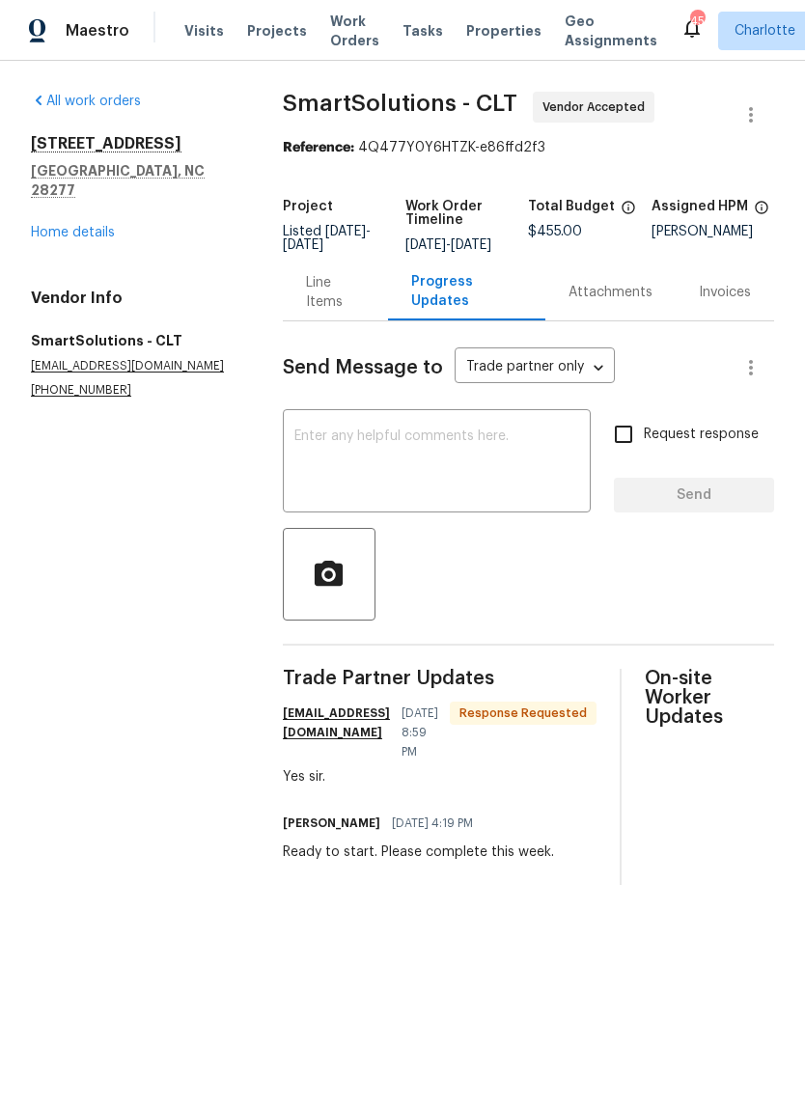
click at [340, 298] on div "Line Items" at bounding box center [335, 292] width 59 height 39
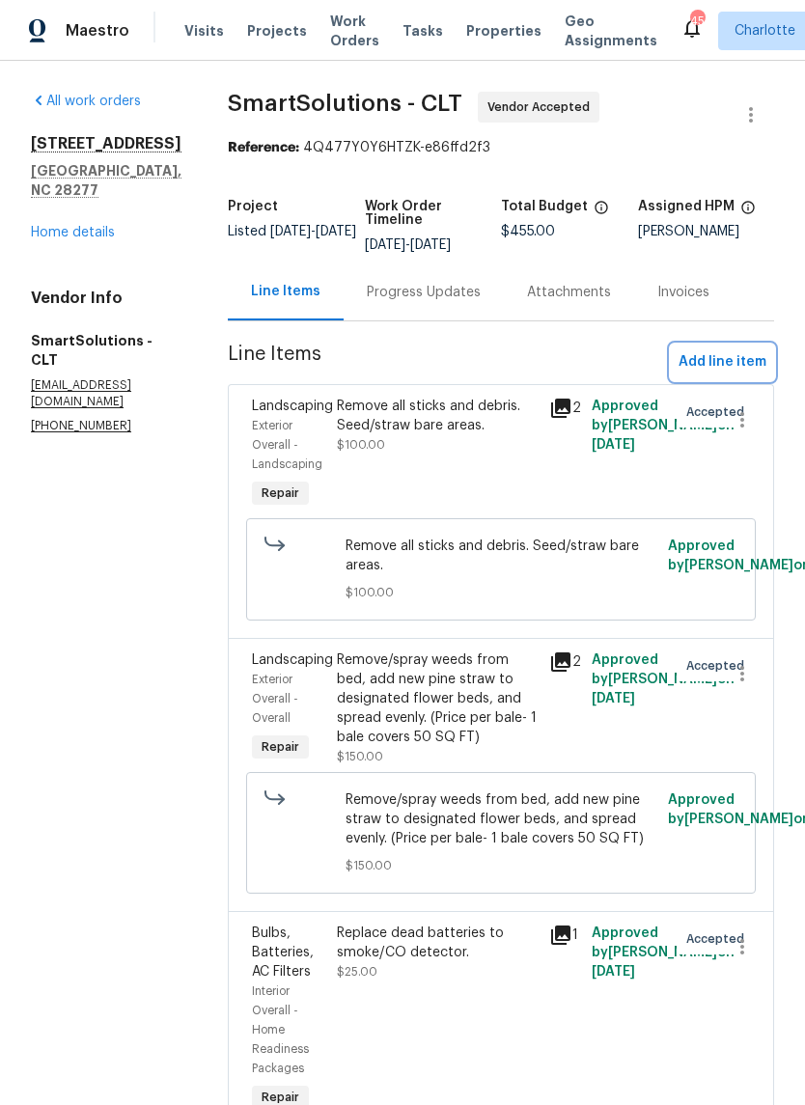
click at [715, 356] on span "Add line item" at bounding box center [722, 362] width 88 height 24
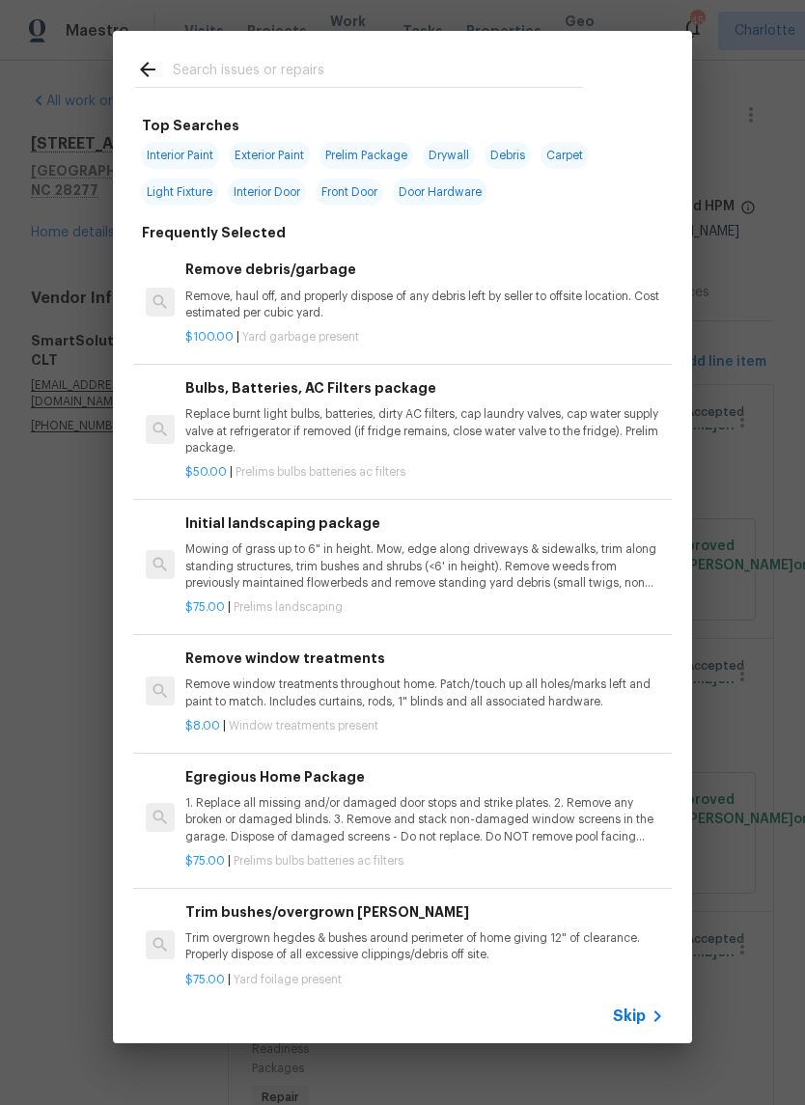
click at [414, 79] on input "text" at bounding box center [377, 72] width 409 height 29
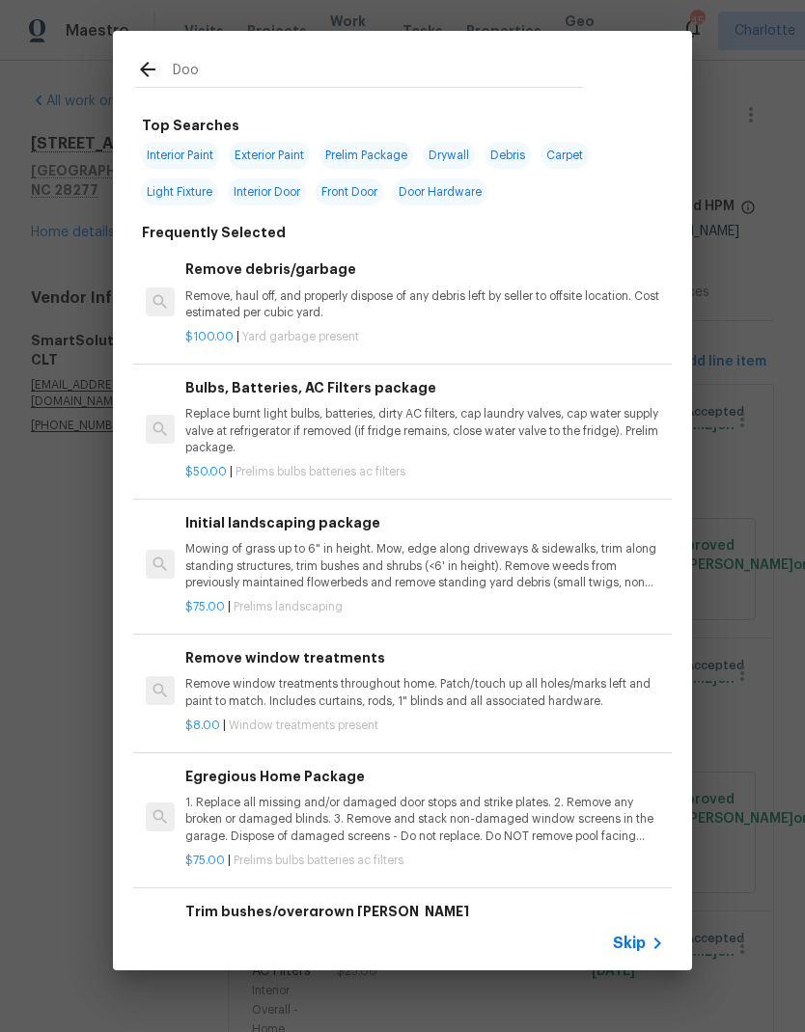
type input "Door"
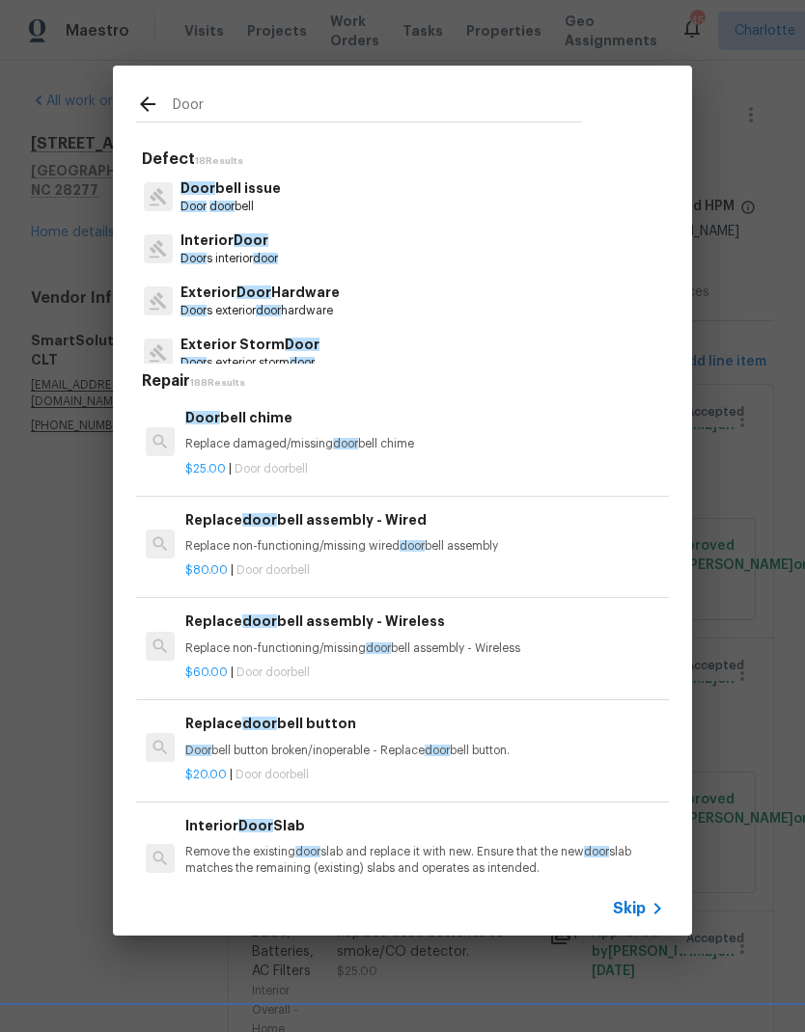
click at [254, 260] on p "Door s interior door" at bounding box center [228, 259] width 97 height 16
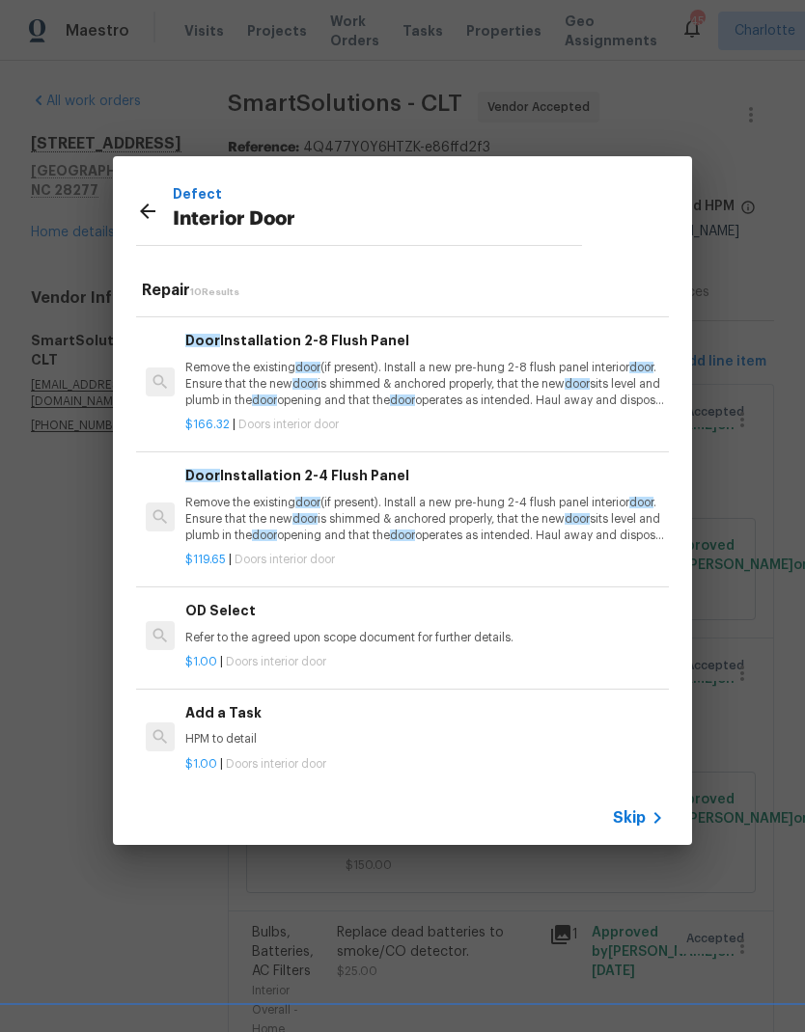
scroll to position [779, 0]
click at [445, 732] on p "HPM to detail" at bounding box center [424, 740] width 478 height 16
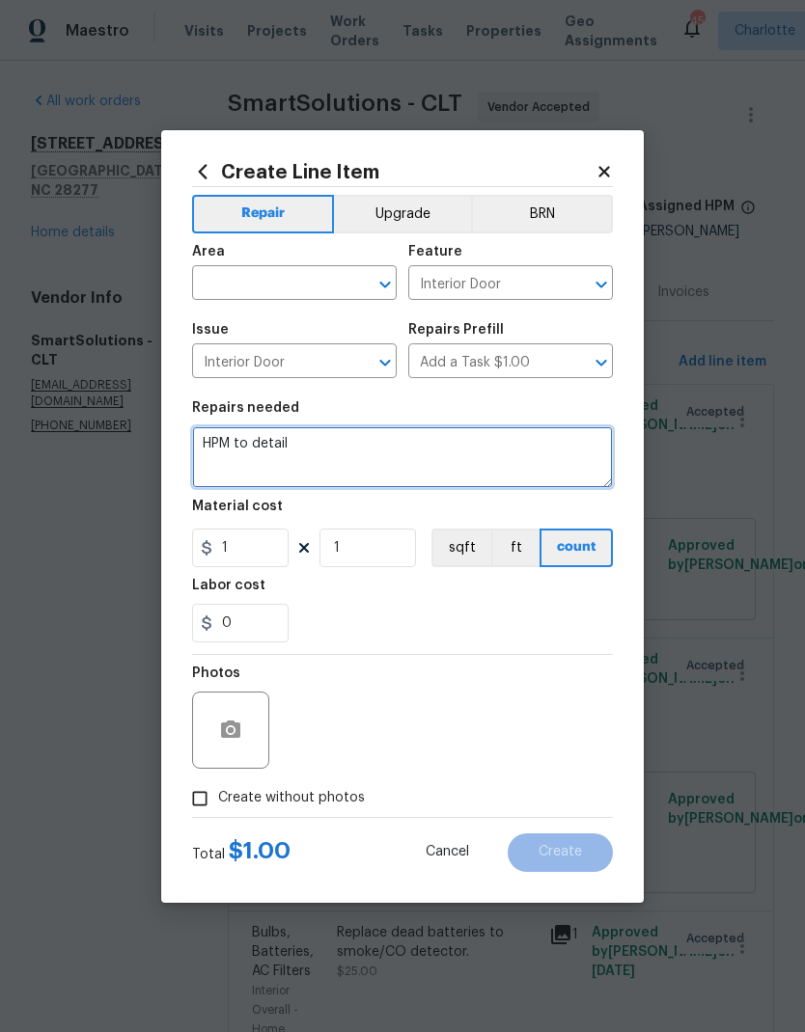
click at [208, 446] on textarea "HPM to detail" at bounding box center [402, 457] width 421 height 62
click at [212, 438] on textarea "HPM to detail" at bounding box center [402, 457] width 421 height 62
click at [211, 438] on textarea "HPM to detail" at bounding box center [402, 457] width 421 height 62
type textarea "Reinstall bifold closet door in guest bedroom."
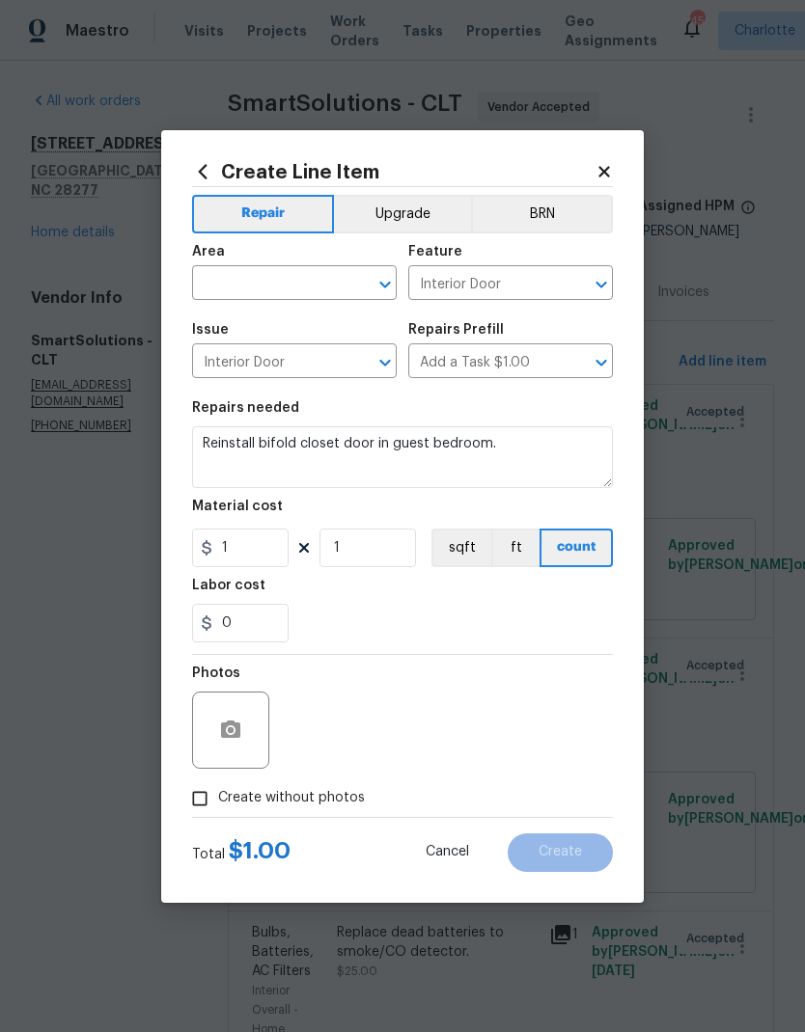
click at [276, 294] on input "text" at bounding box center [267, 285] width 150 height 30
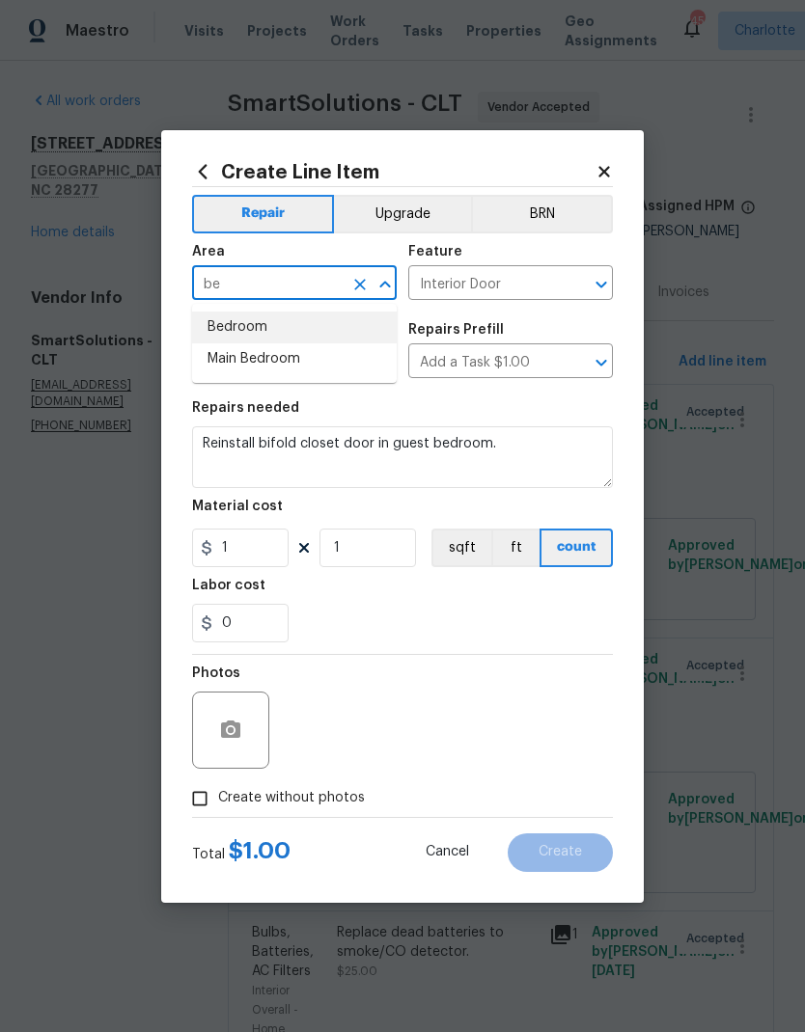
click at [321, 322] on li "Bedroom" at bounding box center [294, 328] width 205 height 32
type input "Bedroom"
click at [264, 546] on input "1" at bounding box center [240, 548] width 96 height 39
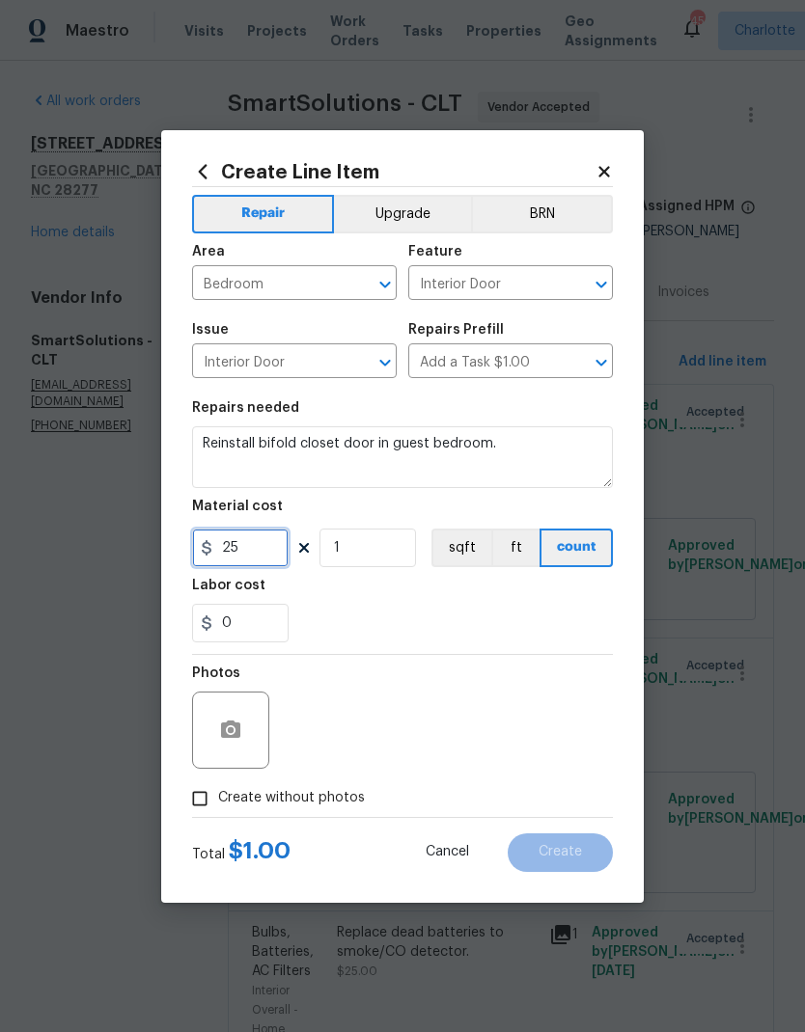
type input "25"
click at [243, 740] on button "button" at bounding box center [230, 730] width 46 height 46
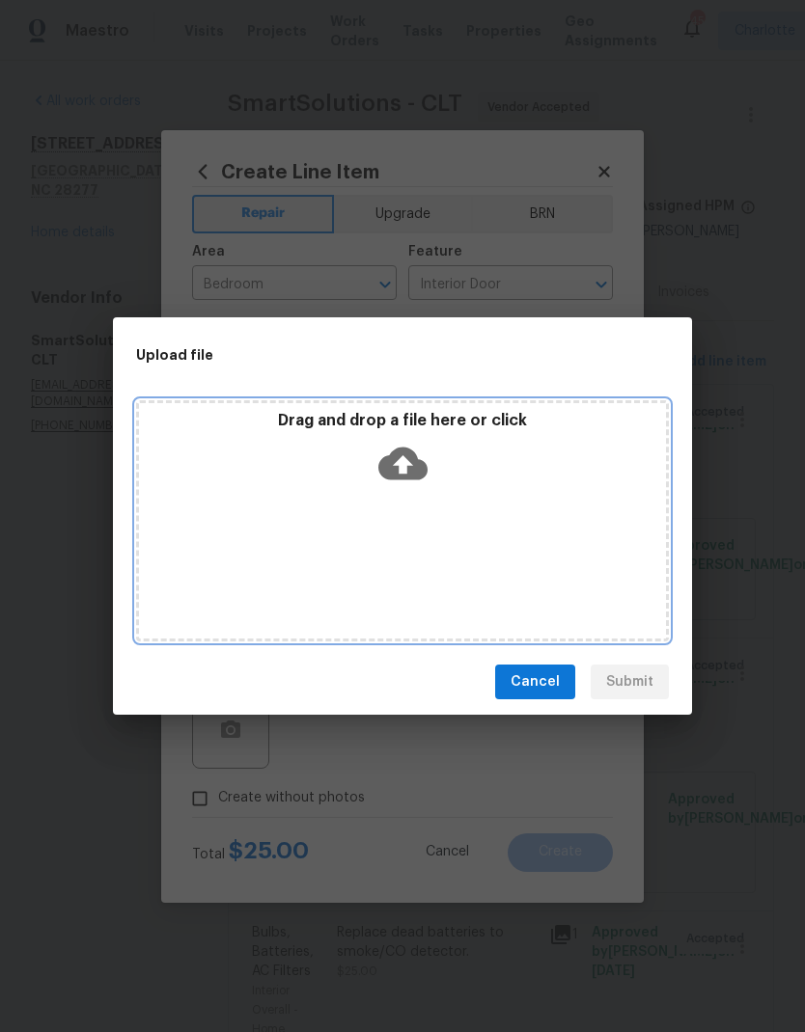
click at [416, 464] on icon at bounding box center [402, 464] width 49 height 33
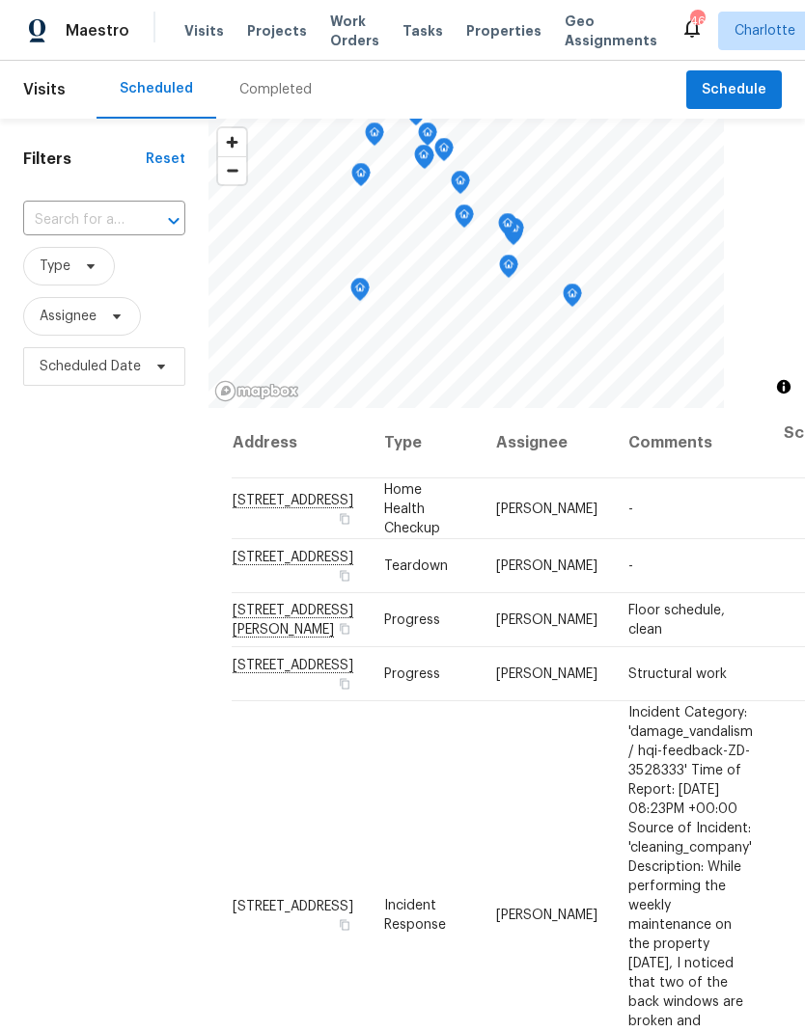
click at [281, 71] on div "Completed" at bounding box center [275, 90] width 119 height 58
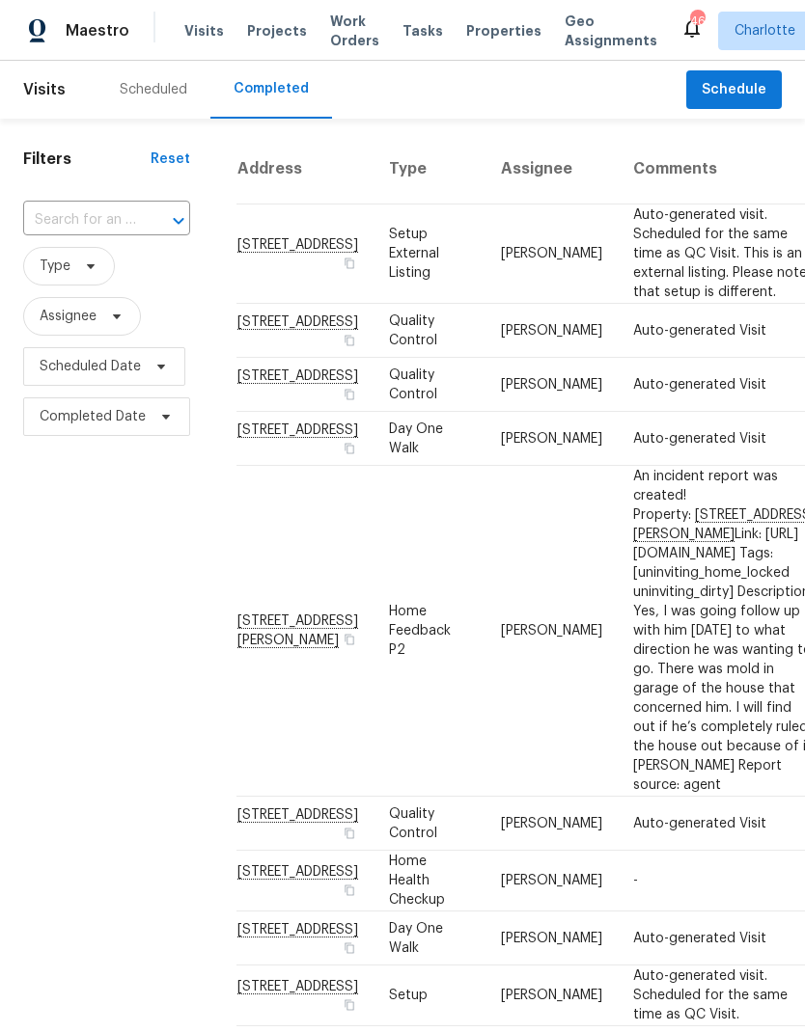
click at [105, 234] on input "text" at bounding box center [79, 220] width 113 height 30
type input "5104 sh"
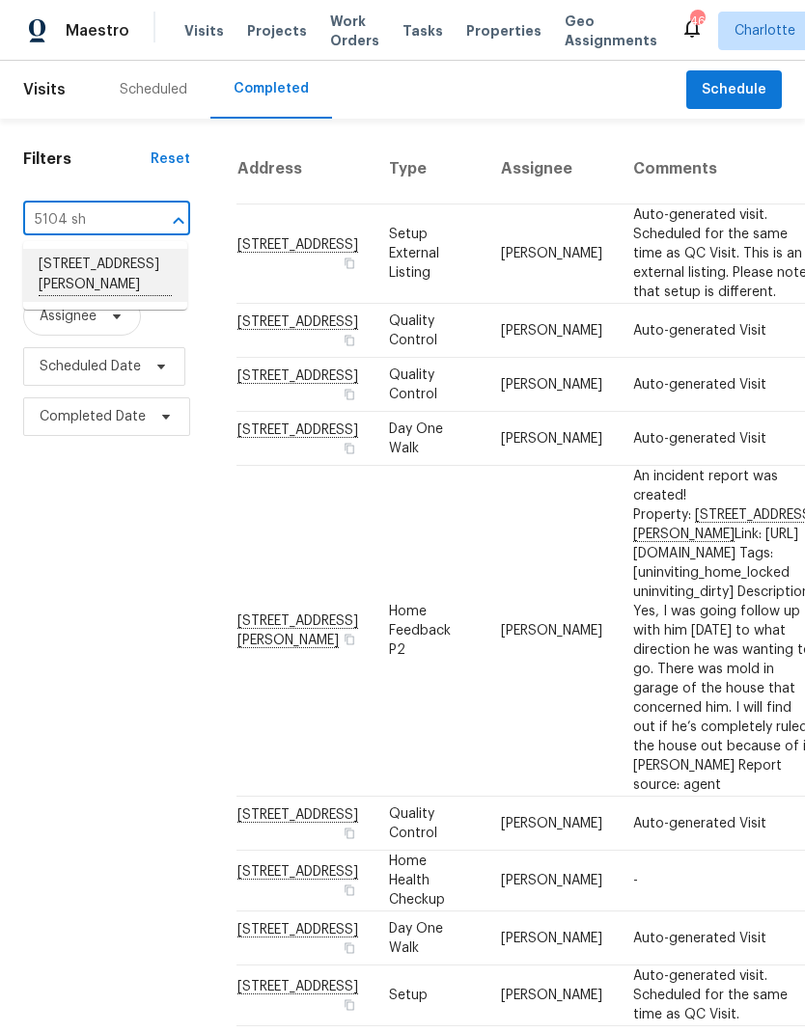
click at [133, 287] on li "[STREET_ADDRESS][PERSON_NAME]" at bounding box center [105, 275] width 164 height 53
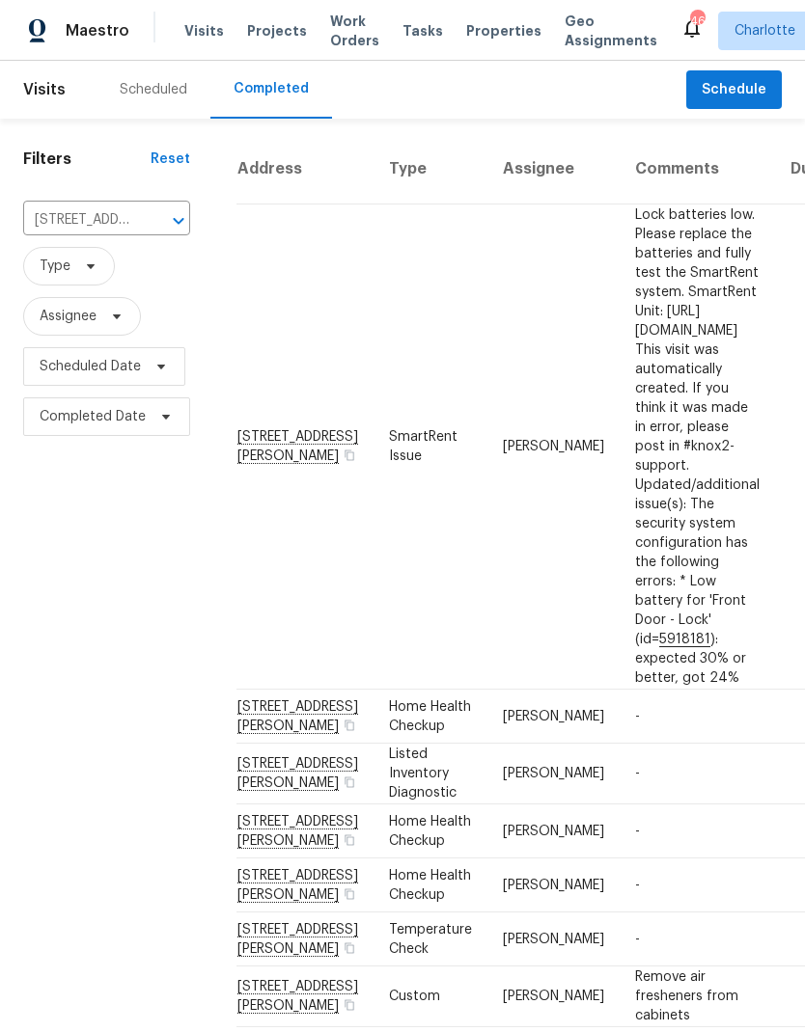
click at [274, 744] on td "[STREET_ADDRESS][PERSON_NAME]" at bounding box center [304, 774] width 137 height 61
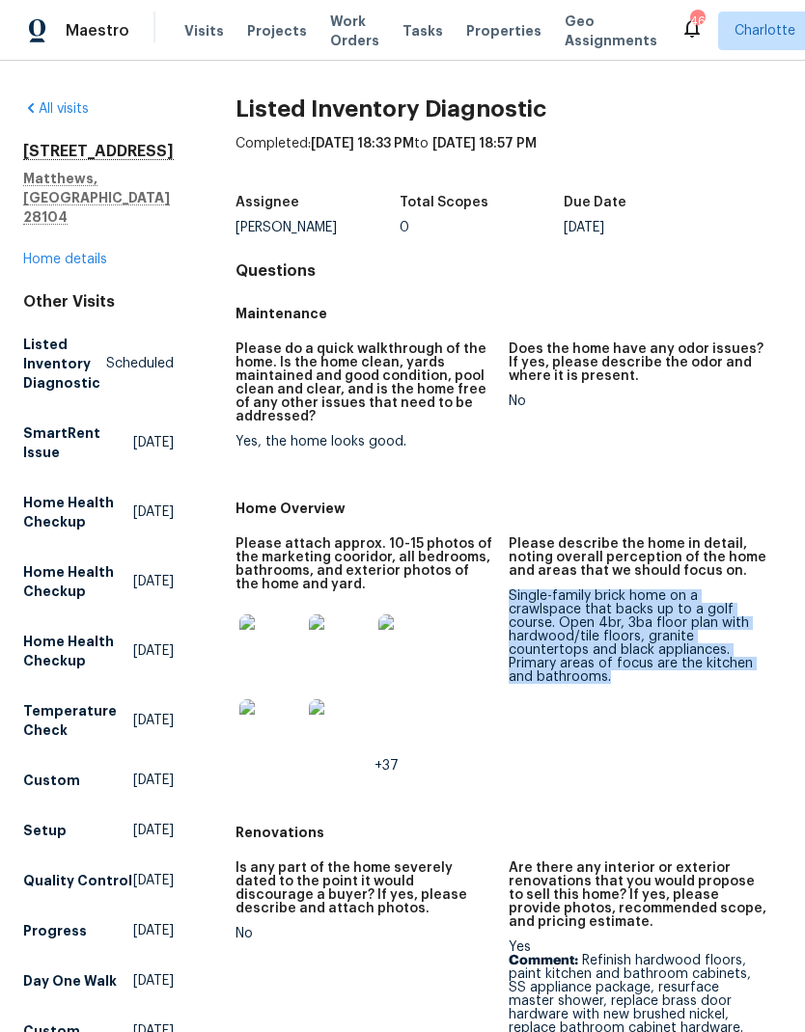
copy div "Single-family brick home on a crawlspace that backs up to a golf course. Open 4…"
click at [744, 789] on figure "Please describe the home in detail, noting overall perception of the home and a…" at bounding box center [644, 670] width 273 height 266
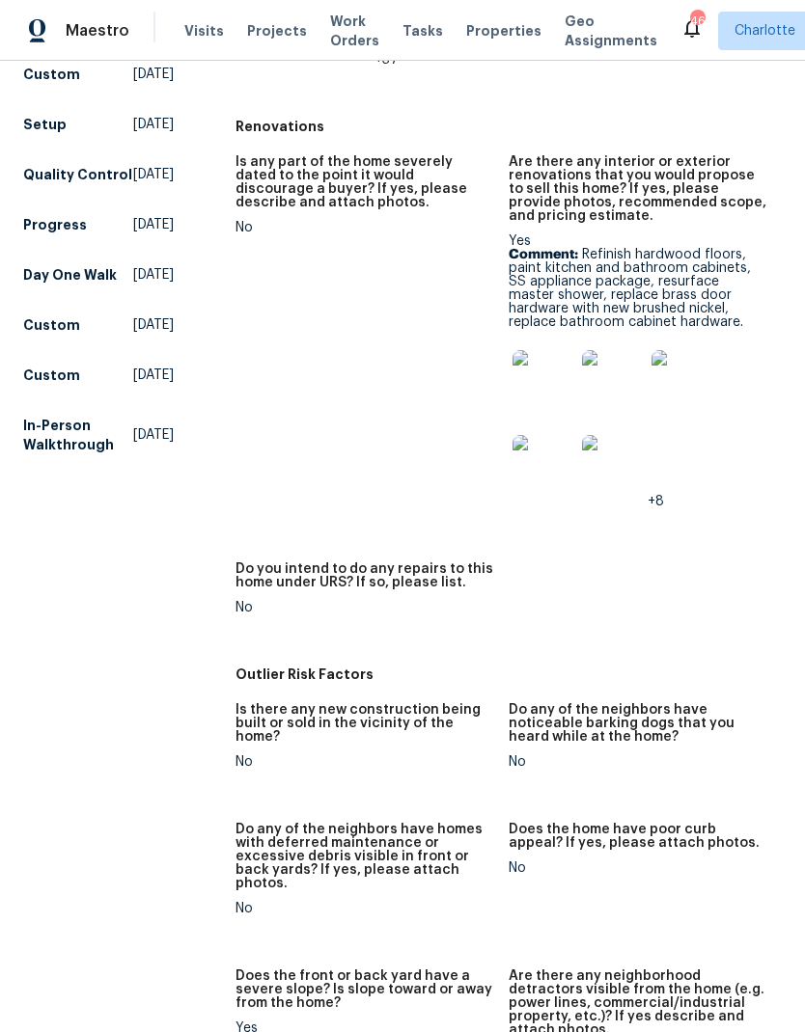
scroll to position [707, 0]
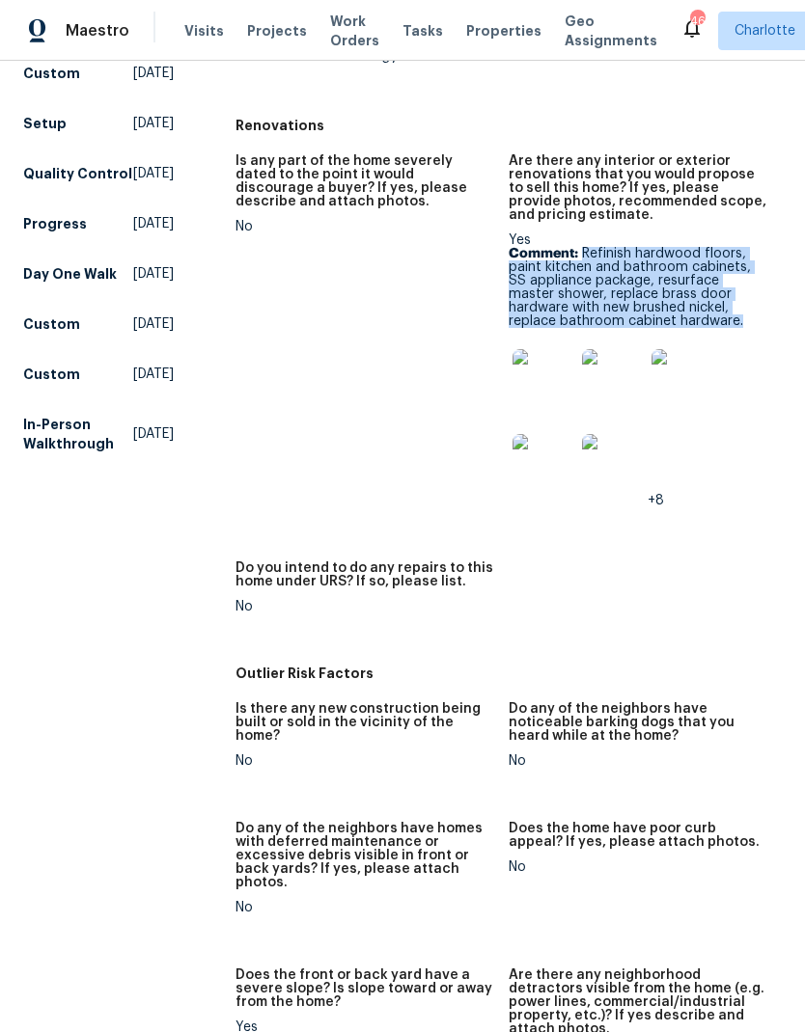
click at [698, 647] on div "Is any part of the home severely dated to the point it would discourage a buyer…" at bounding box center [508, 399] width 546 height 513
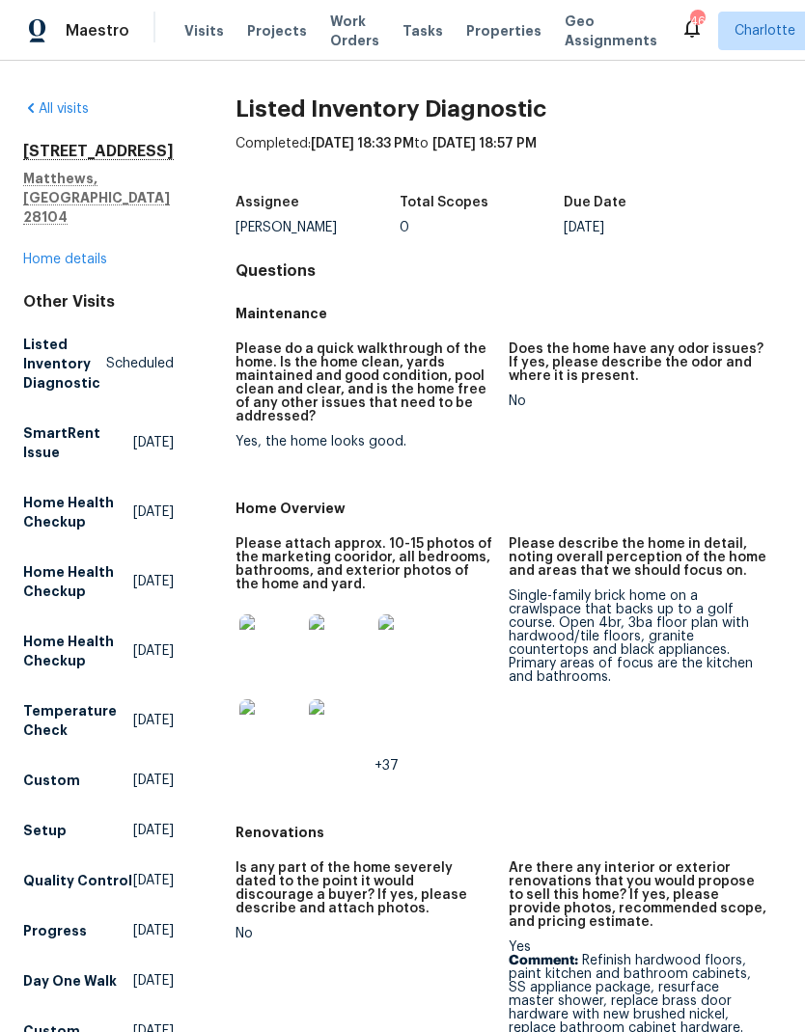
scroll to position [0, 0]
click at [51, 253] on link "Home details" at bounding box center [65, 260] width 84 height 14
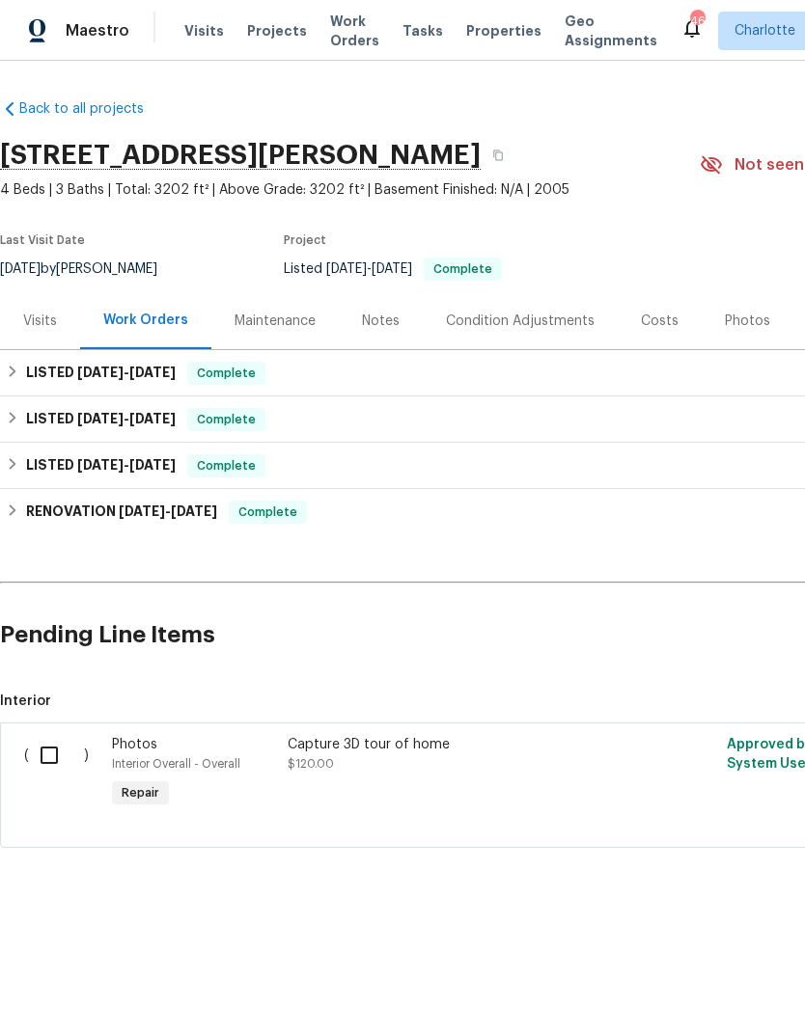
click at [404, 330] on div "Notes" at bounding box center [381, 320] width 84 height 57
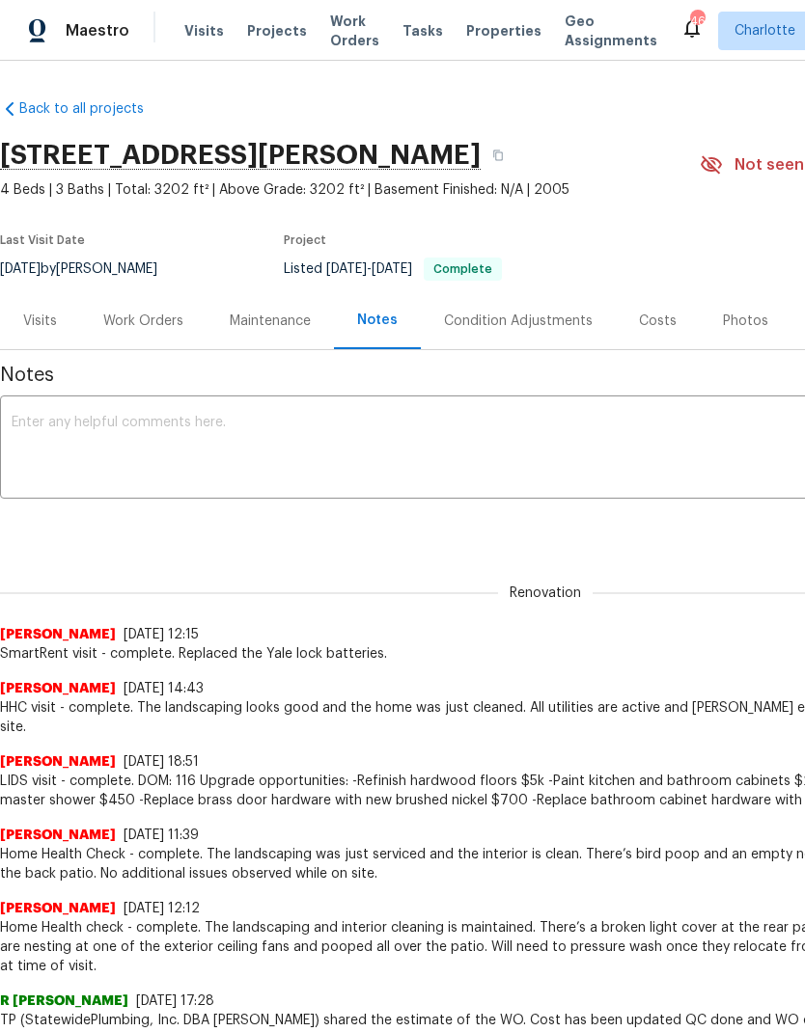
click at [114, 320] on div "Work Orders" at bounding box center [143, 321] width 80 height 19
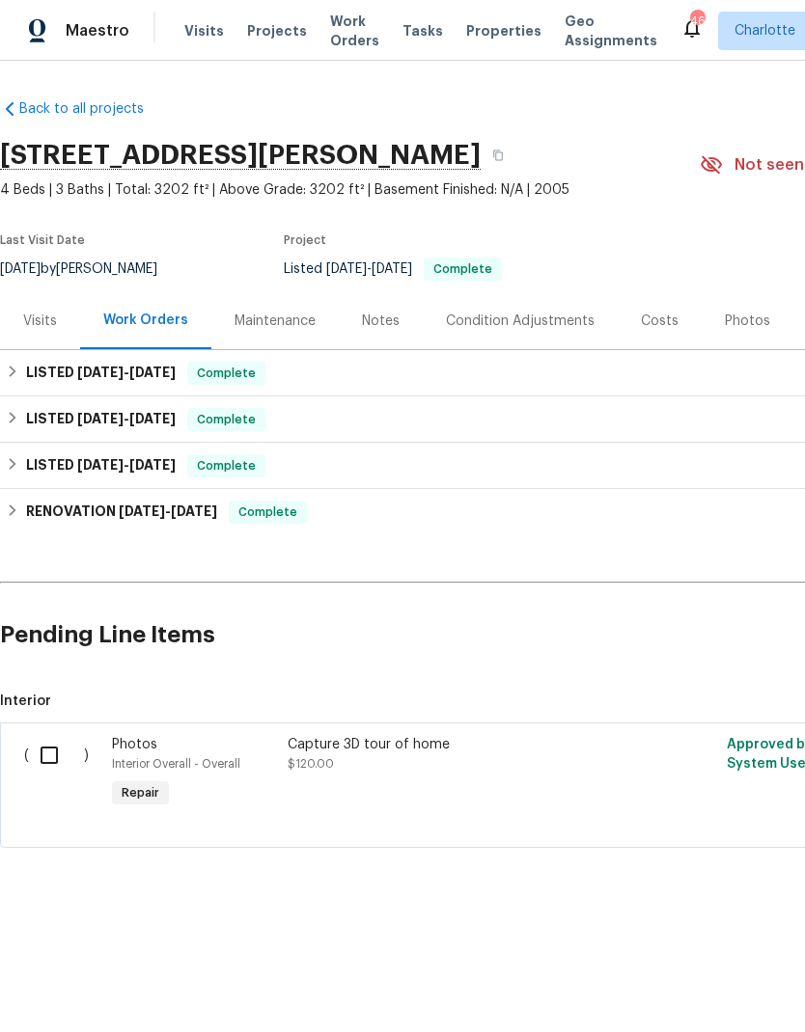
click at [398, 331] on div "Notes" at bounding box center [381, 320] width 84 height 57
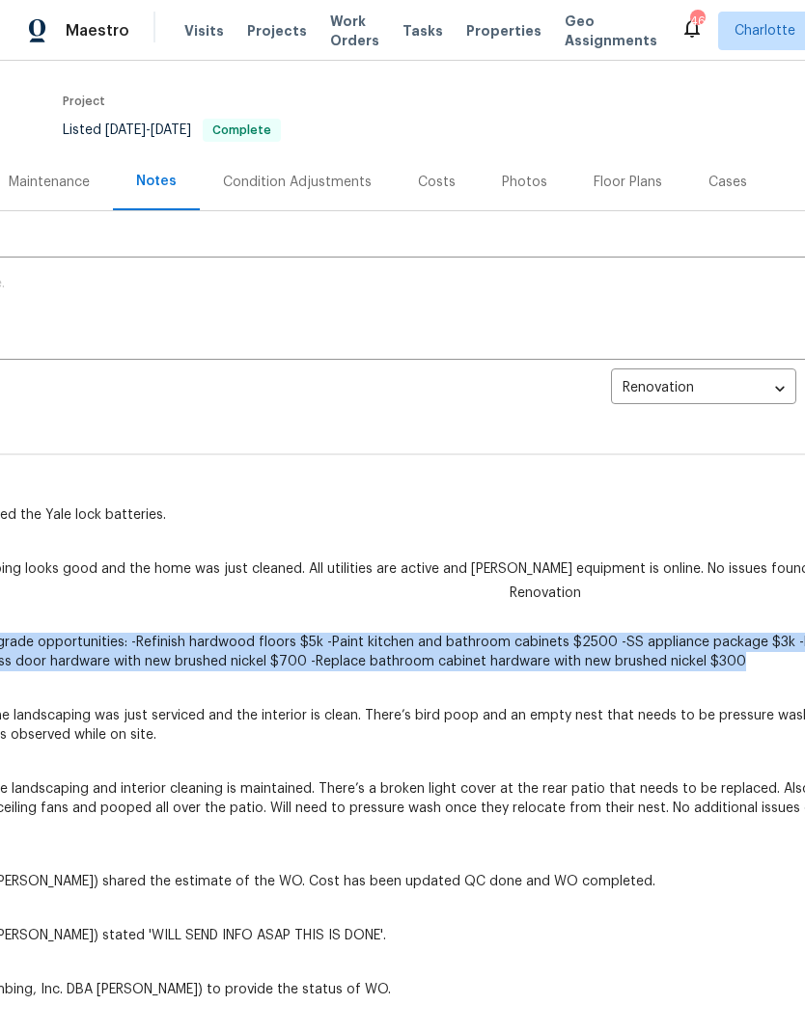
scroll to position [139, 230]
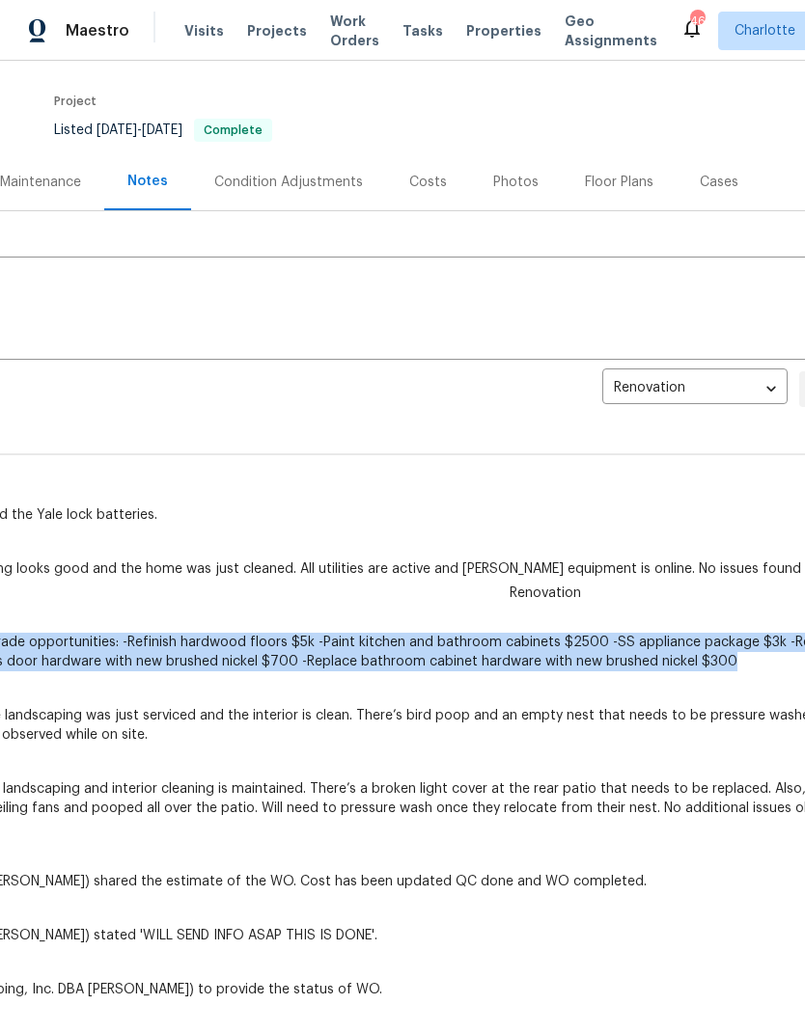
copy span "LIDS visit - complete. DOM: 116 Upgrade opportunities: -Refinish hardwood floor…"
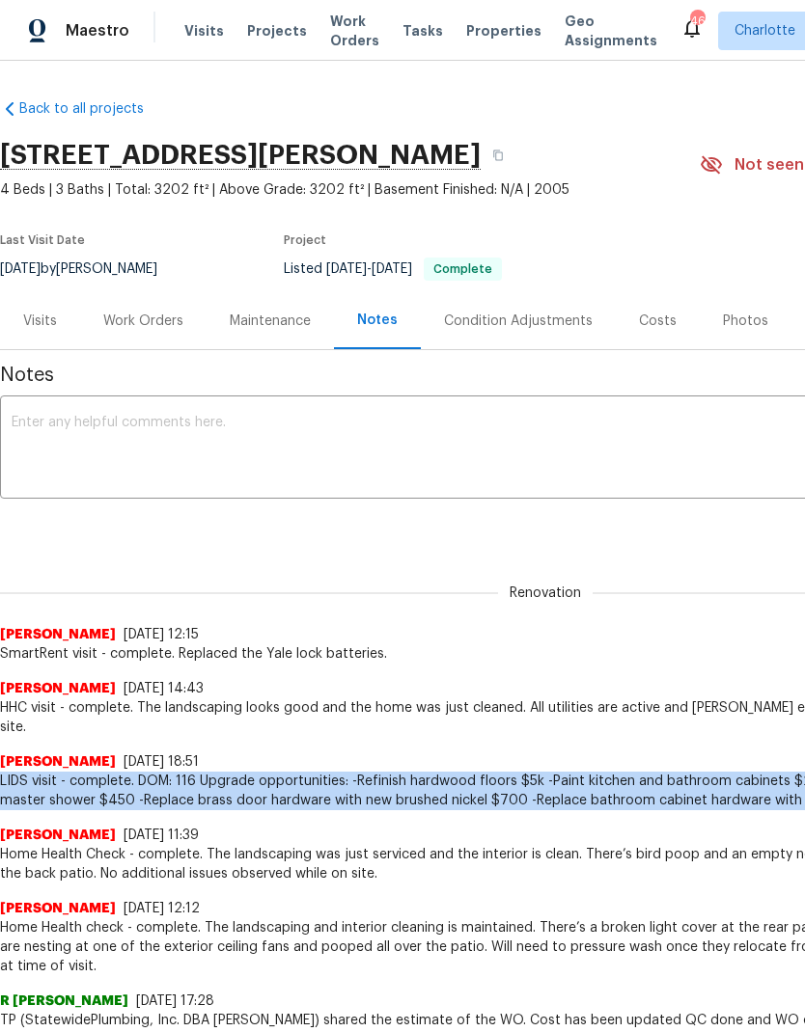
scroll to position [0, 0]
click at [583, 537] on div "Renovation 109a5da9-d6c0-46f7-98dc-06281d082959 ​ Add" at bounding box center [545, 528] width 1090 height 36
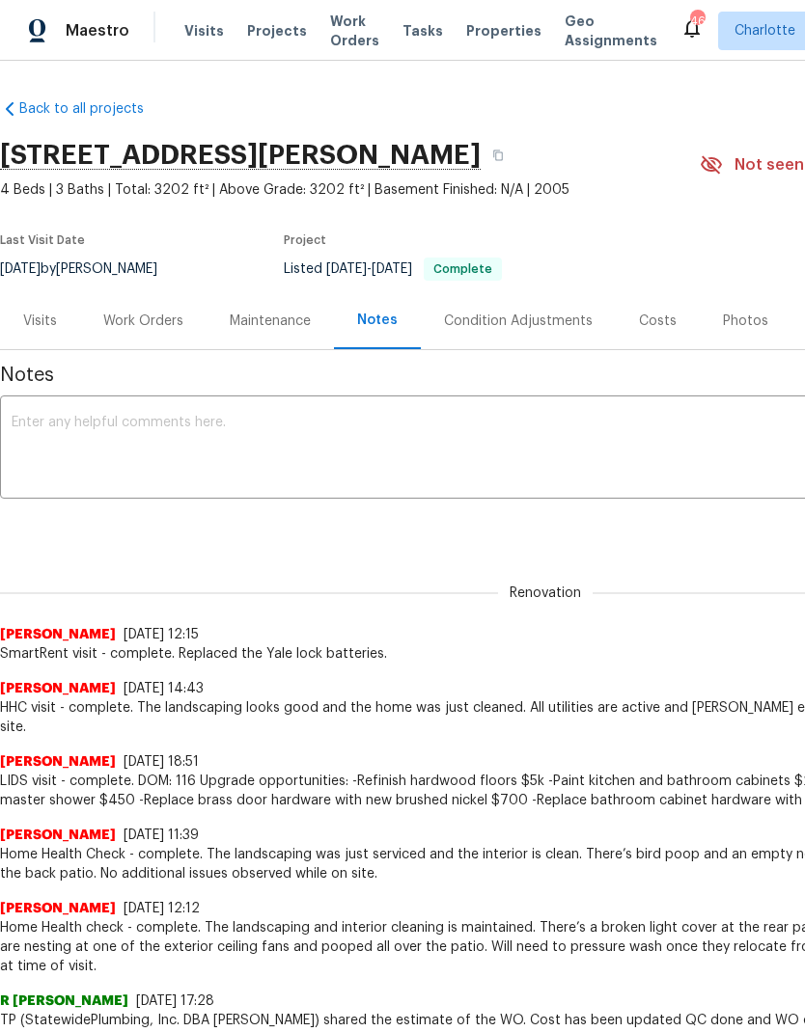
click at [103, 45] on div "Maestro" at bounding box center [64, 31] width 129 height 39
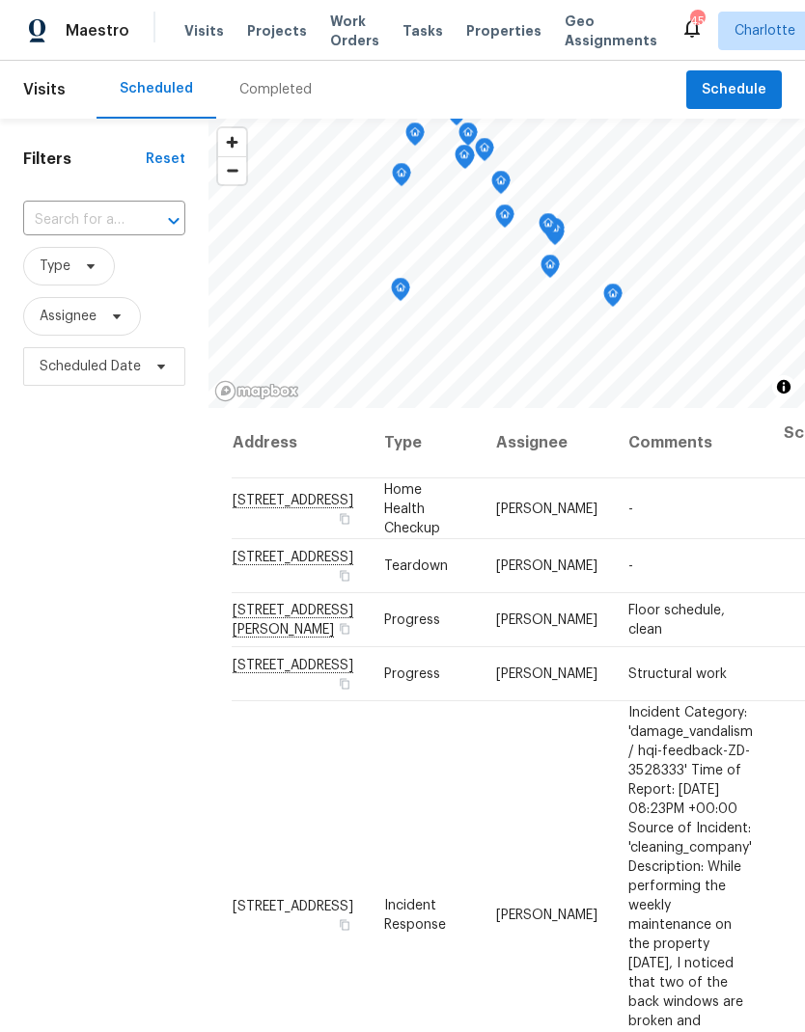
click at [346, 23] on span "Work Orders" at bounding box center [354, 31] width 49 height 39
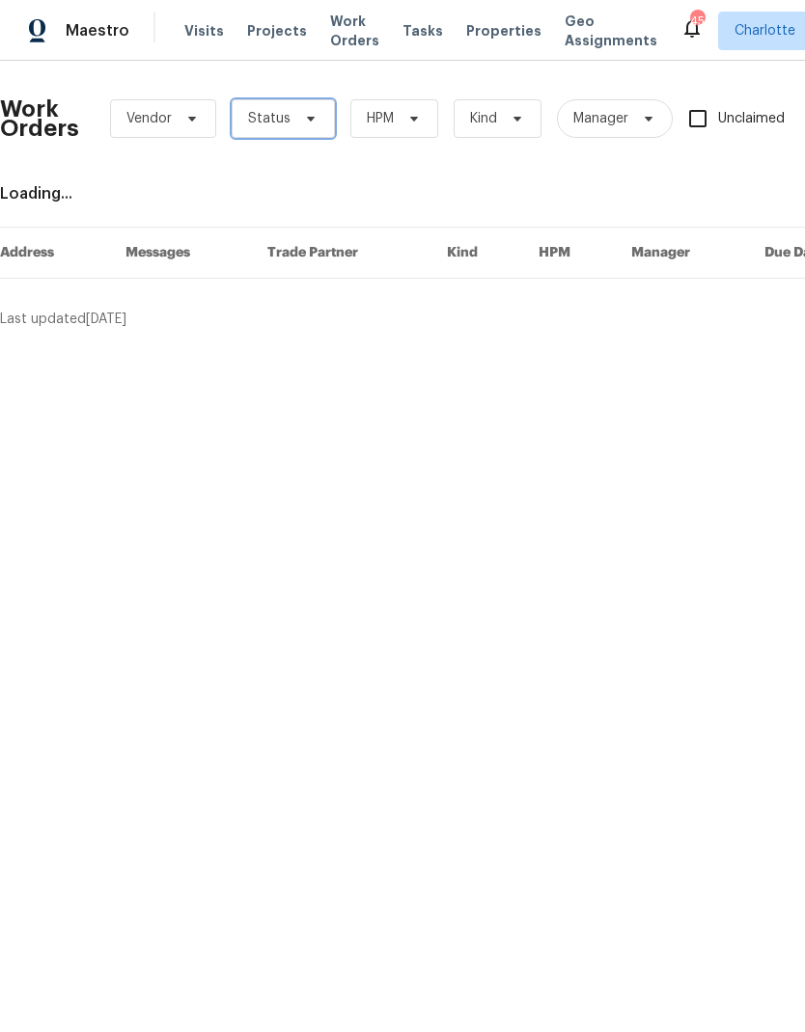
click at [291, 120] on span "Status" at bounding box center [283, 118] width 103 height 39
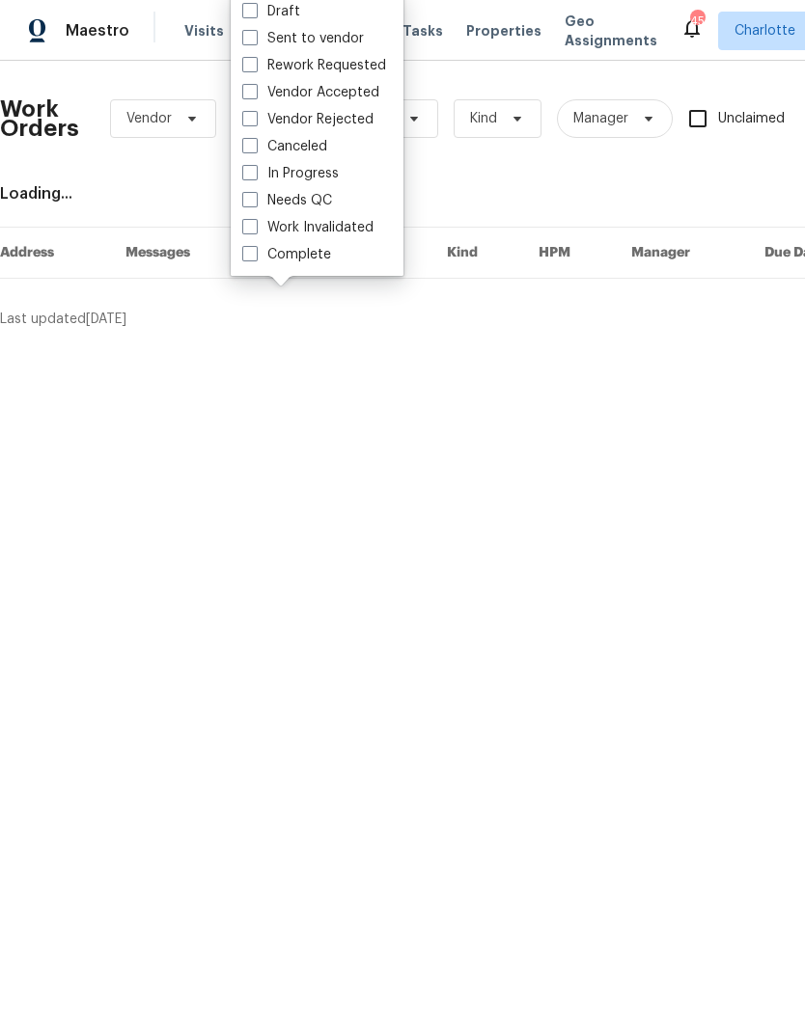
click at [313, 209] on label "Needs QC" at bounding box center [287, 200] width 90 height 19
click at [255, 204] on input "Needs QC" at bounding box center [248, 197] width 13 height 13
checkbox input "true"
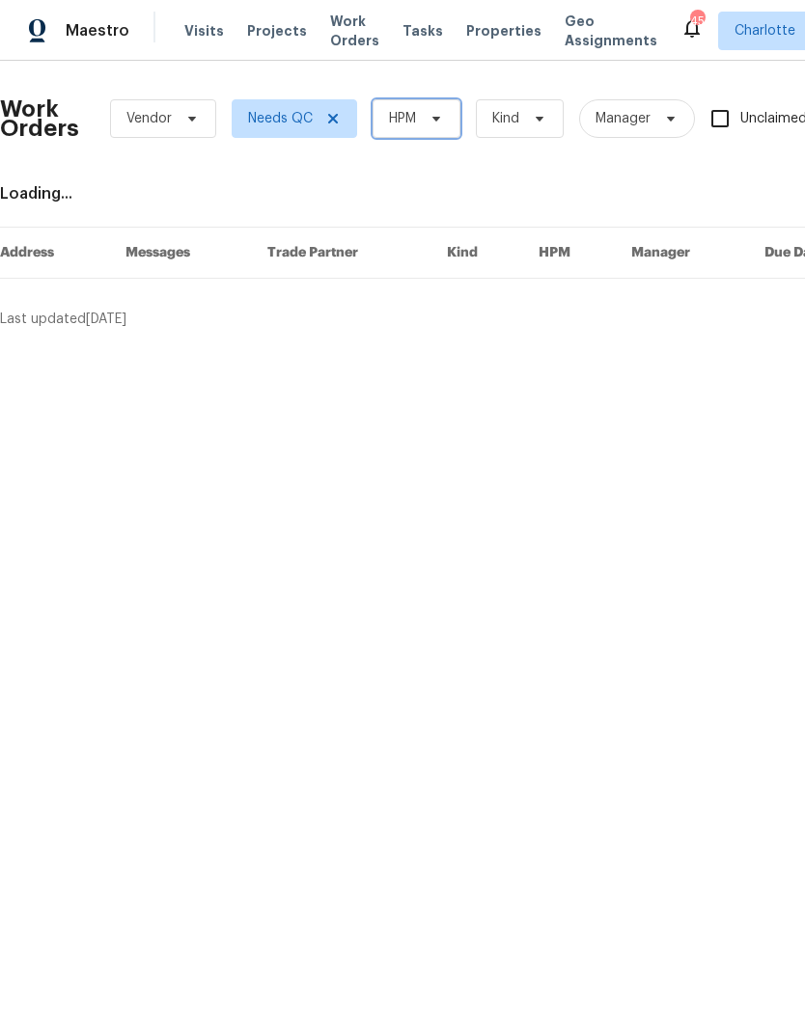
click at [421, 122] on span "HPM" at bounding box center [416, 118] width 88 height 39
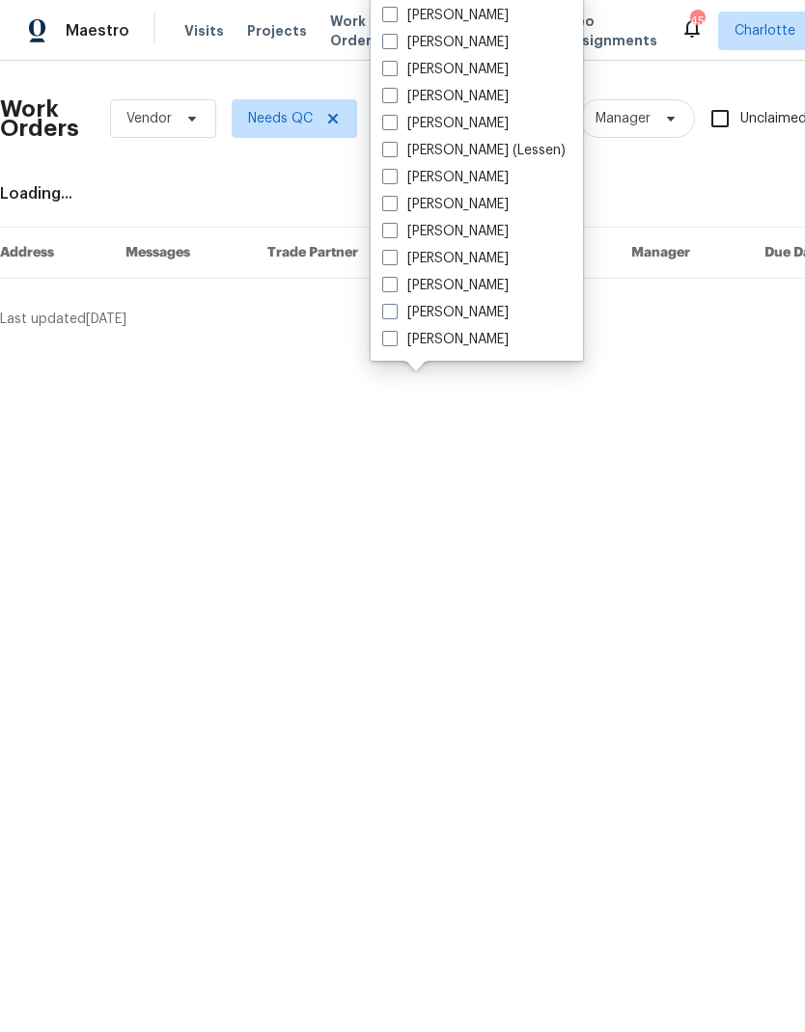
scroll to position [239, 0]
click at [478, 341] on label "[PERSON_NAME]" at bounding box center [445, 339] width 126 height 19
click at [395, 341] on input "[PERSON_NAME]" at bounding box center [388, 336] width 13 height 13
checkbox input "true"
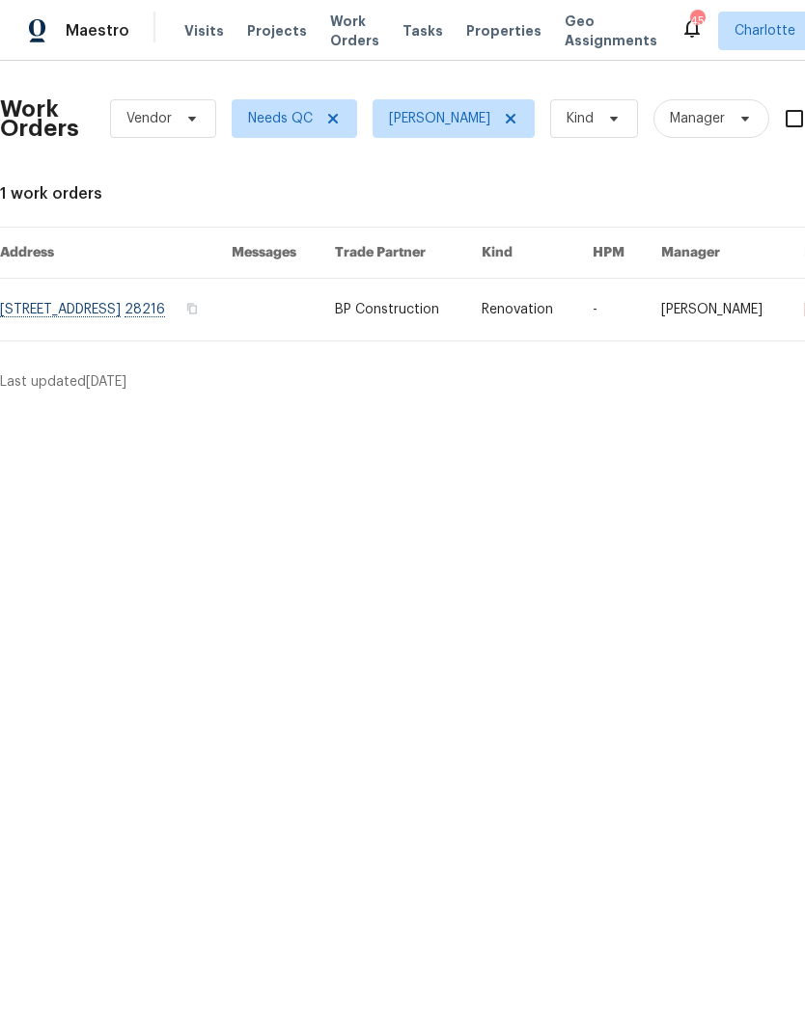
click at [120, 29] on span "Maestro" at bounding box center [98, 30] width 64 height 19
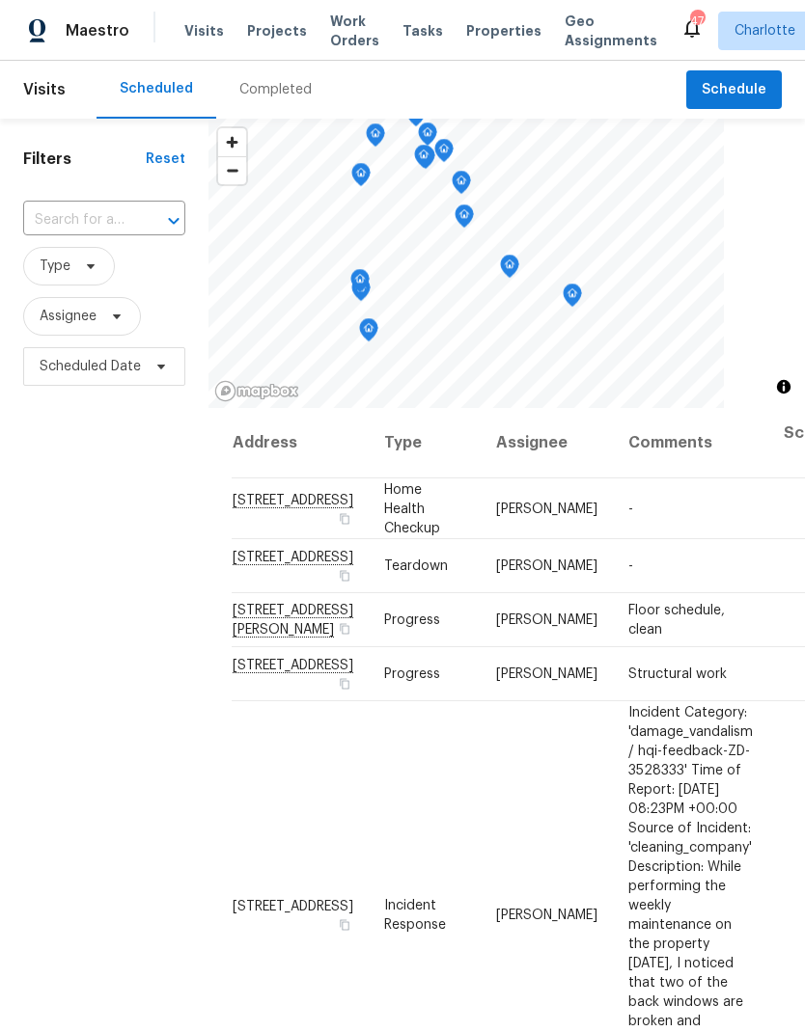
click at [81, 613] on div "Filters Reset ​ Type Assignee Scheduled Date" at bounding box center [104, 676] width 208 height 1115
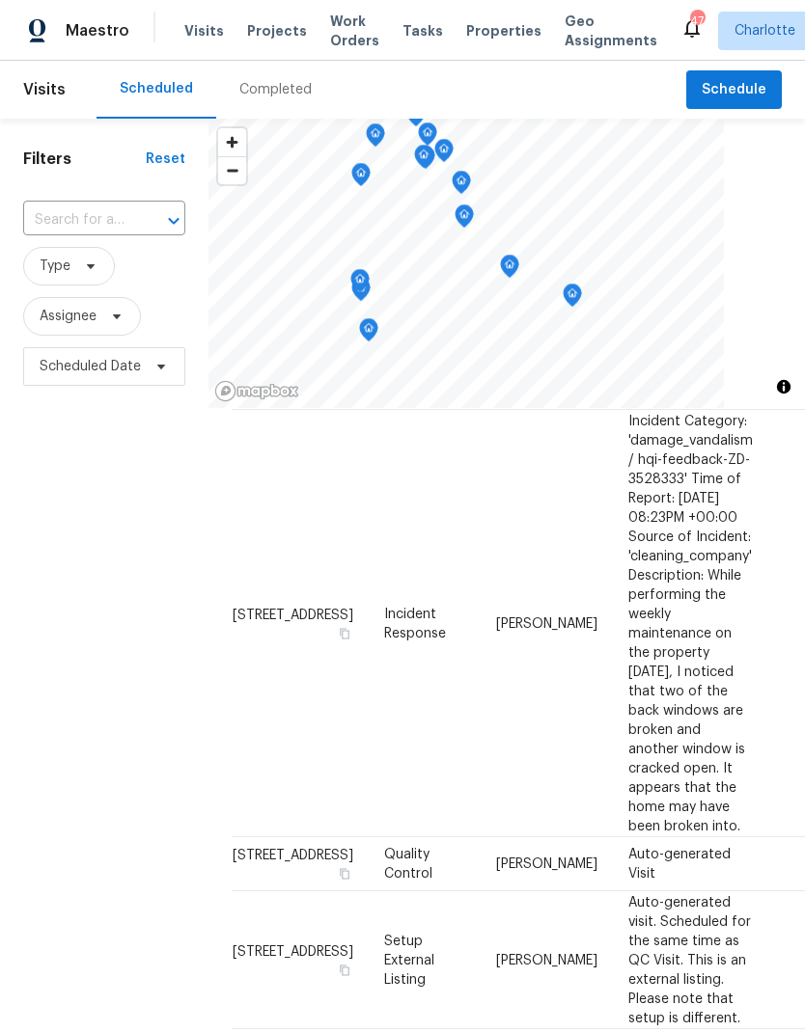
scroll to position [299, 0]
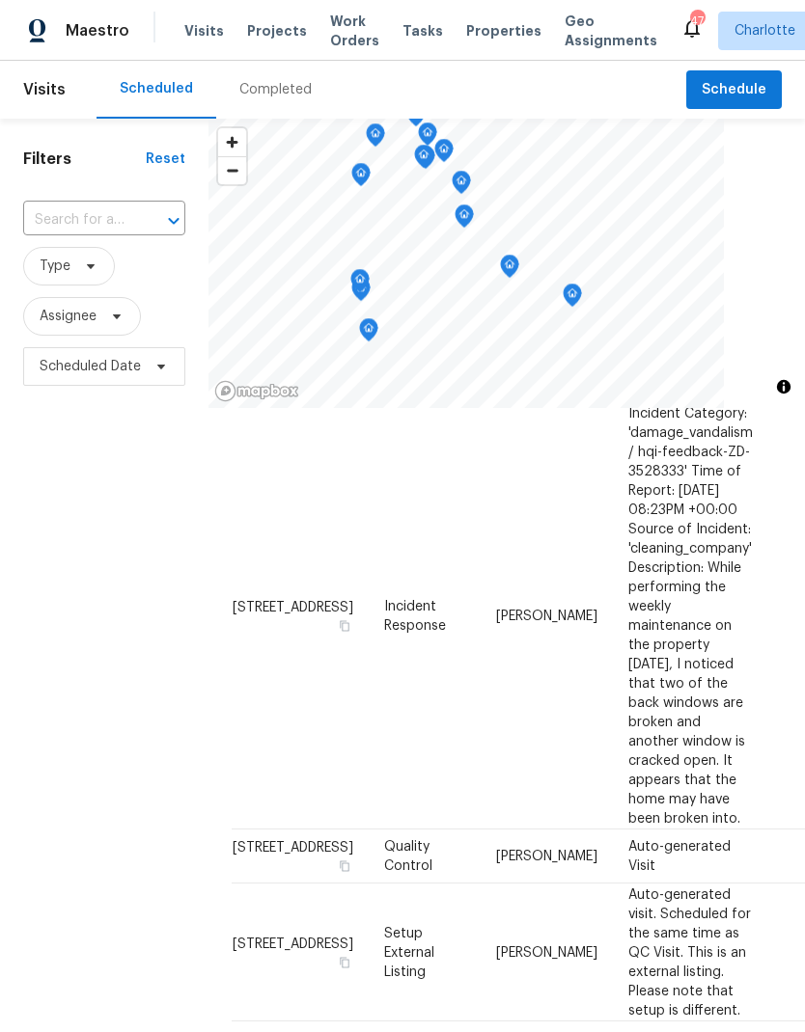
click at [81, 615] on div "Filters Reset ​ Type Assignee Scheduled Date" at bounding box center [104, 676] width 208 height 1115
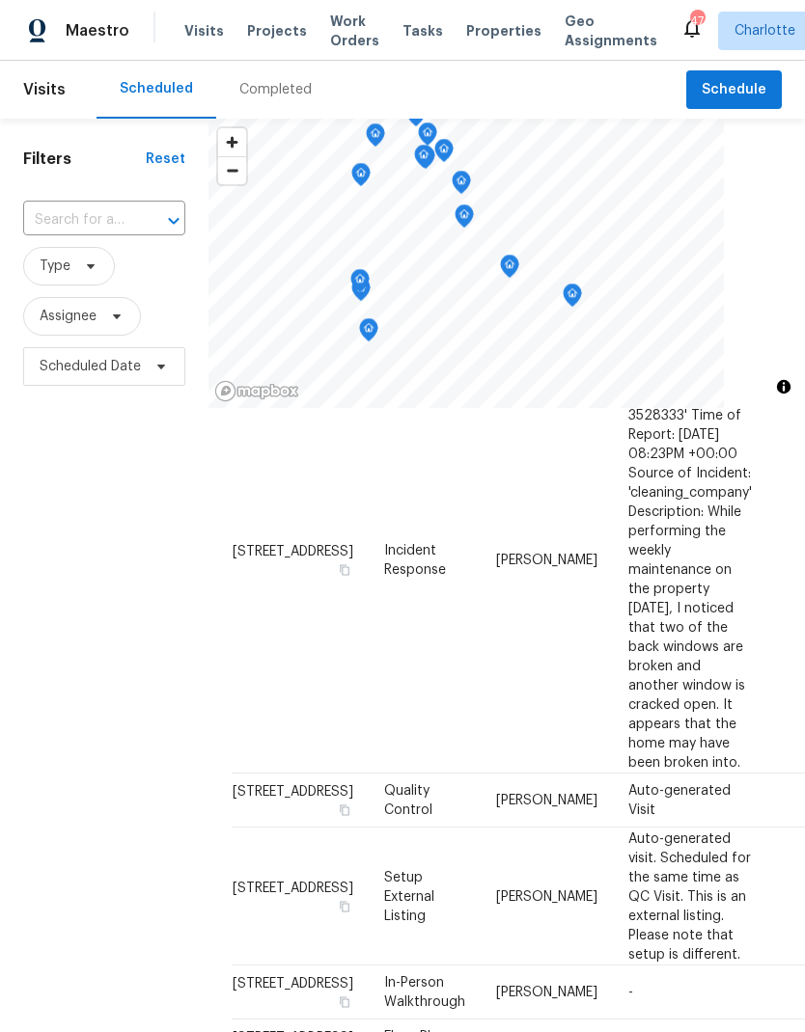
click at [82, 624] on div "Filters Reset ​ Type Assignee Scheduled Date" at bounding box center [104, 676] width 208 height 1115
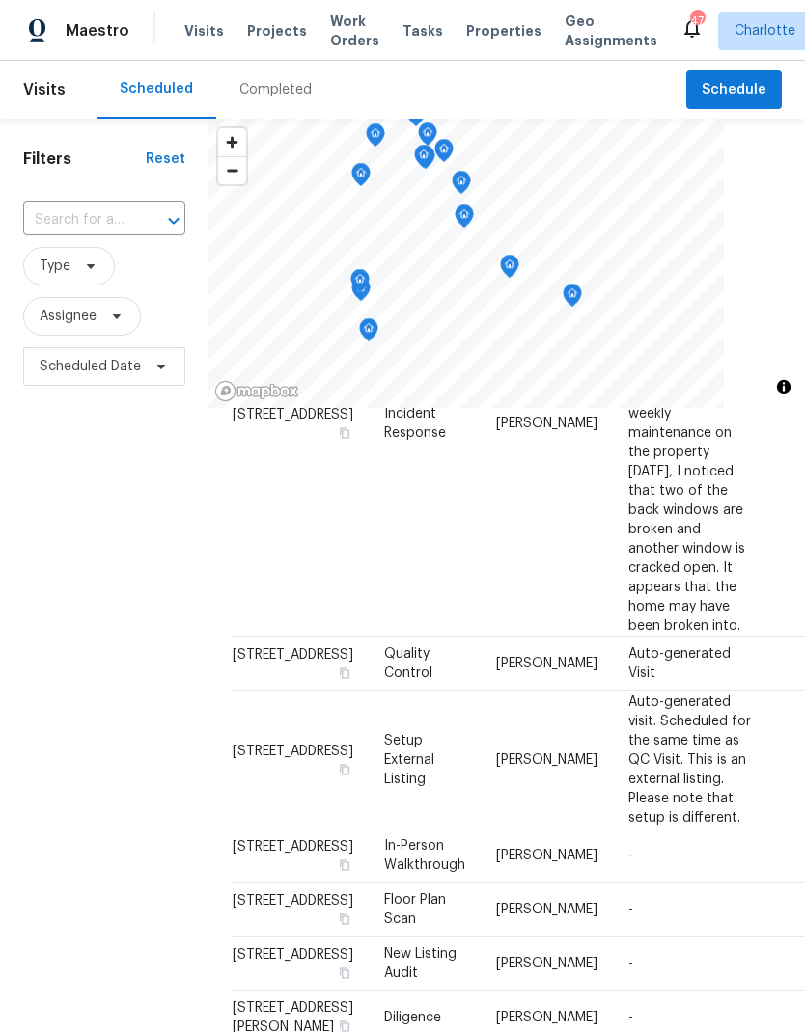
scroll to position [494, 0]
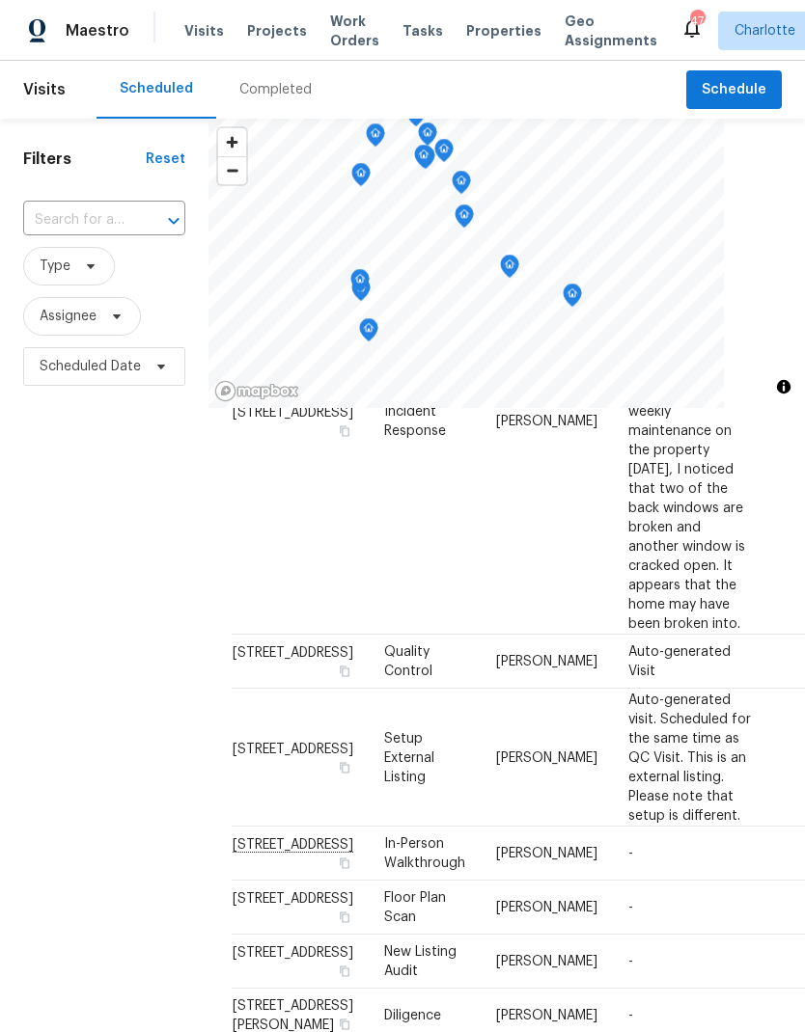
click at [81, 594] on div "Filters Reset ​ Type Assignee Scheduled Date" at bounding box center [104, 676] width 208 height 1115
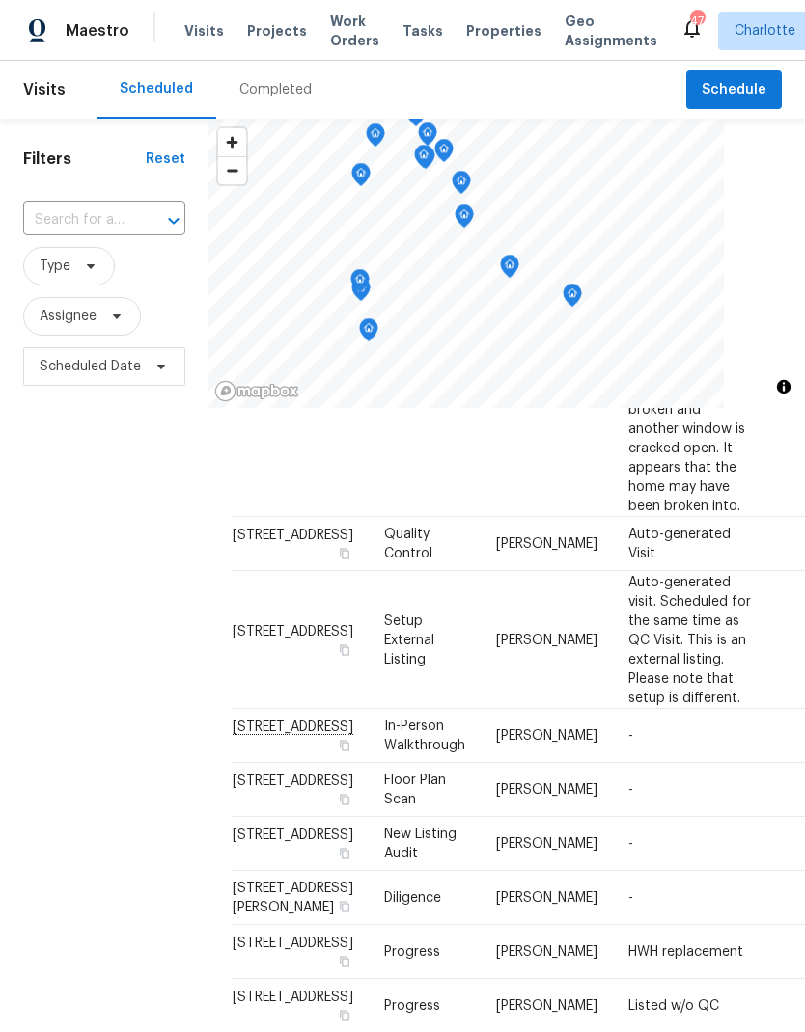
scroll to position [614, 0]
click at [73, 617] on div "Filters Reset ​ Type Assignee Scheduled Date" at bounding box center [104, 676] width 208 height 1115
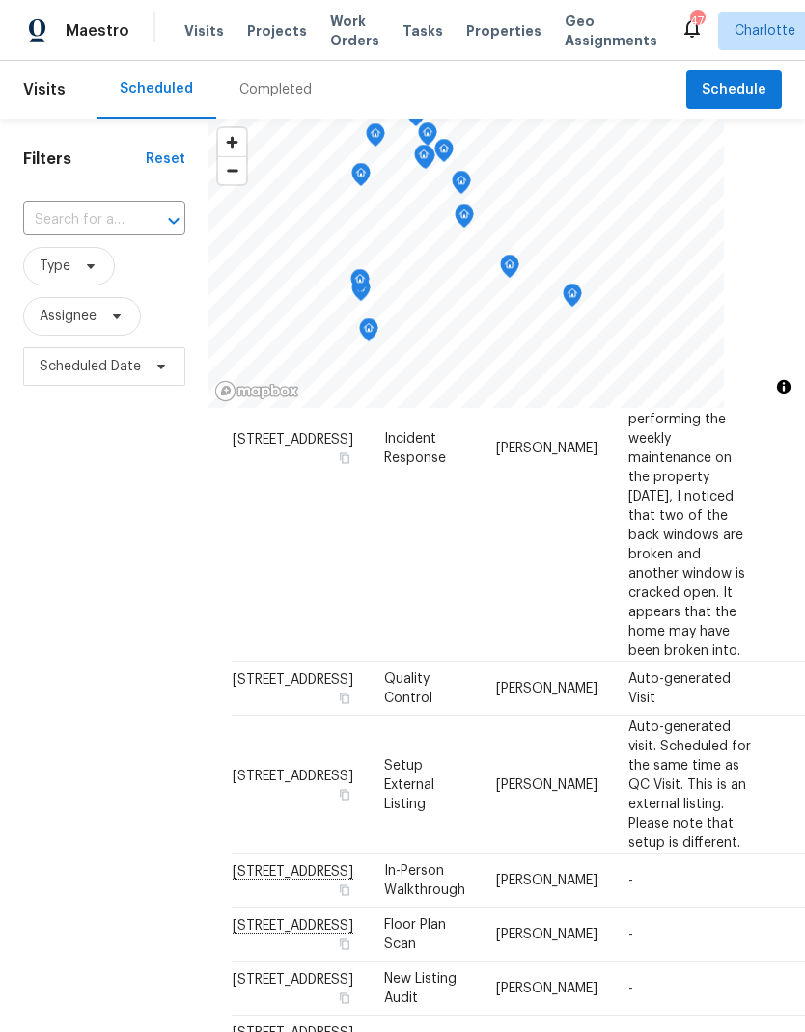
scroll to position [455, 0]
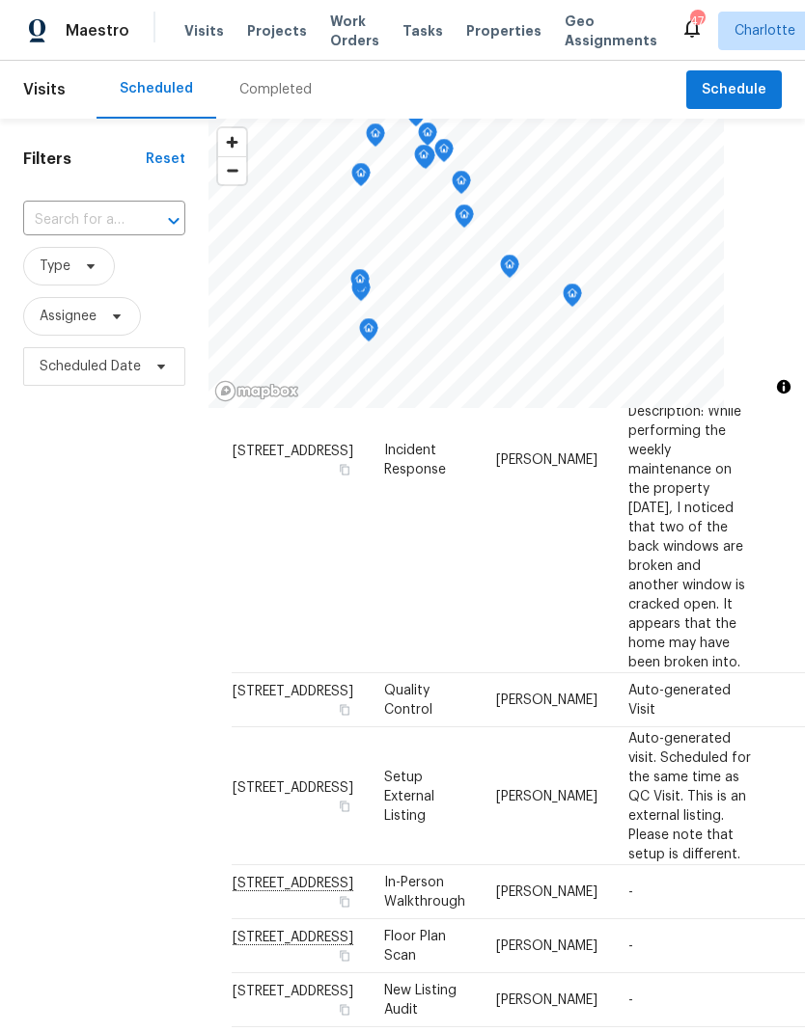
click at [70, 641] on div "Filters Reset ​ Type Assignee Scheduled Date" at bounding box center [104, 676] width 208 height 1115
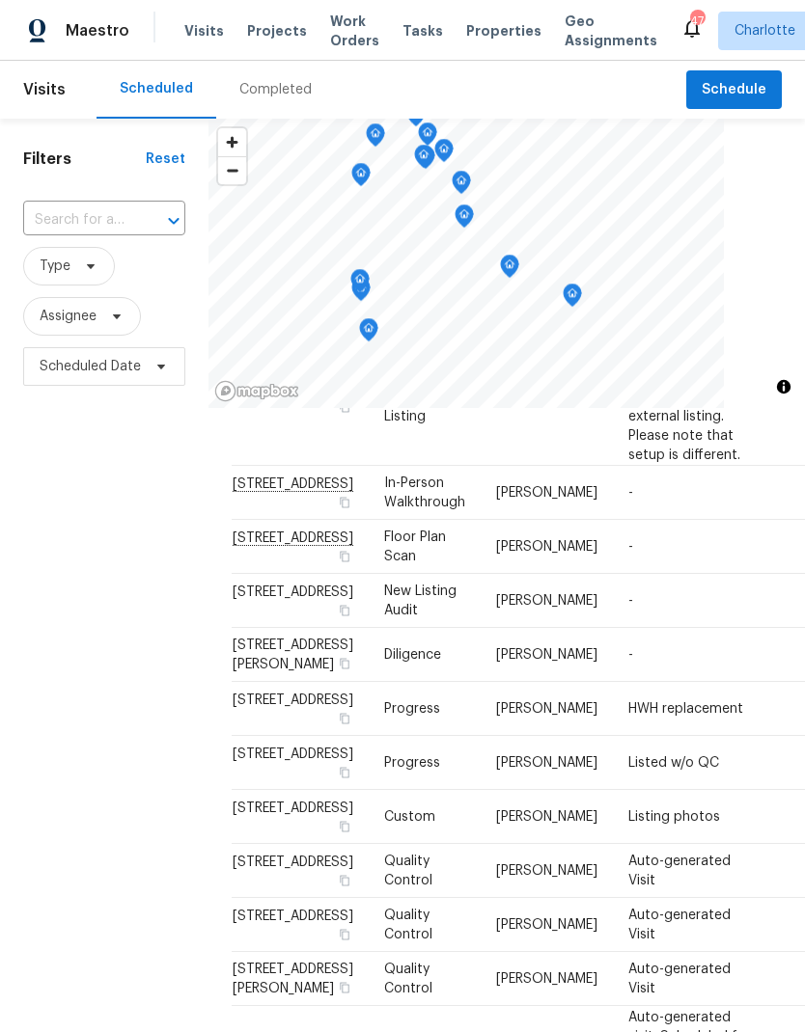
click at [75, 633] on div "Filters Reset ​ Type Assignee Scheduled Date" at bounding box center [104, 676] width 208 height 1115
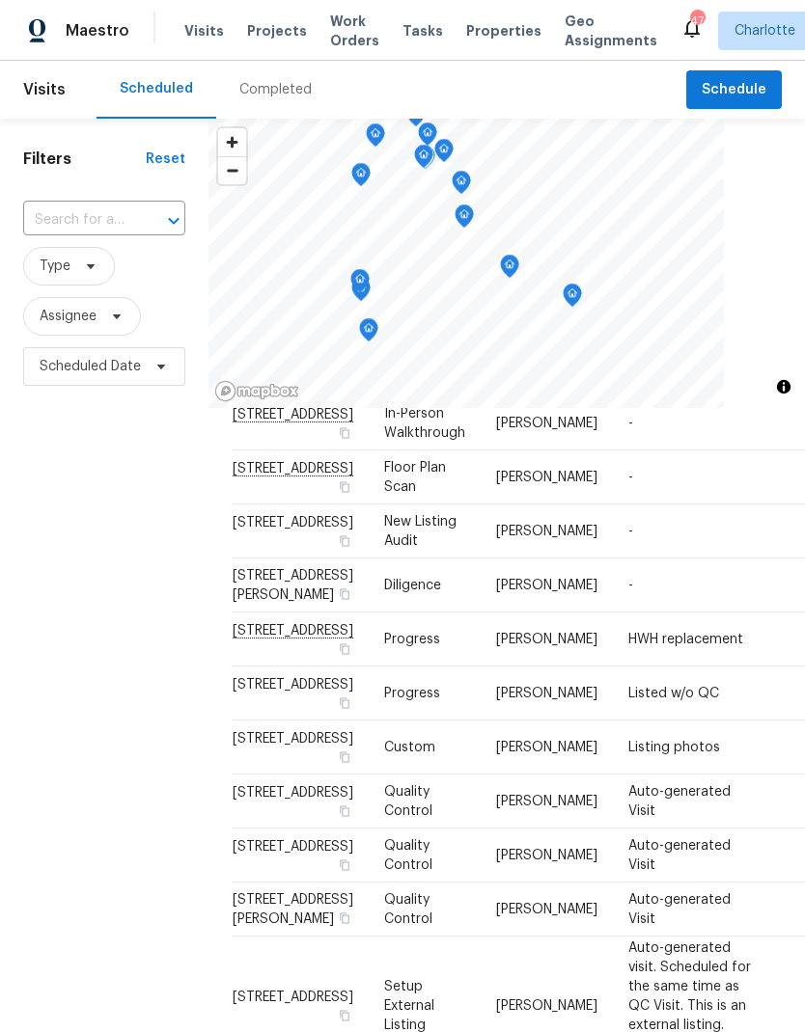
scroll to position [948, 0]
click at [78, 666] on div "Filters Reset ​ Type Assignee Scheduled Date" at bounding box center [104, 676] width 208 height 1115
click at [81, 680] on div "Filters Reset ​ Type Assignee Scheduled Date" at bounding box center [104, 676] width 208 height 1115
click at [79, 688] on div "Filters Reset ​ Type Assignee Scheduled Date" at bounding box center [104, 676] width 208 height 1115
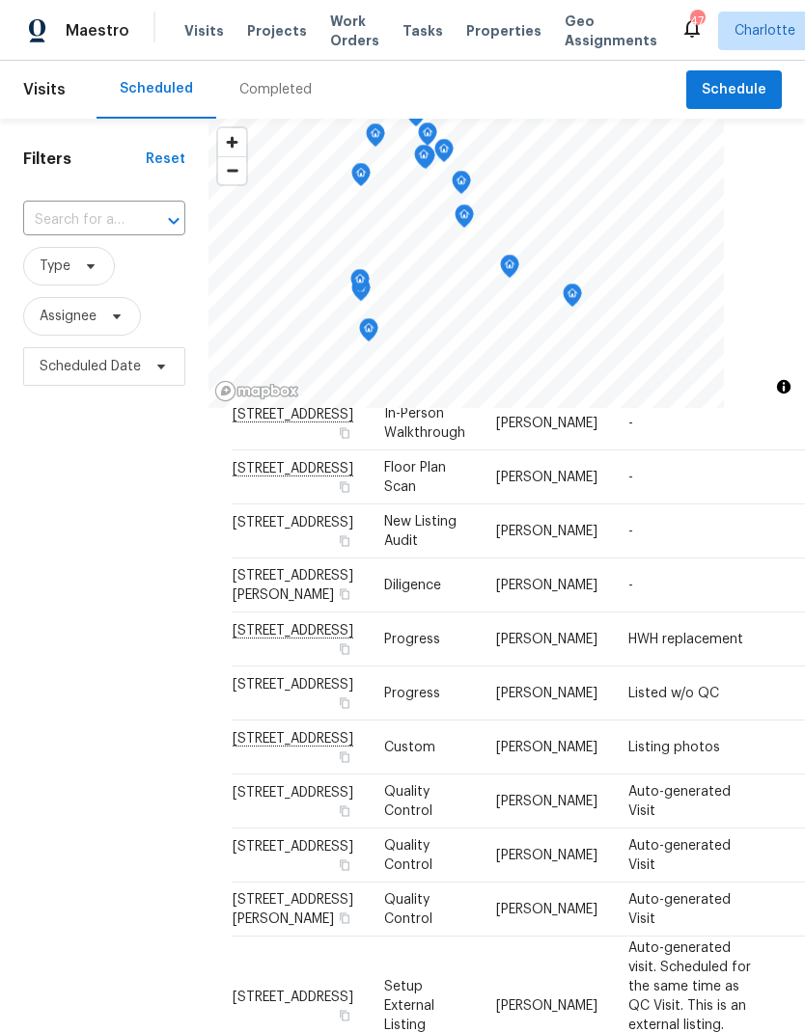
scroll to position [1350, 0]
click at [85, 685] on div "Filters Reset ​ Type Assignee Scheduled Date" at bounding box center [104, 676] width 208 height 1115
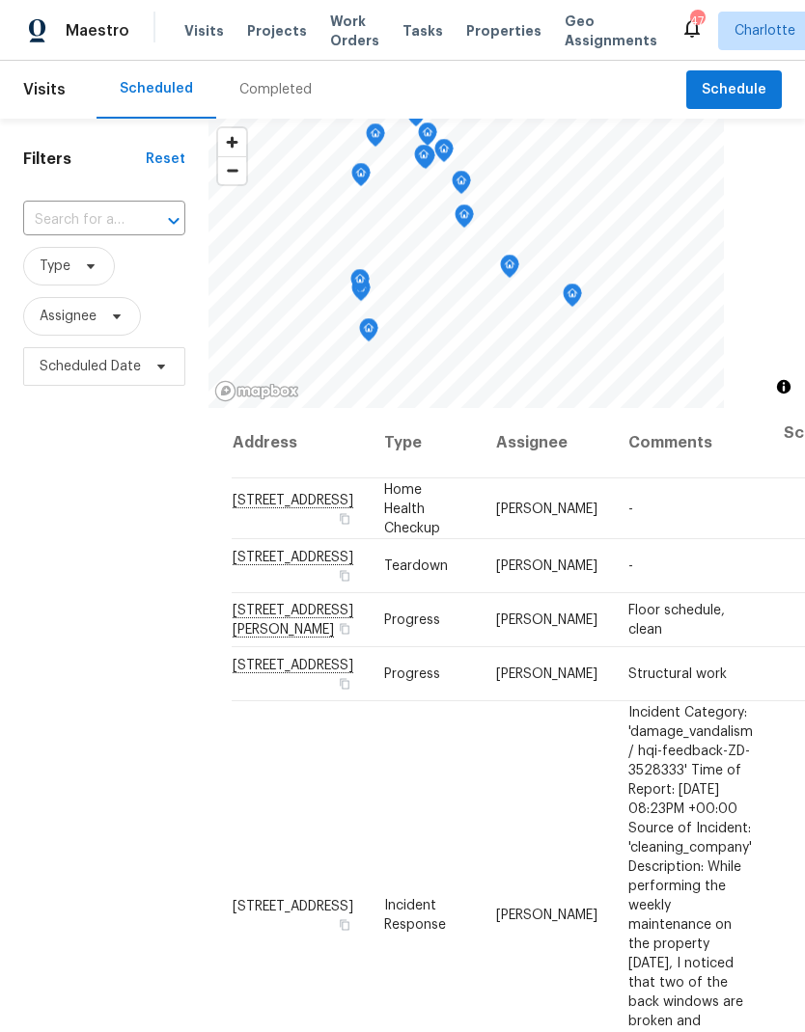
scroll to position [0, 0]
